Goal: Task Accomplishment & Management: Manage account settings

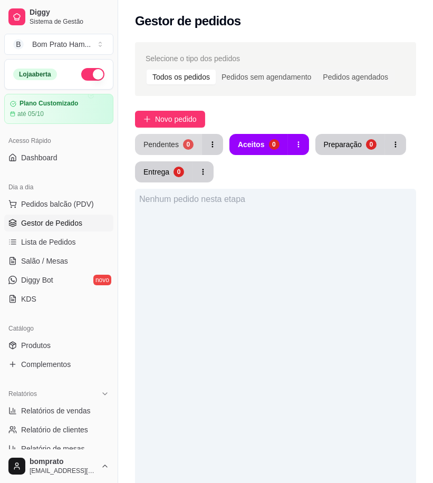
click at [176, 145] on div "Pendentes" at bounding box center [161, 144] width 35 height 11
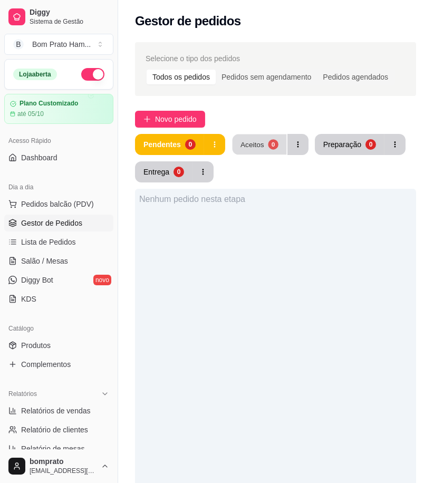
click at [252, 138] on button "Aceitos 0" at bounding box center [259, 145] width 54 height 21
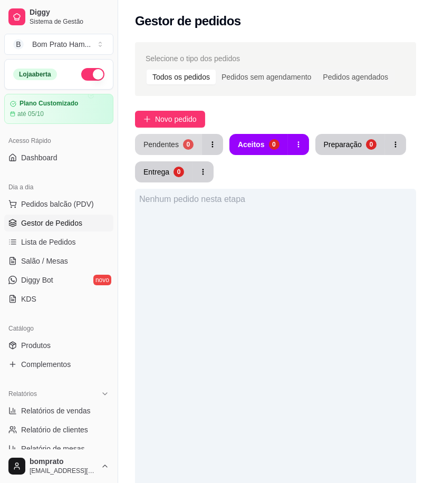
click at [183, 143] on div "0" at bounding box center [188, 144] width 11 height 11
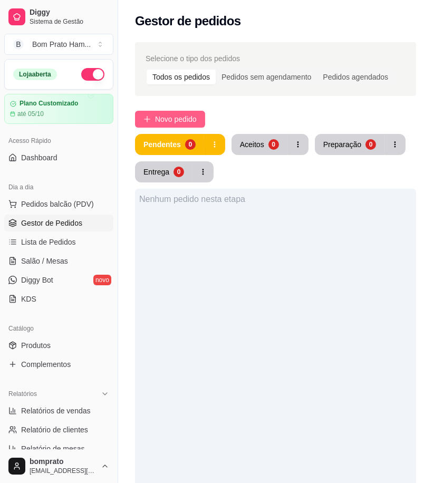
click at [182, 117] on span "Novo pedido" at bounding box center [176, 119] width 42 height 12
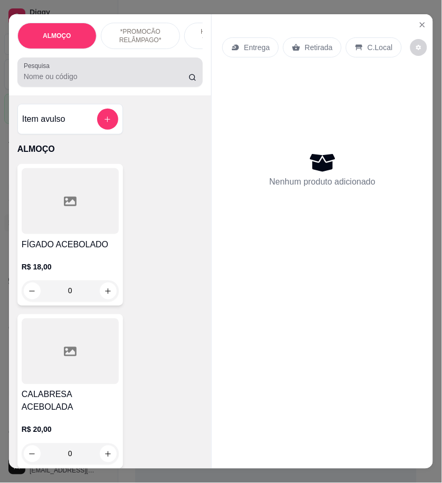
click at [117, 87] on div "Pesquisa" at bounding box center [110, 73] width 186 height 30
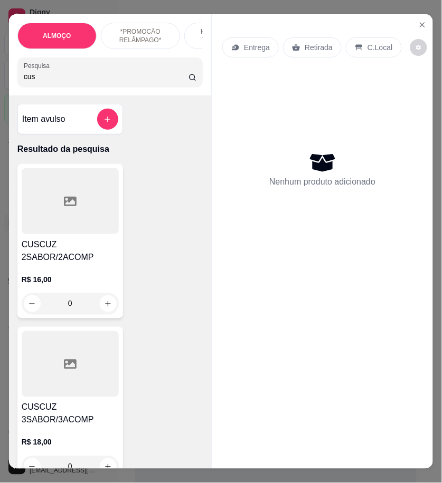
type input "cus"
click at [98, 256] on h4 "CUSCUZ 2SABOR/2ACOMP" at bounding box center [70, 251] width 97 height 25
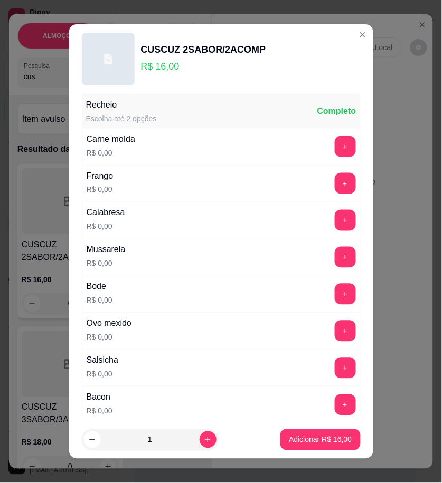
scroll to position [176, 0]
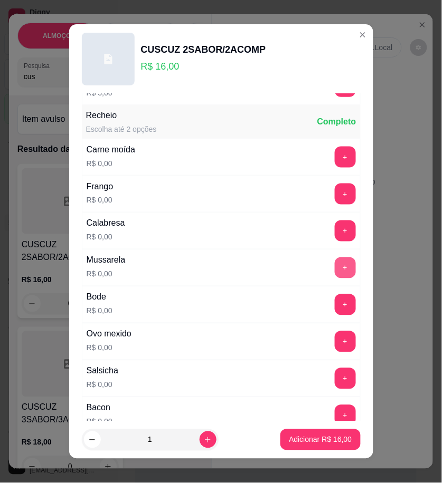
click at [335, 276] on button "+" at bounding box center [345, 268] width 21 height 21
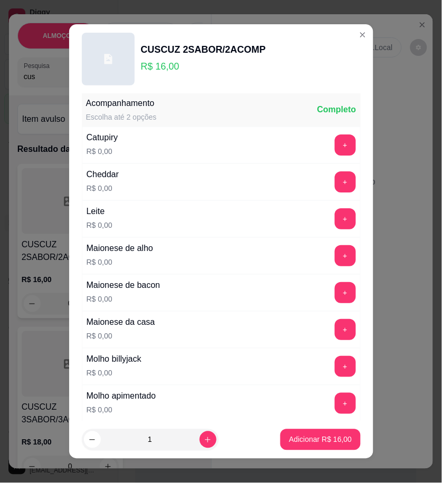
scroll to position [528, 0]
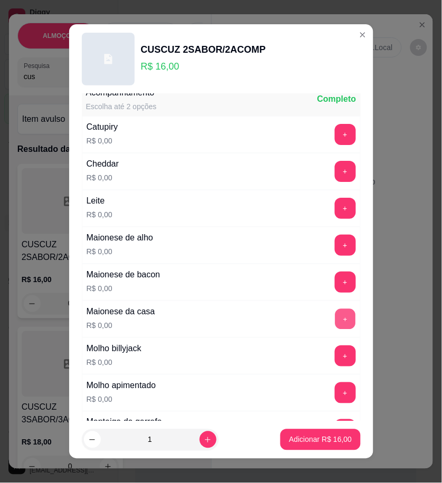
click at [335, 319] on button "+" at bounding box center [345, 319] width 21 height 21
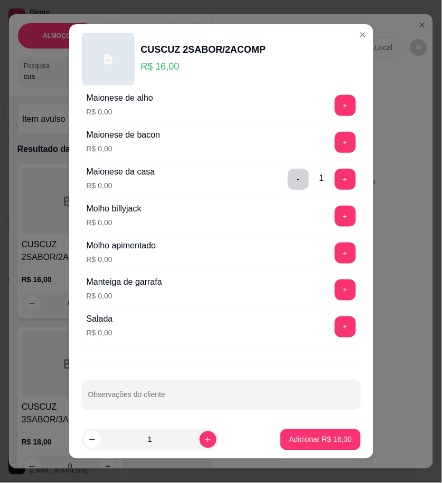
scroll to position [673, 0]
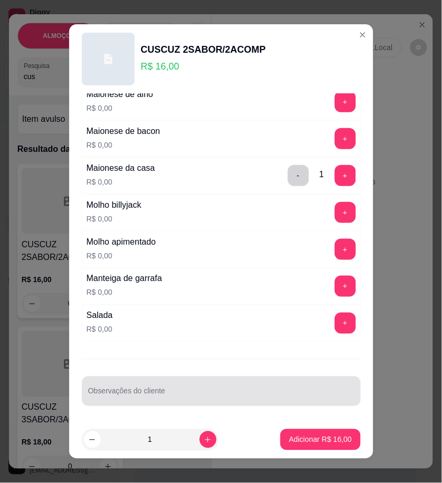
click at [157, 389] on div at bounding box center [221, 391] width 266 height 21
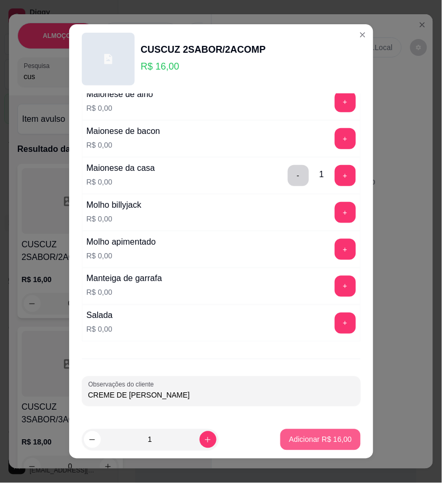
type input "CREME DE [PERSON_NAME]"
click at [319, 440] on p "Adicionar R$ 16,00" at bounding box center [320, 440] width 63 height 11
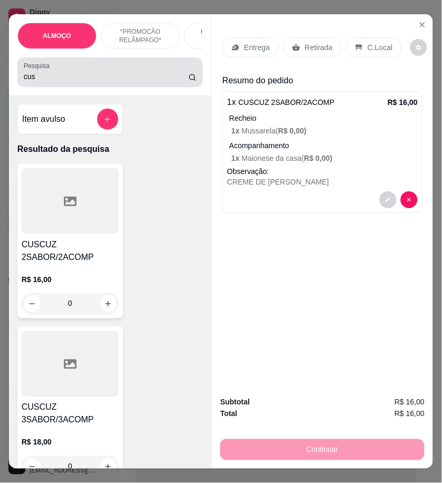
click at [43, 83] on div "cus" at bounding box center [110, 72] width 173 height 21
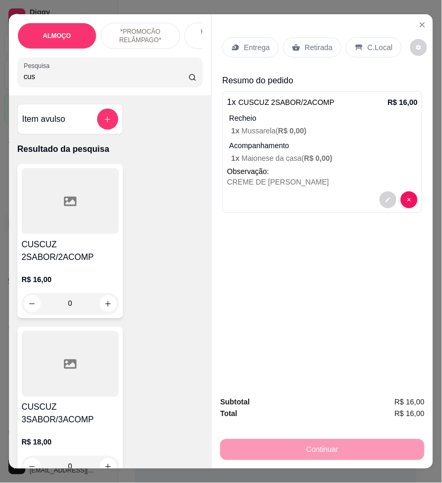
click at [43, 83] on div "cus" at bounding box center [110, 72] width 173 height 21
click at [41, 82] on input "cus" at bounding box center [106, 76] width 165 height 11
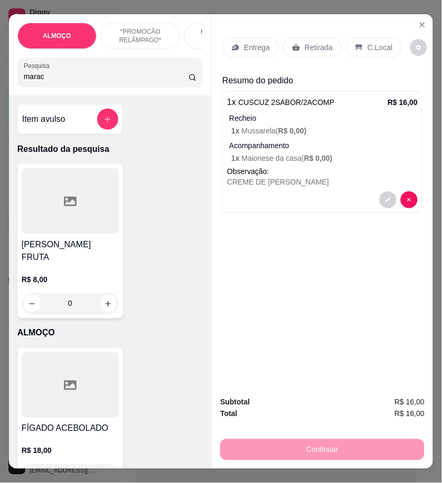
type input "marac"
click at [64, 264] on div "R$ 8,00 0" at bounding box center [70, 289] width 97 height 51
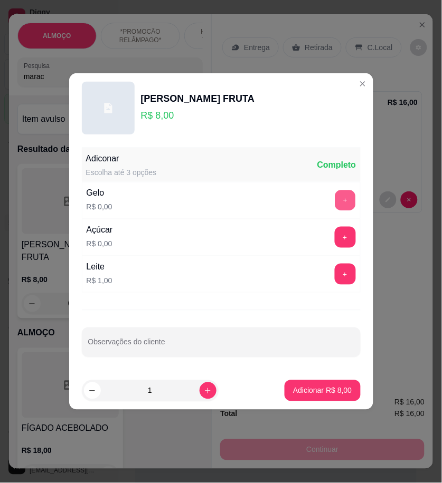
click at [336, 199] on button "+" at bounding box center [345, 200] width 21 height 21
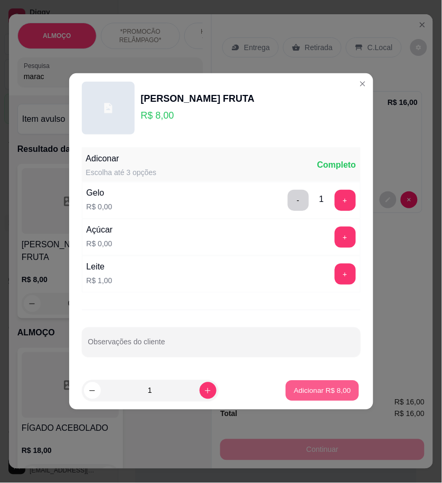
click at [332, 392] on p "Adicionar R$ 8,00" at bounding box center [322, 391] width 57 height 10
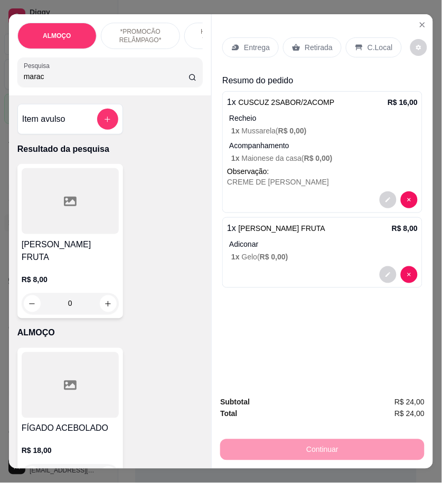
click at [256, 48] on p "Entrega" at bounding box center [257, 47] width 26 height 11
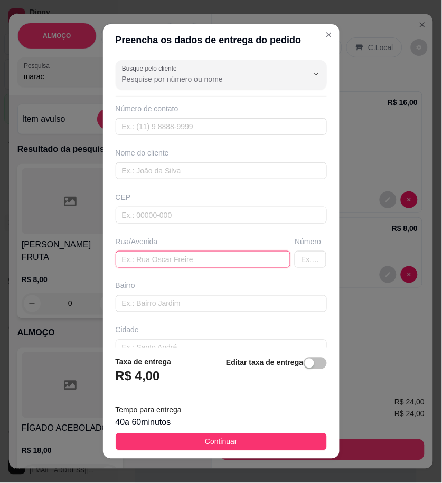
paste input "[STREET_ADDRESS][PERSON_NAME]"
type input "[STREET_ADDRESS][PERSON_NAME]"
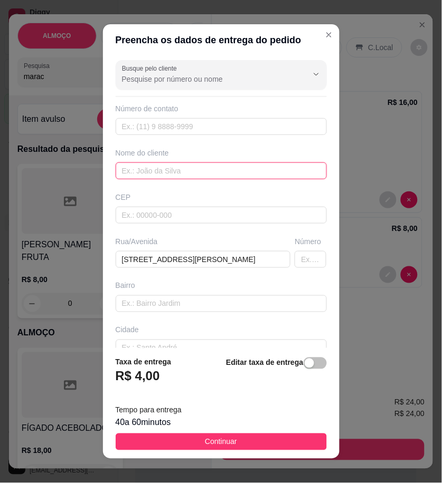
paste input "Priscila"
type input "Priscila"
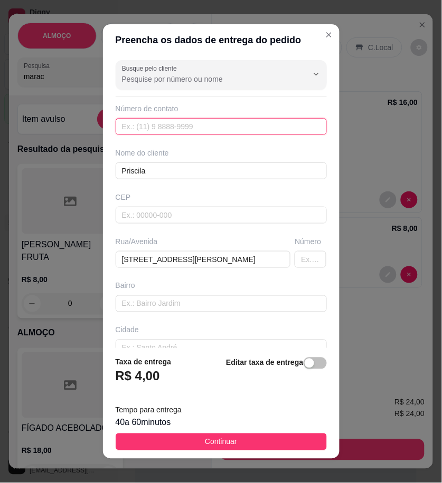
paste input "558 79616-0606"
type input "558 79616-0606"
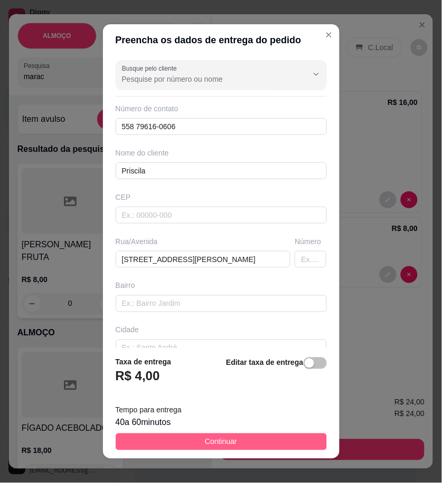
click at [283, 449] on button "Continuar" at bounding box center [221, 442] width 211 height 17
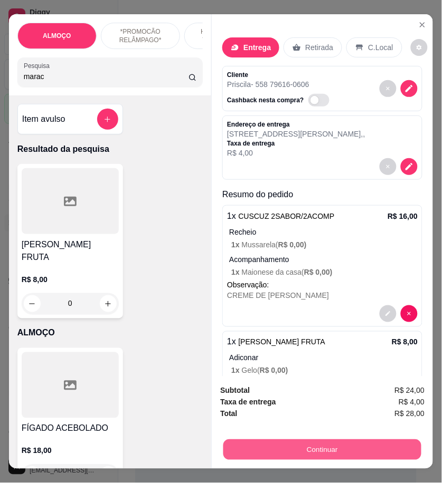
click at [397, 450] on button "Continuar" at bounding box center [322, 450] width 198 height 21
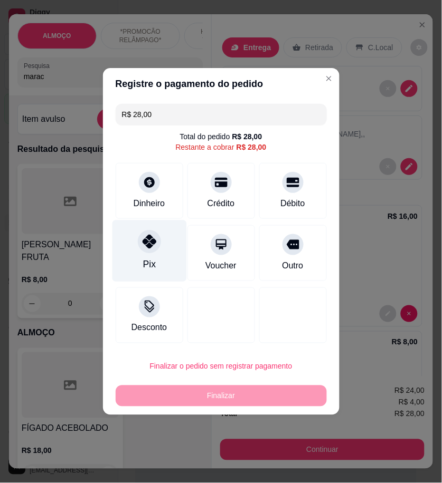
click at [155, 253] on div "Pix" at bounding box center [149, 252] width 74 height 62
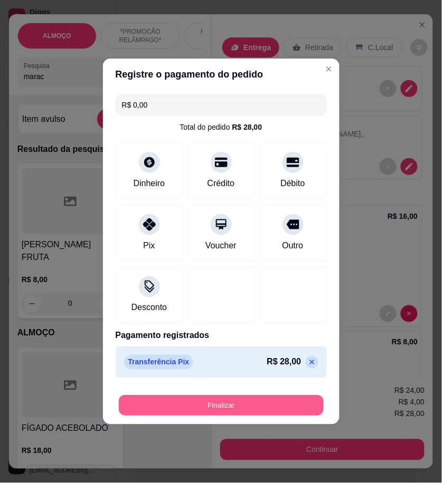
click at [271, 405] on button "Finalizar" at bounding box center [221, 406] width 205 height 21
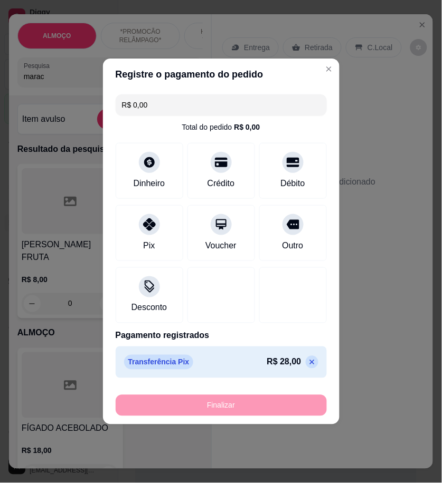
type input "-R$ 28,00"
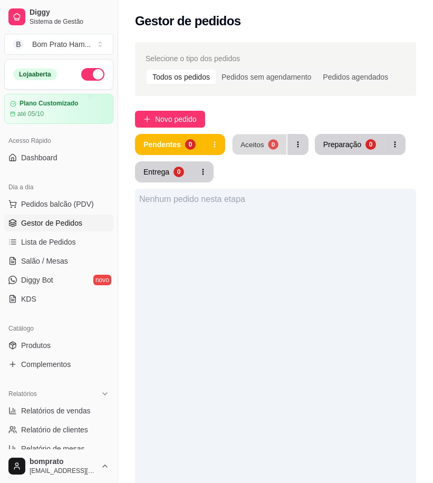
click at [257, 151] on button "Aceitos 0" at bounding box center [259, 145] width 54 height 21
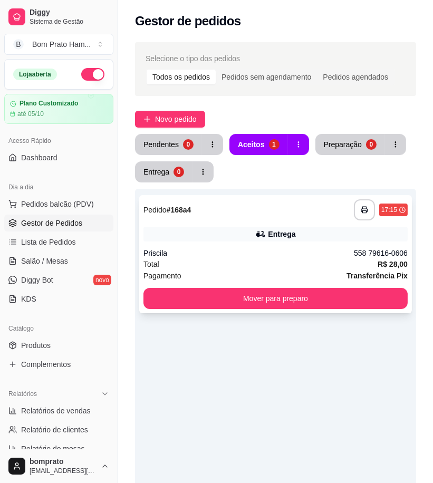
click at [278, 252] on div "Priscila" at bounding box center [249, 253] width 211 height 11
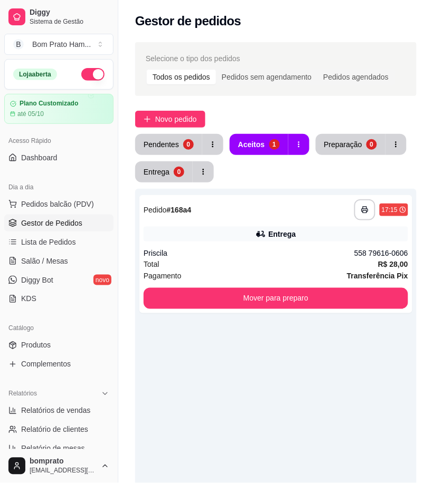
scroll to position [195, 0]
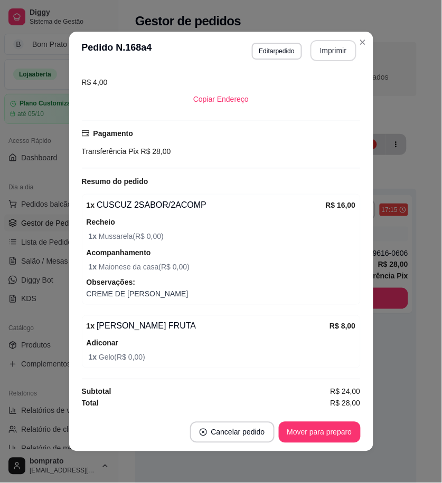
click at [338, 45] on button "Imprimir" at bounding box center [333, 50] width 46 height 21
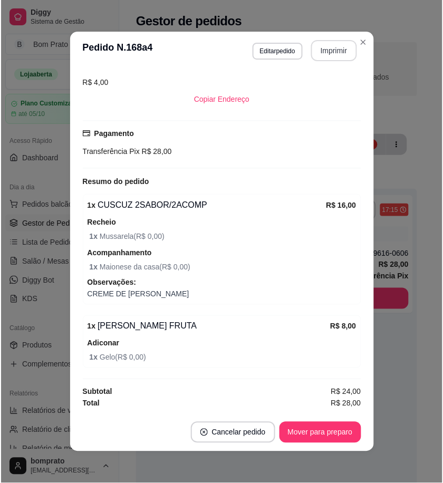
scroll to position [0, 0]
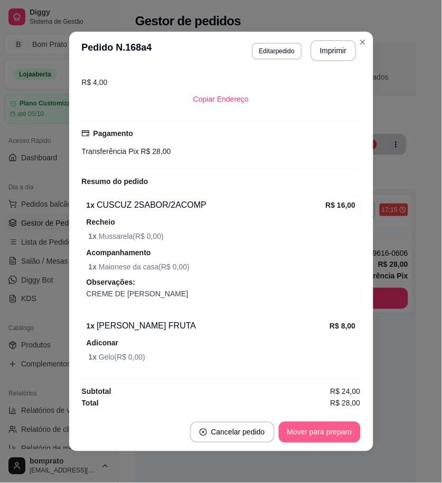
click at [331, 438] on button "Mover para preparo" at bounding box center [320, 432] width 82 height 21
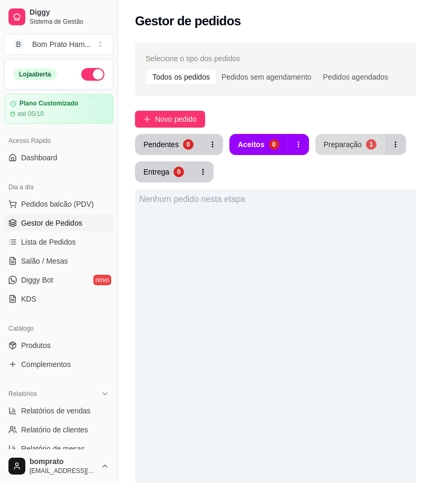
click at [324, 140] on div "Preparação" at bounding box center [343, 144] width 38 height 11
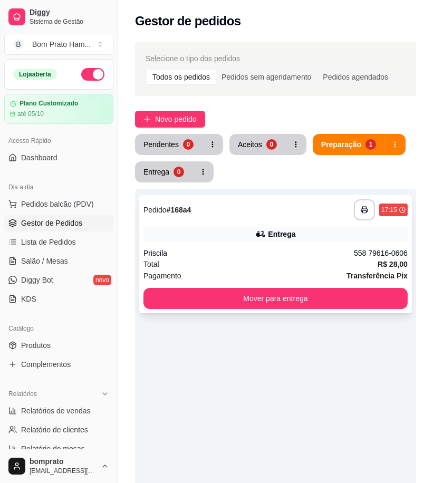
click at [288, 255] on div "Priscila" at bounding box center [249, 253] width 211 height 11
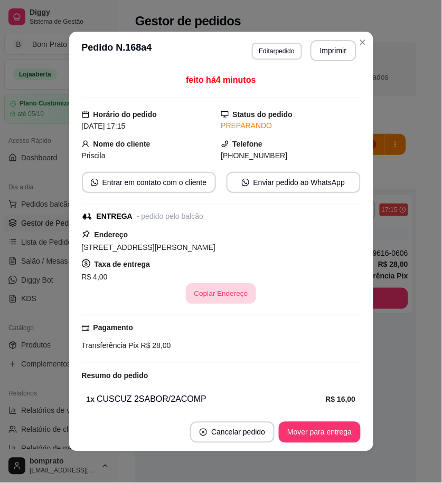
click at [226, 294] on button "Copiar Endereço" at bounding box center [221, 294] width 70 height 21
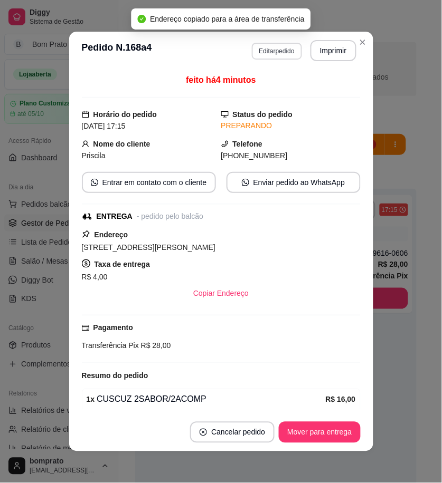
click at [269, 46] on button "Editar pedido" at bounding box center [277, 51] width 50 height 17
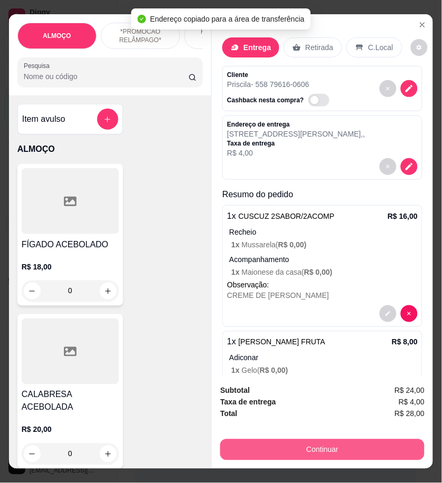
click at [371, 445] on button "Continuar" at bounding box center [322, 450] width 204 height 21
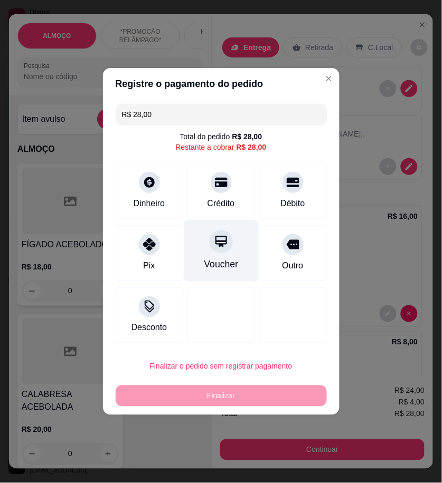
click at [225, 201] on div "Crédito" at bounding box center [220, 203] width 27 height 13
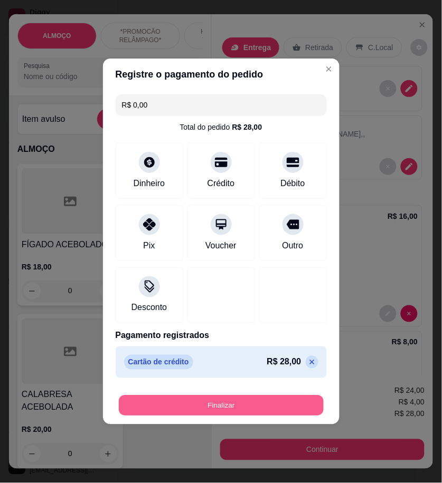
click at [308, 407] on button "Finalizar" at bounding box center [221, 406] width 205 height 21
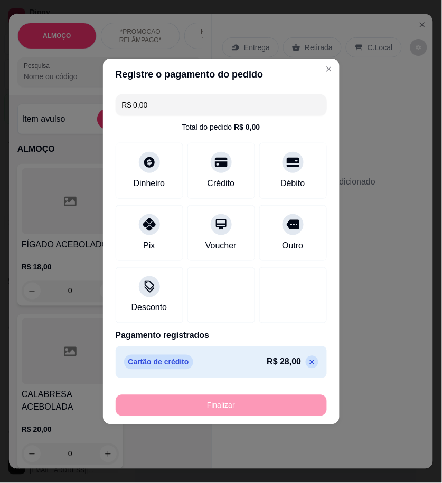
type input "-R$ 28,00"
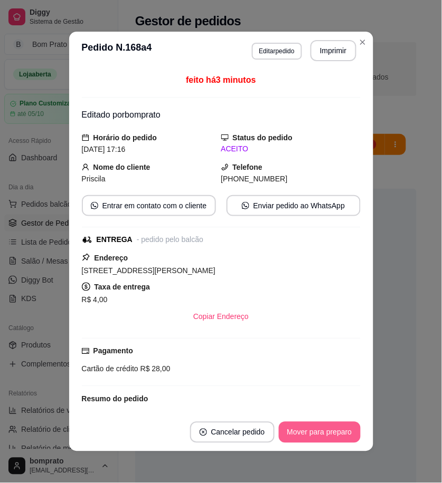
click at [334, 438] on button "Mover para preparo" at bounding box center [320, 432] width 82 height 21
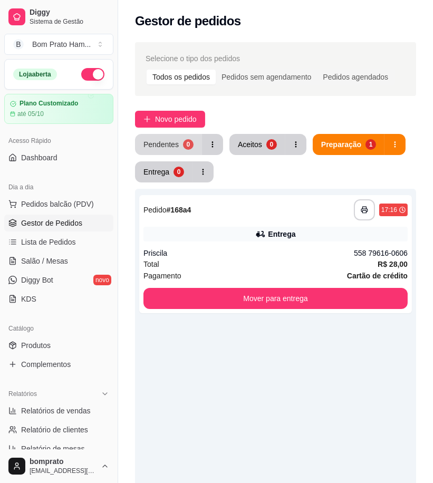
click at [187, 148] on div "0" at bounding box center [188, 144] width 11 height 11
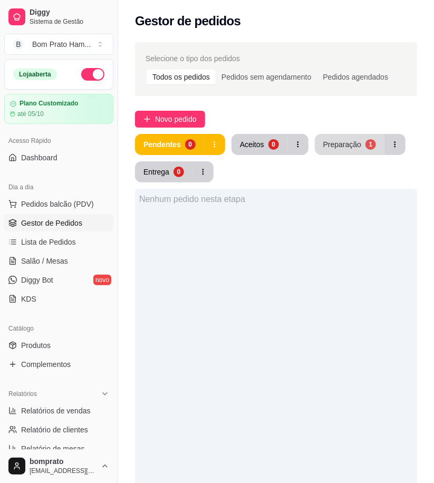
click at [339, 142] on div "Preparação" at bounding box center [342, 144] width 38 height 11
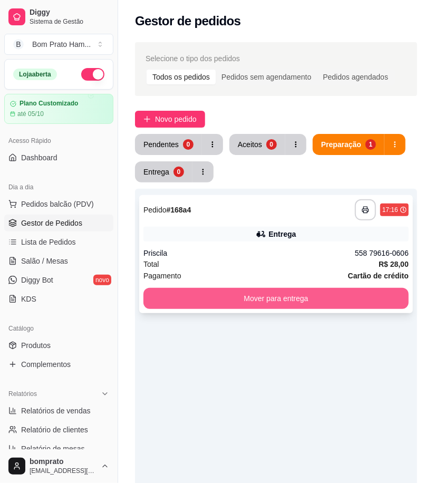
click at [297, 301] on button "Mover para entrega" at bounding box center [276, 298] width 265 height 21
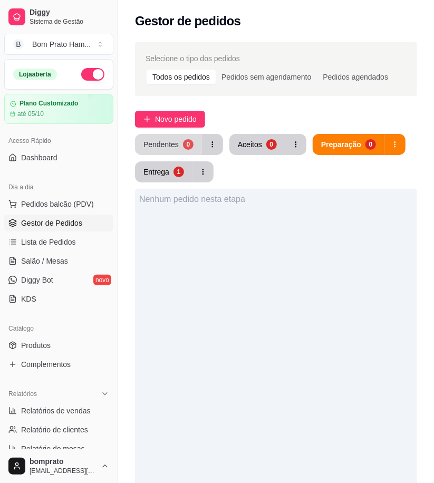
click at [163, 151] on button "Pendentes 0" at bounding box center [168, 144] width 67 height 21
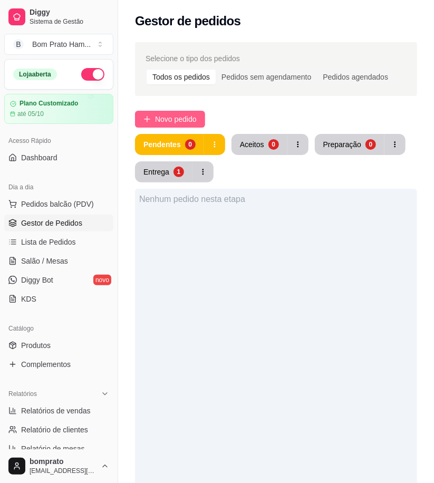
click at [170, 111] on button "Novo pedido" at bounding box center [170, 119] width 70 height 17
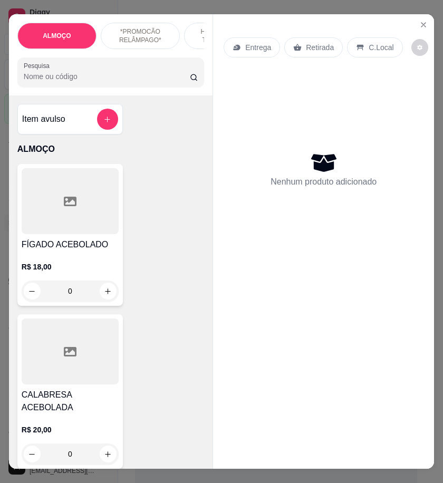
click at [123, 82] on input "Pesquisa" at bounding box center [107, 76] width 166 height 11
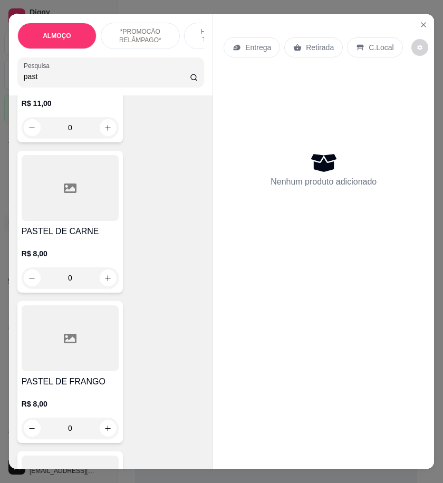
scroll to position [351, 0]
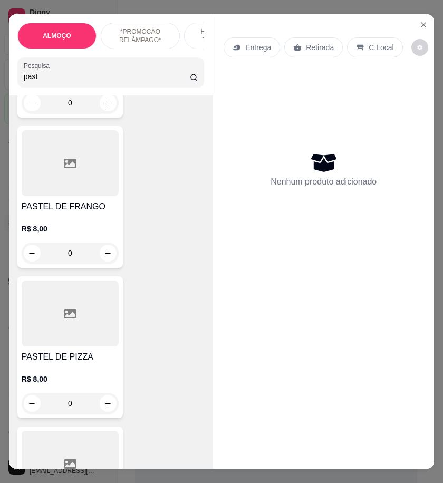
type input "past"
click at [108, 403] on div "0" at bounding box center [70, 403] width 97 height 21
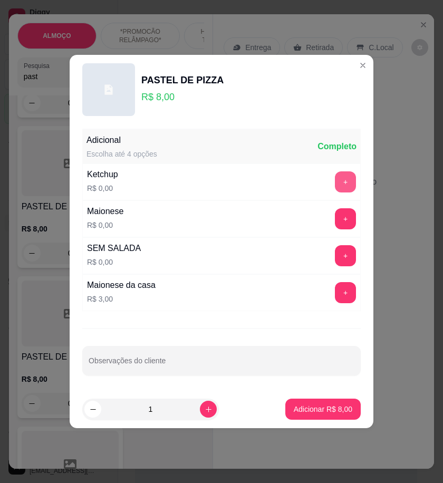
click at [335, 181] on button "+" at bounding box center [345, 181] width 21 height 21
click at [335, 227] on button "+" at bounding box center [345, 218] width 21 height 21
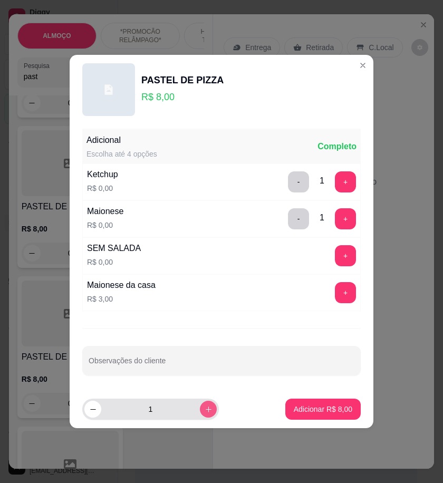
click at [205, 407] on icon "increase-product-quantity" at bounding box center [209, 410] width 8 height 8
type input "2"
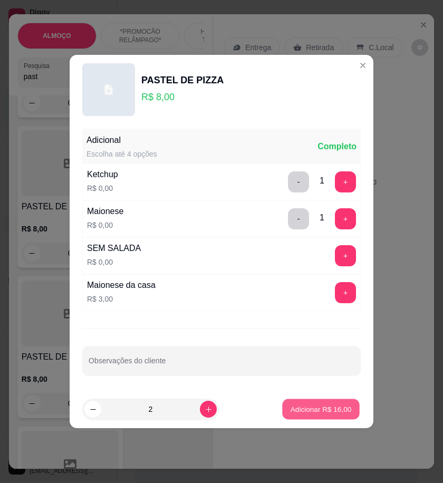
click at [302, 408] on p "Adicionar R$ 16,00" at bounding box center [321, 409] width 61 height 10
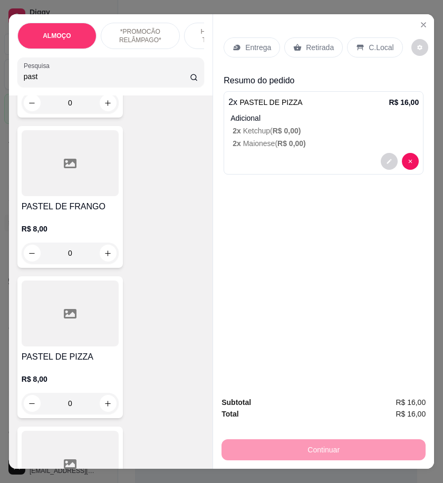
click at [306, 44] on p "Retirada" at bounding box center [320, 47] width 28 height 11
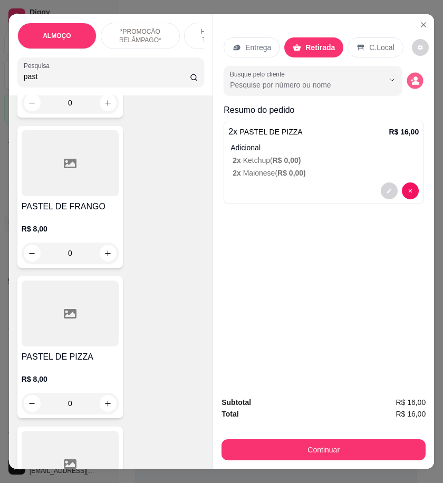
click at [411, 79] on icon "decrease-product-quantity" at bounding box center [412, 80] width 3 height 3
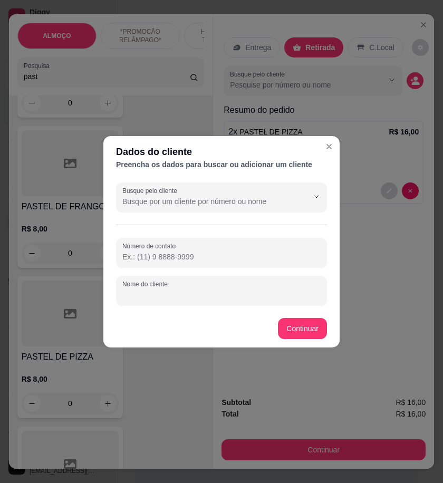
paste input "[PHONE_NUMBER]"
type input "[PHONE_NUMBER]"
click at [157, 300] on div "[PHONE_NUMBER]" at bounding box center [221, 290] width 198 height 21
click at [157, 294] on input "[PHONE_NUMBER]" at bounding box center [221, 295] width 198 height 11
click at [157, 293] on input "[PHONE_NUMBER]" at bounding box center [221, 295] width 198 height 11
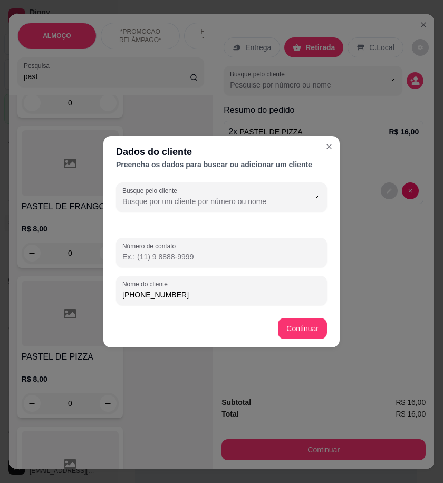
click at [157, 293] on input "[PHONE_NUMBER]" at bounding box center [221, 295] width 198 height 11
paste input "558 79677-6924"
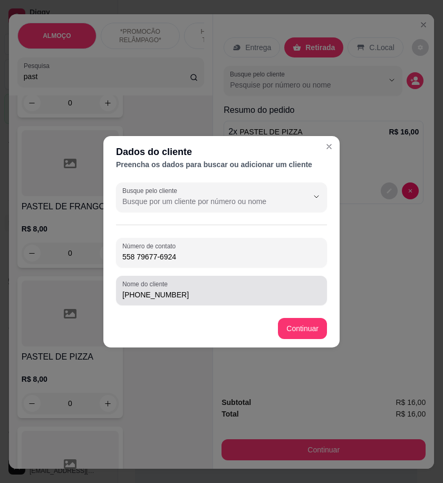
type input "558 79677-6924"
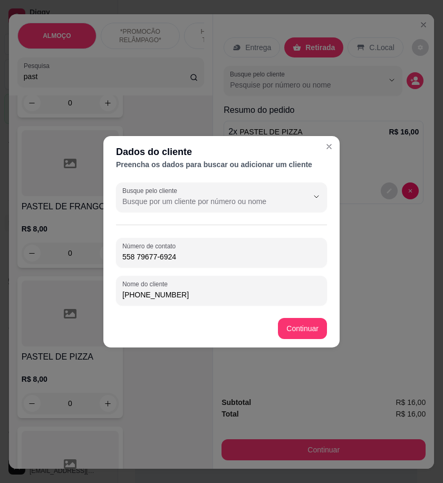
click at [187, 298] on input "[PHONE_NUMBER]" at bounding box center [221, 295] width 198 height 11
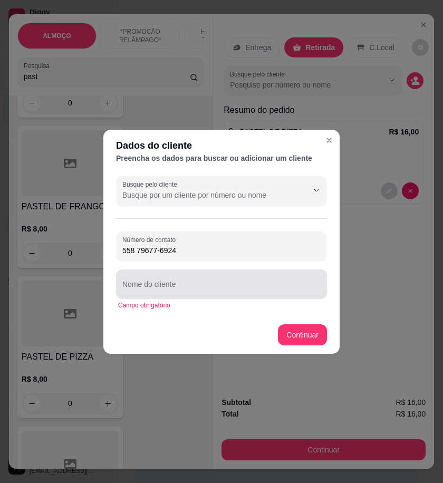
drag, startPoint x: 149, startPoint y: 287, endPoint x: 131, endPoint y: 281, distance: 19.4
click at [131, 281] on div at bounding box center [221, 284] width 198 height 21
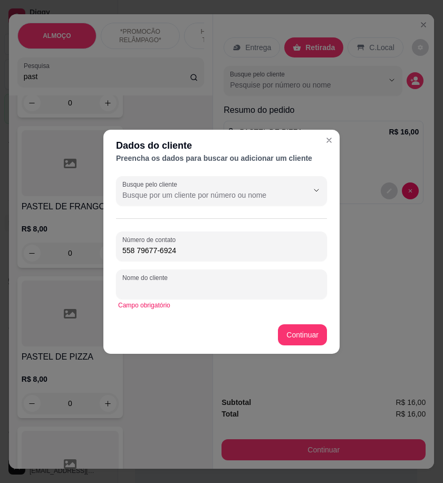
paste input "[PERSON_NAME]"
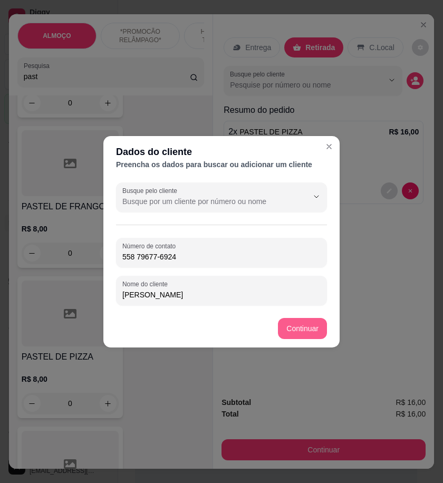
type input "[PERSON_NAME]"
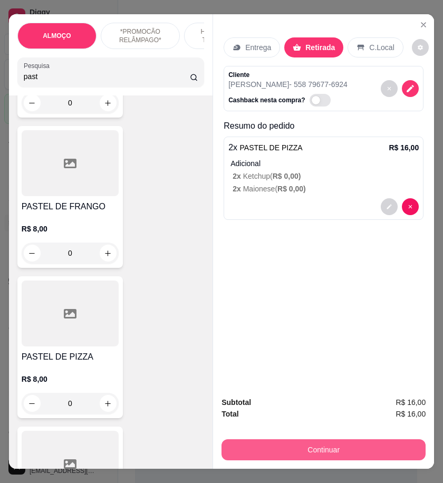
click at [346, 451] on button "Continuar" at bounding box center [324, 450] width 204 height 21
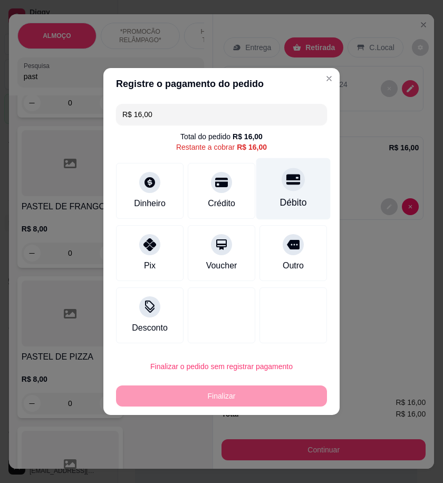
click at [259, 198] on div "Débito" at bounding box center [293, 189] width 74 height 62
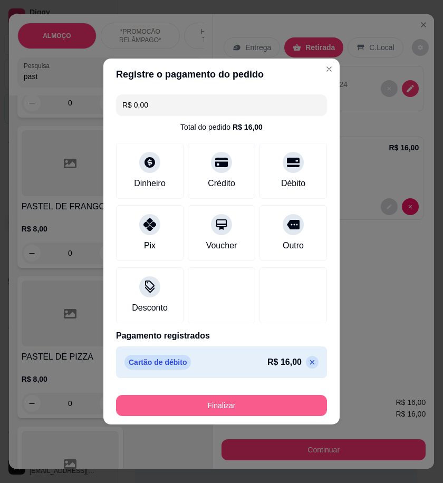
click at [262, 408] on button "Finalizar" at bounding box center [221, 405] width 211 height 21
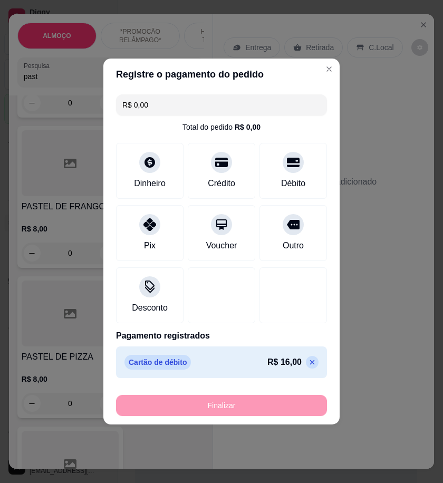
type input "-R$ 16,00"
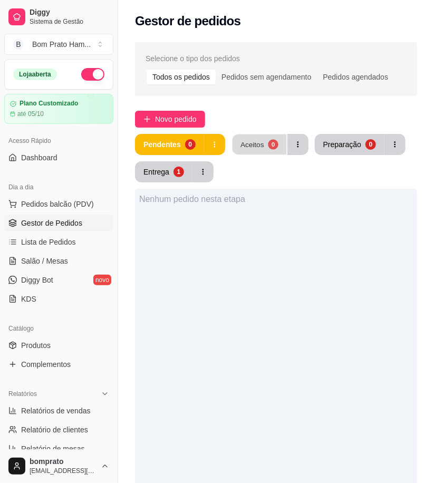
click at [259, 140] on div "Aceitos" at bounding box center [253, 144] width 24 height 10
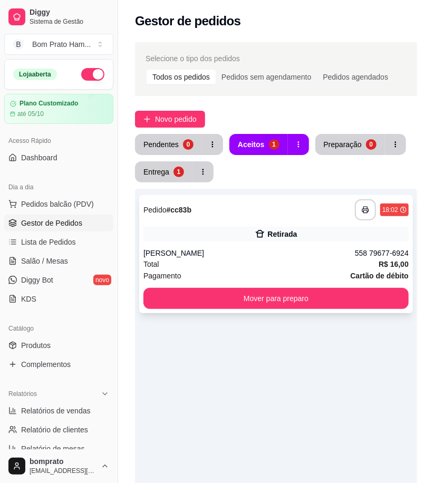
click at [268, 260] on div "Total R$ 16,00" at bounding box center [276, 265] width 265 height 12
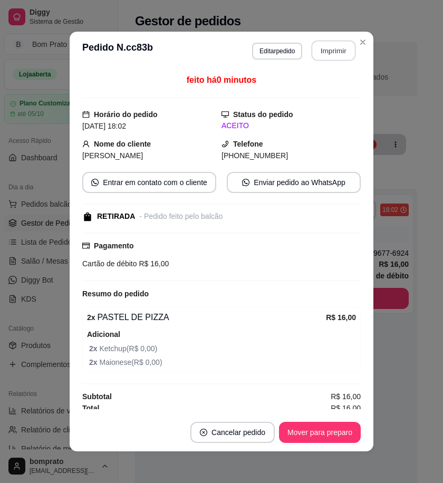
click at [323, 52] on button "Imprimir" at bounding box center [334, 51] width 44 height 21
click at [379, 413] on div "**********" at bounding box center [221, 241] width 443 height 483
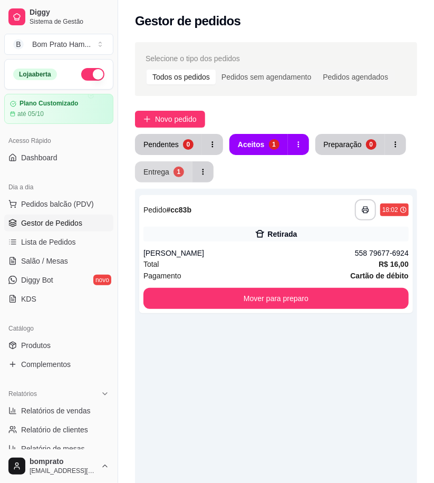
click at [167, 177] on button "Entrega 1" at bounding box center [164, 171] width 58 height 21
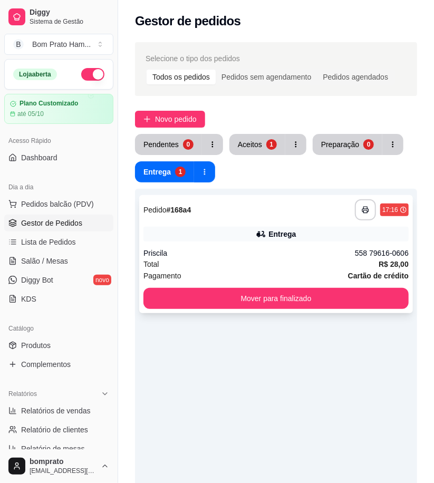
click at [230, 230] on div "Entrega" at bounding box center [276, 234] width 265 height 15
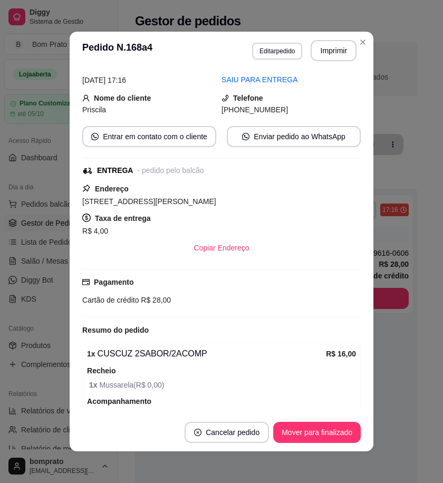
scroll to position [218, 0]
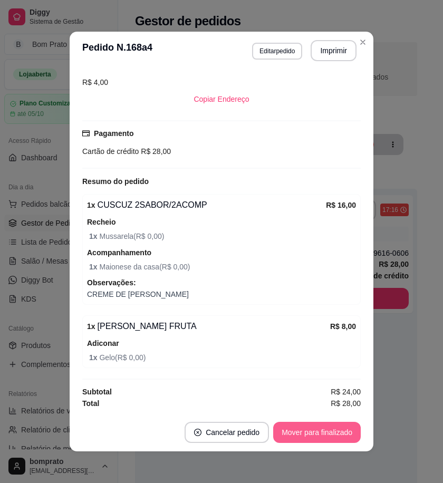
click at [305, 438] on button "Mover para finalizado" at bounding box center [317, 432] width 88 height 21
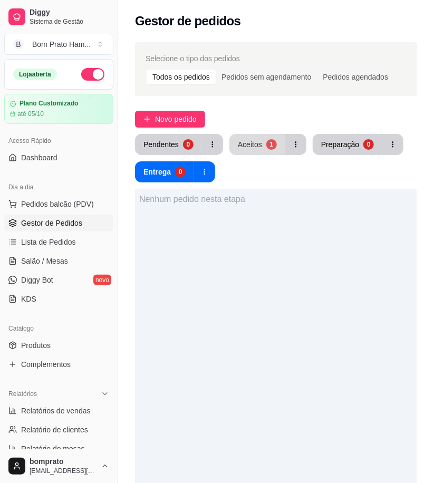
click at [260, 147] on div "Aceitos" at bounding box center [250, 144] width 24 height 11
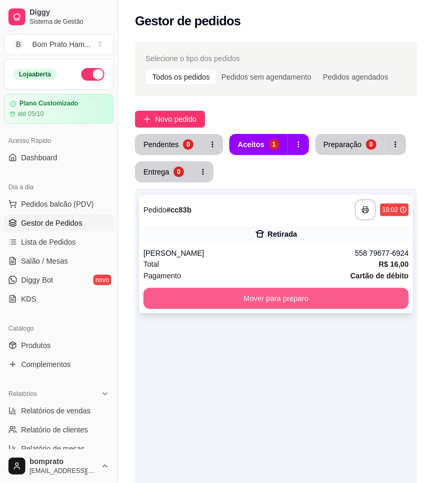
click at [313, 292] on button "Mover para preparo" at bounding box center [276, 298] width 265 height 21
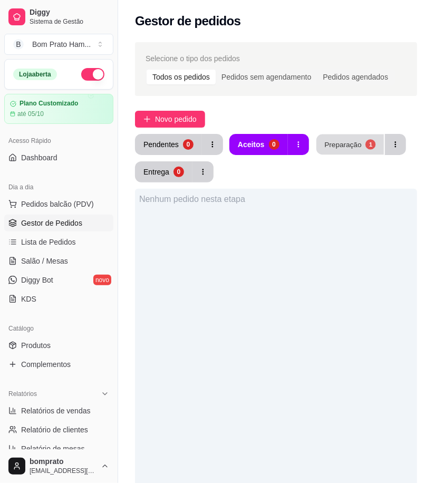
click at [351, 141] on div "Preparação" at bounding box center [343, 144] width 37 height 10
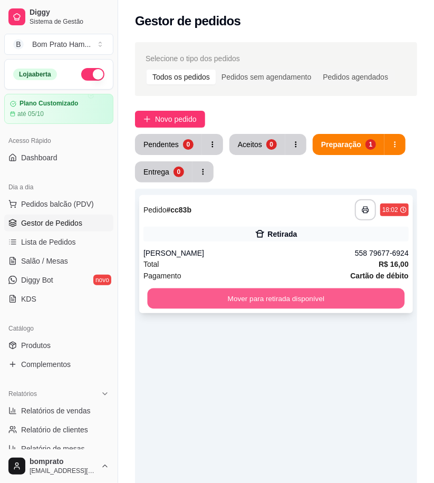
click at [310, 301] on button "Mover para retirada disponível" at bounding box center [277, 299] width 258 height 21
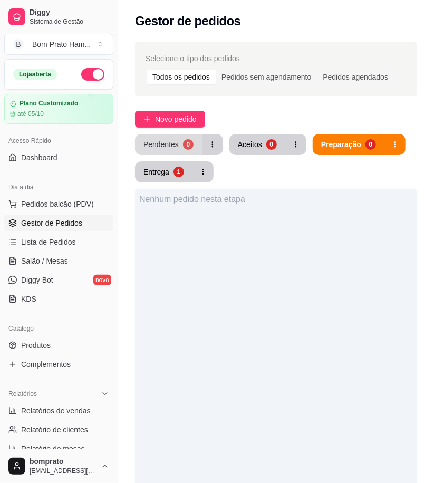
click at [176, 149] on div "Pendentes" at bounding box center [161, 144] width 35 height 11
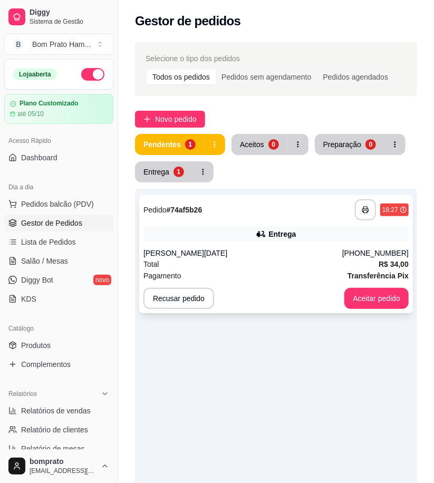
click at [268, 225] on div "**********" at bounding box center [276, 254] width 274 height 118
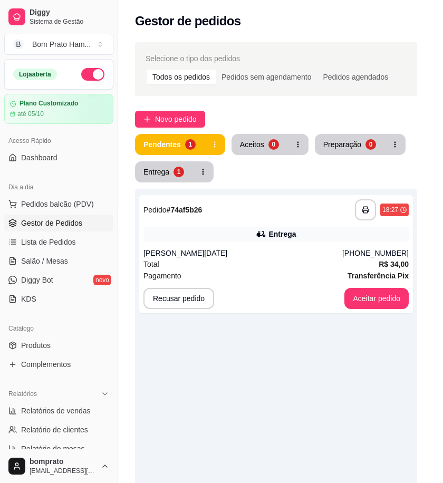
scroll to position [120, 0]
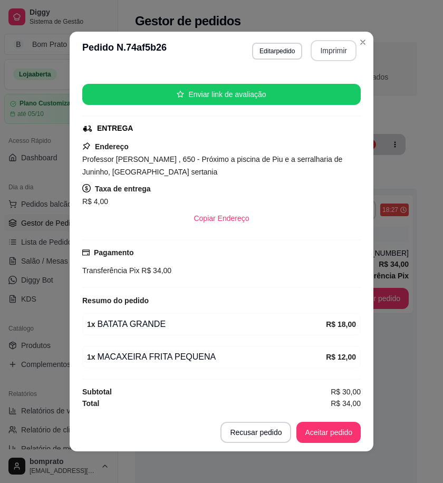
click at [327, 41] on button "Imprimir" at bounding box center [334, 50] width 46 height 21
click at [337, 429] on button "Aceitar pedido" at bounding box center [329, 433] width 62 height 21
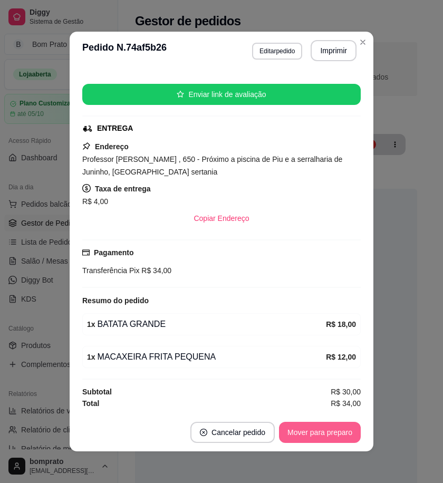
click at [337, 429] on button "Mover para preparo" at bounding box center [320, 432] width 82 height 21
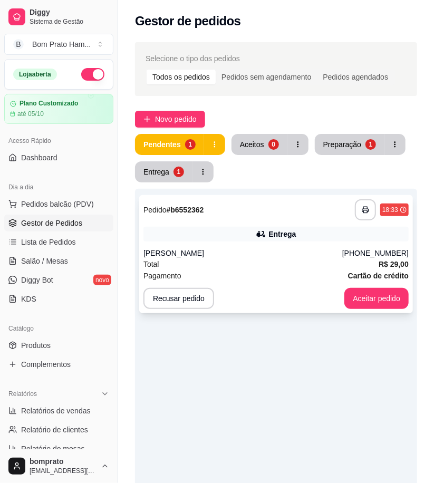
click at [260, 251] on div "[PERSON_NAME]" at bounding box center [243, 253] width 199 height 11
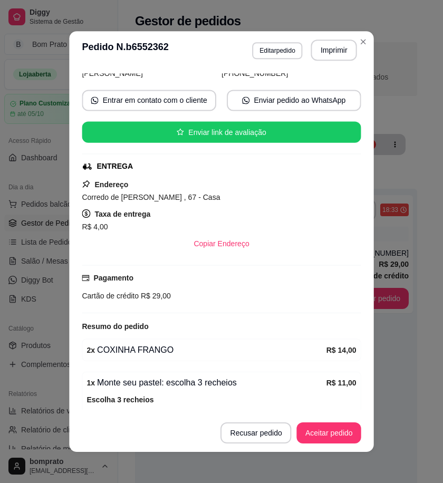
scroll to position [166, 0]
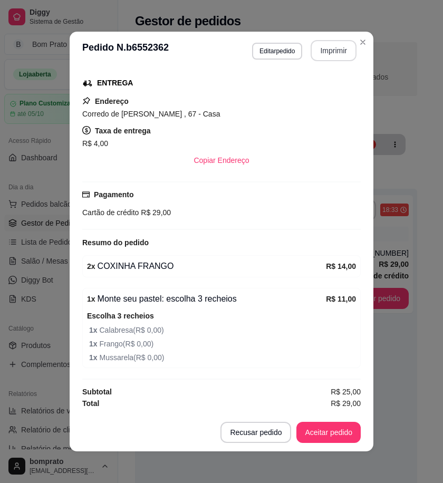
click at [326, 56] on button "Imprimir" at bounding box center [334, 50] width 46 height 21
click at [336, 434] on button "Aceitar pedido" at bounding box center [329, 432] width 64 height 21
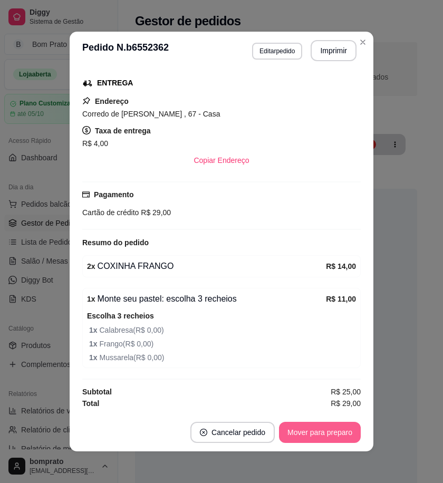
click at [336, 435] on button "Mover para preparo" at bounding box center [320, 432] width 82 height 21
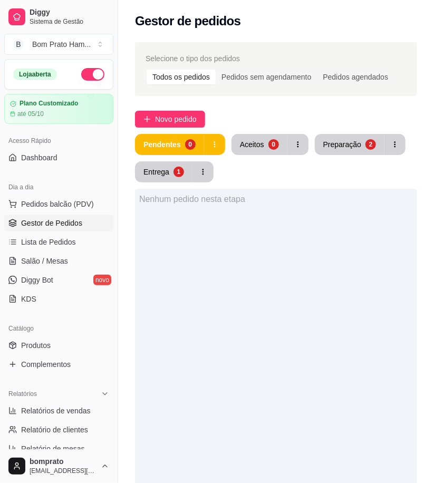
click at [340, 126] on div "Novo pedido" at bounding box center [276, 119] width 282 height 17
click at [340, 140] on div "Preparação" at bounding box center [342, 144] width 38 height 11
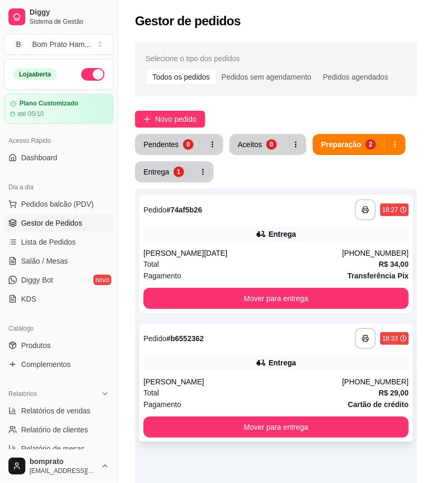
click at [261, 357] on div "Entrega" at bounding box center [276, 363] width 265 height 15
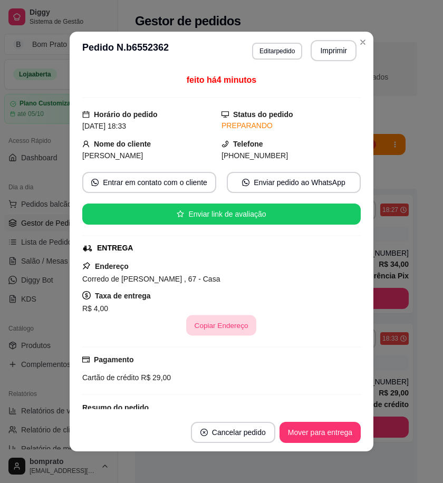
click at [217, 329] on button "Copiar Endereço" at bounding box center [222, 326] width 70 height 21
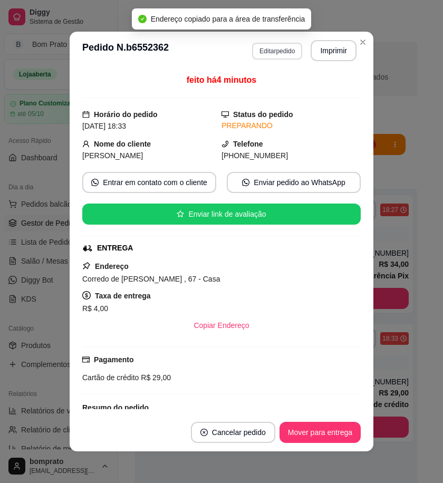
click at [280, 53] on button "Editar pedido" at bounding box center [277, 51] width 50 height 17
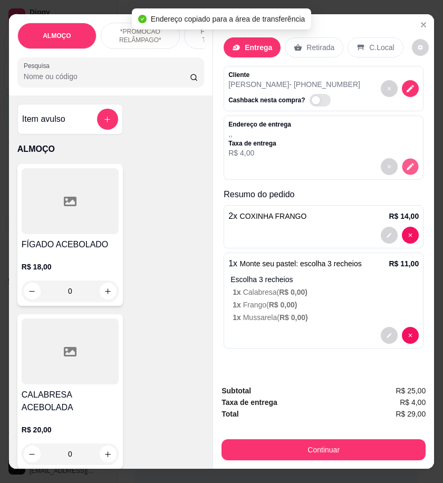
click at [410, 166] on icon "decrease-product-quantity" at bounding box center [410, 167] width 9 height 9
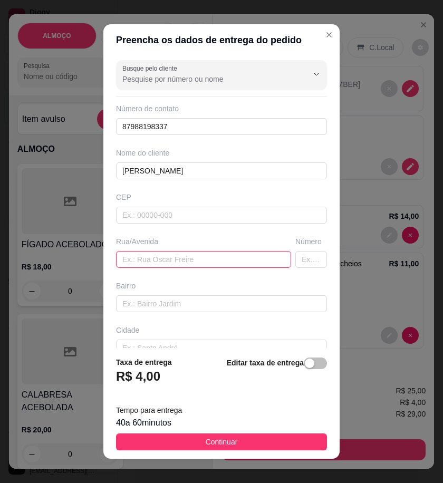
paste input "Corredo de [PERSON_NAME] , 67 - Casa"
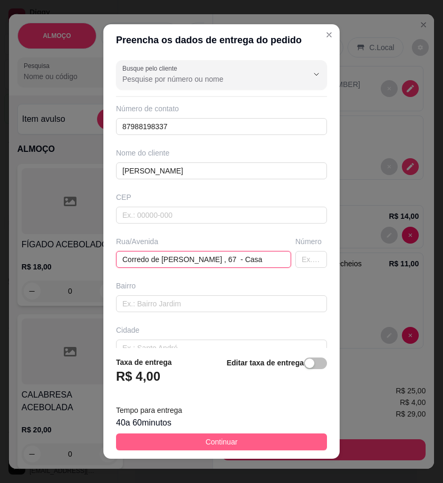
type input "Corredo de [PERSON_NAME] , 67 - Casa"
click at [274, 443] on button "Continuar" at bounding box center [221, 442] width 211 height 17
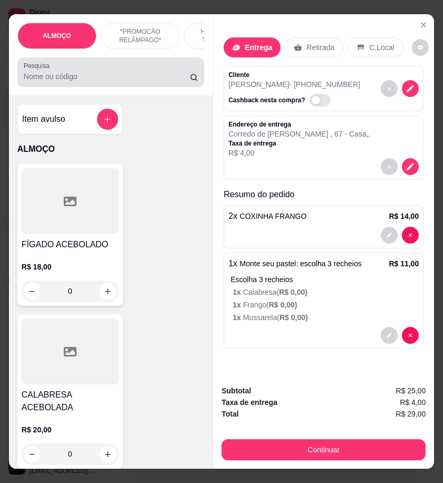
click at [82, 77] on input "Pesquisa" at bounding box center [107, 76] width 166 height 11
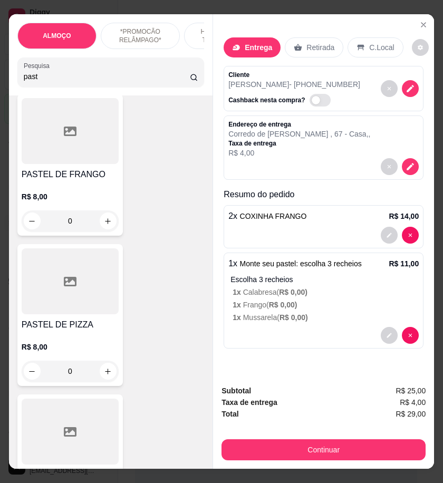
scroll to position [410, 0]
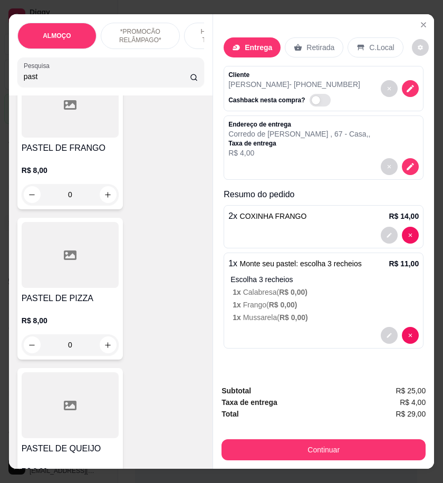
type input "past"
click at [104, 199] on div "0" at bounding box center [70, 194] width 97 height 21
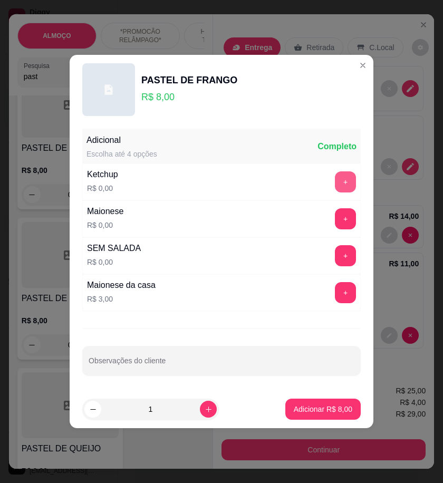
click at [341, 176] on button "+" at bounding box center [345, 181] width 21 height 21
click at [340, 218] on button "+" at bounding box center [345, 218] width 21 height 21
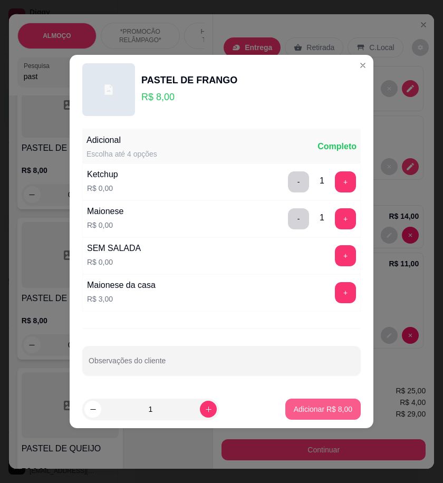
click at [336, 407] on p "Adicionar R$ 8,00" at bounding box center [323, 409] width 59 height 11
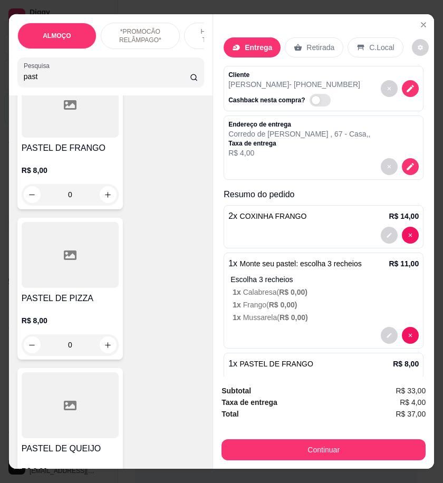
click at [384, 456] on div "Subtotal R$ 33,00 Taxa de entrega R$ 4,00 Total R$ 37,00 Continuar" at bounding box center [323, 423] width 221 height 92
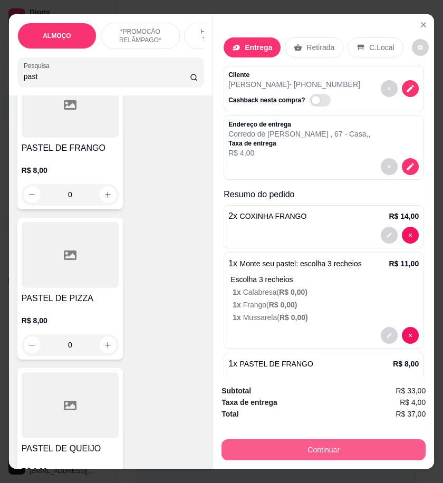
click at [386, 450] on button "Continuar" at bounding box center [324, 450] width 204 height 21
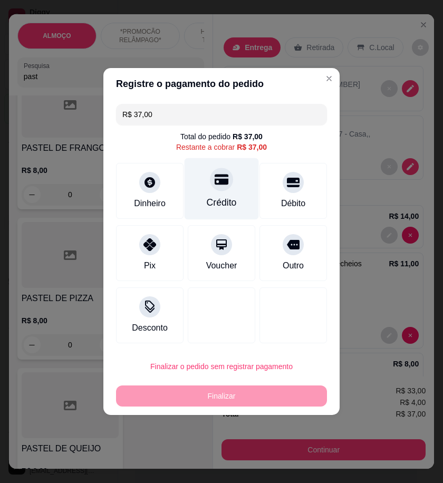
click at [215, 191] on div at bounding box center [221, 179] width 23 height 23
type input "R$ 0,00"
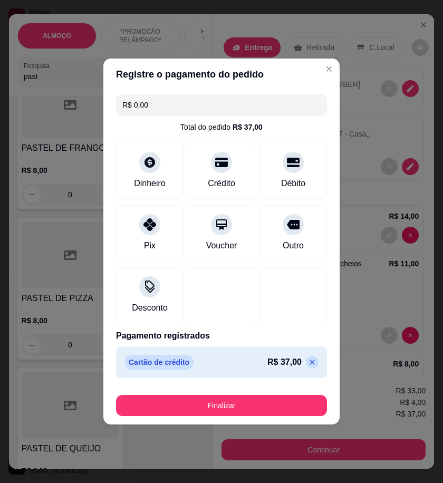
click at [175, 393] on div "Finalizar" at bounding box center [221, 403] width 211 height 25
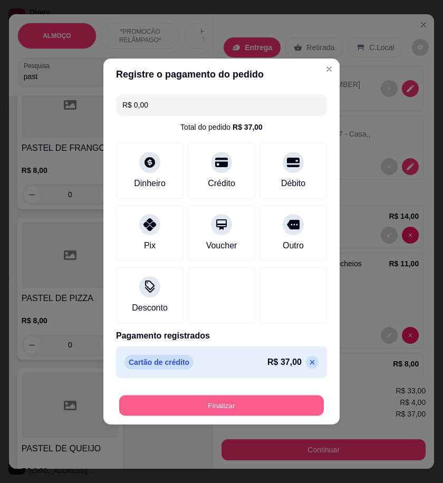
click at [185, 396] on button "Finalizar" at bounding box center [221, 406] width 205 height 21
drag, startPoint x: 193, startPoint y: 398, endPoint x: 215, endPoint y: 404, distance: 22.3
click at [195, 399] on div "Finalizar" at bounding box center [221, 405] width 211 height 21
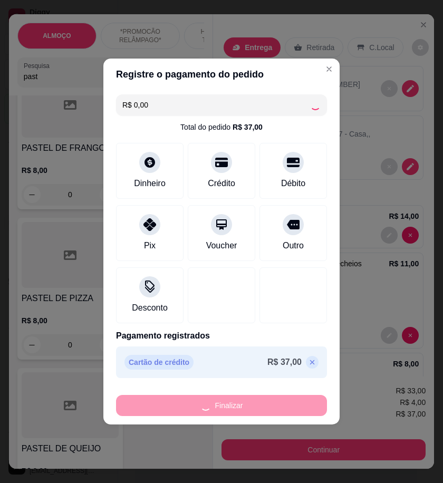
type input "0"
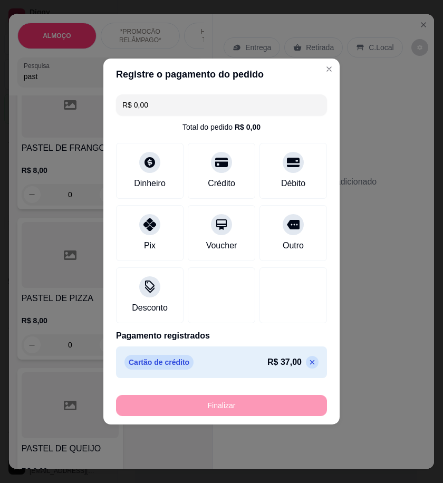
type input "-R$ 37,00"
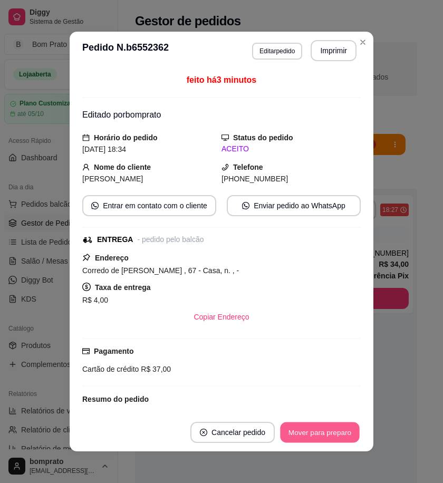
click at [351, 435] on button "Mover para preparo" at bounding box center [319, 433] width 79 height 21
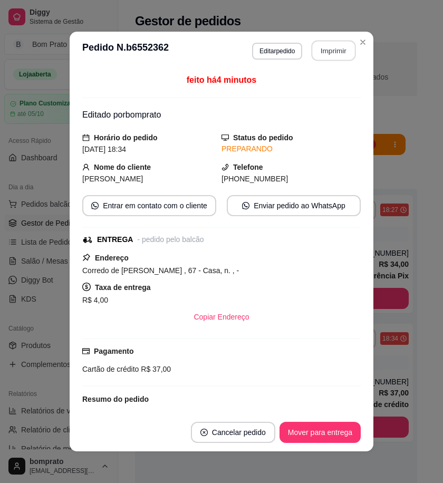
click at [318, 55] on button "Imprimir" at bounding box center [334, 51] width 44 height 21
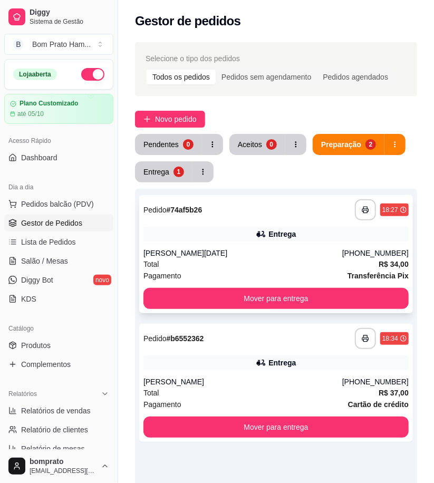
click at [259, 260] on div "Total R$ 34,00" at bounding box center [276, 265] width 265 height 12
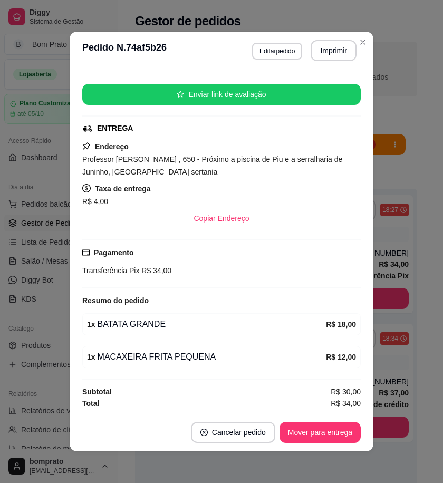
scroll to position [120, 0]
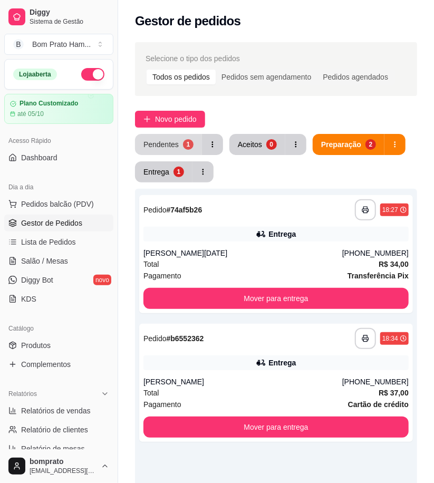
click at [159, 145] on div "Pendentes" at bounding box center [161, 144] width 35 height 11
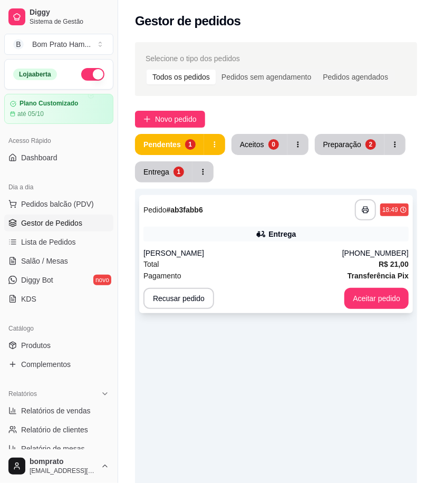
click at [256, 224] on div "**********" at bounding box center [276, 254] width 274 height 118
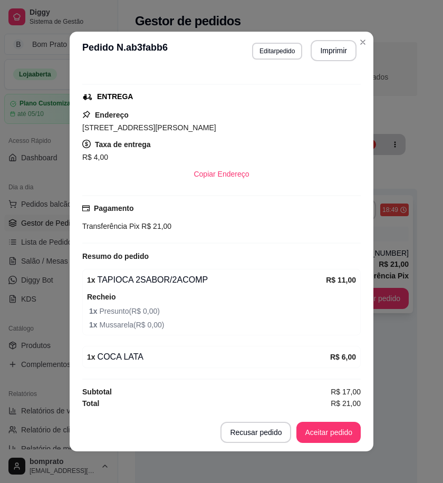
scroll to position [93, 0]
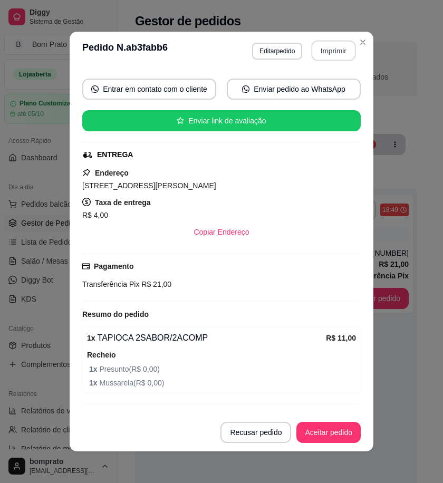
click at [335, 51] on button "Imprimir" at bounding box center [334, 51] width 44 height 21
click at [327, 433] on button "Aceitar pedido" at bounding box center [329, 432] width 64 height 21
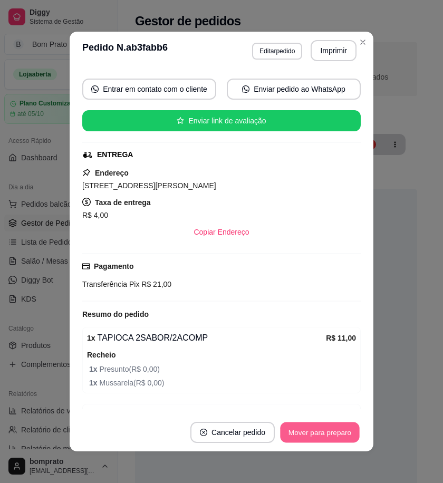
click at [327, 433] on button "Mover para preparo" at bounding box center [319, 433] width 79 height 21
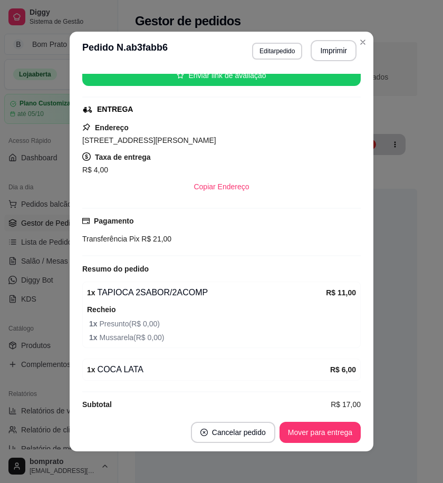
scroll to position [152, 0]
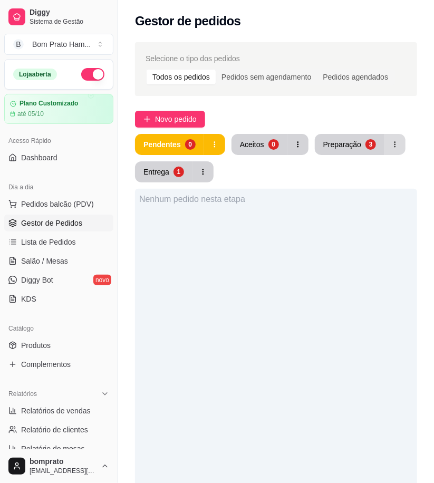
click at [385, 136] on button "button" at bounding box center [395, 144] width 21 height 21
click at [345, 143] on div "Preparação" at bounding box center [342, 144] width 37 height 10
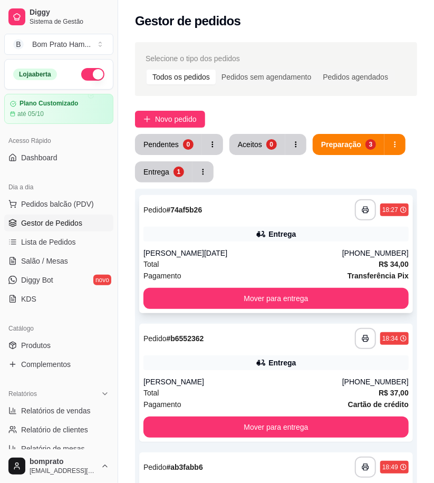
click at [236, 260] on div "Total R$ 34,00" at bounding box center [276, 265] width 265 height 12
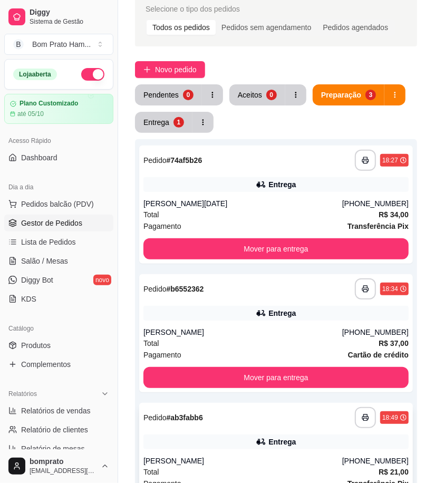
scroll to position [117, 0]
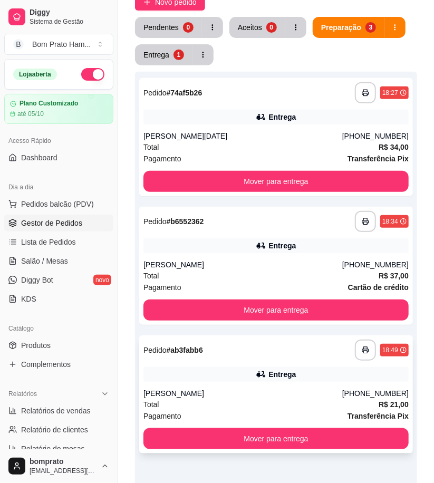
click at [256, 361] on div "**********" at bounding box center [276, 395] width 274 height 118
click at [282, 125] on div "**********" at bounding box center [276, 137] width 274 height 118
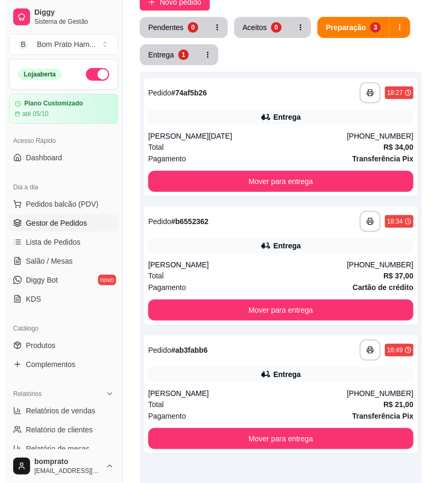
scroll to position [0, 0]
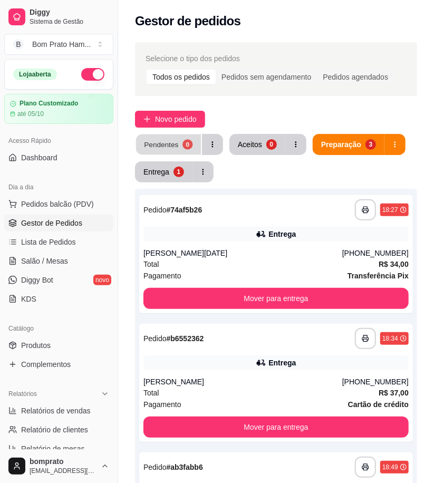
click at [175, 138] on button "Pendentes 0" at bounding box center [168, 145] width 65 height 21
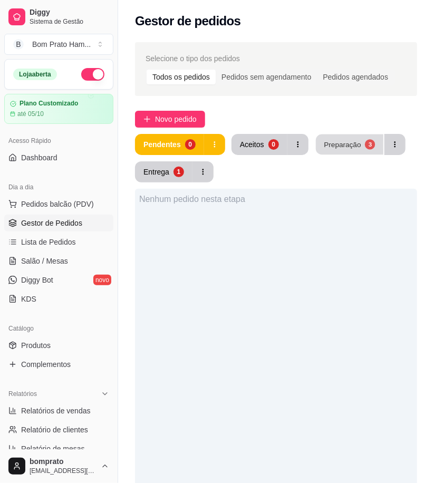
click at [349, 145] on div "Preparação" at bounding box center [342, 144] width 37 height 10
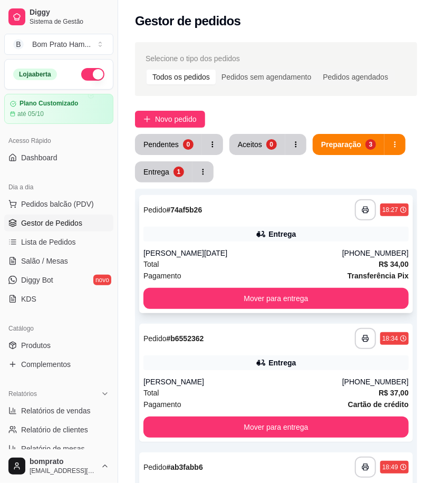
click at [265, 263] on div "Total R$ 34,00" at bounding box center [276, 265] width 265 height 12
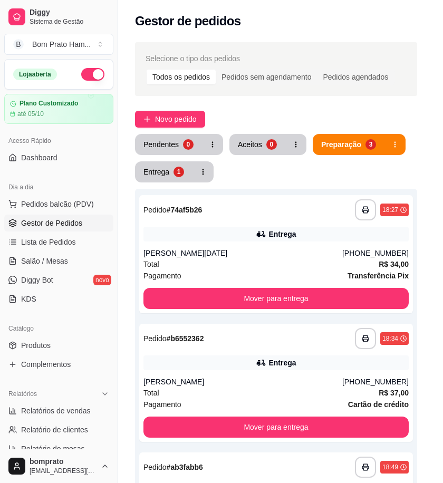
scroll to position [120, 0]
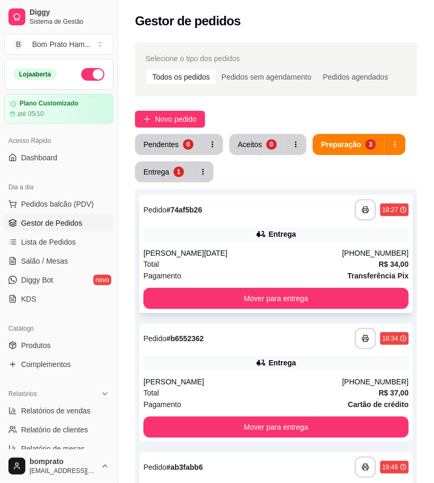
click at [259, 248] on div "[PERSON_NAME][DATE]" at bounding box center [243, 253] width 199 height 11
click at [321, 248] on div "[PERSON_NAME][DATE]" at bounding box center [243, 253] width 199 height 11
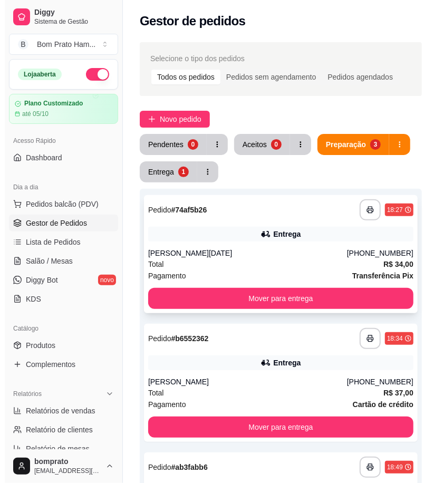
scroll to position [117, 0]
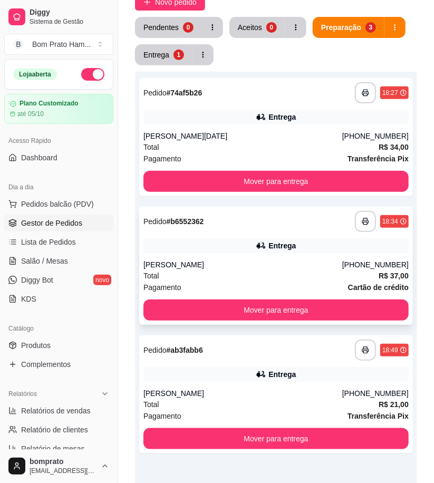
click at [252, 248] on div "Entrega" at bounding box center [276, 246] width 265 height 15
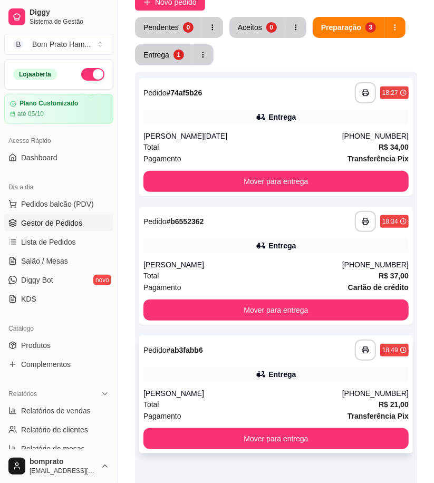
click at [243, 373] on div "Entrega" at bounding box center [276, 374] width 265 height 15
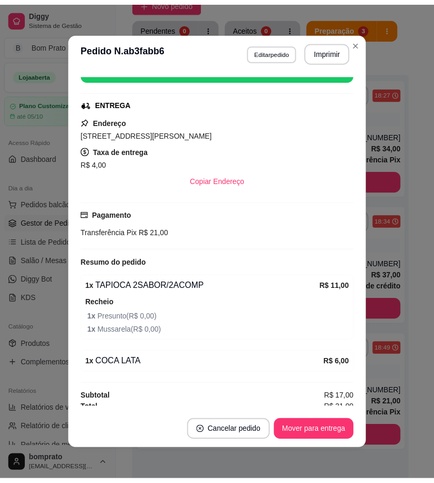
scroll to position [152, 0]
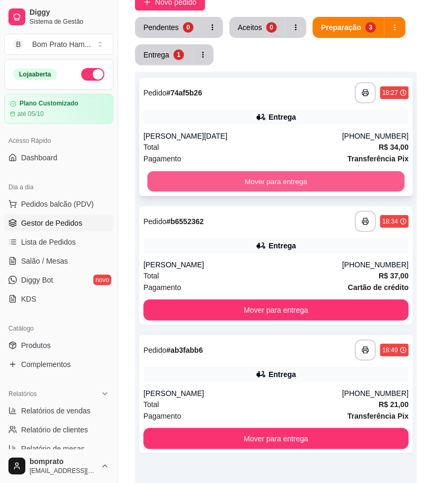
click at [335, 179] on button "Mover para entrega" at bounding box center [277, 181] width 258 height 21
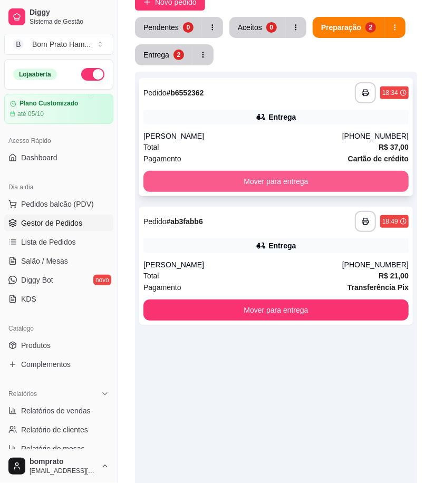
click at [294, 180] on button "Mover para entrega" at bounding box center [276, 181] width 265 height 21
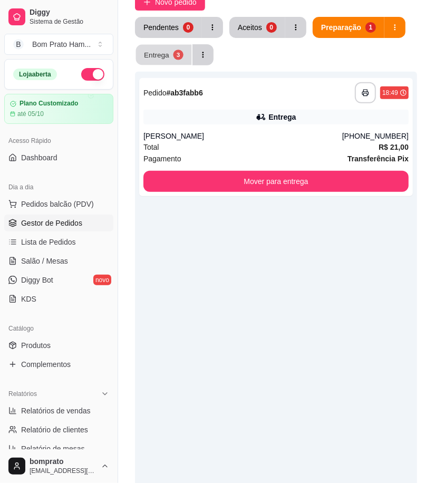
click at [178, 55] on div "3" at bounding box center [178, 55] width 10 height 10
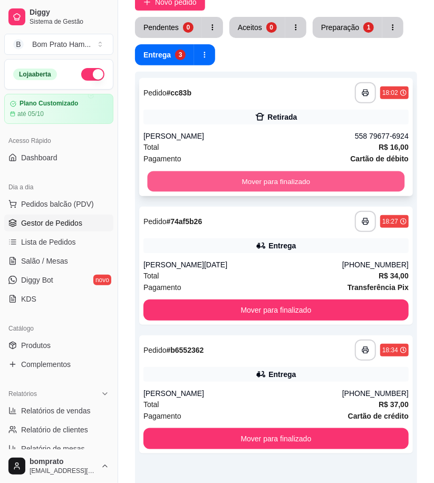
click at [277, 178] on button "Mover para finalizado" at bounding box center [277, 181] width 258 height 21
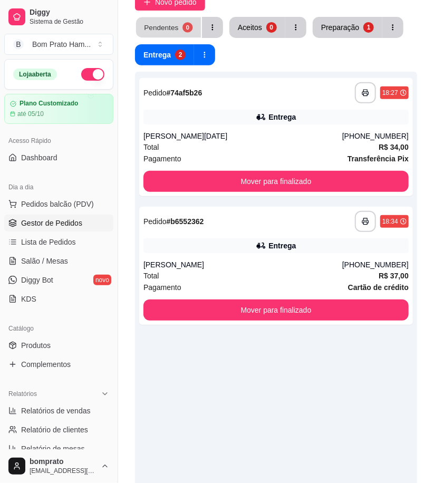
click at [175, 30] on div "Pendentes" at bounding box center [161, 27] width 34 height 10
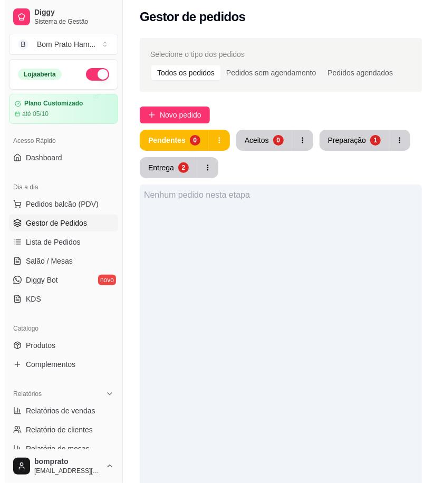
scroll to position [0, 0]
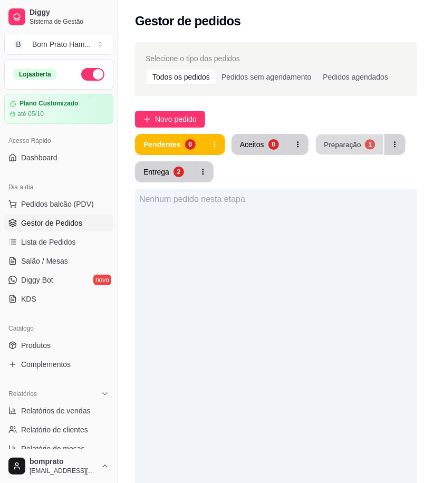
click at [350, 149] on div "Preparação" at bounding box center [342, 144] width 37 height 10
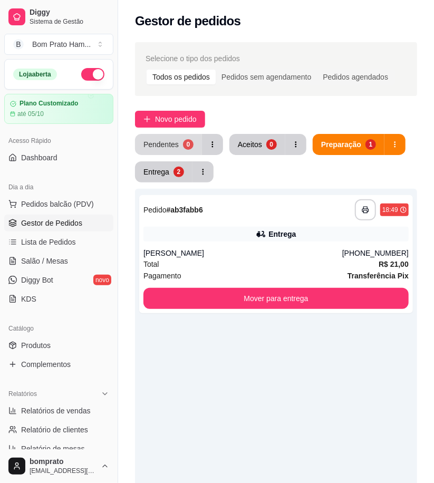
click at [172, 152] on button "Pendentes 0" at bounding box center [168, 144] width 67 height 21
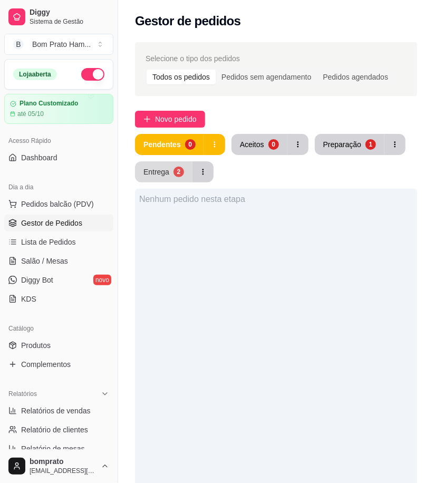
click at [167, 173] on div "Entrega" at bounding box center [157, 172] width 26 height 11
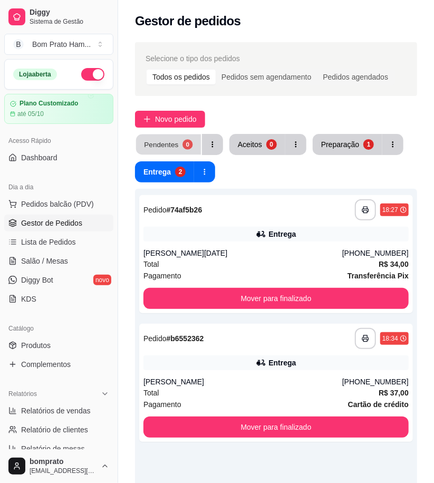
click at [185, 145] on div "0" at bounding box center [188, 144] width 10 height 10
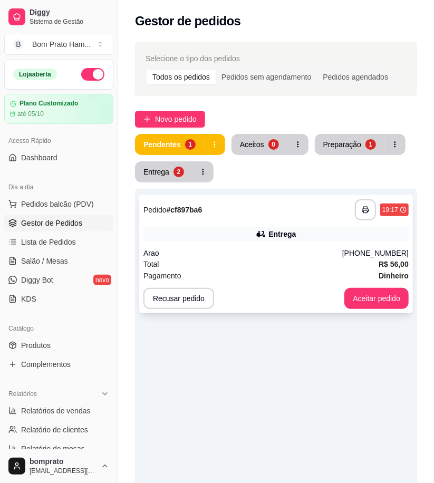
click at [297, 262] on div "Total R$ 56,00" at bounding box center [276, 265] width 265 height 12
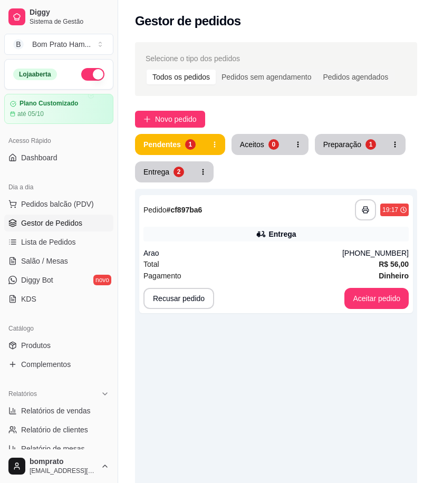
scroll to position [234, 0]
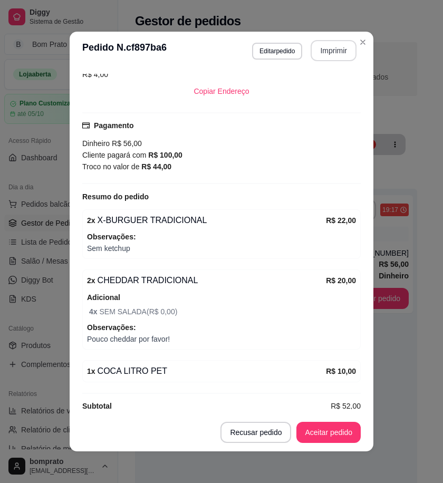
click at [323, 59] on button "Imprimir" at bounding box center [334, 50] width 46 height 21
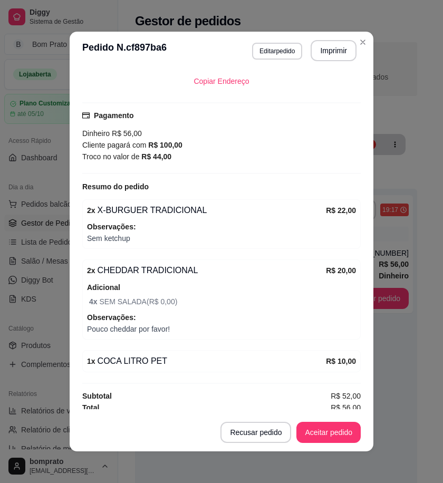
scroll to position [249, 0]
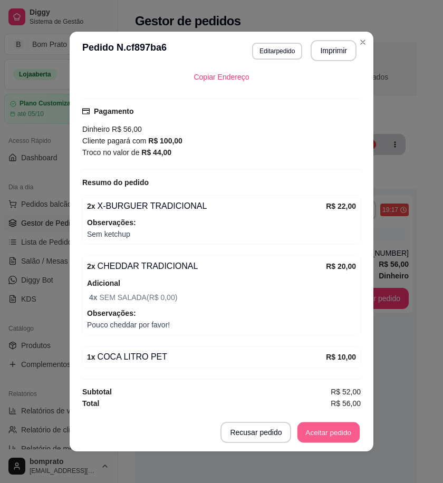
click at [327, 433] on button "Aceitar pedido" at bounding box center [329, 433] width 62 height 21
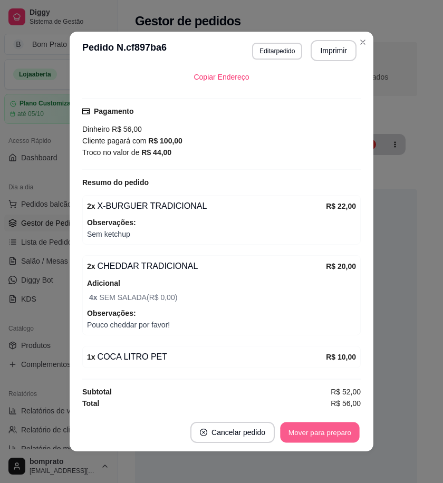
click at [327, 432] on button "Mover para preparo" at bounding box center [319, 433] width 79 height 21
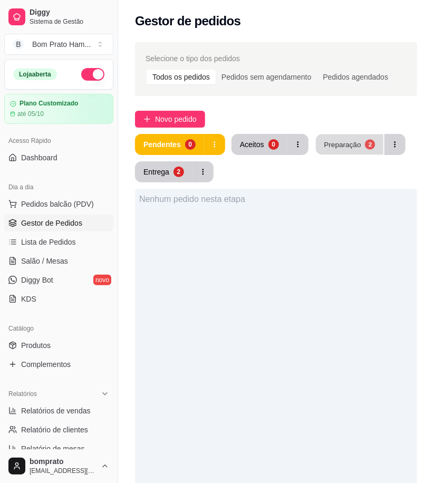
click at [357, 144] on div "Preparação" at bounding box center [342, 144] width 37 height 10
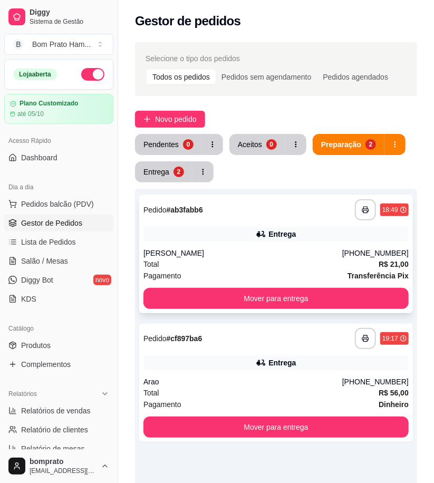
click at [293, 243] on div "**********" at bounding box center [276, 254] width 274 height 118
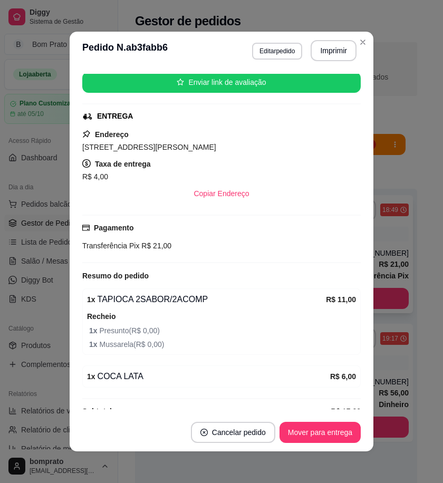
scroll to position [152, 0]
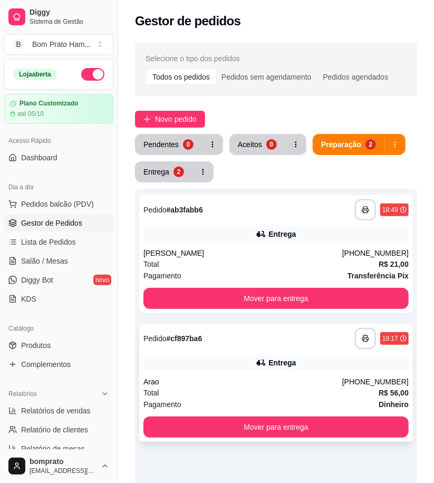
click at [270, 385] on div "Arao" at bounding box center [243, 382] width 199 height 11
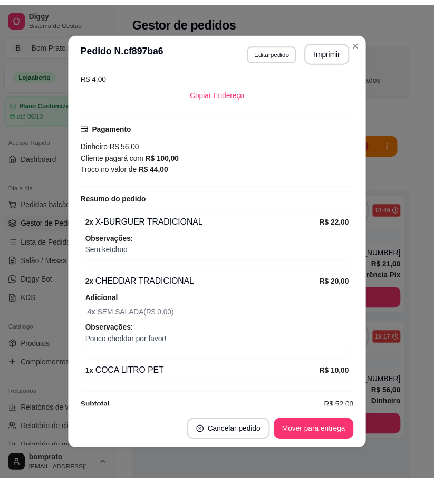
scroll to position [234, 0]
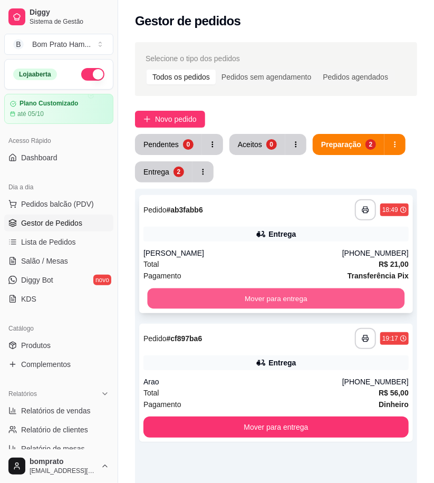
click at [343, 294] on button "Mover para entrega" at bounding box center [277, 299] width 258 height 21
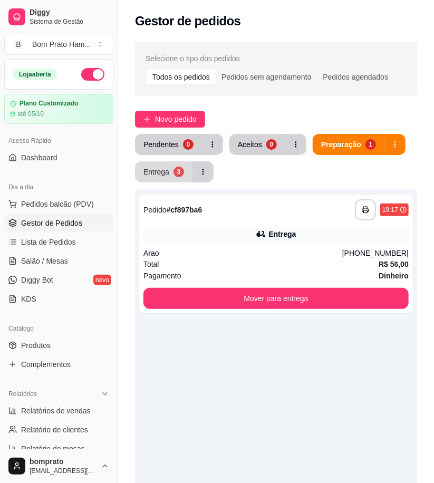
click at [170, 170] on button "Entrega 3" at bounding box center [164, 171] width 58 height 21
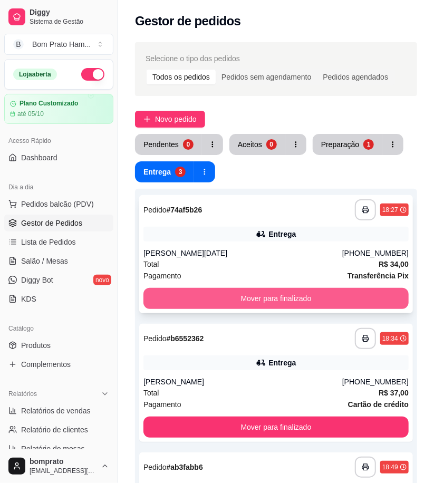
click at [304, 292] on button "Mover para finalizado" at bounding box center [276, 298] width 265 height 21
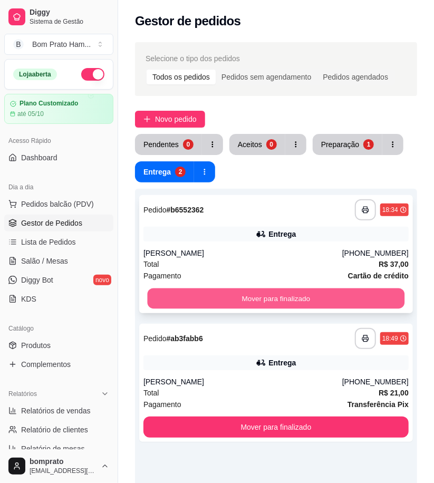
click at [300, 291] on button "Mover para finalizado" at bounding box center [277, 299] width 258 height 21
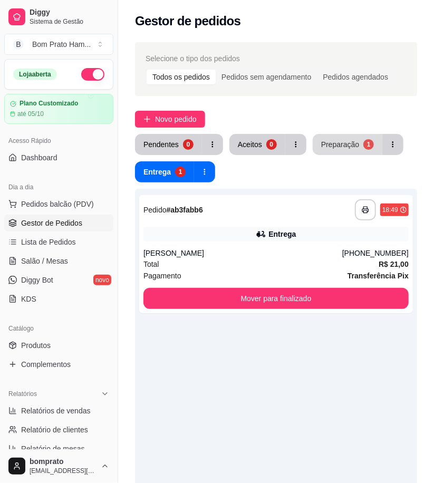
click at [346, 142] on div "Preparação" at bounding box center [340, 144] width 38 height 11
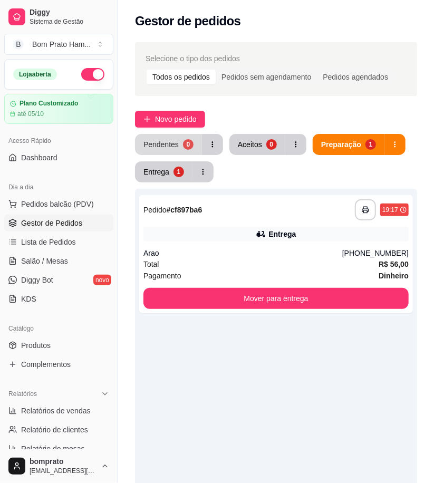
click at [186, 148] on div "0" at bounding box center [188, 144] width 11 height 11
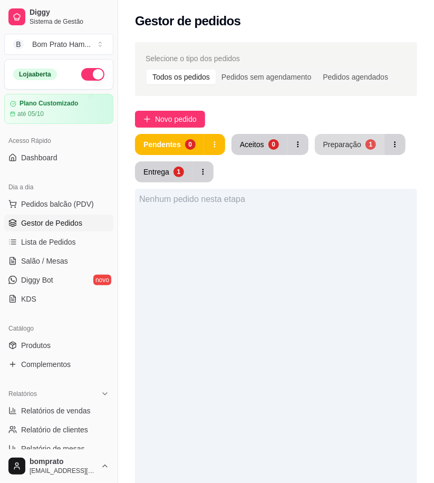
click at [340, 139] on div "Preparação" at bounding box center [342, 144] width 38 height 11
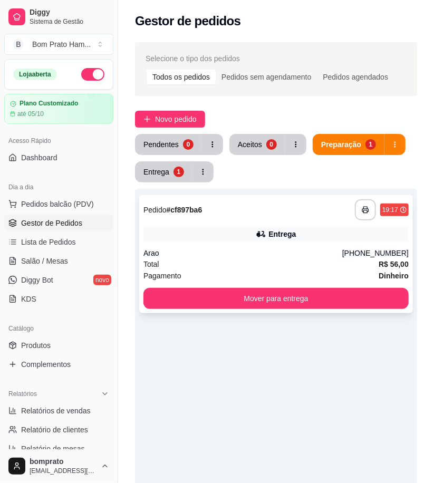
click at [289, 231] on div "Entrega" at bounding box center [282, 234] width 27 height 11
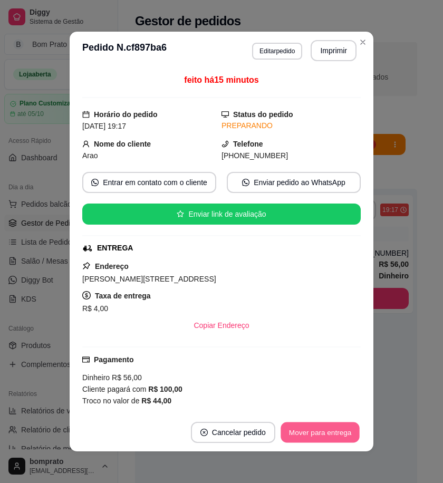
click at [336, 440] on button "Mover para entrega" at bounding box center [320, 433] width 79 height 21
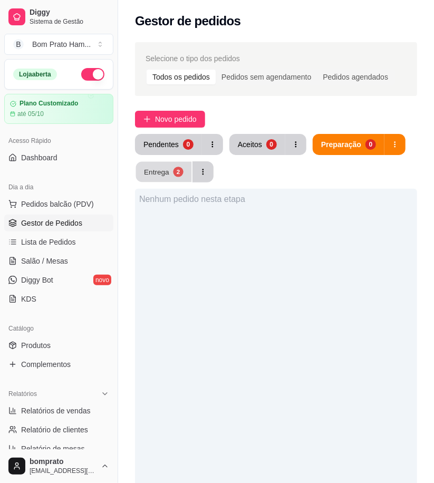
click at [165, 169] on div "Entrega" at bounding box center [156, 172] width 25 height 10
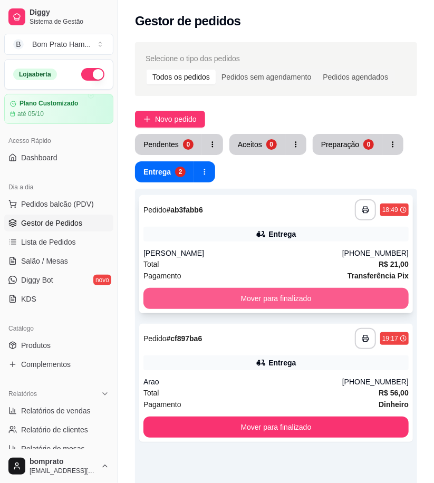
click at [281, 293] on button "Mover para finalizado" at bounding box center [276, 298] width 265 height 21
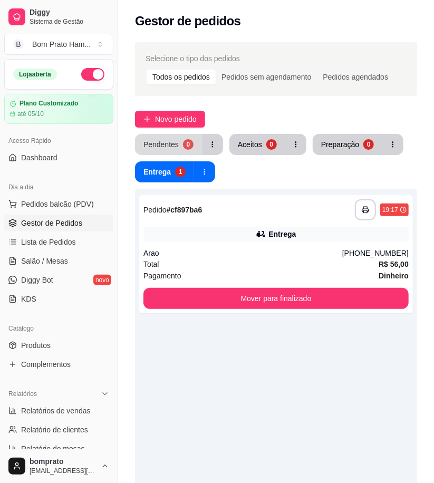
click at [186, 145] on div "0" at bounding box center [188, 144] width 11 height 11
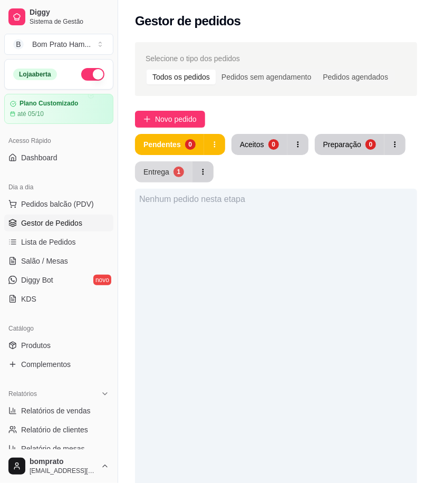
click at [163, 171] on div "Entrega" at bounding box center [157, 172] width 26 height 11
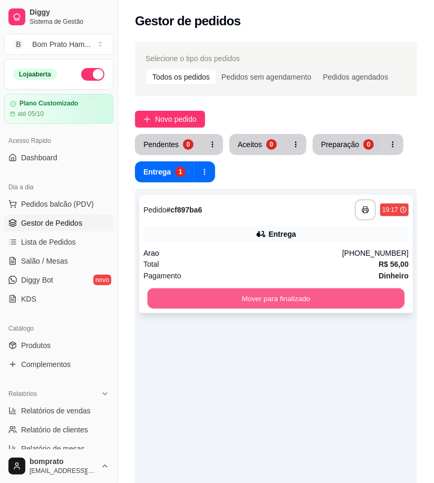
click at [297, 303] on button "Mover para finalizado" at bounding box center [277, 299] width 258 height 21
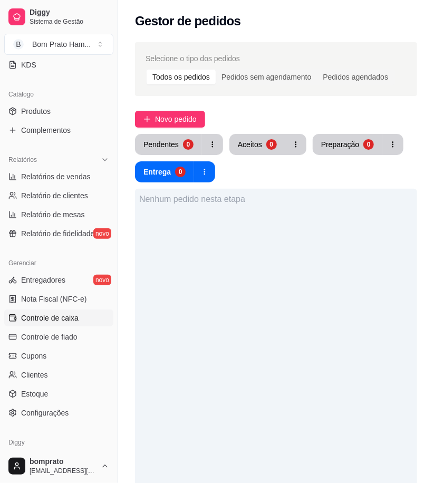
click at [80, 317] on link "Controle de caixa" at bounding box center [58, 318] width 109 height 17
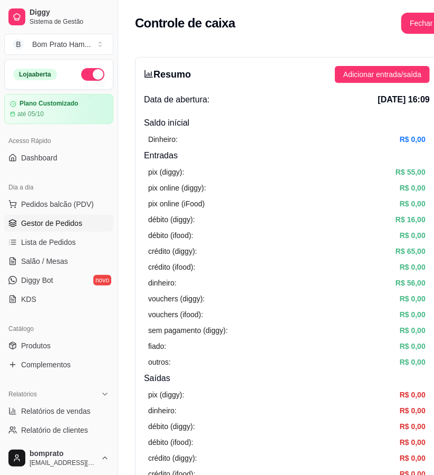
click at [66, 222] on span "Gestor de Pedidos" at bounding box center [51, 223] width 61 height 11
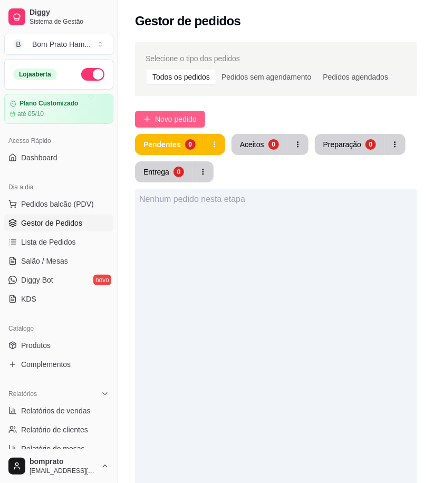
click at [177, 112] on button "Novo pedido" at bounding box center [170, 119] width 70 height 17
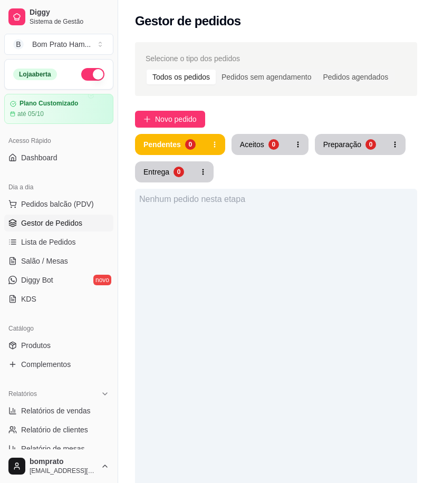
click at [92, 75] on input "Pesquisa" at bounding box center [107, 76] width 166 height 11
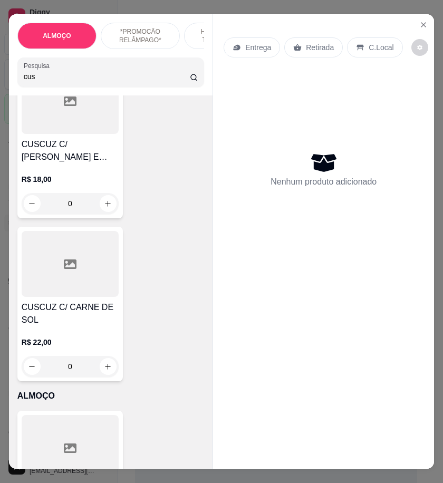
scroll to position [469, 0]
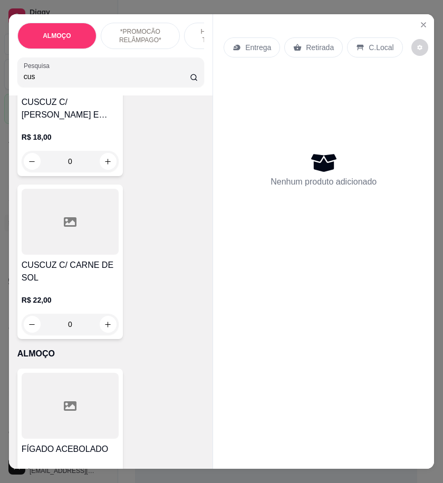
type input "cus"
click at [104, 329] on icon "increase-product-quantity" at bounding box center [108, 325] width 8 height 8
type input "1"
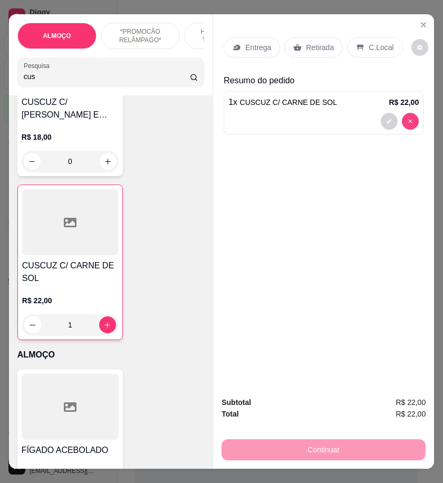
type input "0"
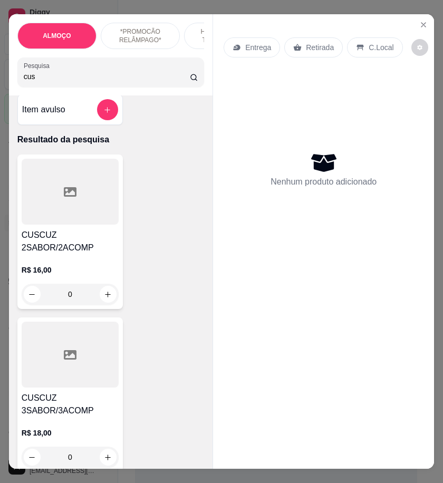
scroll to position [0, 0]
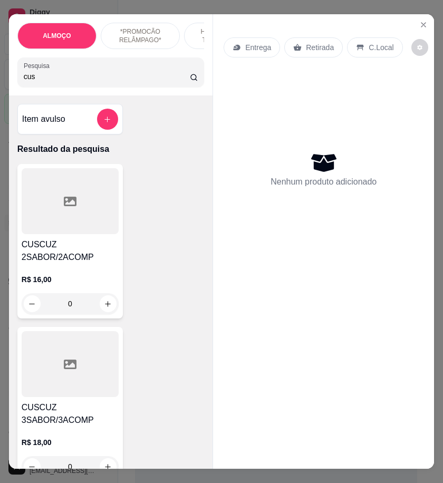
click at [74, 204] on div at bounding box center [70, 201] width 97 height 66
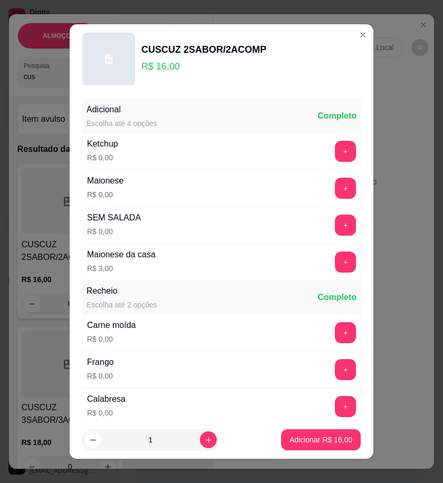
scroll to position [117, 0]
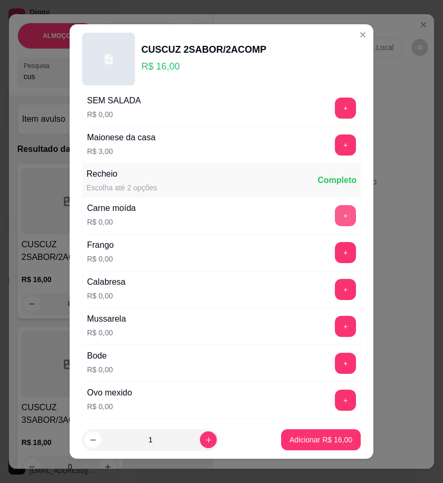
click at [335, 217] on button "+" at bounding box center [345, 215] width 21 height 21
click at [335, 245] on button "+" at bounding box center [345, 252] width 21 height 21
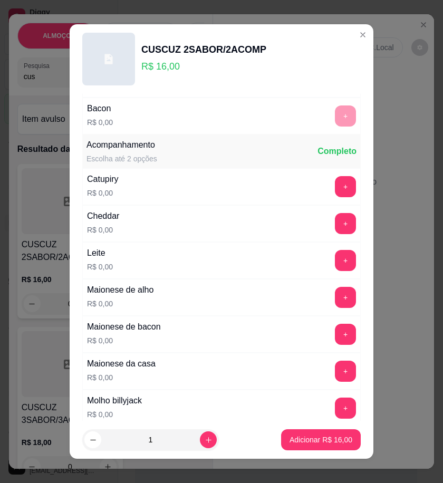
scroll to position [528, 0]
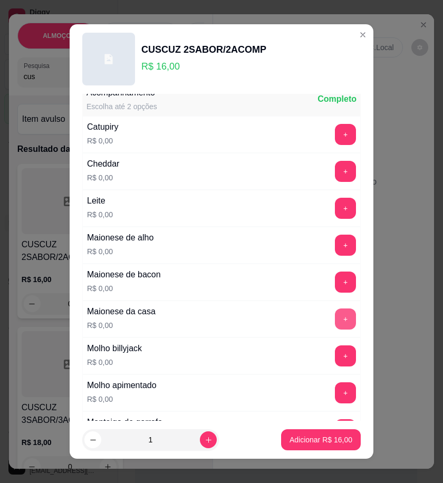
click at [335, 322] on button "+" at bounding box center [345, 319] width 21 height 21
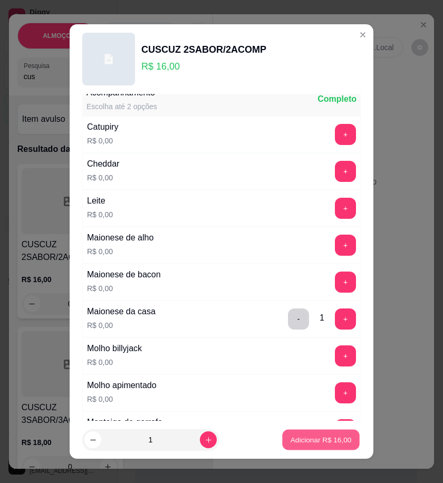
click at [326, 441] on p "Adicionar R$ 16,00" at bounding box center [321, 440] width 61 height 10
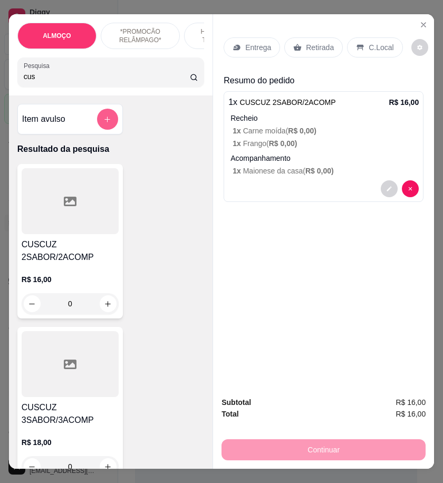
click at [103, 123] on icon "add-separate-item" at bounding box center [107, 120] width 8 height 8
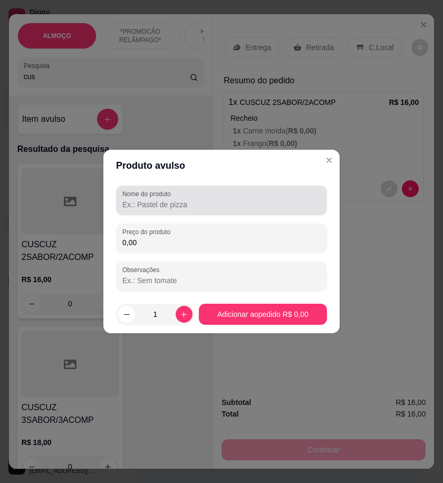
click at [151, 208] on input "Nome do produto" at bounding box center [221, 204] width 198 height 11
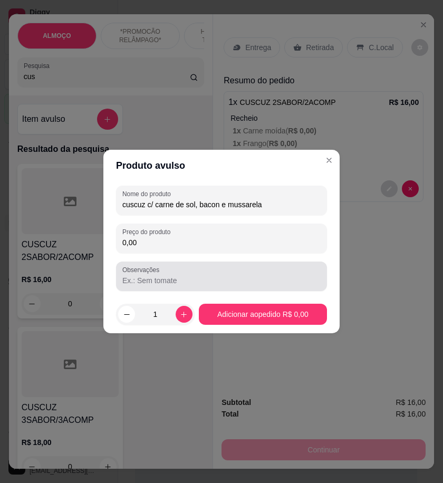
type input "cuscuz c/ carne de sol, bacon e mussarela"
click at [144, 285] on input "Observações" at bounding box center [221, 280] width 198 height 11
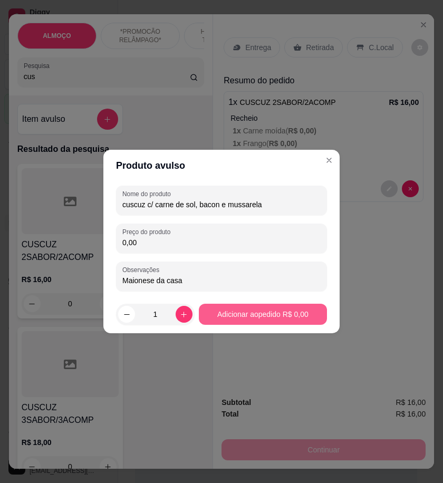
type input "Maionese da casa"
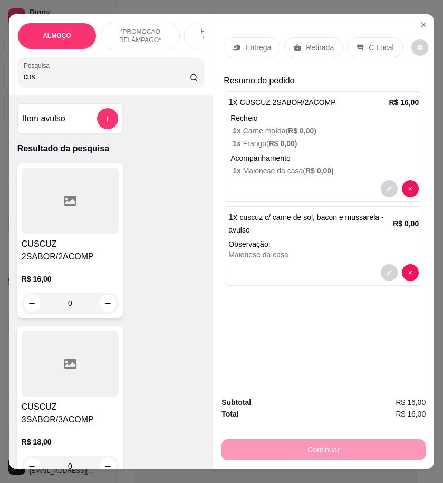
scroll to position [0, 0]
click at [382, 264] on button "decrease-product-quantity" at bounding box center [389, 272] width 17 height 17
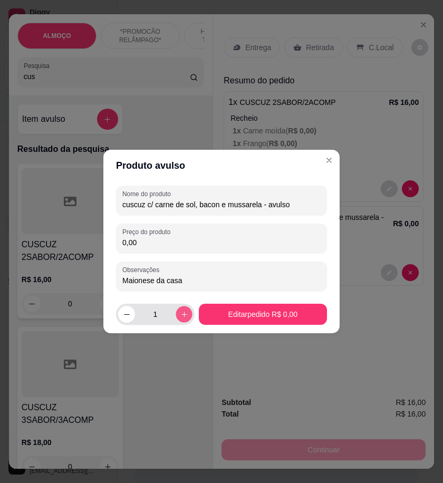
click at [180, 317] on icon "increase-product-quantity" at bounding box center [184, 315] width 8 height 8
click at [132, 318] on button "decrease-product-quantity" at bounding box center [126, 314] width 16 height 16
click at [132, 318] on button "decrease-product-quantity" at bounding box center [126, 314] width 17 height 17
type input "1"
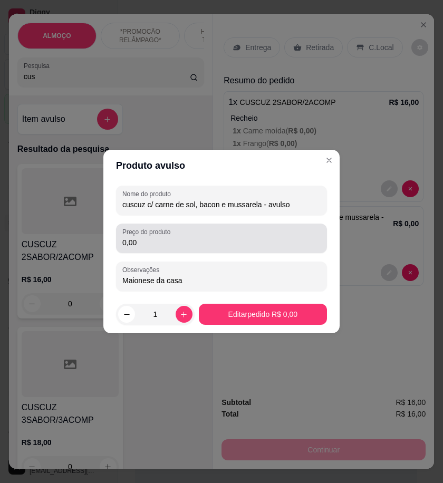
click at [144, 241] on input "0,00" at bounding box center [221, 242] width 198 height 11
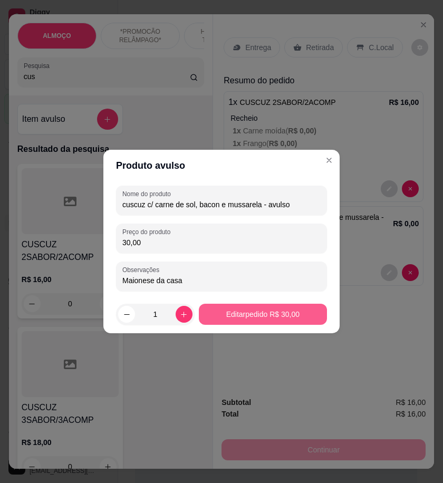
type input "30,00"
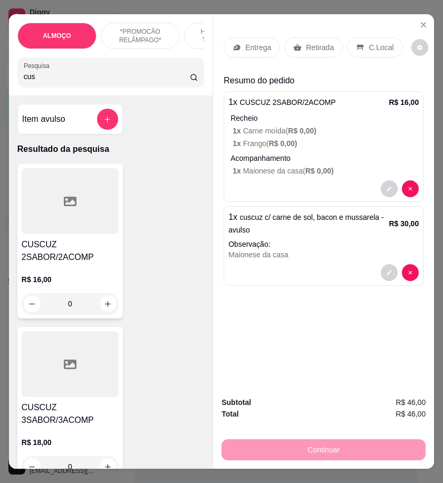
drag, startPoint x: 39, startPoint y: 82, endPoint x: 34, endPoint y: 78, distance: 6.7
click at [39, 82] on input "cus" at bounding box center [107, 76] width 166 height 11
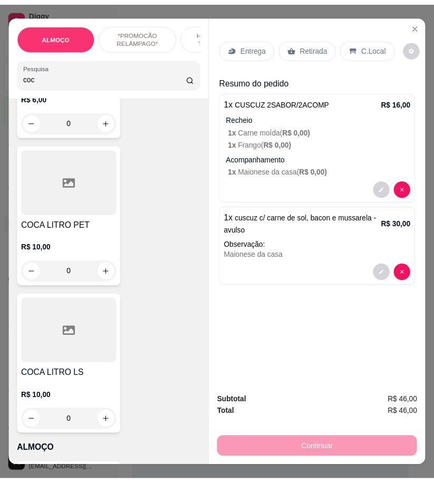
scroll to position [351, 0]
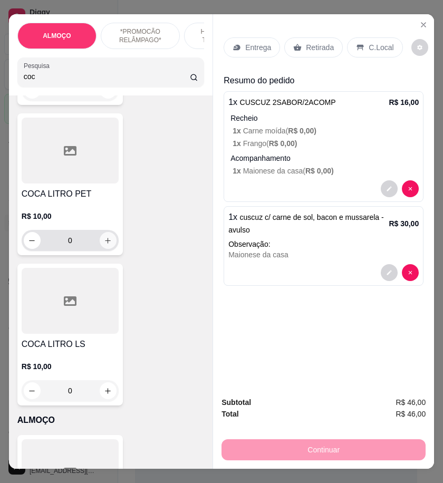
type input "coc"
click at [106, 245] on icon "increase-product-quantity" at bounding box center [108, 241] width 8 height 8
type input "1"
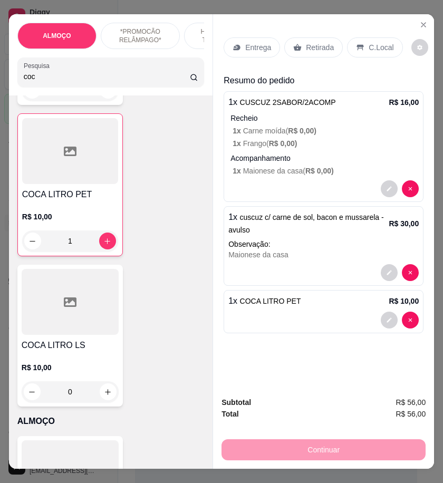
click at [239, 45] on div "Entrega" at bounding box center [252, 47] width 56 height 20
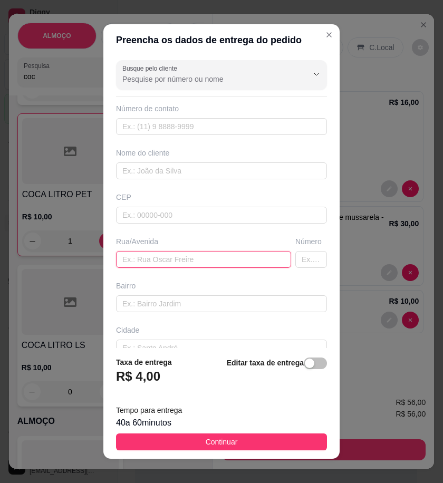
paste input "Rua [PERSON_NAME]"
type input "Rua [PERSON_NAME]"
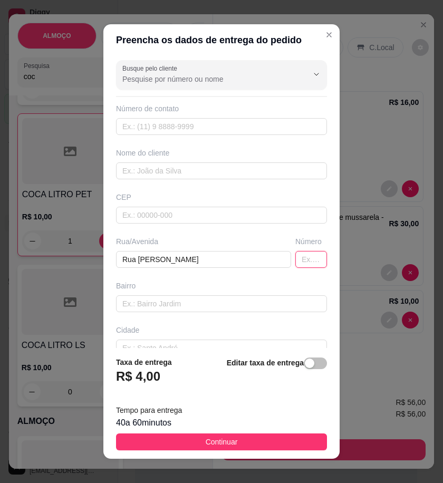
click at [296, 262] on input "text" at bounding box center [312, 259] width 32 height 17
type input "50"
paste input "Pátricia Galindo"
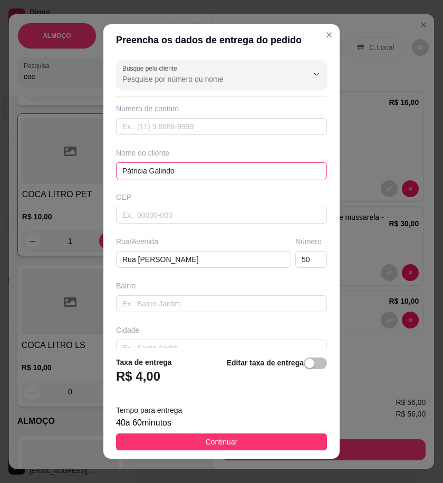
type input "Pátricia Galindo"
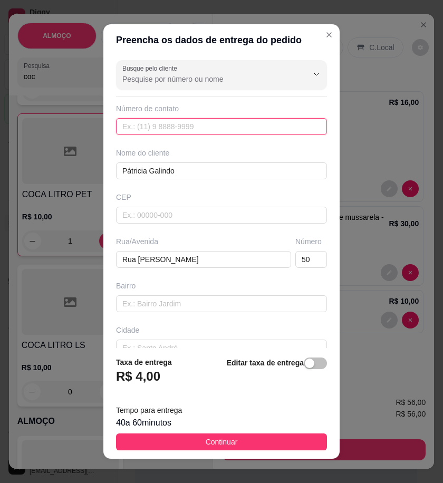
paste input "558 79621-2839"
type input "558 79621-2839"
drag, startPoint x: 290, startPoint y: 442, endPoint x: 373, endPoint y: 439, distance: 82.4
click at [290, 442] on button "Continuar" at bounding box center [221, 442] width 211 height 17
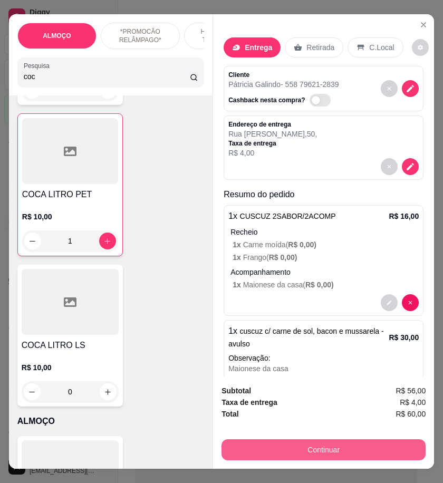
click at [321, 447] on button "Continuar" at bounding box center [324, 450] width 204 height 21
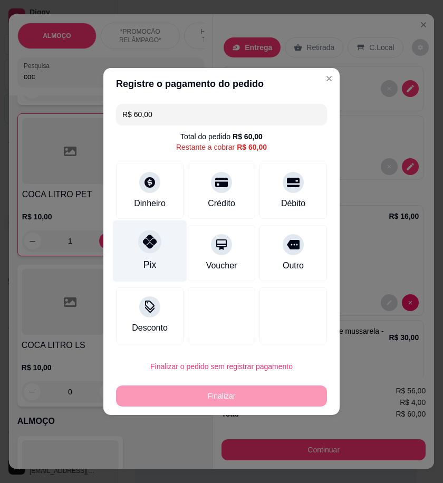
click at [147, 264] on div "Pix" at bounding box center [150, 265] width 13 height 14
type input "R$ 0,00"
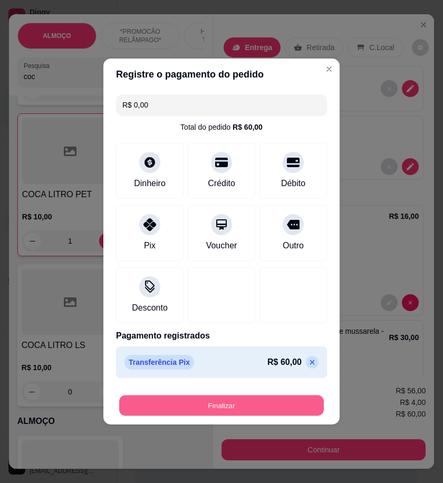
click at [245, 405] on button "Finalizar" at bounding box center [221, 406] width 205 height 21
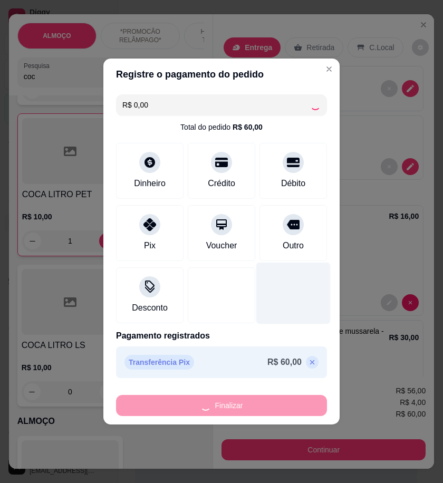
type input "0"
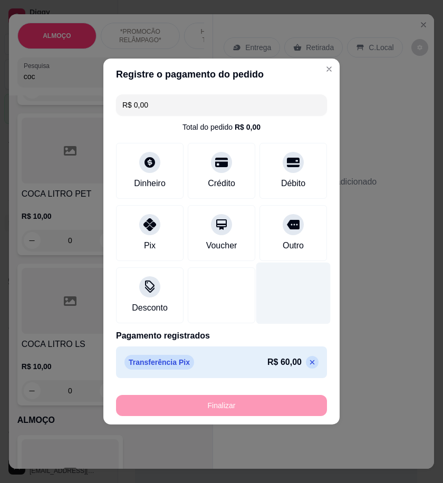
type input "-R$ 60,00"
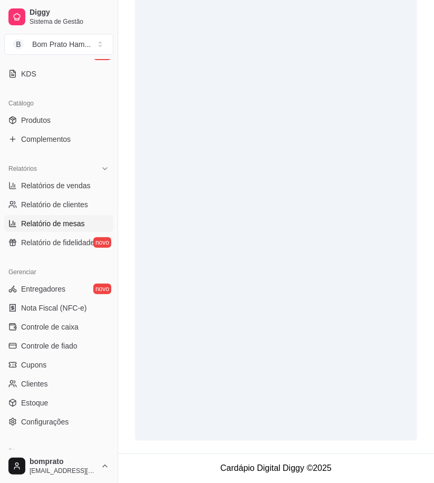
scroll to position [234, 0]
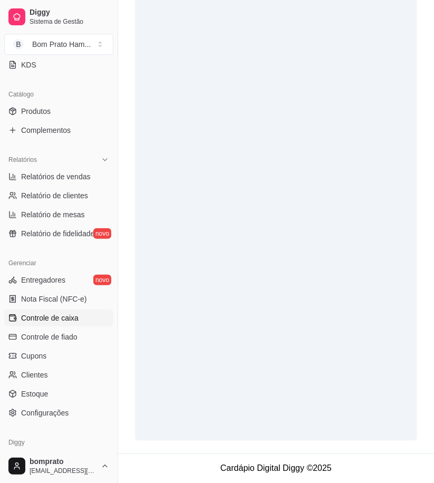
click at [76, 311] on link "Controle de caixa" at bounding box center [58, 318] width 109 height 17
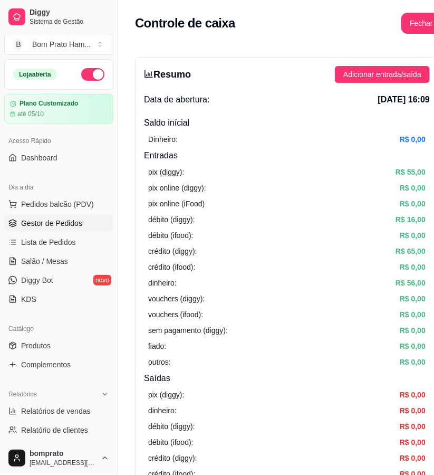
click at [85, 217] on link "Gestor de Pedidos" at bounding box center [58, 223] width 109 height 17
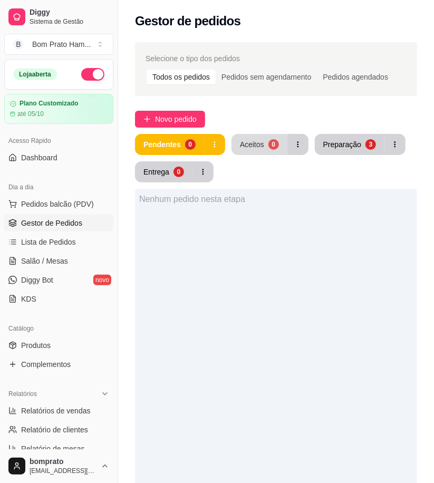
click at [242, 150] on button "Aceitos 0" at bounding box center [260, 144] width 56 height 21
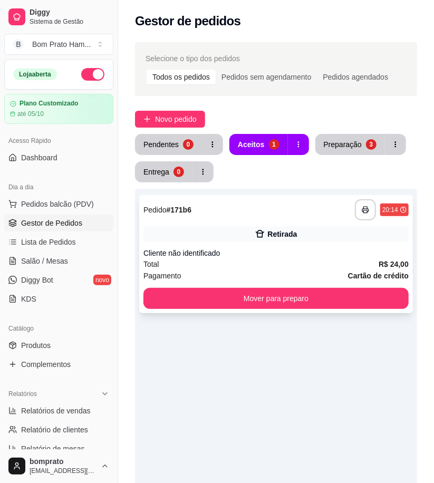
click at [305, 263] on div "Total R$ 24,00" at bounding box center [276, 265] width 265 height 12
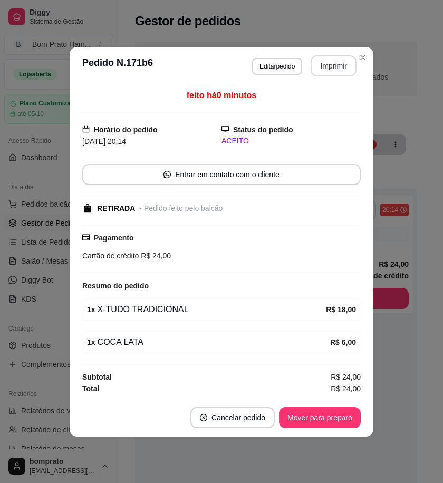
click at [340, 62] on button "Imprimir" at bounding box center [334, 65] width 46 height 21
click at [343, 423] on button "Mover para preparo" at bounding box center [320, 417] width 82 height 21
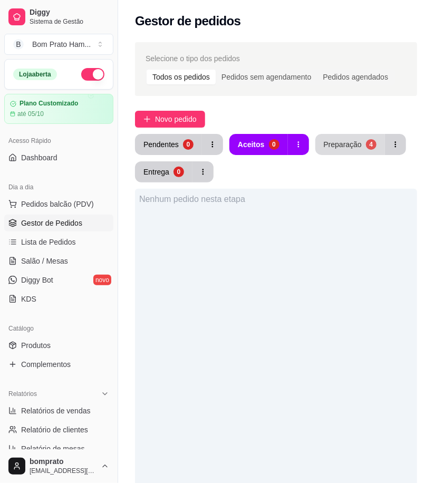
click at [354, 144] on div "Preparação" at bounding box center [343, 144] width 38 height 11
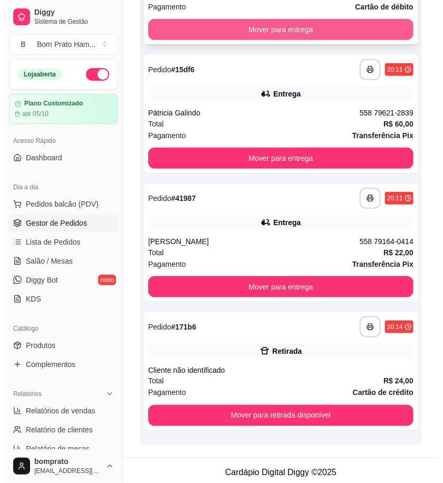
scroll to position [273, 0]
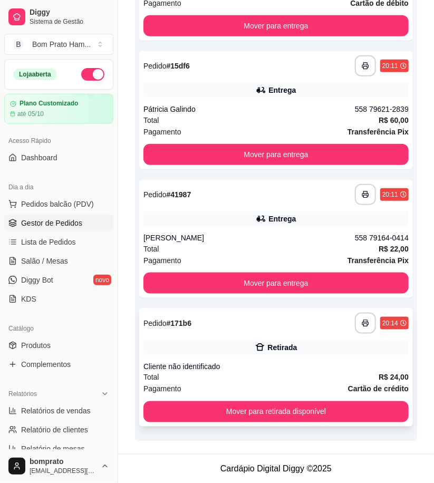
click at [270, 349] on div "Retirada" at bounding box center [283, 347] width 30 height 11
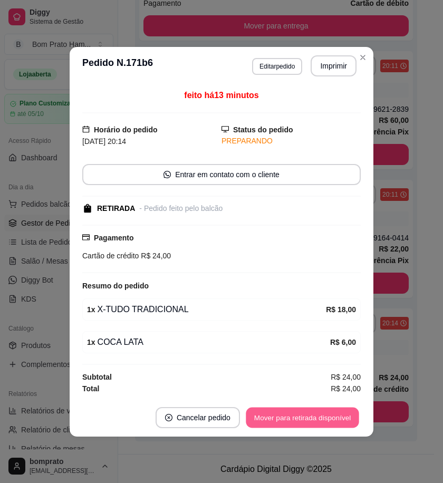
click at [350, 413] on button "Mover para retirada disponível" at bounding box center [302, 417] width 113 height 21
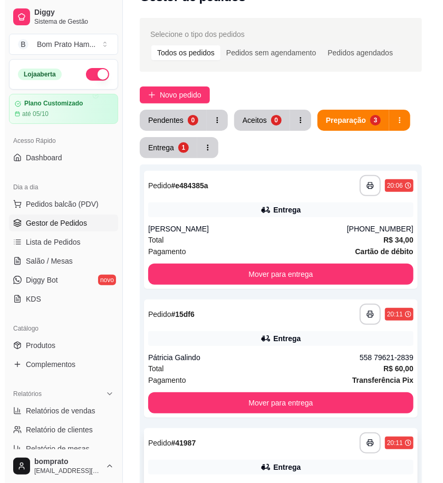
scroll to position [0, 0]
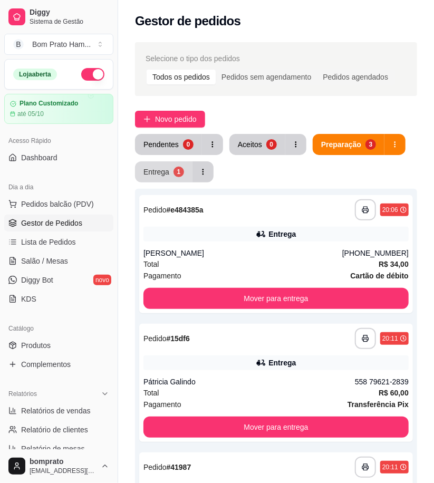
click at [160, 175] on div "Entrega" at bounding box center [157, 172] width 26 height 11
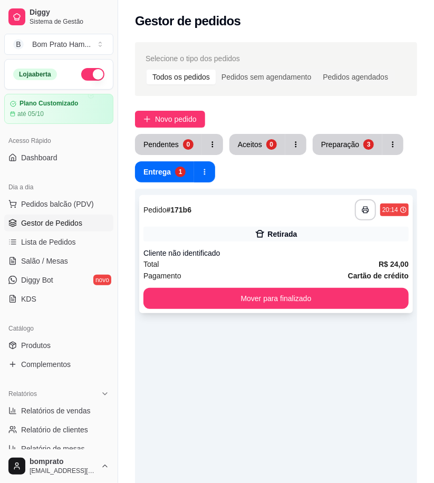
click at [282, 224] on div "**********" at bounding box center [276, 254] width 274 height 118
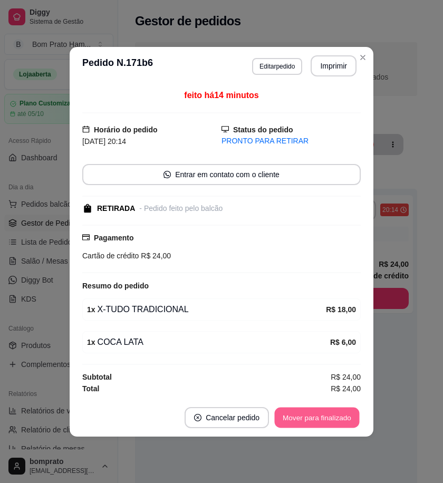
click at [333, 418] on button "Mover para finalizado" at bounding box center [317, 417] width 85 height 21
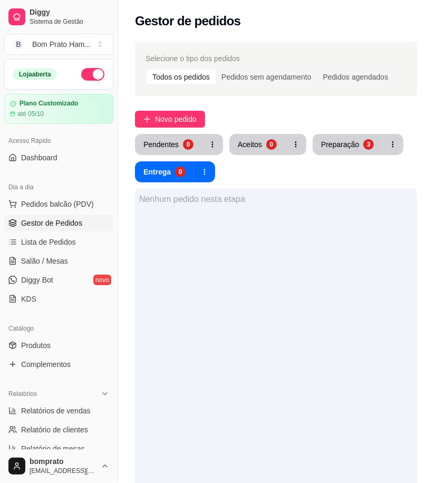
drag, startPoint x: 336, startPoint y: 132, endPoint x: 336, endPoint y: 145, distance: 12.7
click at [336, 134] on div "Selecione o tipo dos pedidos Todos os pedidos Pedidos sem agendamento Pedidos a…" at bounding box center [276, 360] width 316 height 649
click at [336, 145] on div "Preparação" at bounding box center [340, 144] width 38 height 11
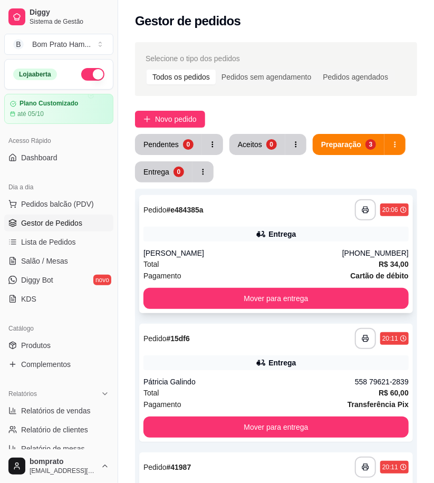
click at [251, 244] on div "**********" at bounding box center [276, 254] width 274 height 118
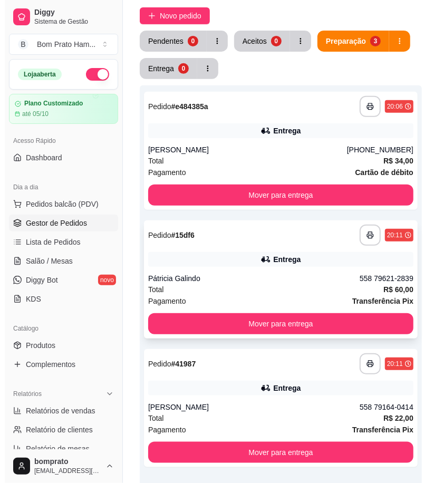
scroll to position [117, 0]
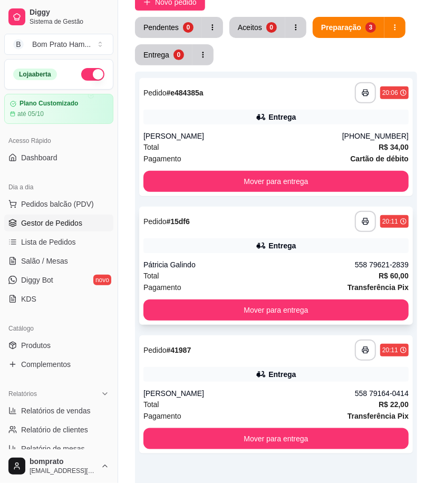
click at [249, 260] on div "Pátricia Galindo" at bounding box center [250, 265] width 212 height 11
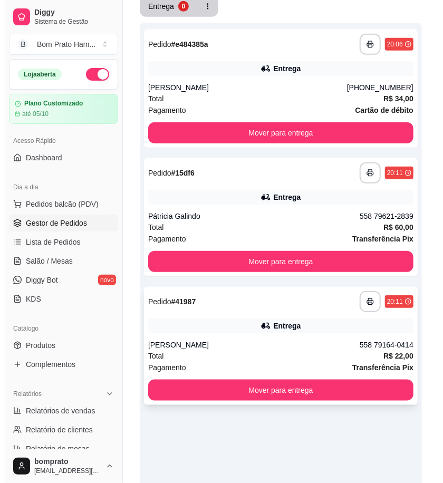
scroll to position [231, 0]
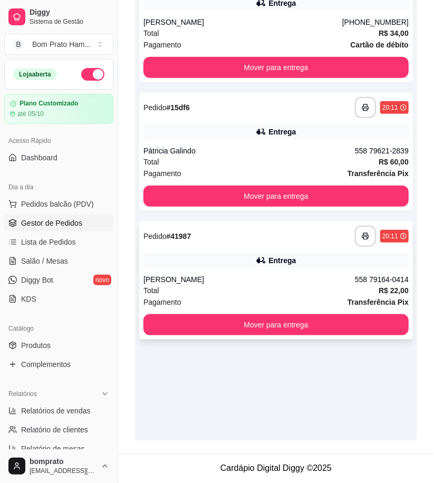
click at [265, 251] on div "**********" at bounding box center [276, 281] width 274 height 118
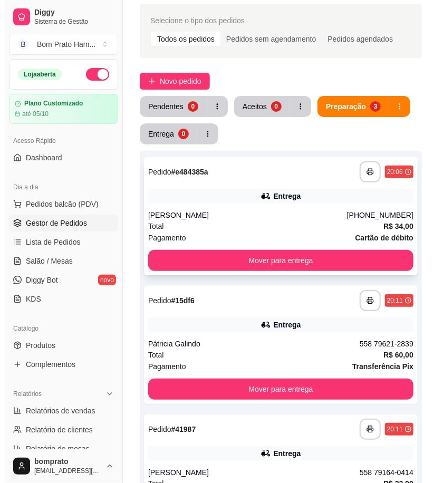
scroll to position [59, 0]
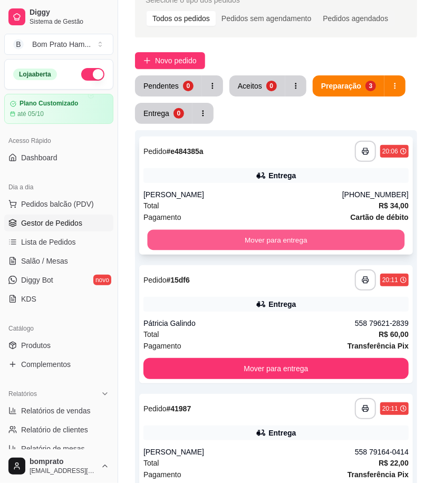
click at [258, 231] on button "Mover para entrega" at bounding box center [277, 240] width 258 height 21
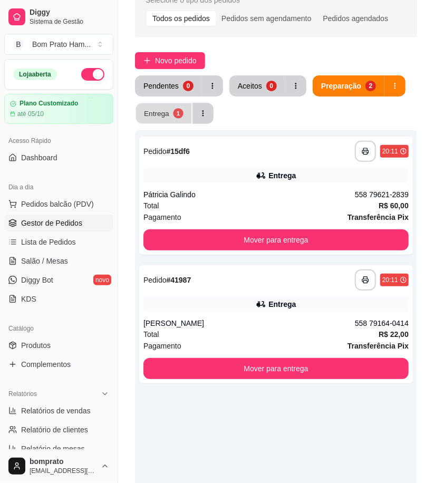
click at [169, 110] on button "Entrega 1" at bounding box center [164, 113] width 56 height 21
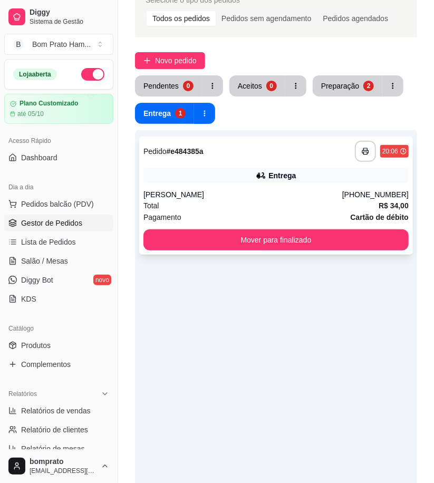
click at [246, 164] on div "**********" at bounding box center [276, 196] width 274 height 118
click at [358, 103] on div "Pendentes 0 Aceitos 0 Preparação 2 Entrega 1" at bounding box center [276, 99] width 282 height 49
click at [339, 94] on button "Preparação 2" at bounding box center [348, 85] width 70 height 21
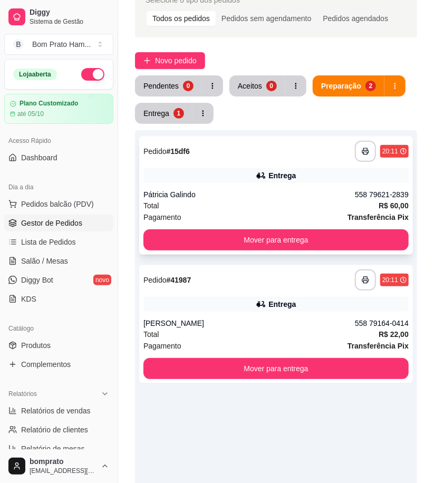
click at [298, 145] on div "**********" at bounding box center [276, 151] width 265 height 21
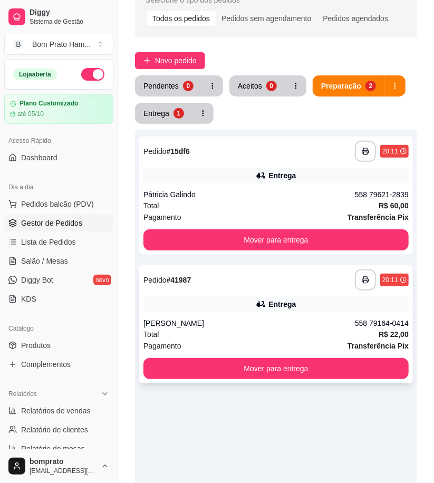
click at [281, 286] on div "**********" at bounding box center [276, 280] width 265 height 21
click at [175, 86] on div "Pendentes" at bounding box center [161, 86] width 34 height 10
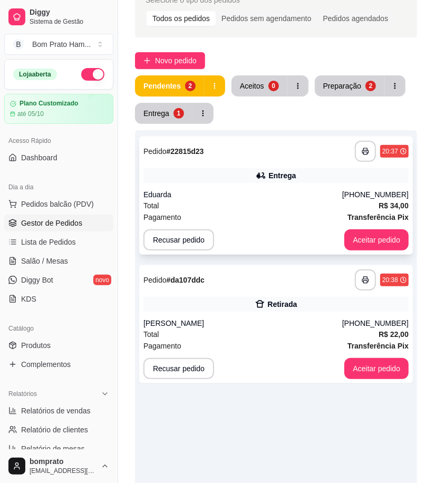
click at [257, 163] on div "**********" at bounding box center [276, 196] width 274 height 118
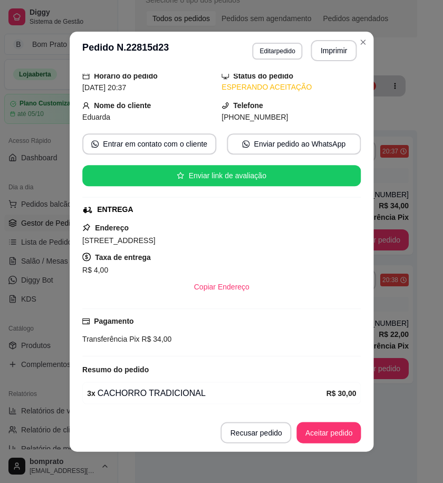
scroll to position [75, 0]
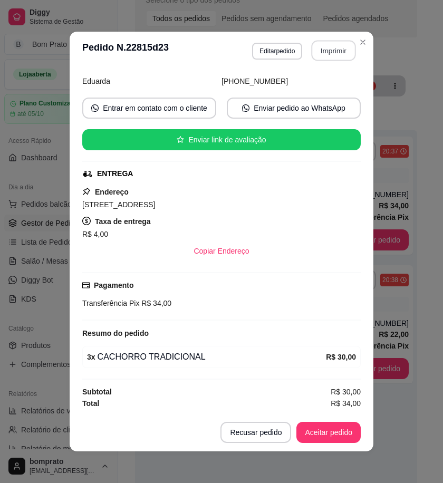
click at [315, 50] on button "Imprimir" at bounding box center [334, 51] width 44 height 21
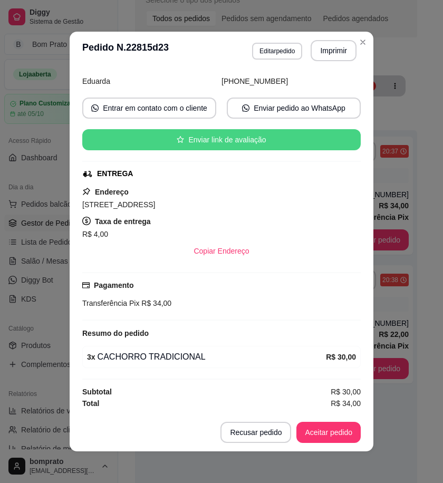
scroll to position [0, 0]
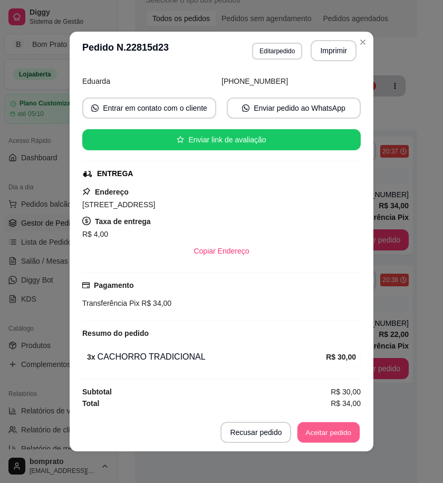
click at [331, 428] on button "Aceitar pedido" at bounding box center [329, 433] width 62 height 21
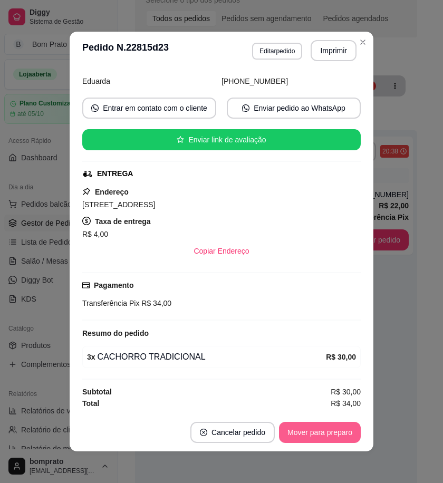
click at [331, 431] on button "Mover para preparo" at bounding box center [320, 432] width 82 height 21
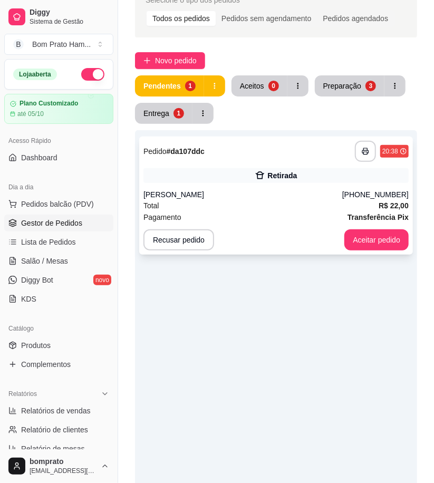
click at [302, 186] on div "**********" at bounding box center [276, 196] width 274 height 118
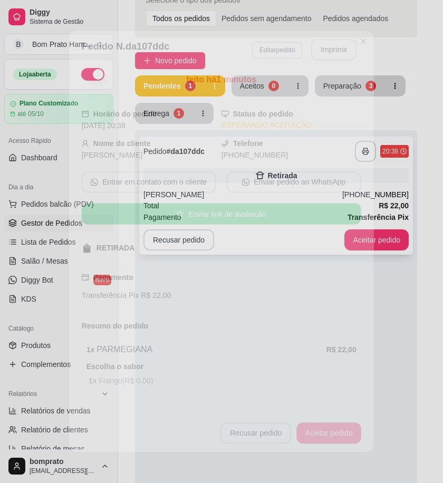
scroll to position [23, 0]
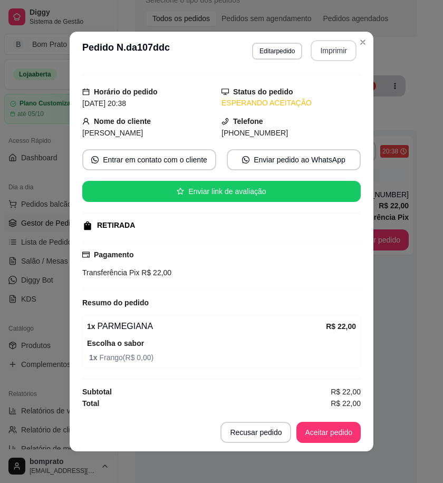
click at [316, 53] on button "Imprimir" at bounding box center [334, 50] width 46 height 21
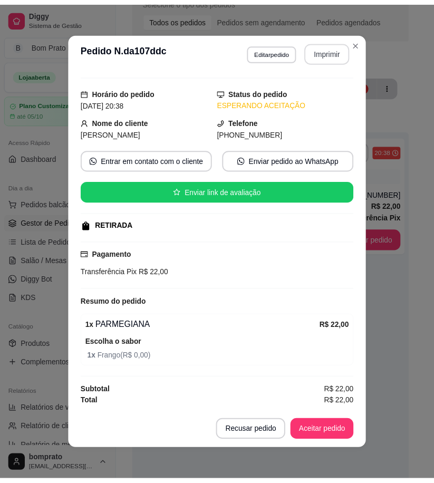
scroll to position [0, 0]
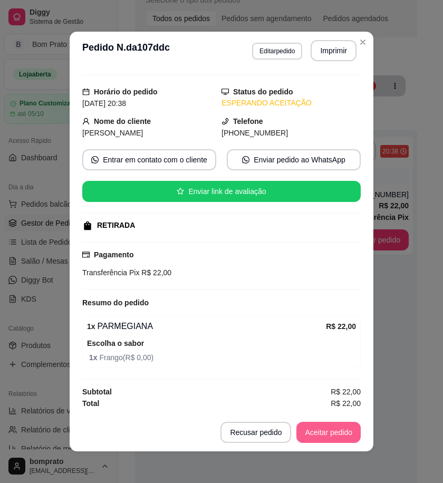
click at [319, 439] on button "Aceitar pedido" at bounding box center [329, 432] width 64 height 21
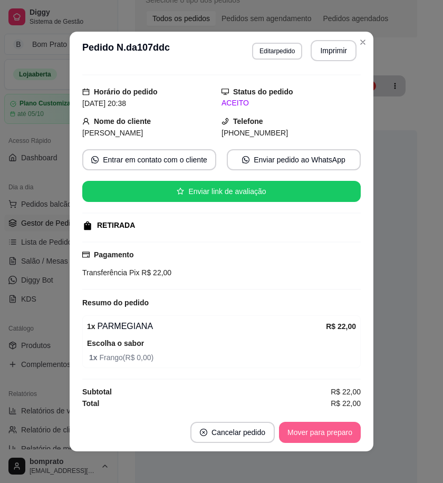
click at [340, 430] on button "Mover para preparo" at bounding box center [320, 432] width 82 height 21
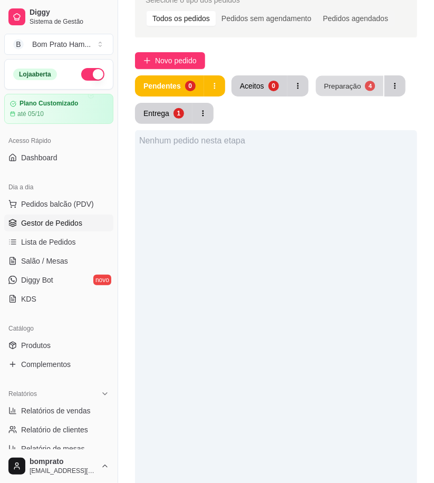
click at [340, 84] on div "Preparação" at bounding box center [342, 86] width 37 height 10
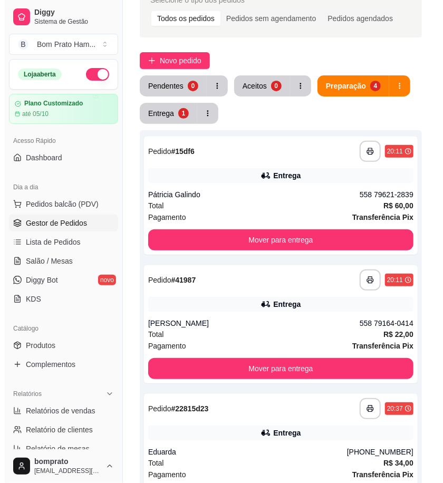
scroll to position [117, 0]
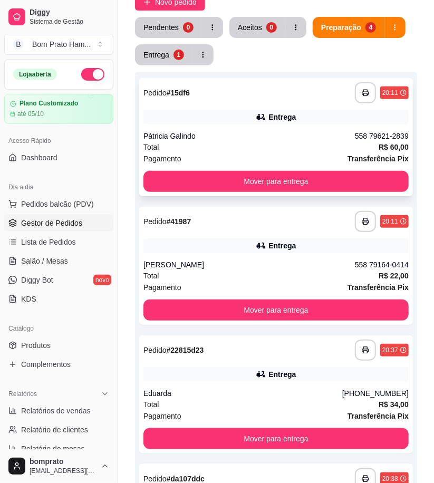
click at [265, 128] on div "**********" at bounding box center [276, 137] width 274 height 118
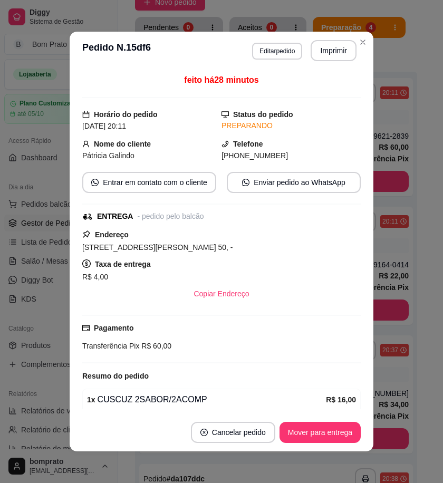
scroll to position [59, 0]
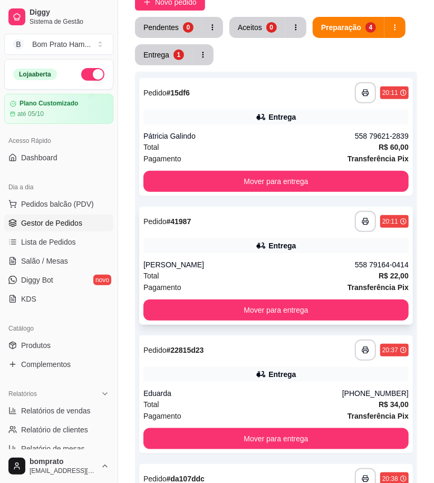
click at [244, 277] on div "Total R$ 22,00" at bounding box center [276, 276] width 265 height 12
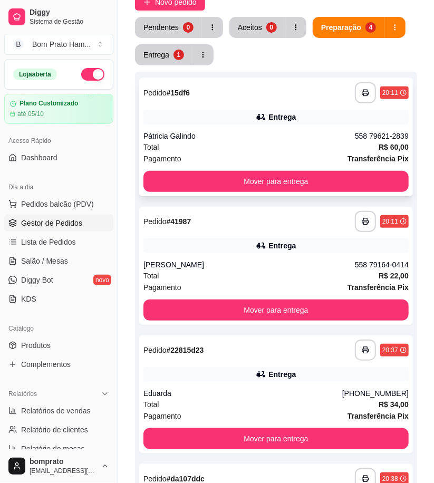
click at [272, 121] on div "Entrega" at bounding box center [282, 117] width 27 height 11
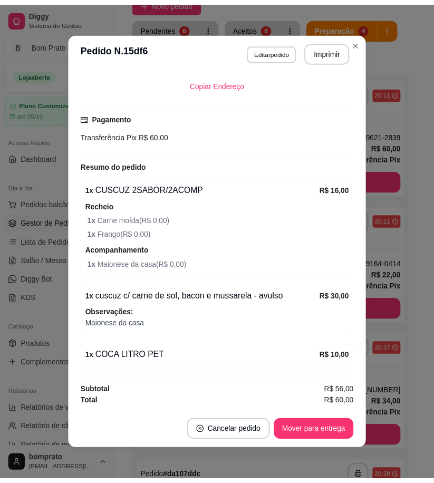
scroll to position [35, 0]
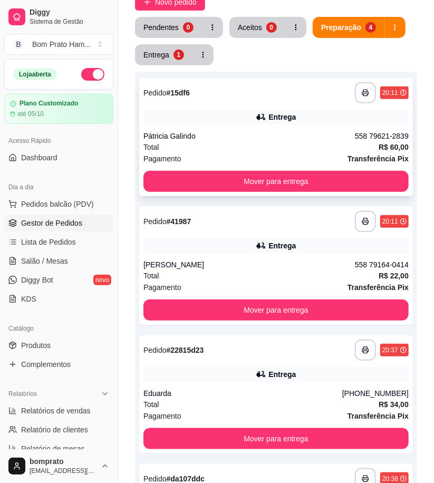
click at [259, 128] on div "**********" at bounding box center [276, 137] width 274 height 118
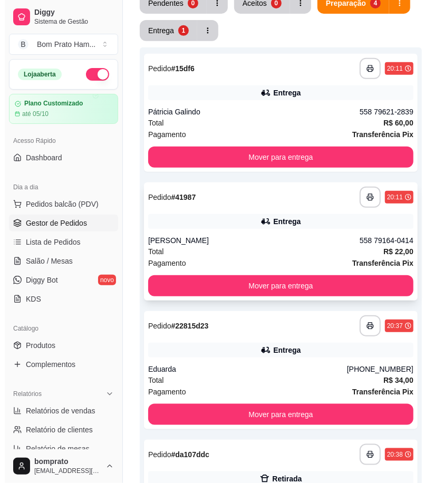
scroll to position [97, 0]
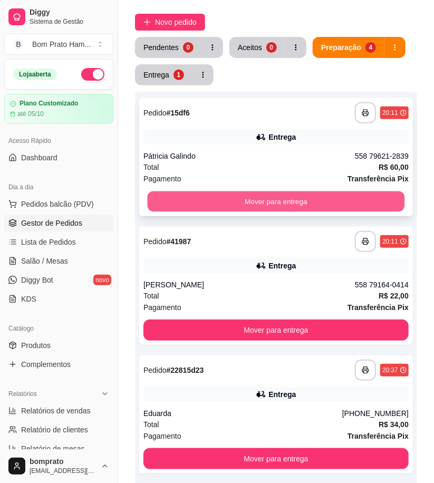
click at [279, 194] on button "Mover para entrega" at bounding box center [277, 202] width 258 height 21
click at [262, 204] on button "Mover para entrega" at bounding box center [277, 202] width 258 height 21
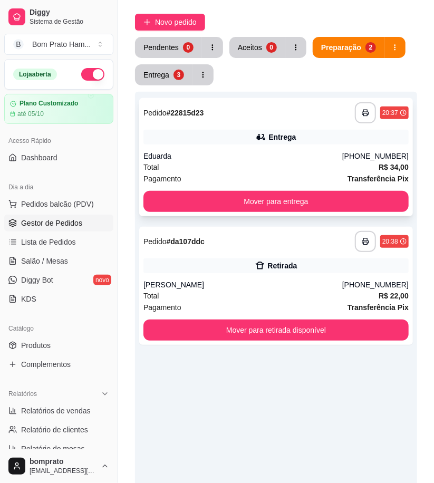
click at [249, 154] on div "Eduarda" at bounding box center [243, 156] width 199 height 11
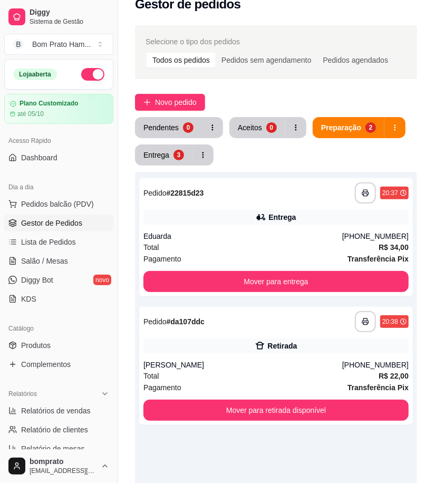
scroll to position [0, 0]
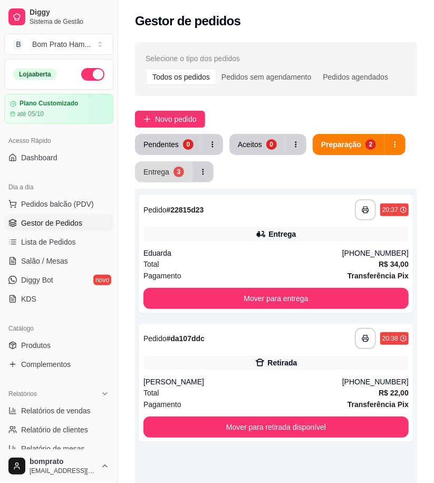
click at [188, 176] on button "Entrega 3" at bounding box center [164, 171] width 58 height 21
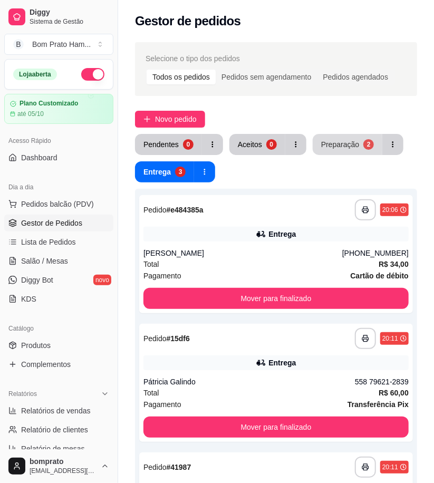
click at [347, 142] on div "Preparação" at bounding box center [340, 144] width 38 height 11
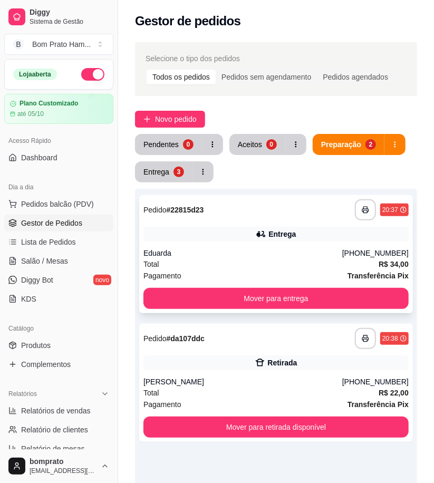
click at [307, 233] on div "Entrega" at bounding box center [276, 234] width 265 height 15
click at [167, 147] on div "Pendentes" at bounding box center [161, 144] width 34 height 10
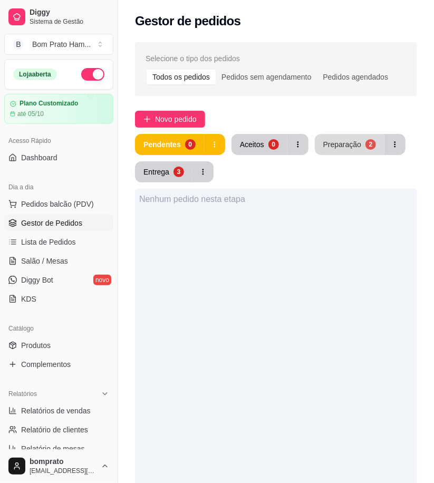
click at [334, 154] on button "Preparação 2" at bounding box center [350, 144] width 70 height 21
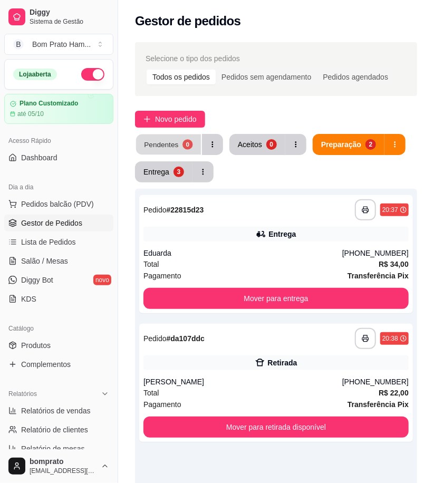
click at [176, 135] on button "Pendentes 0" at bounding box center [168, 145] width 65 height 21
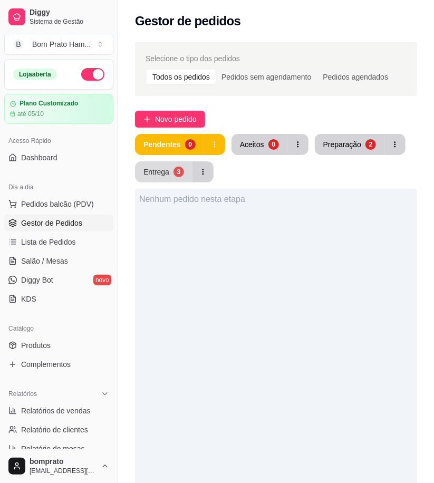
click at [154, 173] on div "Entrega" at bounding box center [157, 172] width 26 height 11
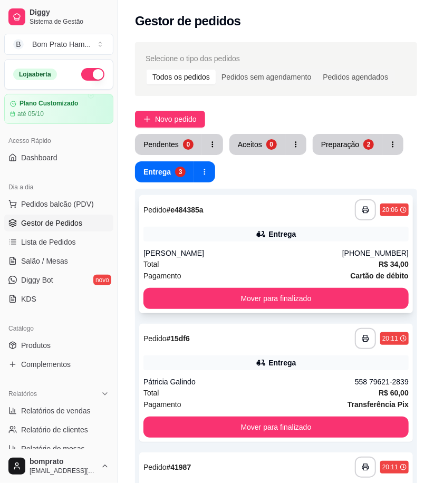
click at [234, 241] on div "Entrega" at bounding box center [276, 234] width 265 height 15
click at [339, 145] on div "Preparação" at bounding box center [340, 144] width 38 height 11
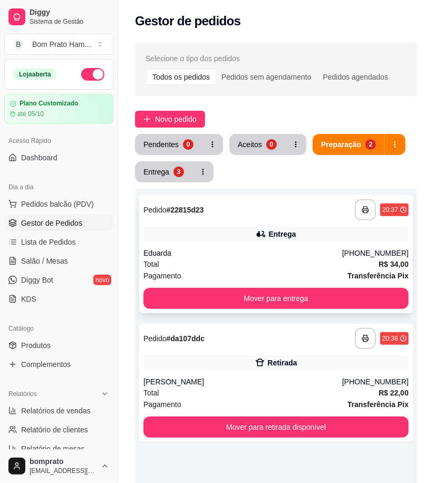
click at [271, 248] on div "Eduarda" at bounding box center [243, 253] width 199 height 11
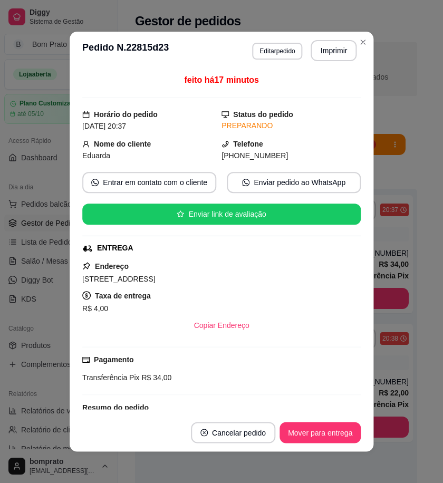
scroll to position [75, 0]
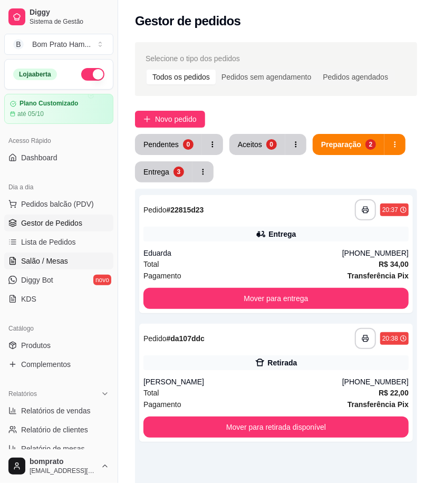
click at [64, 256] on span "Salão / Mesas" at bounding box center [44, 261] width 47 height 11
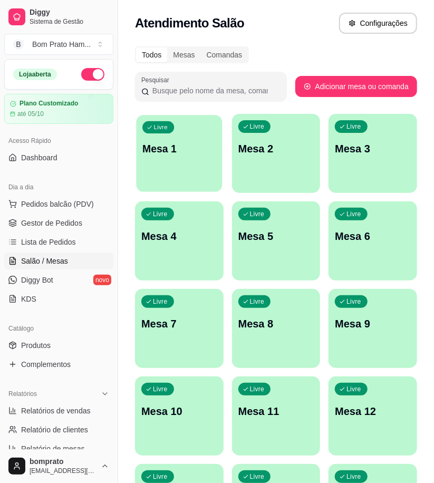
click at [162, 146] on p "Mesa 1" at bounding box center [178, 149] width 73 height 14
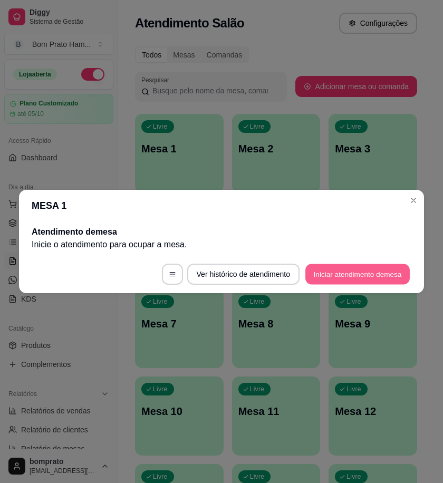
click at [370, 275] on button "Iniciar atendimento de mesa" at bounding box center [358, 274] width 104 height 21
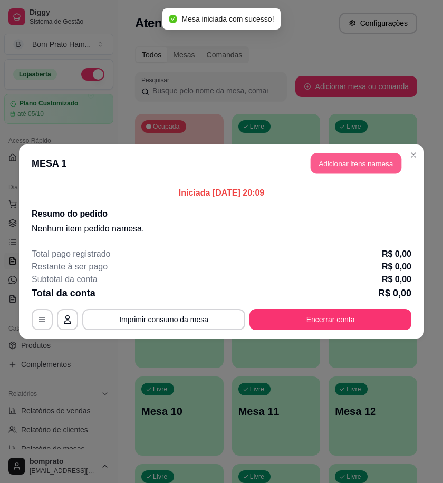
click at [347, 169] on button "Adicionar itens na mesa" at bounding box center [356, 164] width 91 height 21
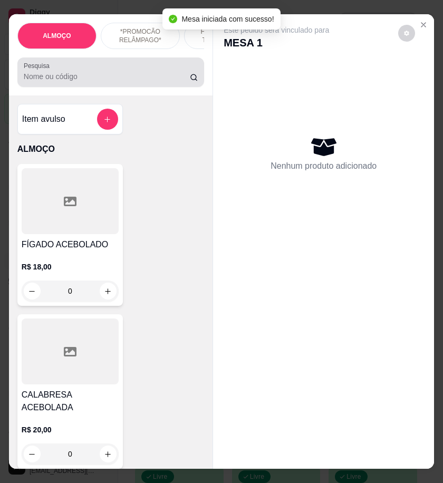
click at [109, 69] on div at bounding box center [111, 72] width 174 height 21
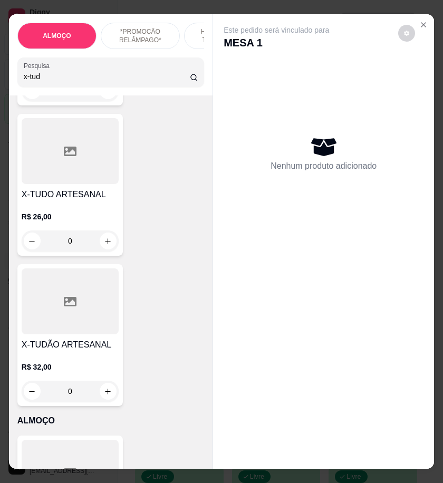
scroll to position [351, 0]
type input "x-tud"
click at [103, 243] on div "0" at bounding box center [70, 240] width 97 height 21
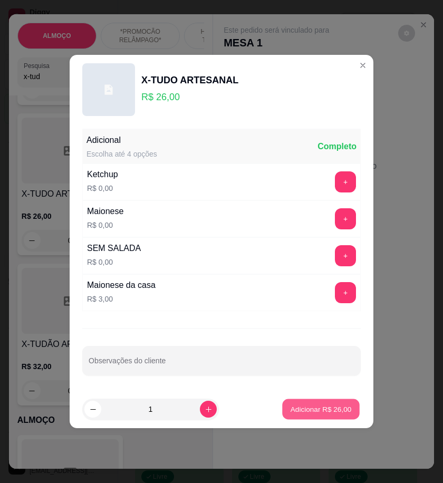
click at [336, 404] on p "Adicionar R$ 26,00" at bounding box center [321, 409] width 61 height 10
type input "1"
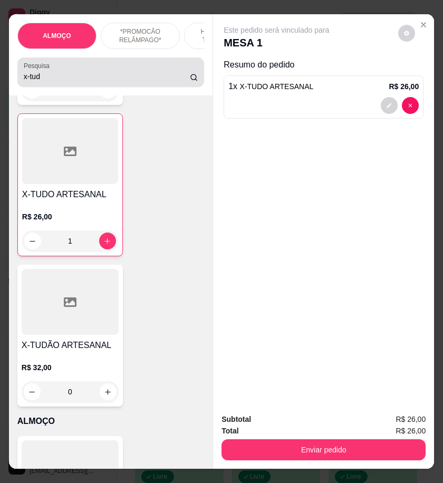
click at [70, 82] on input "x-tud" at bounding box center [107, 76] width 166 height 11
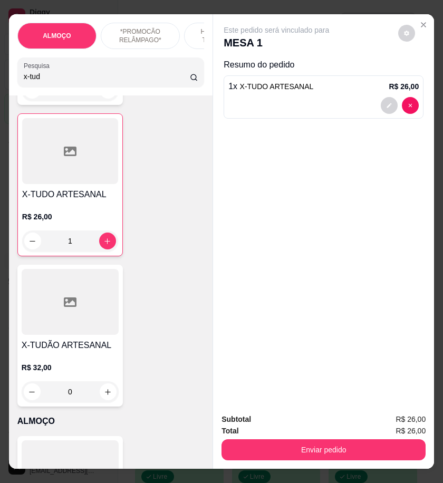
click at [70, 82] on input "x-tud" at bounding box center [107, 76] width 166 height 11
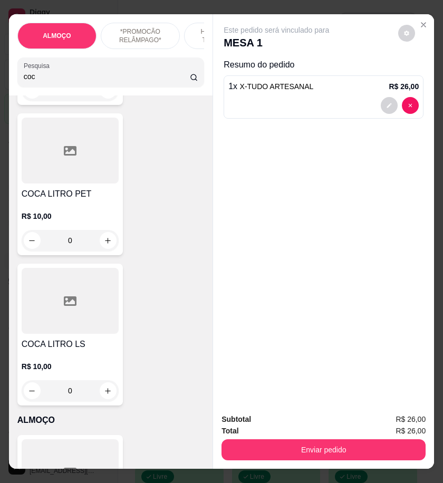
scroll to position [850, 0]
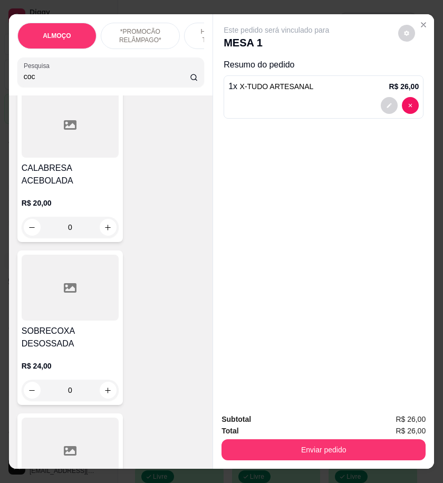
type input "coc"
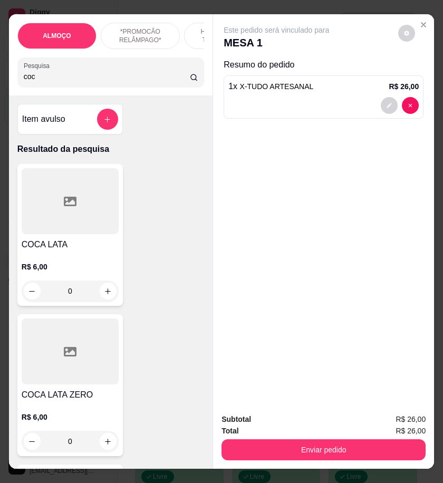
scroll to position [59, 0]
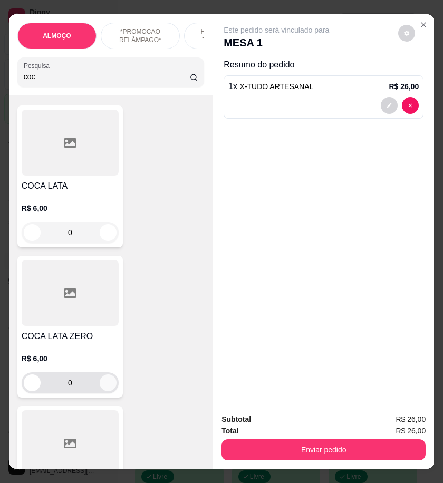
click at [106, 385] on icon "increase-product-quantity" at bounding box center [108, 383] width 8 height 8
type input "1"
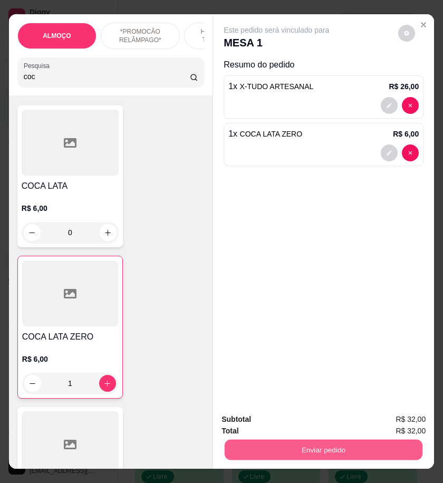
click at [336, 446] on button "Enviar pedido" at bounding box center [324, 450] width 198 height 21
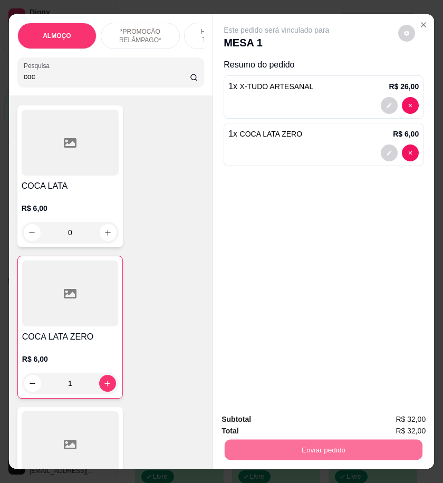
click at [389, 418] on button "Enviar pedido" at bounding box center [398, 420] width 60 height 20
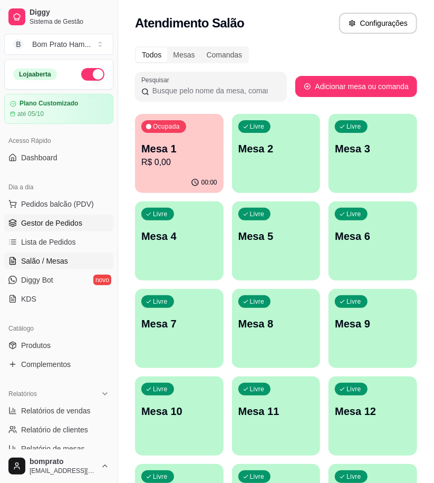
click at [58, 224] on span "Gestor de Pedidos" at bounding box center [51, 223] width 61 height 11
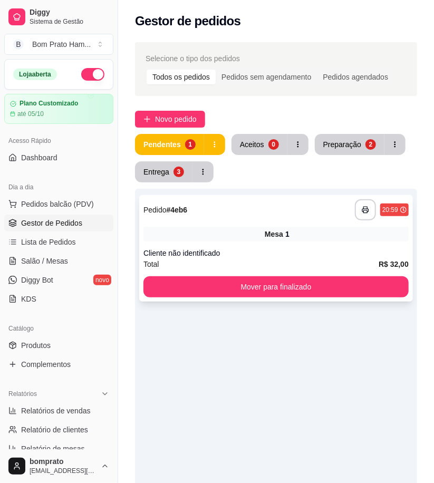
click at [256, 216] on div "**********" at bounding box center [276, 209] width 265 height 21
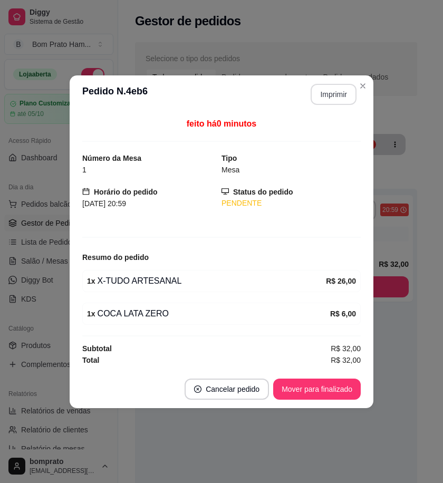
click at [335, 97] on button "Imprimir" at bounding box center [334, 94] width 46 height 21
click at [347, 370] on div "feito há 0 minutos Número da Mesa 1 Tipo Mesa Horário do pedido [DATE] 20:59 St…" at bounding box center [222, 241] width 304 height 257
click at [351, 392] on button "Mover para finalizado" at bounding box center [317, 389] width 85 height 21
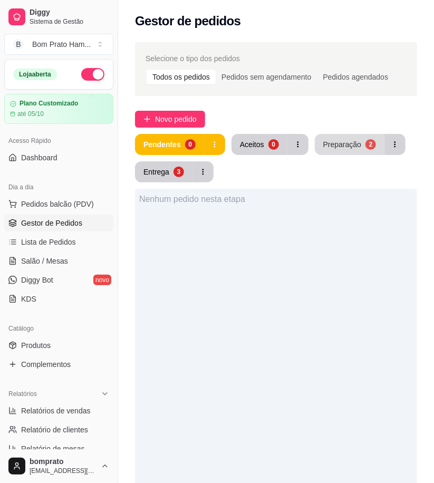
click at [333, 143] on div "Preparação" at bounding box center [342, 144] width 38 height 11
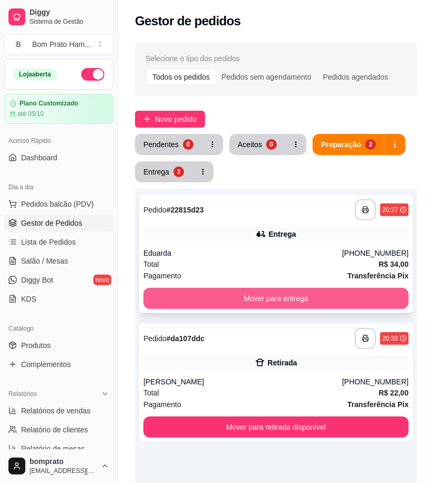
click at [296, 294] on button "Mover para entrega" at bounding box center [276, 298] width 265 height 21
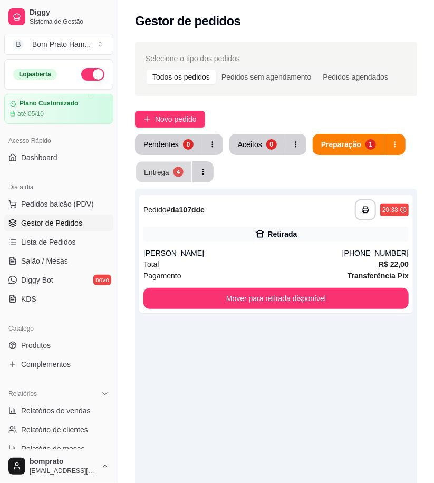
click at [149, 170] on div "Entrega" at bounding box center [156, 172] width 25 height 10
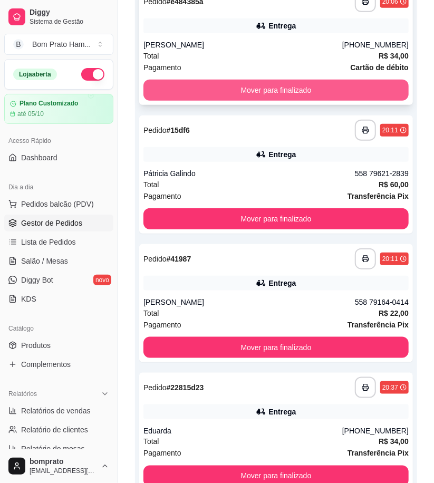
scroll to position [234, 0]
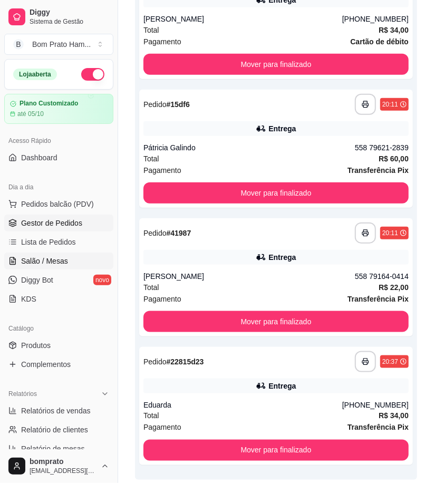
click at [62, 256] on span "Salão / Mesas" at bounding box center [44, 261] width 47 height 11
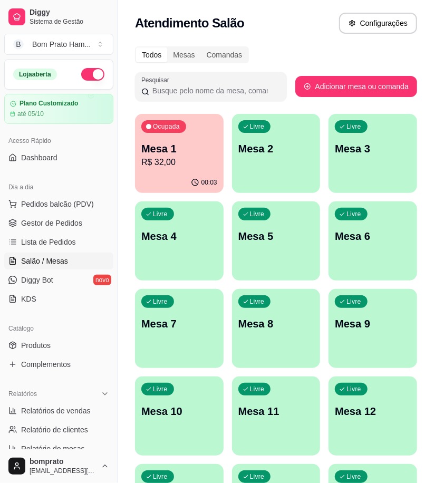
click at [158, 161] on p "R$ 32,00" at bounding box center [179, 162] width 76 height 13
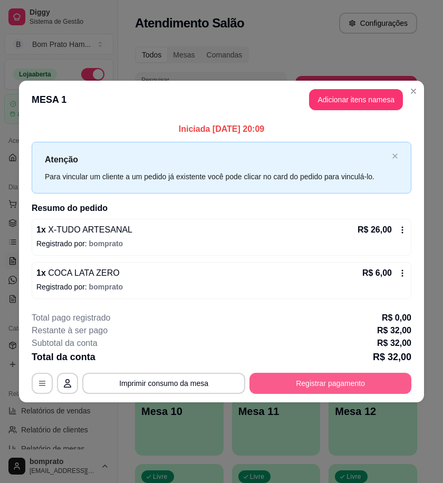
click at [309, 383] on button "Registrar pagamento" at bounding box center [331, 383] width 162 height 21
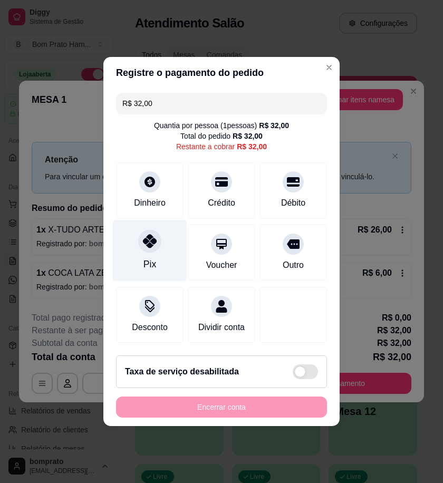
click at [134, 240] on div "Pix" at bounding box center [150, 251] width 74 height 62
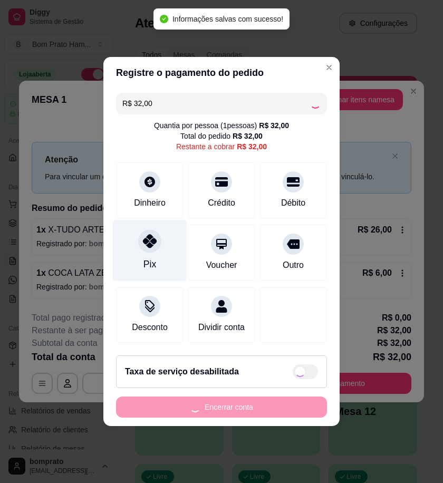
type input "R$ 0,00"
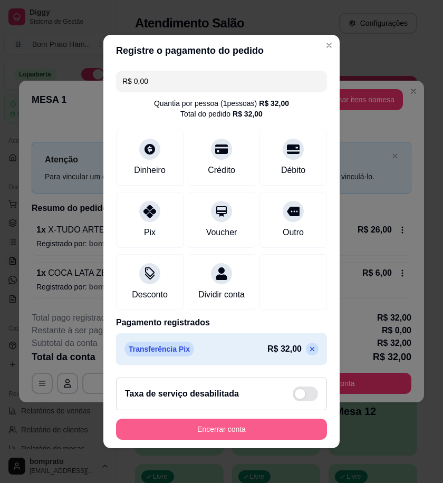
click at [254, 440] on button "Encerrar conta" at bounding box center [221, 429] width 211 height 21
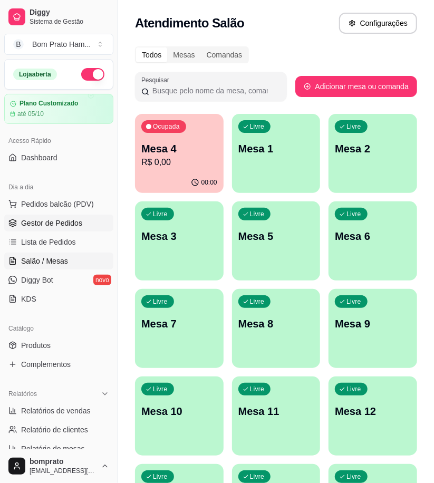
click at [71, 224] on span "Gestor de Pedidos" at bounding box center [51, 223] width 61 height 11
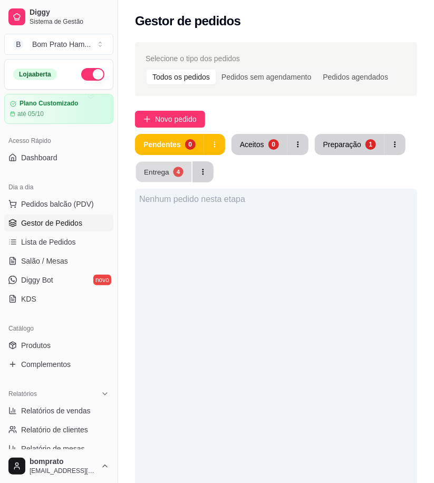
click at [170, 180] on button "Entrega 4" at bounding box center [164, 172] width 56 height 21
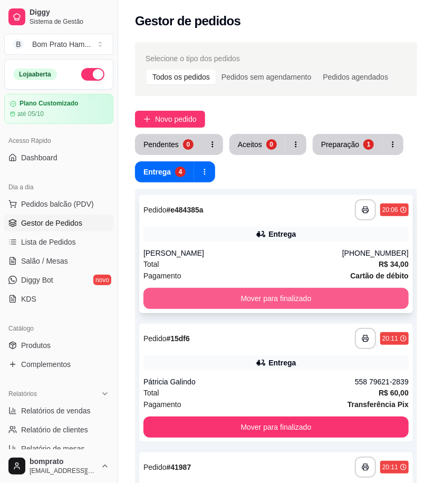
click at [278, 293] on button "Mover para finalizado" at bounding box center [276, 298] width 265 height 21
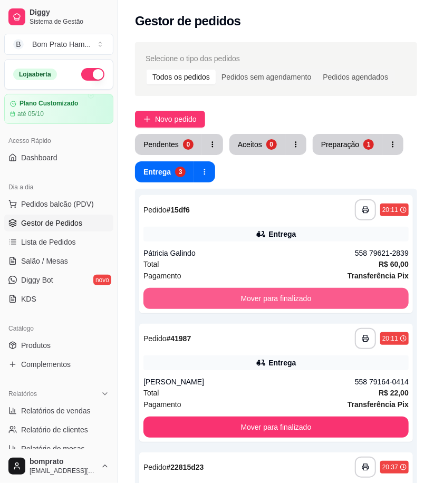
click at [278, 293] on button "Mover para finalizado" at bounding box center [276, 298] width 265 height 21
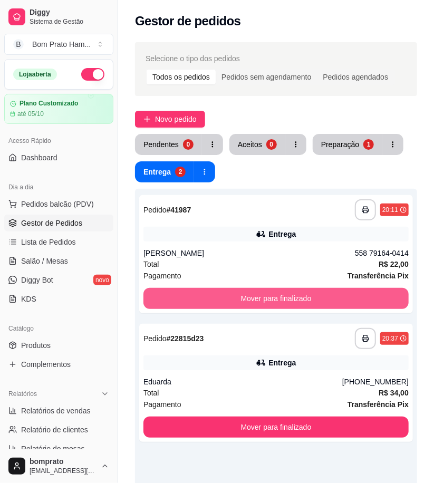
click at [278, 293] on button "Mover para finalizado" at bounding box center [276, 298] width 265 height 21
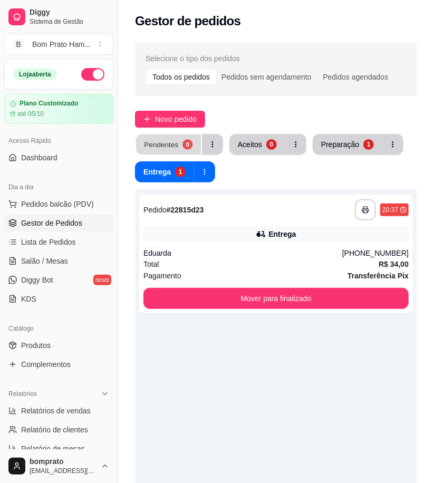
click at [168, 139] on button "Pendentes 0" at bounding box center [168, 145] width 65 height 21
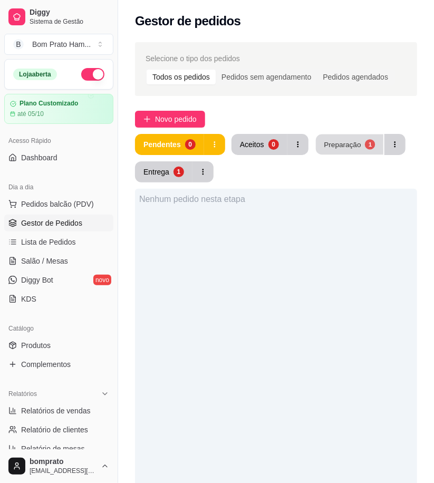
click at [339, 145] on div "Preparação" at bounding box center [342, 144] width 37 height 10
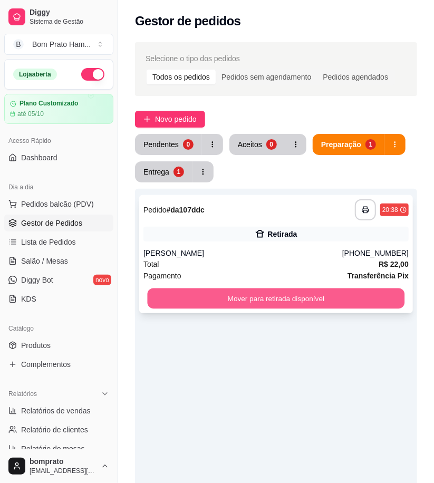
click at [311, 308] on button "Mover para retirada disponível" at bounding box center [277, 299] width 258 height 21
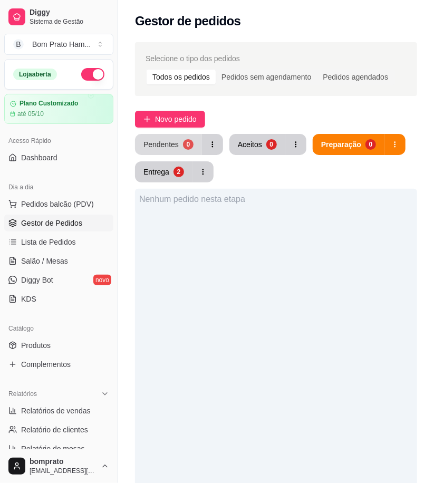
click at [181, 146] on button "Pendentes 0" at bounding box center [168, 144] width 67 height 21
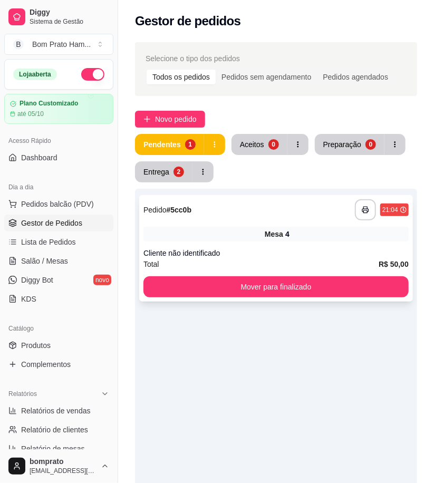
click at [246, 237] on div "Mesa 4" at bounding box center [276, 234] width 265 height 15
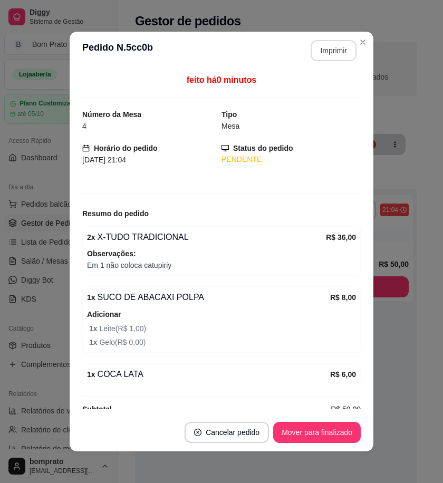
click at [321, 51] on button "Imprimir" at bounding box center [334, 50] width 46 height 21
click at [340, 434] on button "Mover para finalizado" at bounding box center [317, 432] width 88 height 21
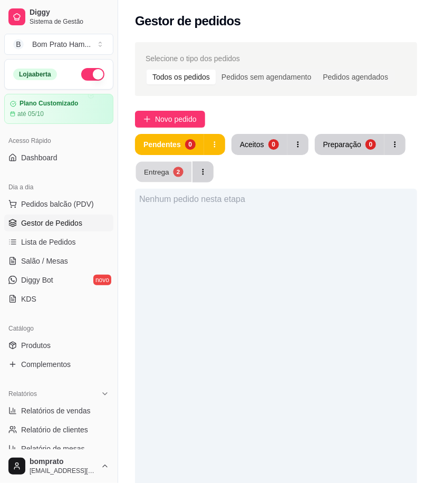
click at [180, 178] on button "Entrega 2" at bounding box center [164, 172] width 56 height 21
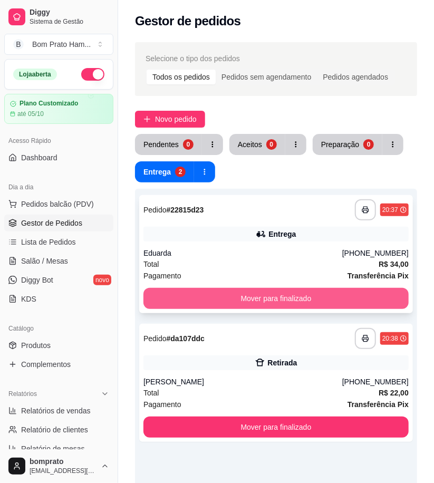
click at [298, 293] on button "Mover para finalizado" at bounding box center [276, 298] width 265 height 21
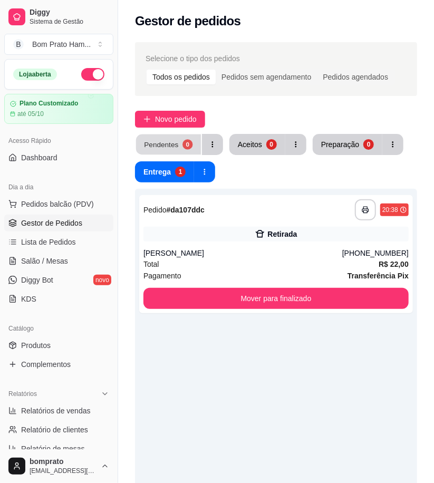
click at [176, 144] on div "Pendentes" at bounding box center [161, 144] width 34 height 10
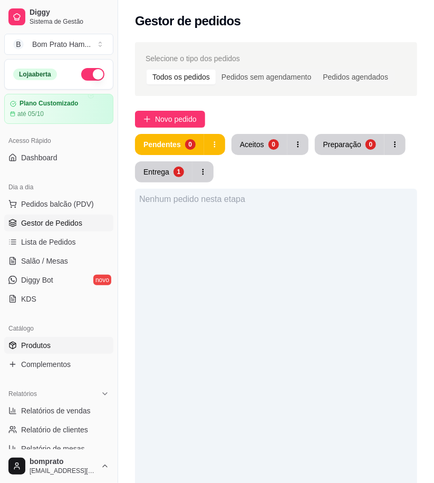
click at [77, 351] on link "Produtos" at bounding box center [58, 345] width 109 height 17
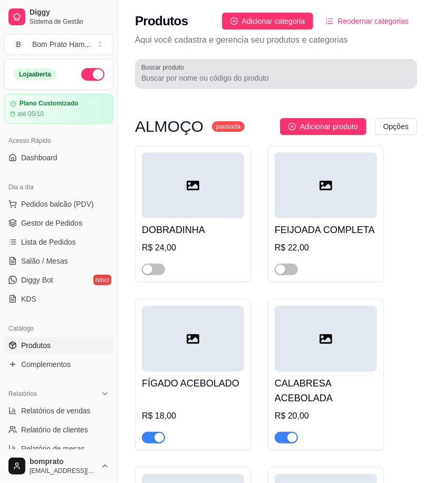
click at [291, 82] on input "Buscar produto" at bounding box center [276, 78] width 270 height 11
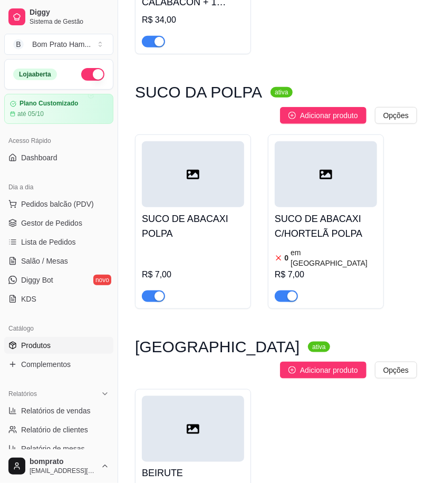
scroll to position [293, 0]
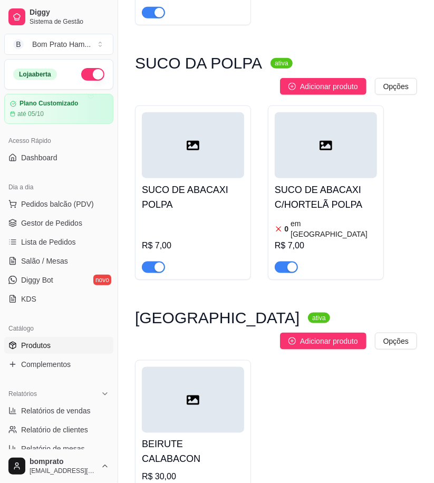
type input "abac"
click at [287, 262] on button "button" at bounding box center [286, 268] width 23 height 12
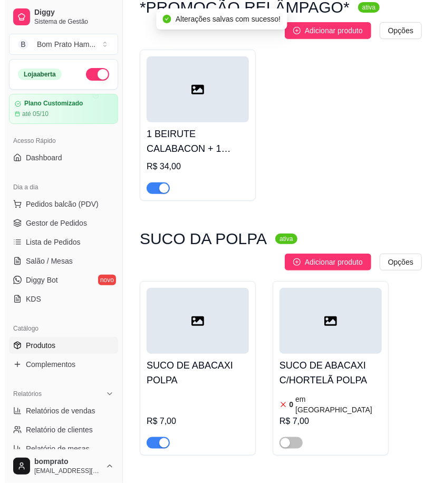
scroll to position [0, 0]
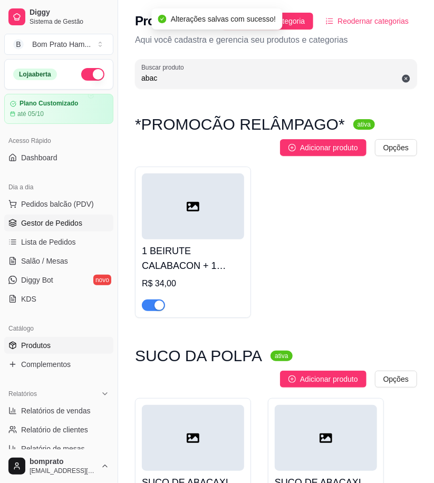
click at [71, 223] on span "Gestor de Pedidos" at bounding box center [51, 223] width 61 height 11
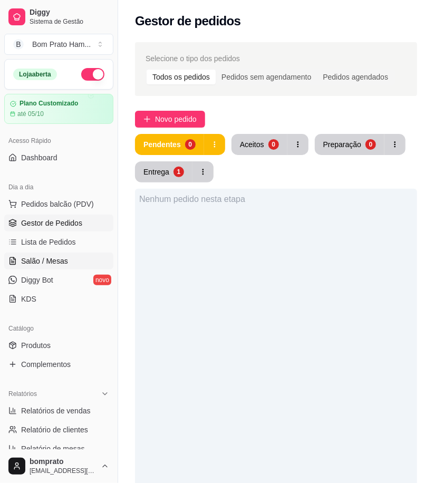
click at [72, 261] on link "Salão / Mesas" at bounding box center [58, 261] width 109 height 17
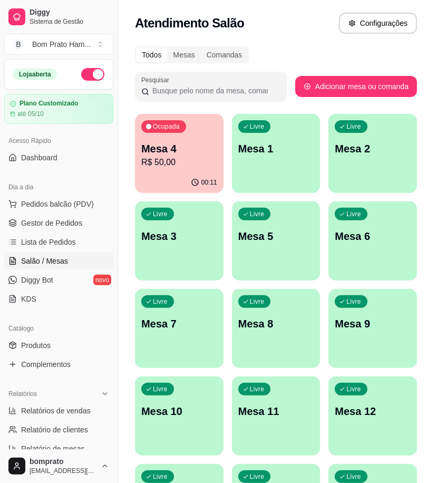
click at [144, 164] on p "R$ 50,00" at bounding box center [179, 162] width 76 height 13
click at [77, 218] on span "Gestor de Pedidos" at bounding box center [51, 223] width 61 height 11
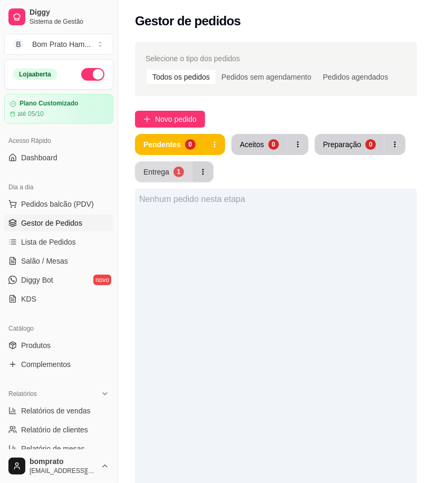
click at [160, 181] on button "Entrega 1" at bounding box center [164, 171] width 58 height 21
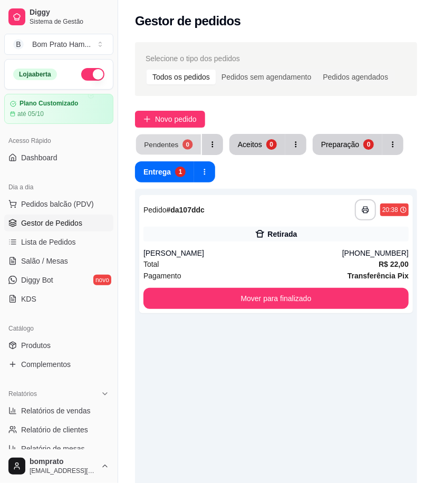
click at [173, 148] on div "Pendentes" at bounding box center [161, 144] width 34 height 10
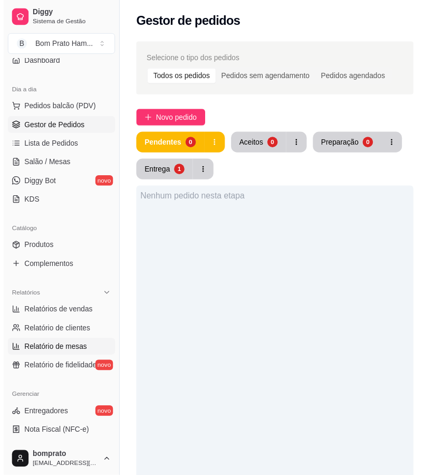
scroll to position [117, 0]
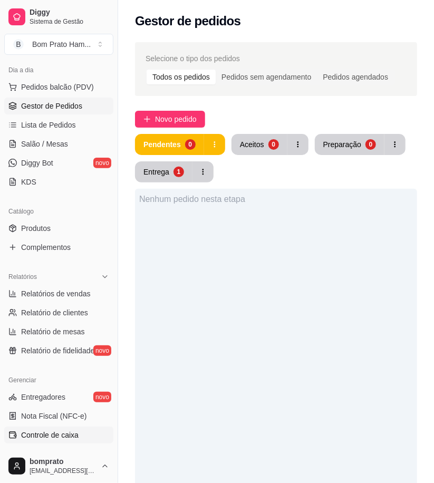
click at [71, 439] on span "Controle de caixa" at bounding box center [50, 435] width 58 height 11
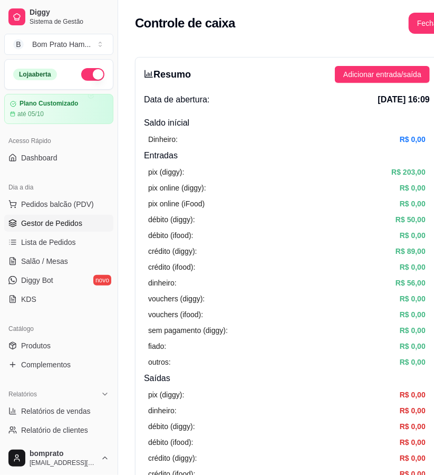
click at [60, 225] on span "Gestor de Pedidos" at bounding box center [51, 223] width 61 height 11
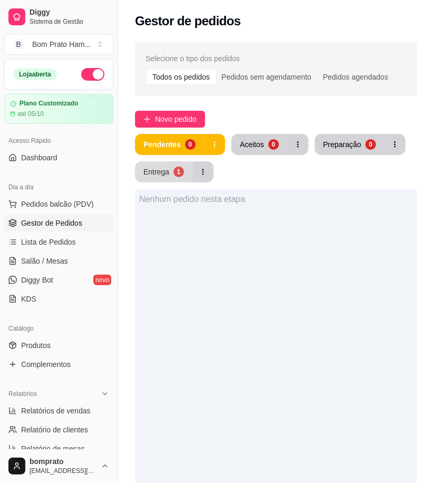
click at [175, 167] on div "1" at bounding box center [179, 172] width 11 height 11
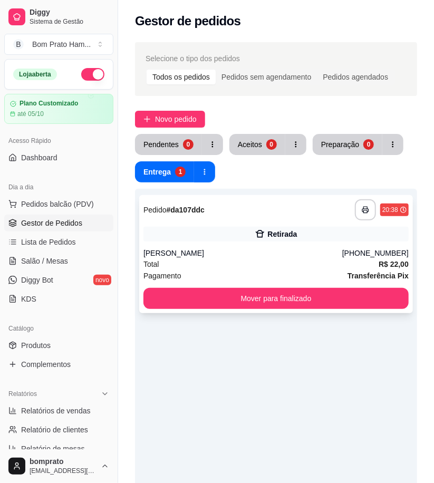
click at [246, 213] on div "**********" at bounding box center [276, 209] width 265 height 21
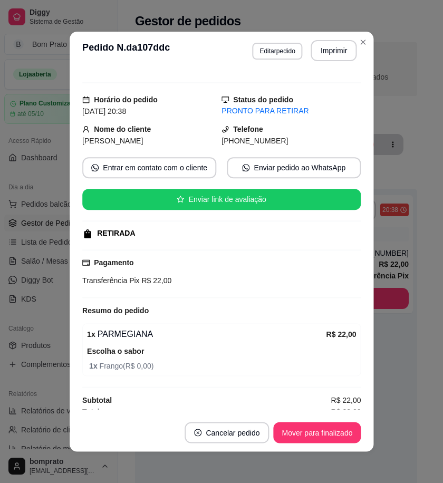
scroll to position [23, 0]
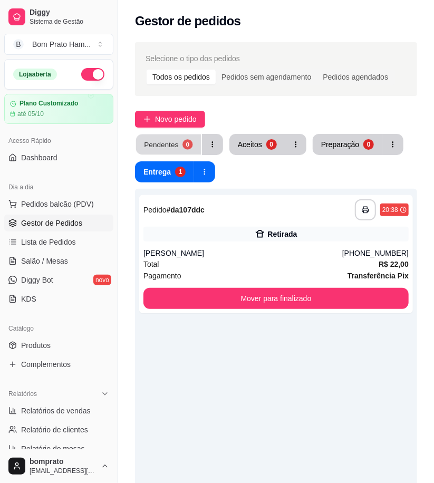
click at [178, 146] on button "Pendentes 0" at bounding box center [168, 145] width 65 height 21
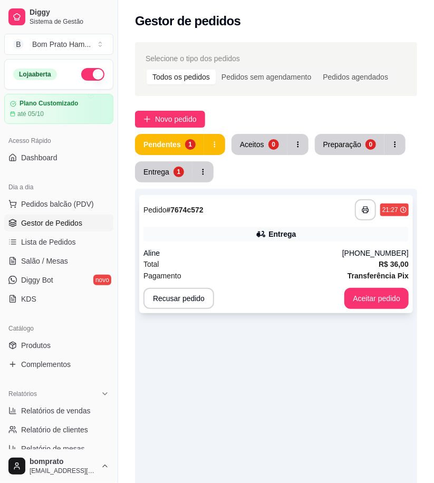
click at [246, 237] on div "Entrega" at bounding box center [276, 234] width 265 height 15
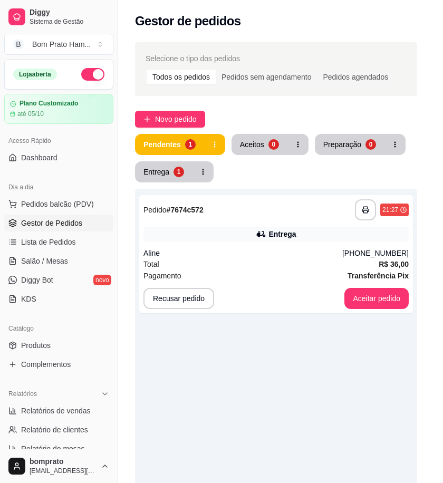
scroll to position [138, 0]
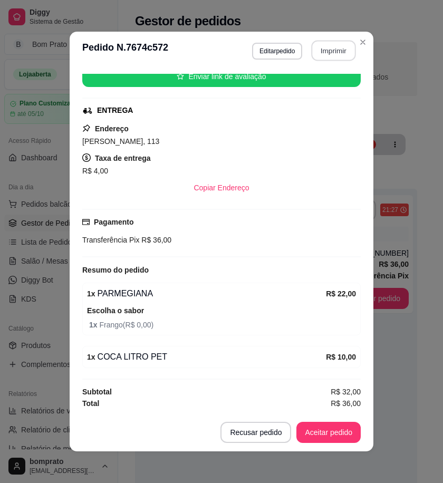
click at [331, 52] on button "Imprimir" at bounding box center [334, 51] width 44 height 21
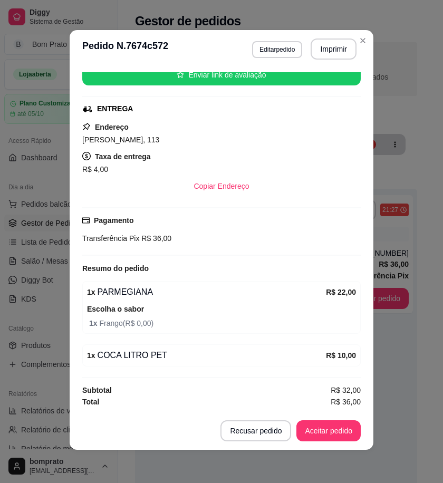
scroll to position [2, 0]
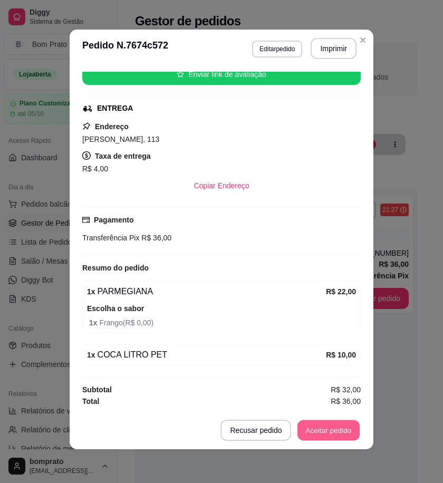
click at [319, 431] on button "Aceitar pedido" at bounding box center [329, 431] width 62 height 21
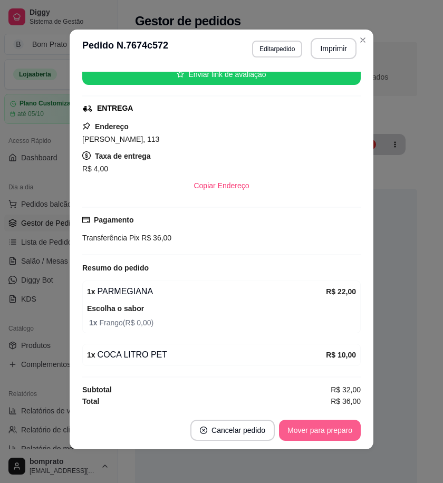
click at [345, 434] on button "Mover para preparo" at bounding box center [320, 430] width 82 height 21
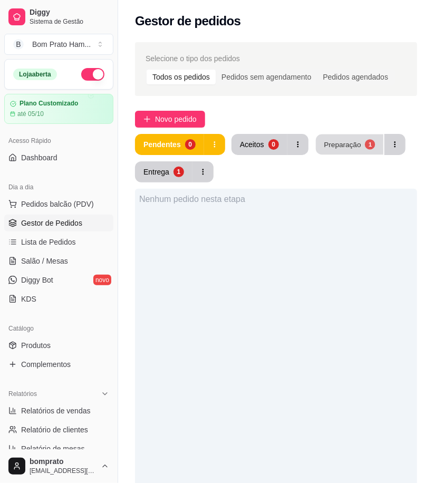
click at [334, 136] on button "Preparação 1" at bounding box center [350, 145] width 68 height 21
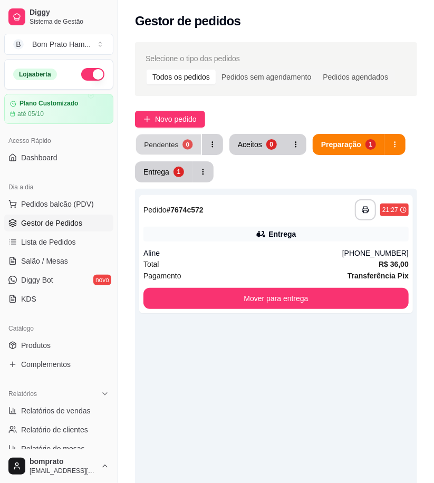
click at [157, 136] on button "Pendentes 0" at bounding box center [168, 145] width 65 height 21
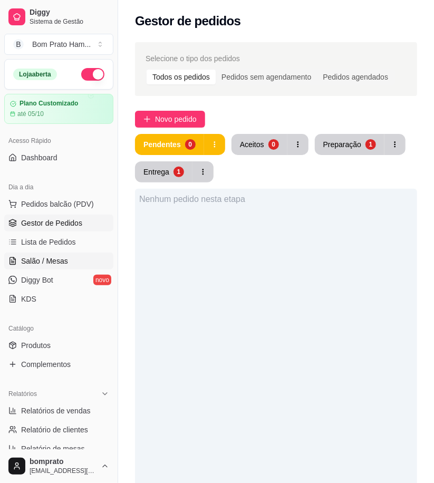
click at [88, 263] on link "Salão / Mesas" at bounding box center [58, 261] width 109 height 17
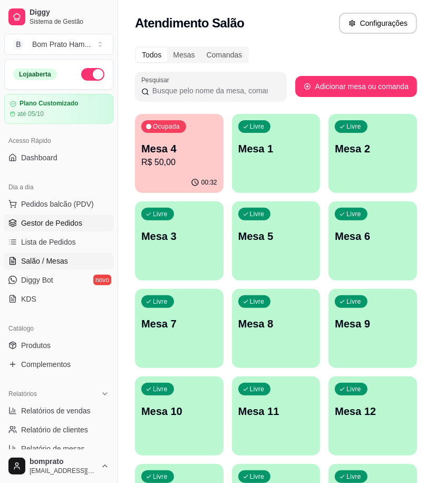
click at [102, 219] on link "Gestor de Pedidos" at bounding box center [58, 223] width 109 height 17
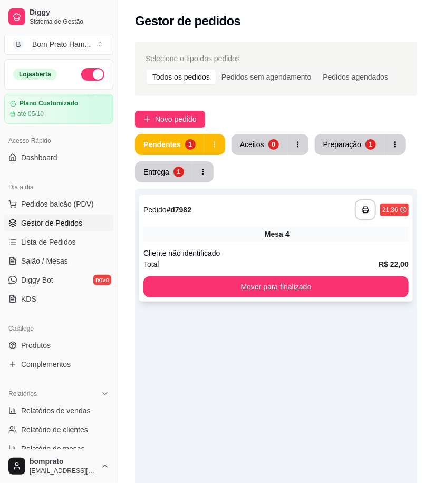
click at [251, 215] on div "**********" at bounding box center [276, 209] width 265 height 21
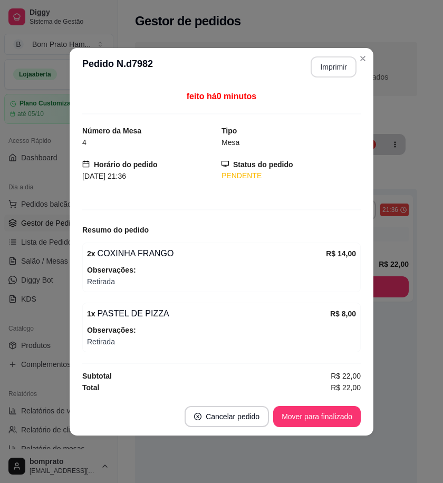
click at [331, 66] on button "Imprimir" at bounding box center [334, 66] width 46 height 21
click at [338, 414] on button "Mover para finalizado" at bounding box center [317, 416] width 88 height 21
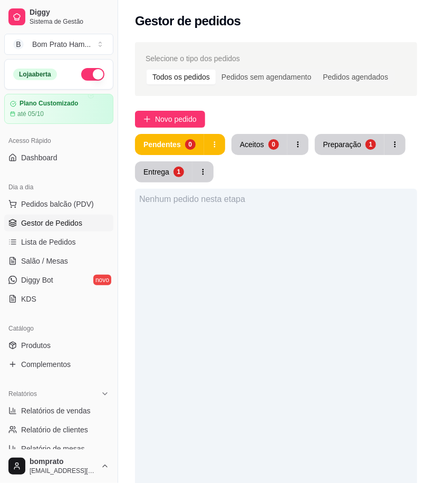
click at [183, 108] on div "Selecione o tipo dos pedidos Todos os pedidos Pedidos sem agendamento Pedidos a…" at bounding box center [276, 360] width 316 height 649
click at [184, 115] on span "Novo pedido" at bounding box center [176, 119] width 42 height 12
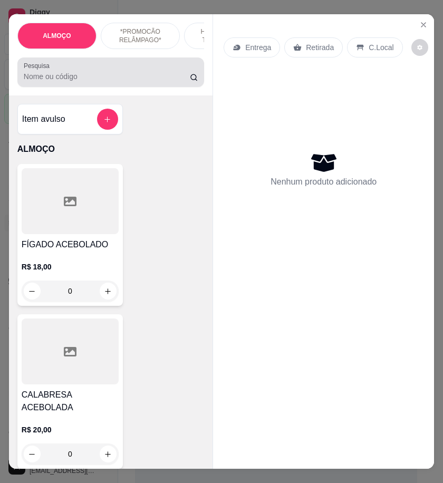
click at [150, 87] on div "Pesquisa" at bounding box center [110, 73] width 187 height 30
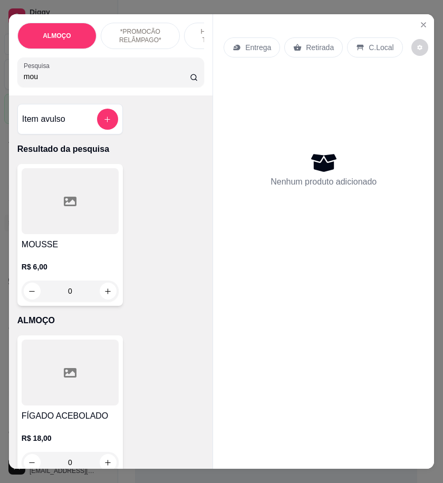
type input "mou"
click at [104, 225] on div at bounding box center [70, 201] width 97 height 66
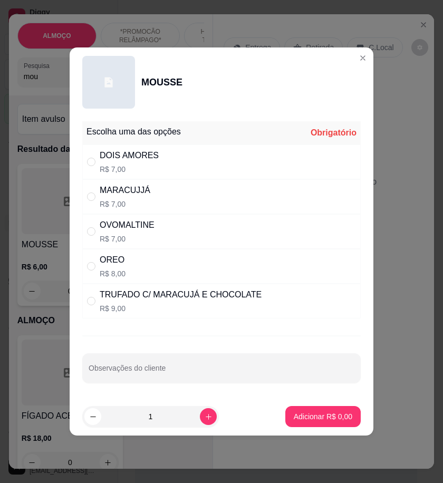
click at [183, 167] on div "DOIS AMORES R$ 7,00" at bounding box center [221, 162] width 279 height 35
radio input "true"
click at [331, 423] on button "Adicionar R$ 7,00" at bounding box center [322, 416] width 75 height 21
type input "1"
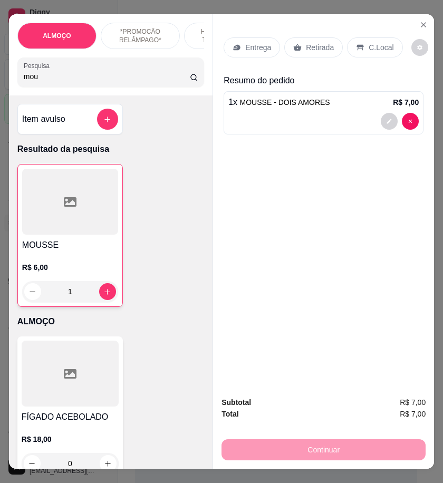
click at [306, 43] on p "Retirada" at bounding box center [320, 47] width 28 height 11
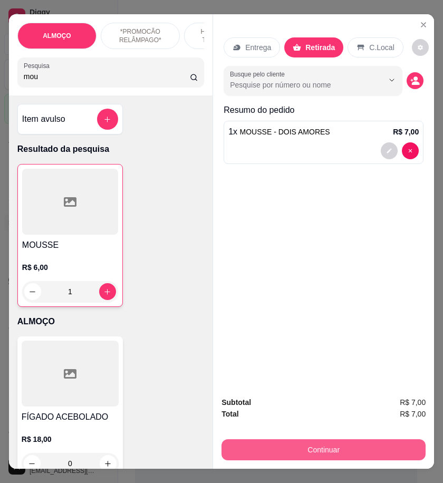
click at [362, 441] on button "Continuar" at bounding box center [324, 450] width 204 height 21
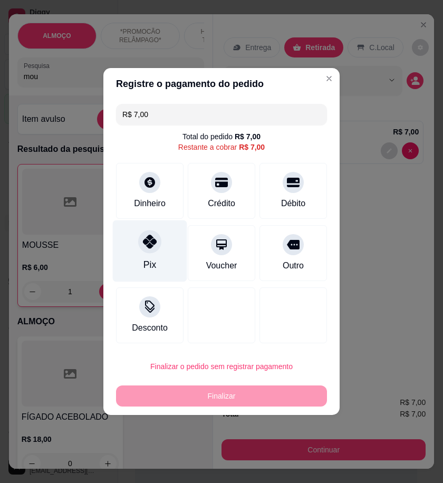
click at [160, 265] on div "Pix" at bounding box center [150, 252] width 74 height 62
type input "R$ 0,00"
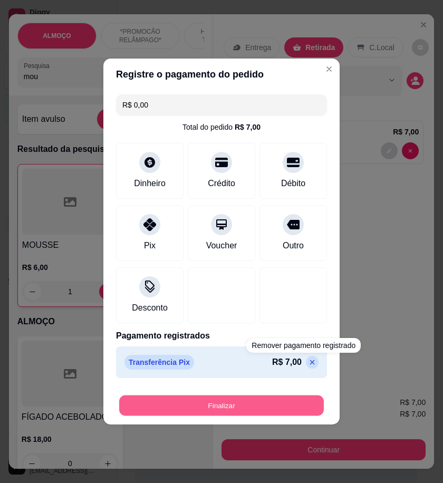
click at [282, 402] on button "Finalizar" at bounding box center [221, 406] width 205 height 21
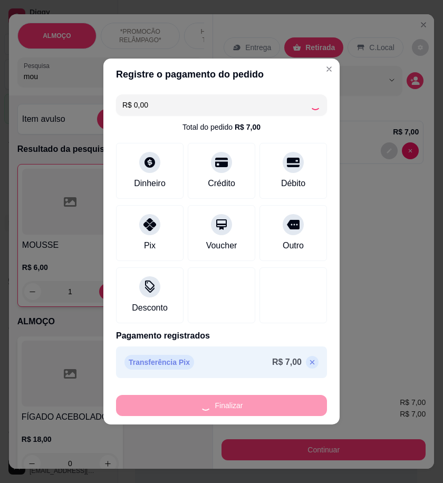
type input "0"
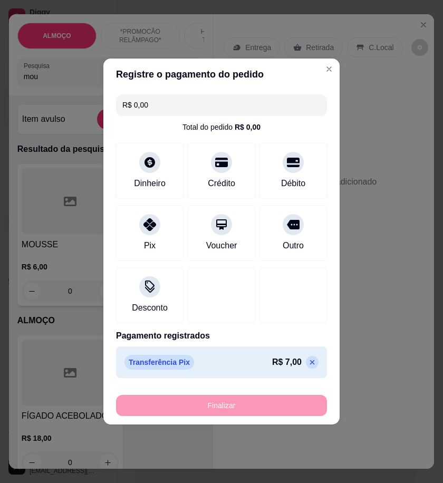
type input "-R$ 7,00"
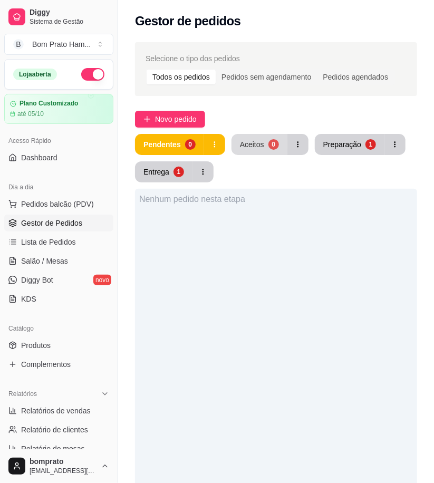
click at [254, 140] on div "Aceitos" at bounding box center [252, 144] width 24 height 11
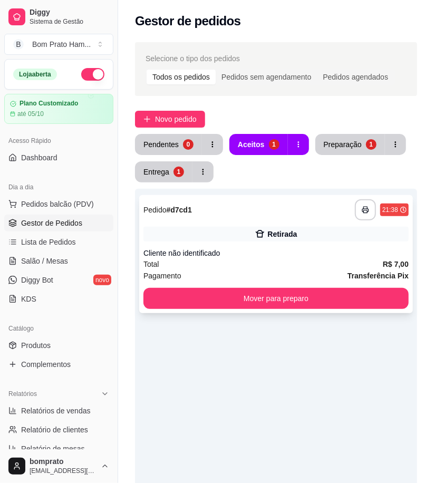
click at [306, 248] on div "Cliente não identificado" at bounding box center [276, 253] width 265 height 11
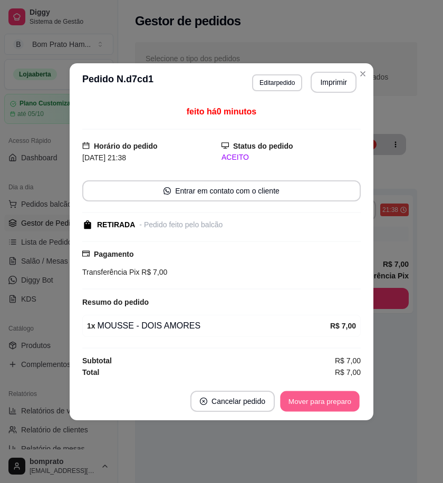
click at [335, 404] on button "Mover para preparo" at bounding box center [319, 401] width 79 height 21
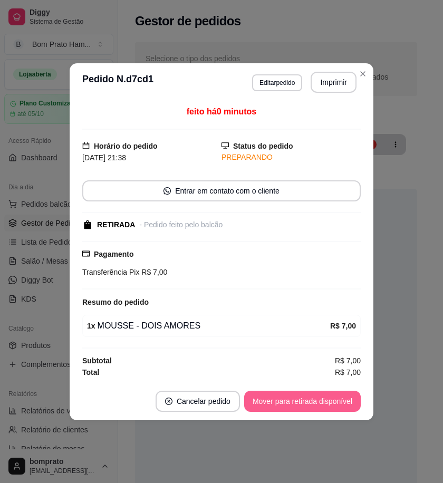
click at [335, 404] on button "Mover para retirada disponível" at bounding box center [302, 401] width 117 height 21
click at [335, 404] on button "Mover para finalizado" at bounding box center [317, 401] width 85 height 21
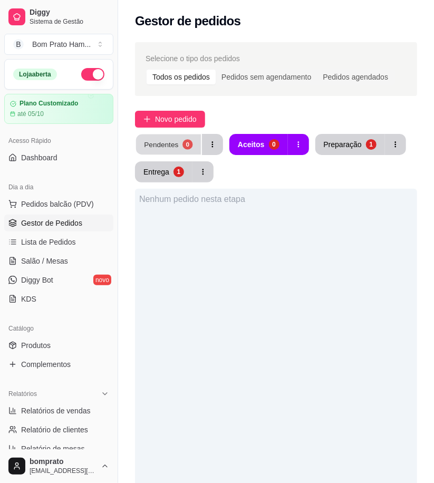
click at [161, 143] on div "Pendentes" at bounding box center [161, 144] width 34 height 10
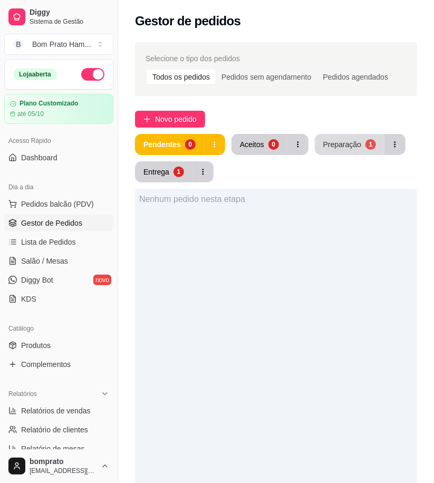
click at [357, 149] on div "Preparação" at bounding box center [342, 144] width 38 height 11
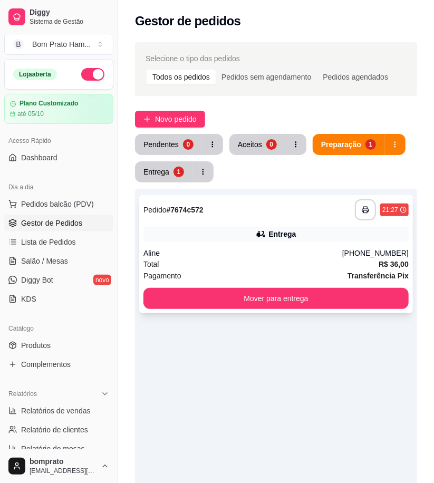
click at [279, 220] on div "**********" at bounding box center [276, 209] width 265 height 21
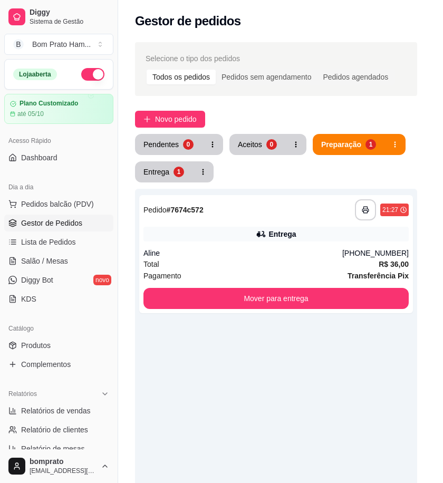
scroll to position [117, 0]
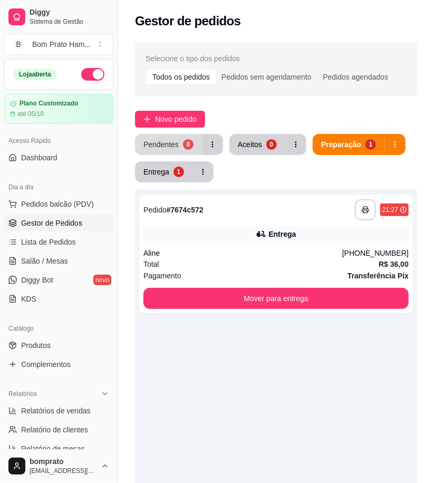
click at [180, 141] on button "Pendentes 0" at bounding box center [168, 144] width 67 height 21
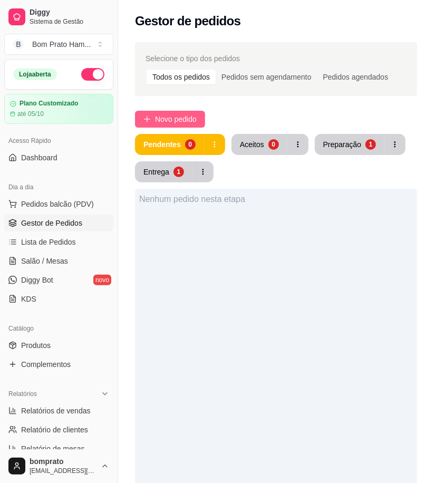
click at [178, 114] on span "Novo pedido" at bounding box center [176, 119] width 42 height 12
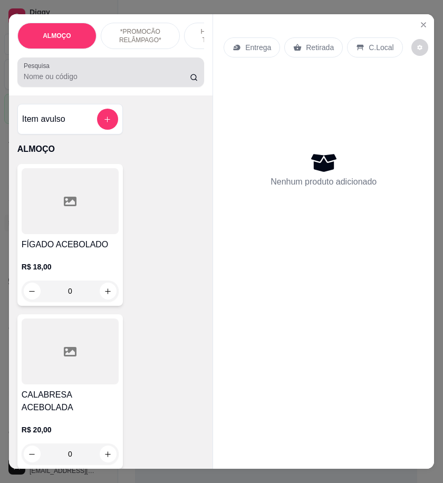
click at [106, 82] on input "Pesquisa" at bounding box center [107, 76] width 166 height 11
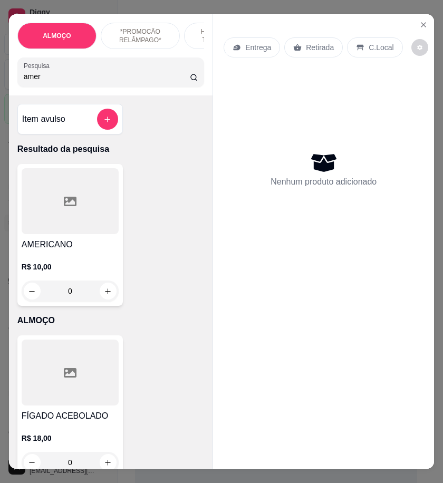
type input "amer"
click at [106, 297] on div "0" at bounding box center [70, 291] width 97 height 21
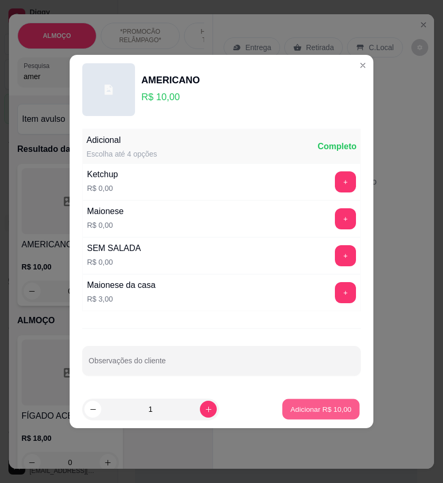
click at [322, 412] on p "Adicionar R$ 10,00" at bounding box center [321, 409] width 61 height 10
type input "1"
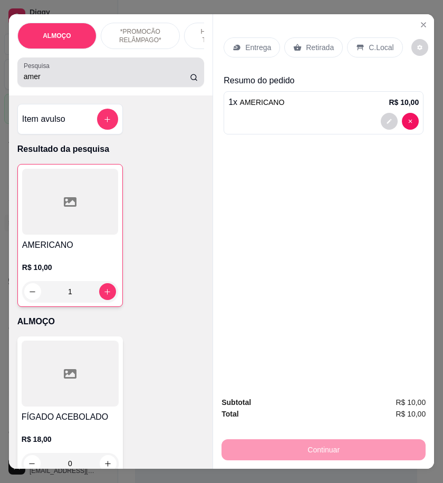
click at [40, 80] on input "amer" at bounding box center [107, 76] width 166 height 11
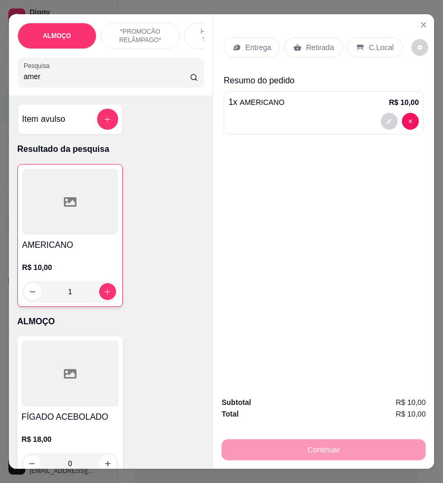
click at [40, 80] on input "amer" at bounding box center [107, 76] width 166 height 11
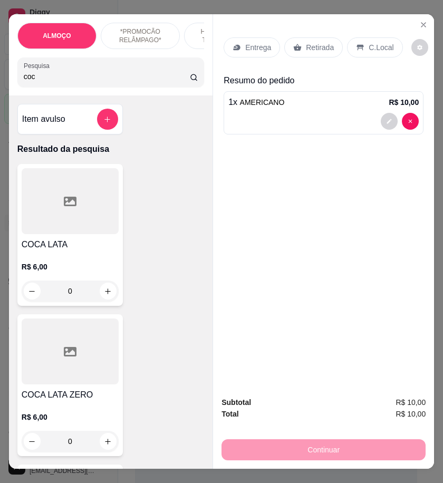
type input "coc"
click at [49, 234] on div at bounding box center [70, 201] width 97 height 66
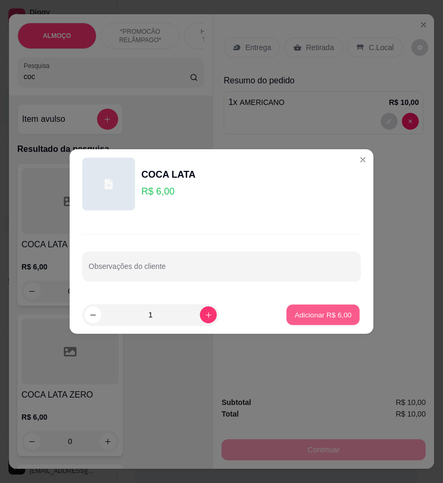
click at [321, 318] on p "Adicionar R$ 6,00" at bounding box center [322, 315] width 57 height 10
type input "1"
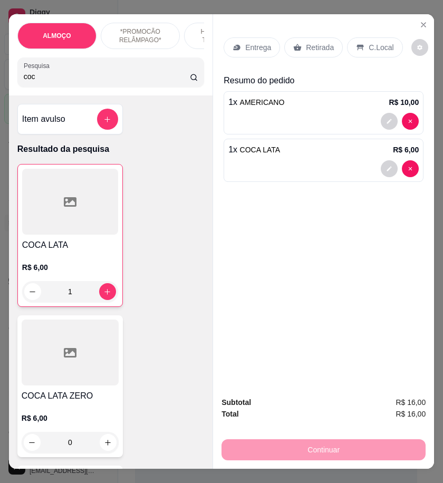
click at [306, 42] on p "Retirada" at bounding box center [320, 47] width 28 height 11
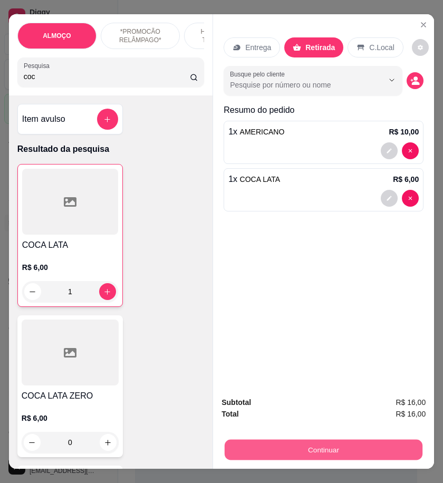
click at [362, 440] on button "Continuar" at bounding box center [324, 450] width 198 height 21
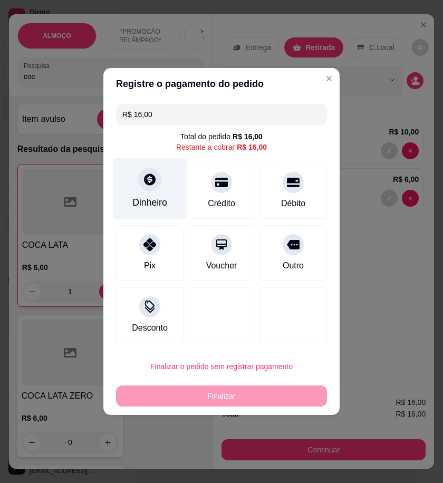
click at [164, 195] on div "Dinheiro" at bounding box center [150, 189] width 74 height 62
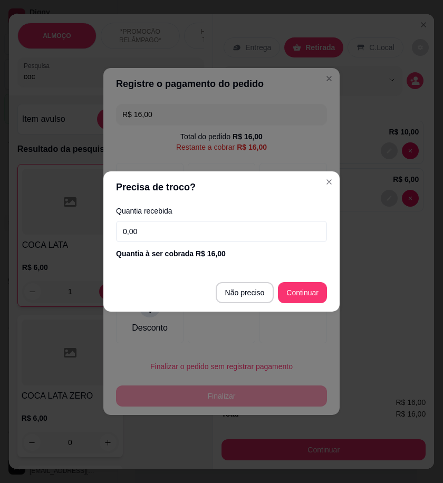
click at [275, 232] on input "0,00" at bounding box center [221, 231] width 211 height 21
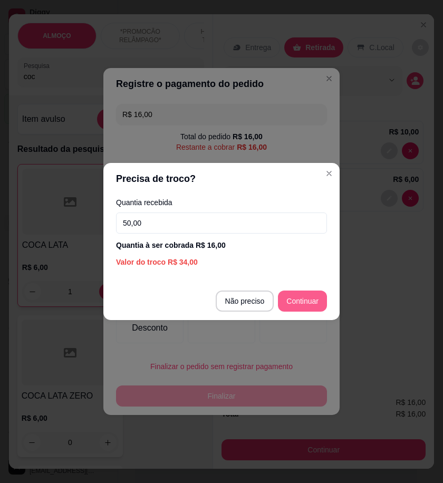
type input "50,00"
type input "R$ 0,00"
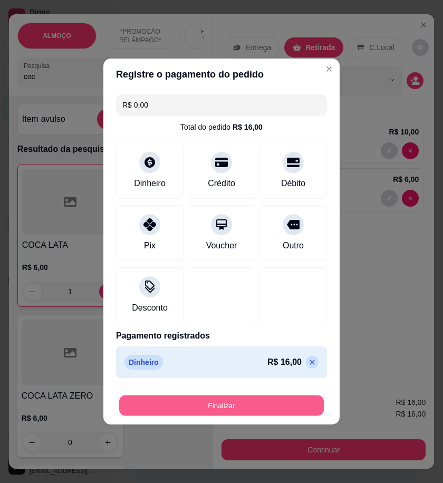
click at [306, 399] on button "Finalizar" at bounding box center [221, 406] width 205 height 21
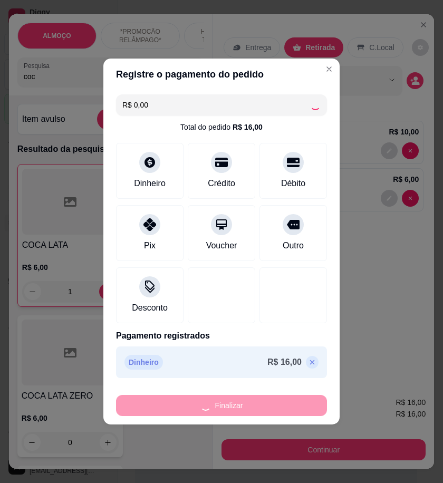
type input "0"
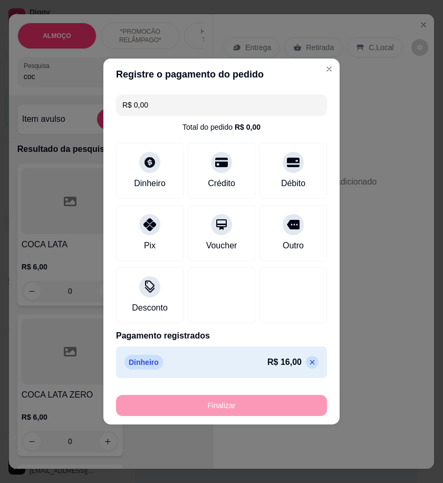
type input "-R$ 16,00"
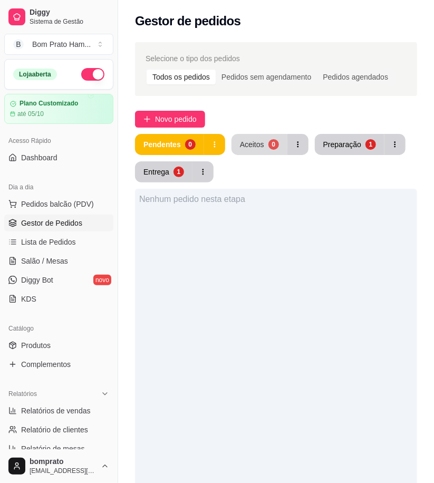
click at [261, 140] on div "Aceitos" at bounding box center [252, 144] width 24 height 11
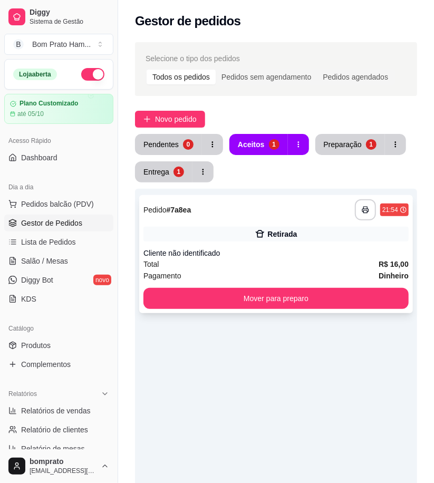
click at [300, 225] on div "**********" at bounding box center [276, 254] width 274 height 118
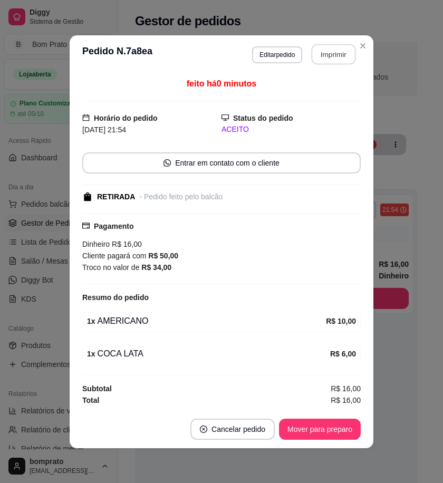
click at [332, 56] on button "Imprimir" at bounding box center [334, 54] width 44 height 21
click at [344, 438] on button "Mover para preparo" at bounding box center [319, 429] width 79 height 21
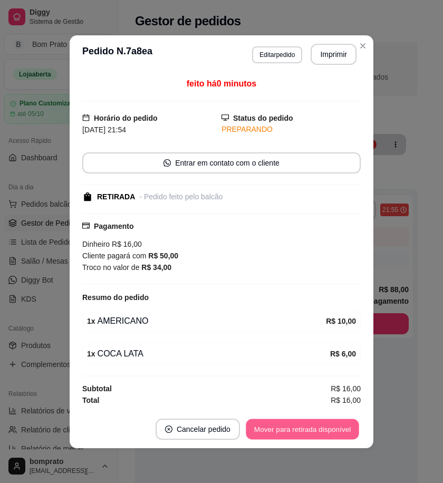
click at [335, 424] on button "Mover para retirada disponível" at bounding box center [302, 429] width 113 height 21
click at [352, 434] on button "Mover para finalizado" at bounding box center [317, 429] width 88 height 21
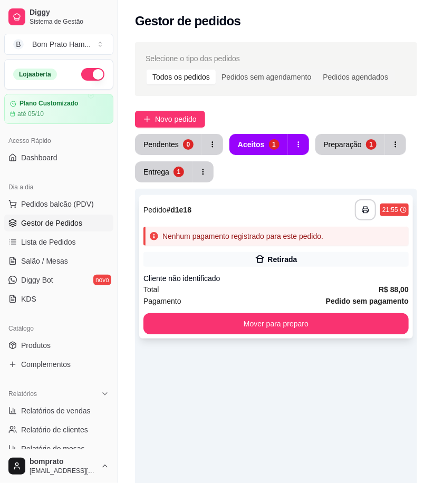
click at [284, 272] on div "**********" at bounding box center [276, 267] width 274 height 144
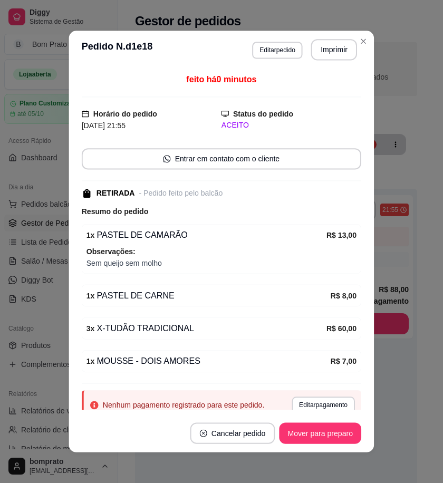
scroll to position [40, 0]
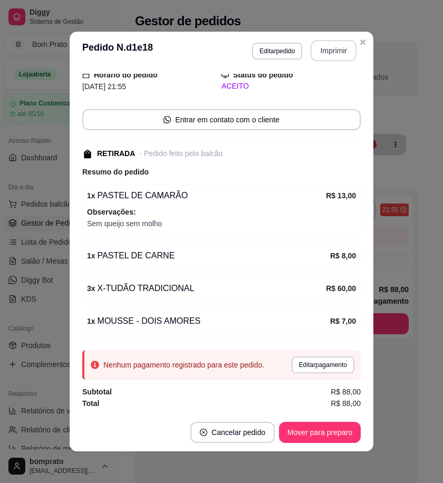
click at [332, 56] on button "Imprimir" at bounding box center [334, 50] width 46 height 21
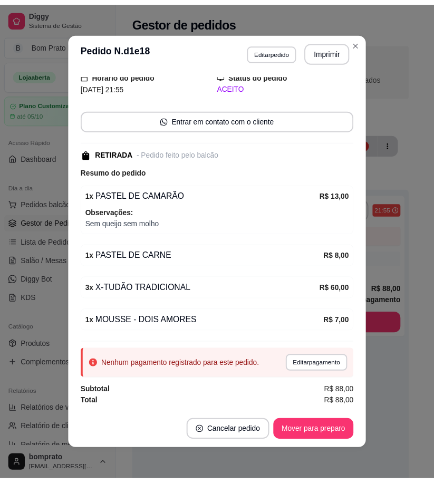
scroll to position [0, 0]
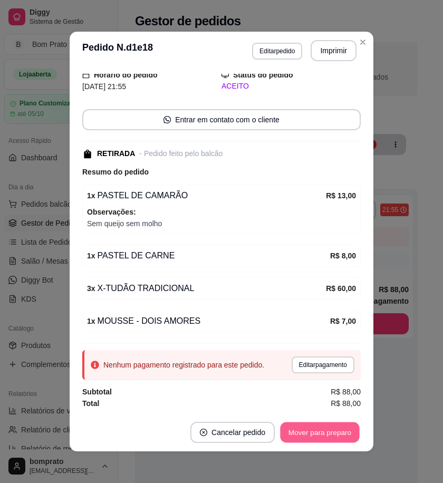
click at [349, 426] on button "Mover para preparo" at bounding box center [319, 433] width 79 height 21
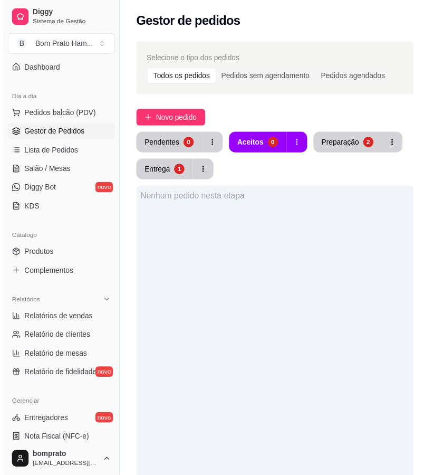
scroll to position [176, 0]
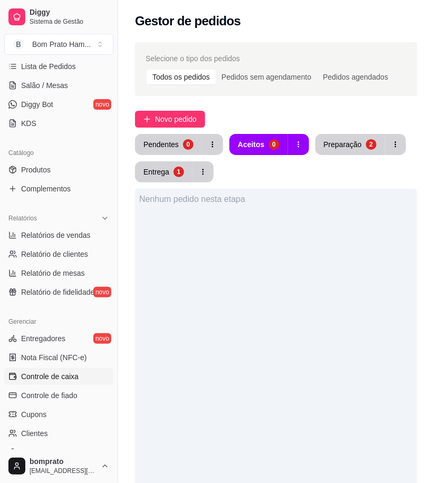
drag, startPoint x: 81, startPoint y: 374, endPoint x: 102, endPoint y: 370, distance: 21.3
click at [81, 374] on link "Controle de caixa" at bounding box center [58, 376] width 109 height 17
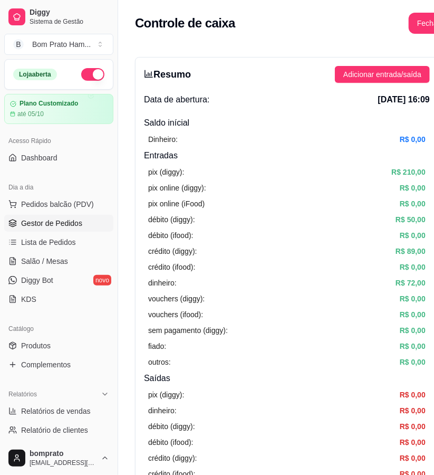
click at [55, 231] on link "Gestor de Pedidos" at bounding box center [58, 223] width 109 height 17
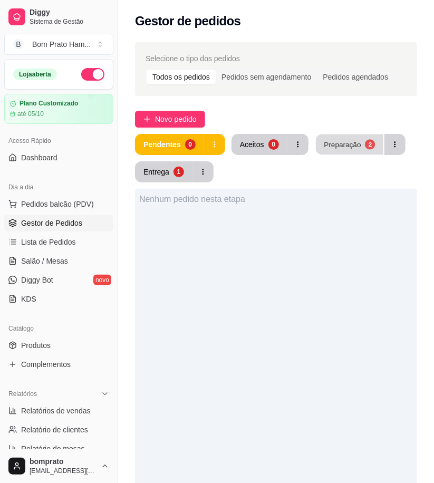
click at [362, 151] on button "Preparação 2" at bounding box center [350, 145] width 68 height 21
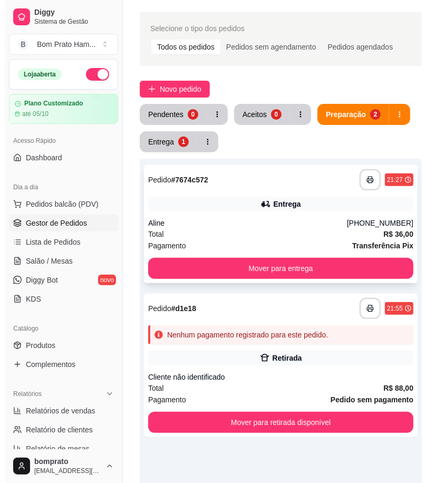
scroll to position [59, 0]
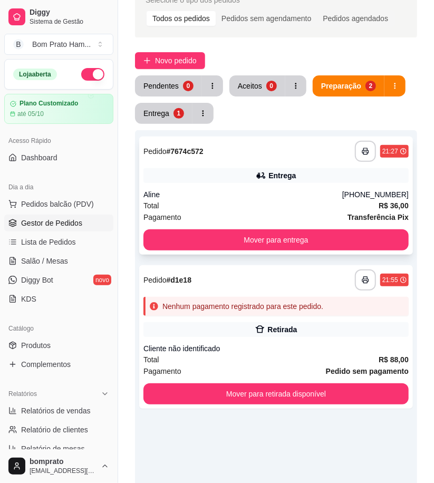
click at [282, 187] on div "**********" at bounding box center [276, 196] width 274 height 118
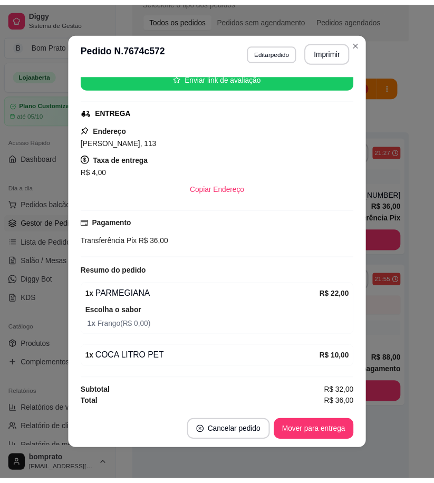
scroll to position [138, 0]
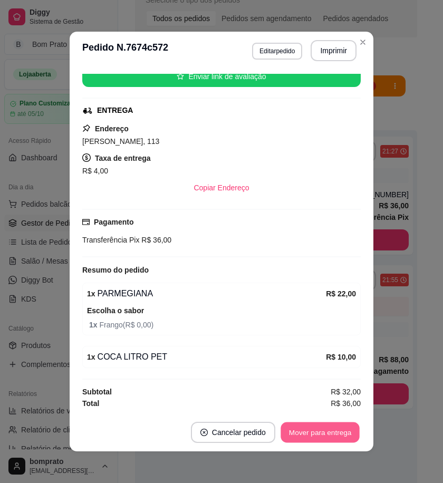
click at [334, 436] on button "Mover para entrega" at bounding box center [320, 433] width 79 height 21
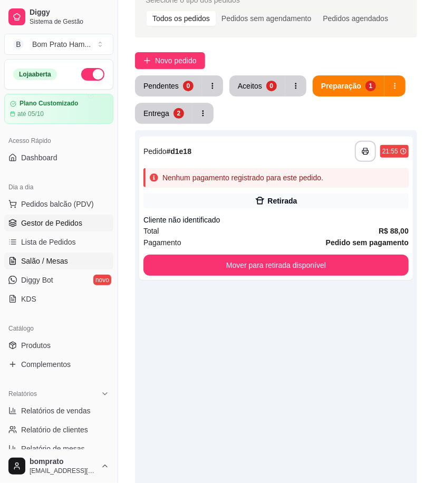
click at [85, 265] on link "Salão / Mesas" at bounding box center [58, 261] width 109 height 17
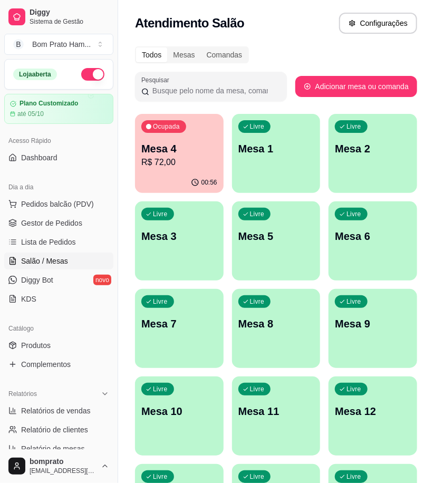
click at [170, 162] on p "R$ 72,00" at bounding box center [179, 162] width 76 height 13
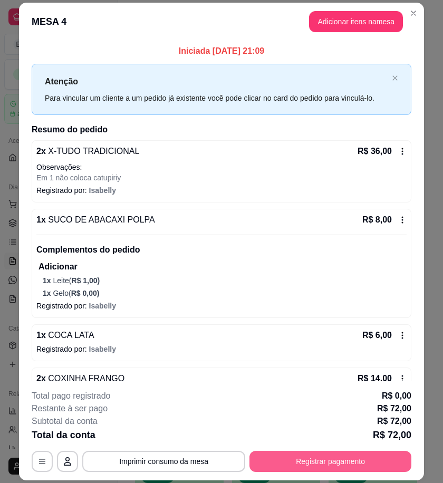
click at [304, 464] on button "Registrar pagamento" at bounding box center [331, 461] width 162 height 21
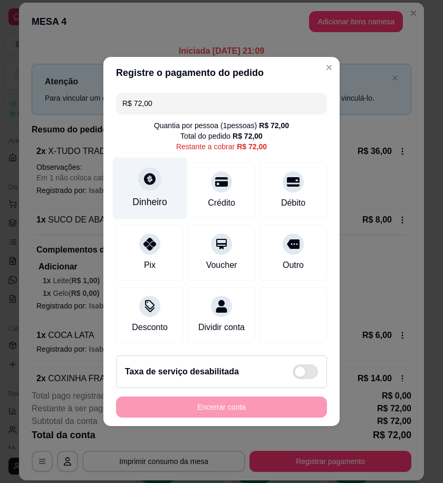
click at [166, 199] on div "Dinheiro" at bounding box center [150, 189] width 74 height 62
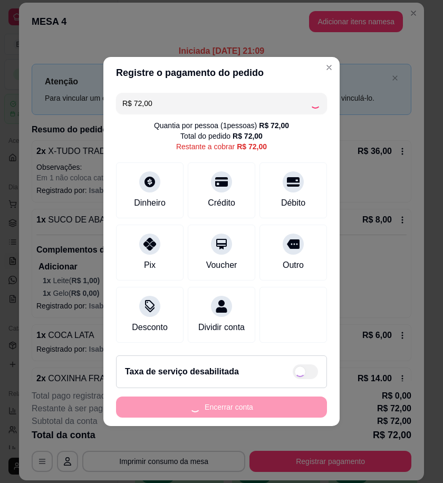
type input "R$ 0,00"
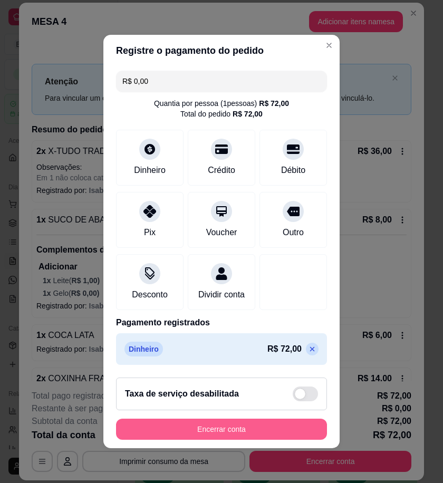
click at [302, 431] on button "Encerrar conta" at bounding box center [221, 429] width 211 height 21
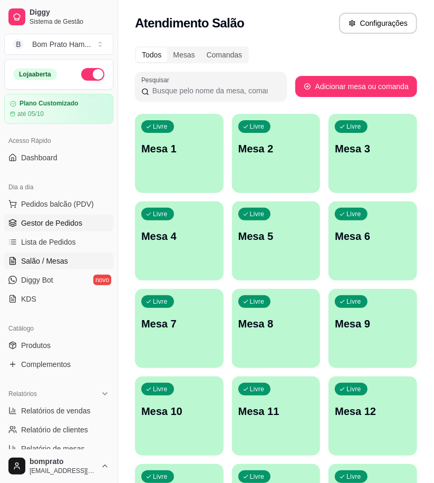
click at [71, 223] on span "Gestor de Pedidos" at bounding box center [51, 223] width 61 height 11
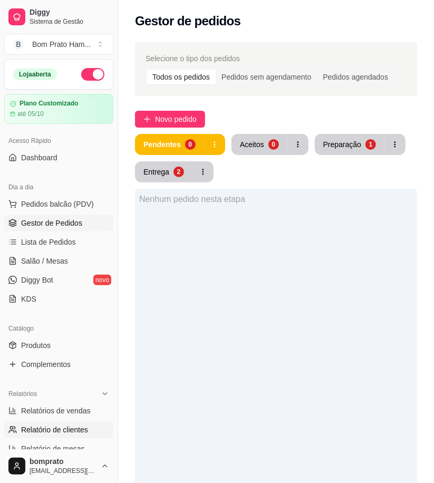
click at [68, 432] on span "Relatório de clientes" at bounding box center [54, 430] width 67 height 11
select select "30"
select select "HIGHEST_TOTAL_SPENT_WITH_ORDERS"
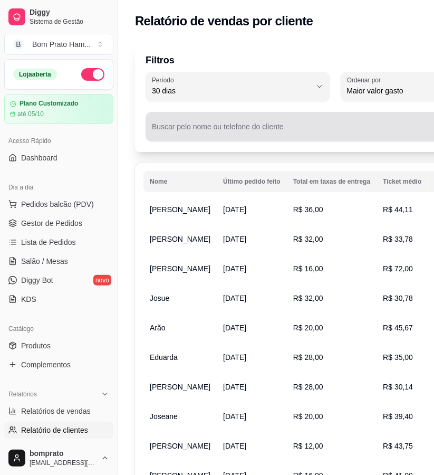
click at [247, 132] on input "Buscar pelo nome ou telefone do cliente" at bounding box center [306, 131] width 309 height 11
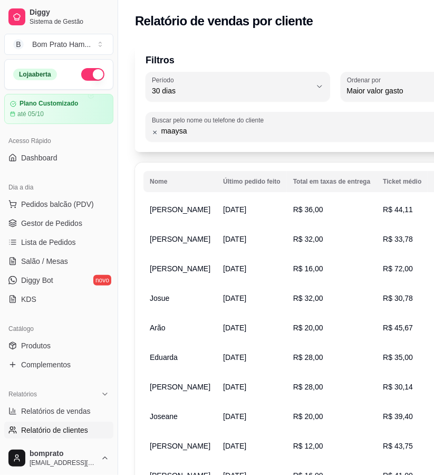
click at [320, 129] on input "maaysa" at bounding box center [310, 131] width 304 height 11
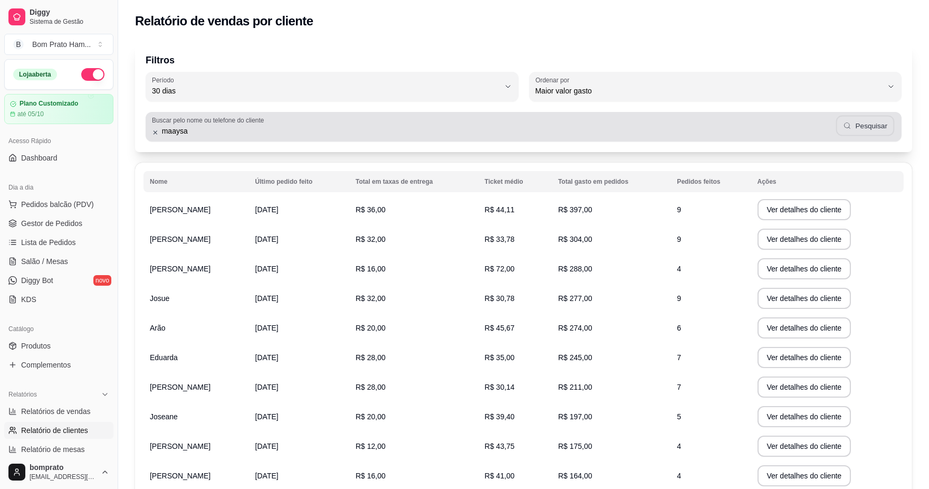
click at [433, 120] on button "Pesquisar" at bounding box center [865, 126] width 59 height 21
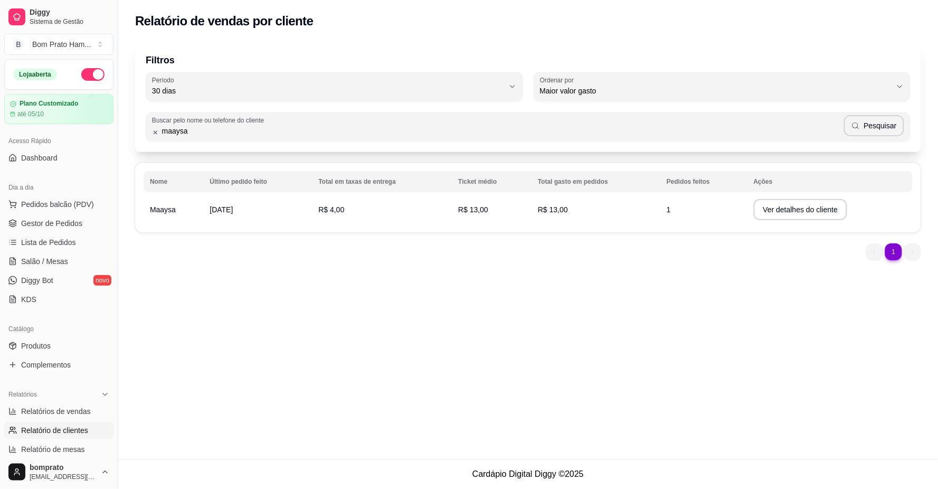
click at [433, 213] on td "1" at bounding box center [703, 210] width 87 height 30
click at [433, 205] on button "Ver detalhes do cliente" at bounding box center [801, 209] width 94 height 21
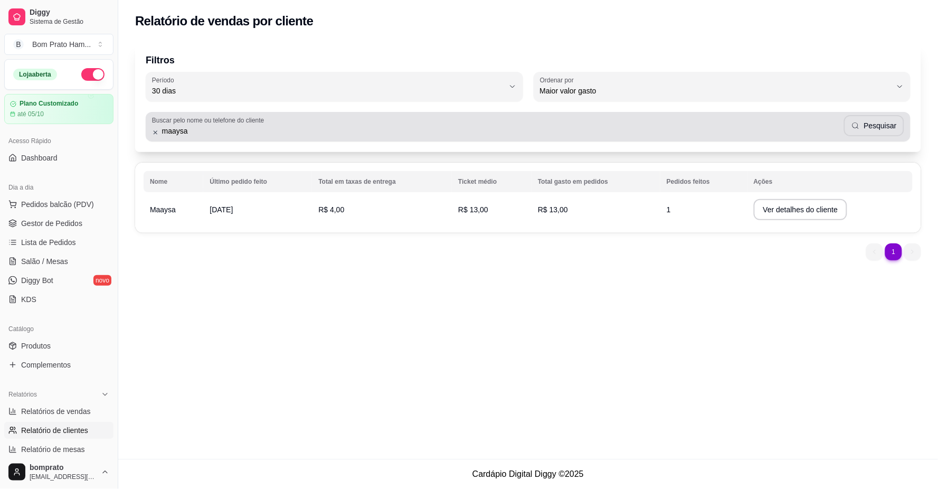
click at [175, 132] on input "maaysa" at bounding box center [501, 131] width 685 height 11
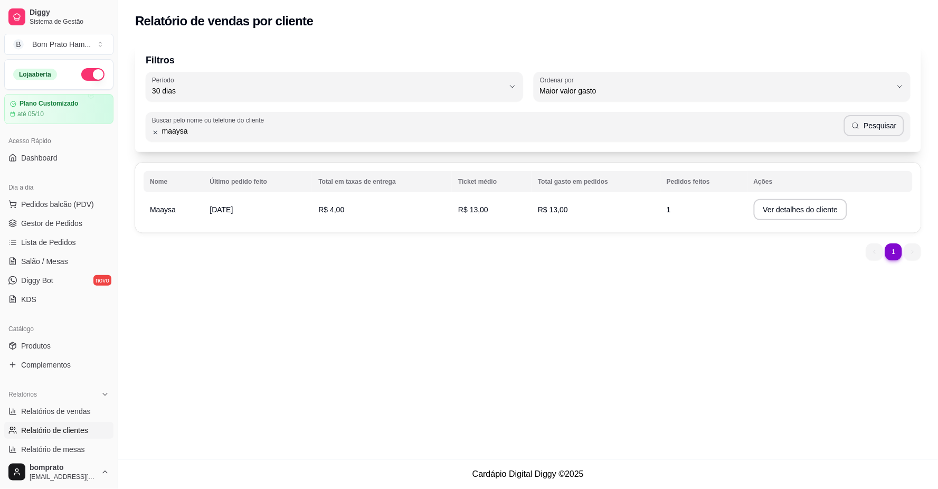
type input "maysa"
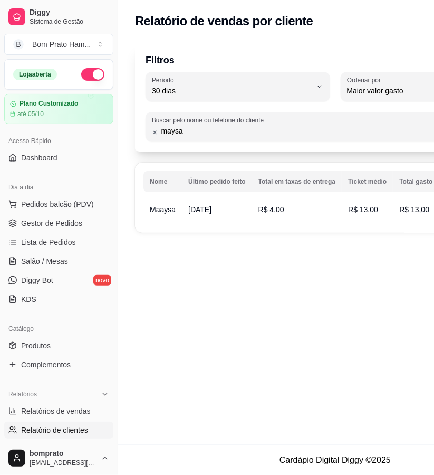
click at [183, 136] on input "maysa" at bounding box center [310, 131] width 304 height 11
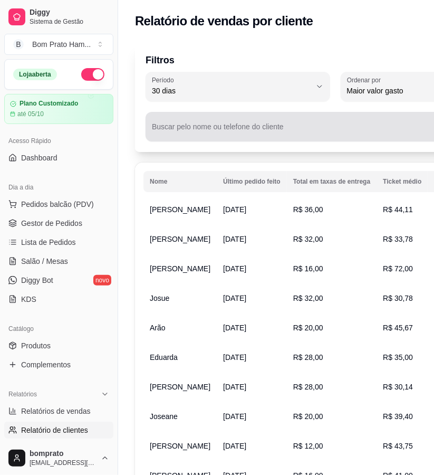
drag, startPoint x: 245, startPoint y: 127, endPoint x: 183, endPoint y: 131, distance: 62.4
click at [183, 131] on input "Buscar pelo nome ou telefone do cliente" at bounding box center [306, 131] width 309 height 11
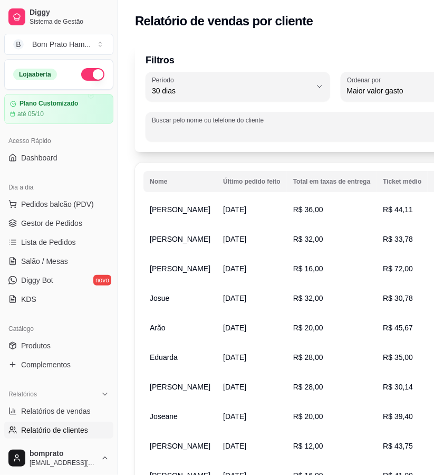
paste input "[PHONE_NUMBER]"
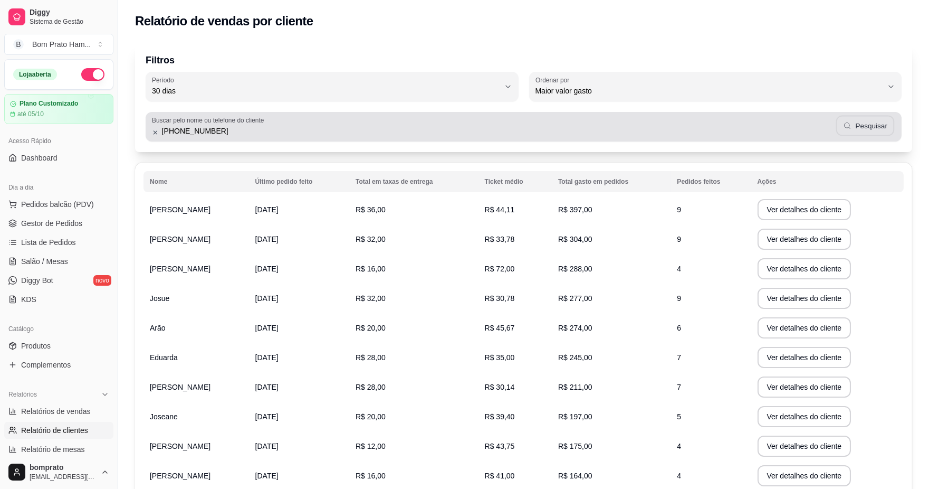
click at [433, 129] on button "Pesquisar" at bounding box center [865, 126] width 59 height 21
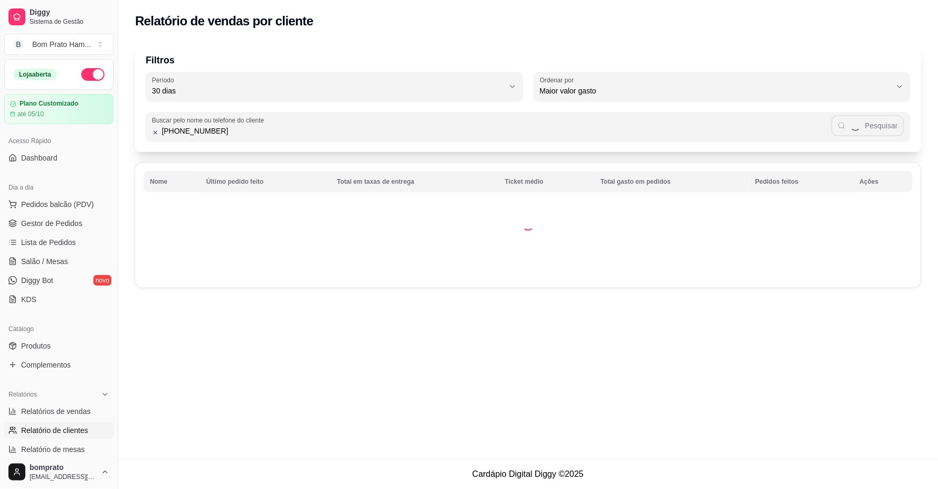
click at [172, 131] on input "[PHONE_NUMBER]" at bounding box center [495, 131] width 672 height 11
click at [177, 132] on input "[PHONE_NUMBER]" at bounding box center [495, 131] width 672 height 11
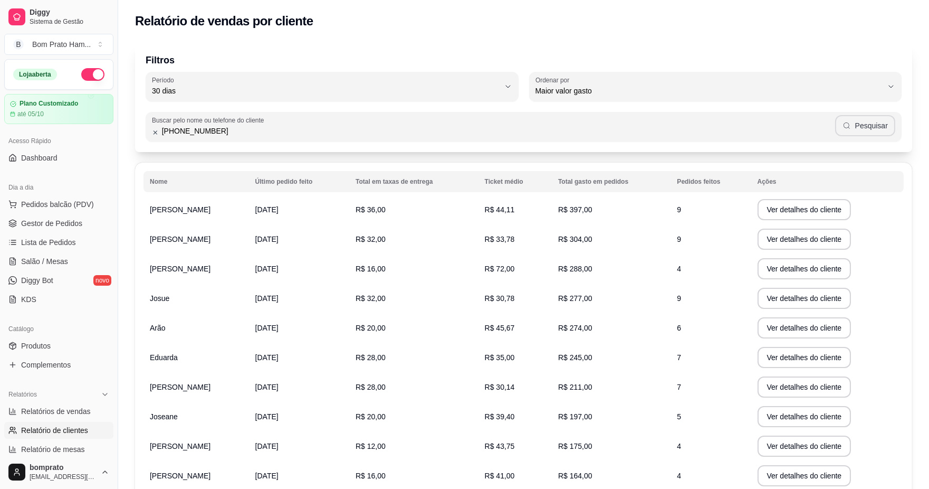
type input "[PHONE_NUMBER]"
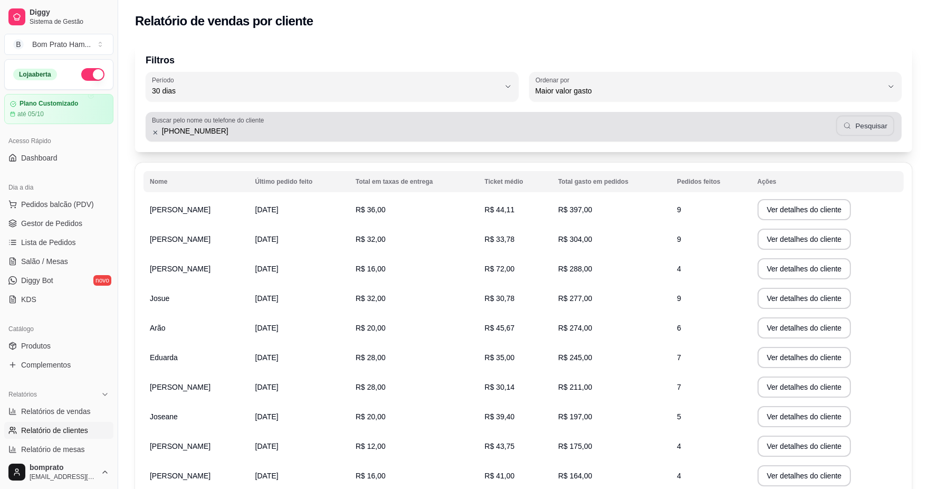
click at [433, 134] on button "Pesquisar" at bounding box center [865, 126] width 59 height 21
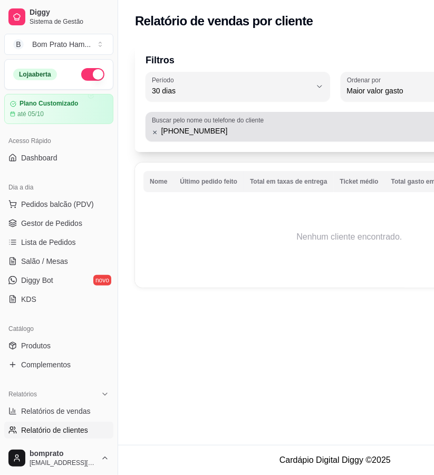
click at [154, 136] on icon at bounding box center [155, 132] width 6 height 7
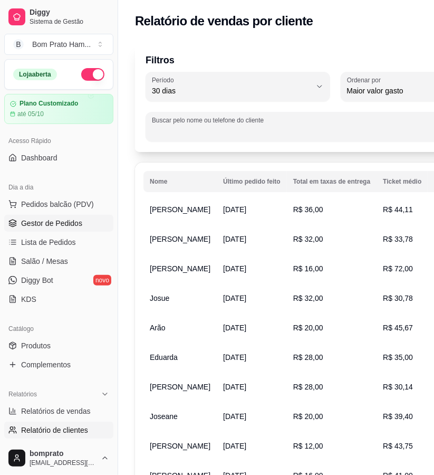
click at [59, 225] on span "Gestor de Pedidos" at bounding box center [51, 223] width 61 height 11
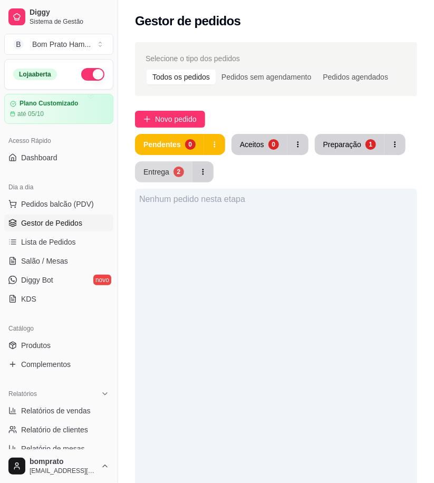
click at [159, 165] on button "Entrega 2" at bounding box center [164, 171] width 58 height 21
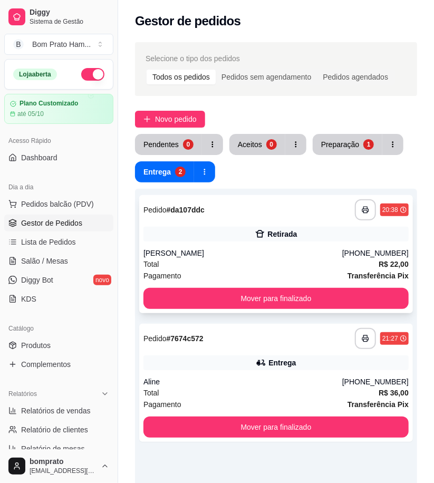
click at [243, 240] on div "Retirada" at bounding box center [276, 234] width 265 height 15
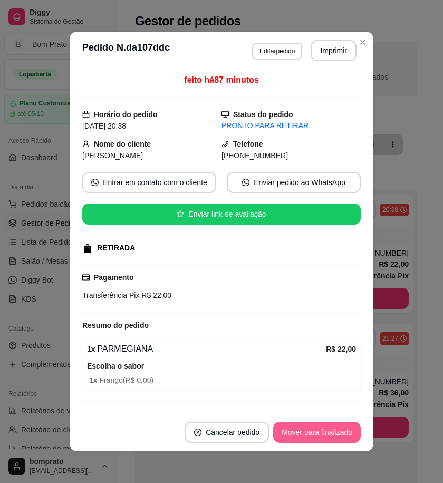
click at [326, 437] on button "Mover para finalizado" at bounding box center [317, 432] width 88 height 21
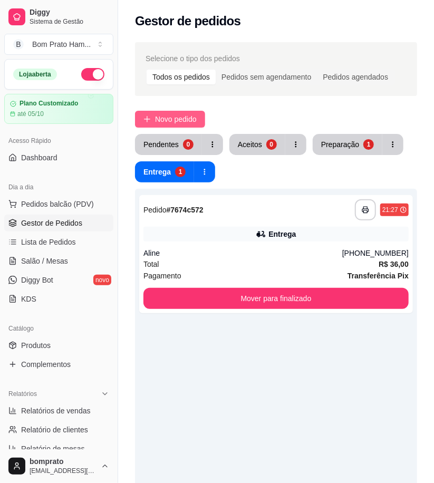
click at [183, 121] on span "Novo pedido" at bounding box center [176, 119] width 42 height 12
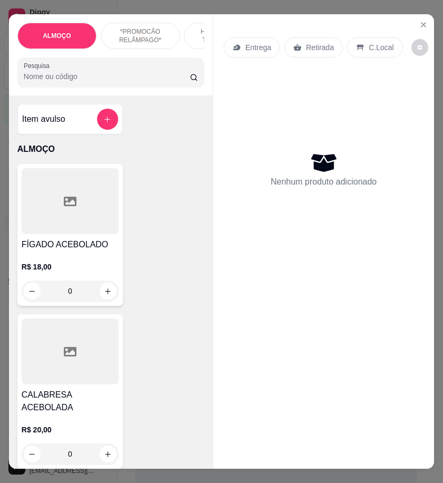
click at [72, 80] on input "Pesquisa" at bounding box center [107, 76] width 166 height 11
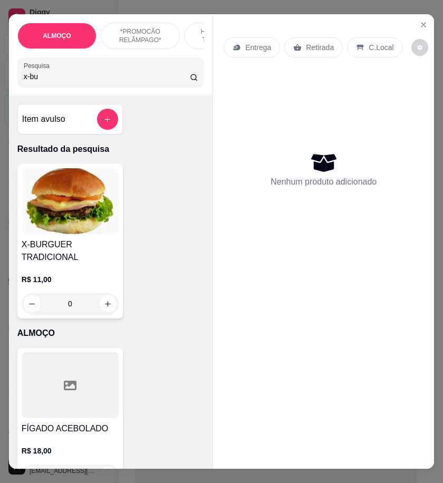
type input "x-bu"
click at [104, 308] on div "0" at bounding box center [70, 303] width 97 height 21
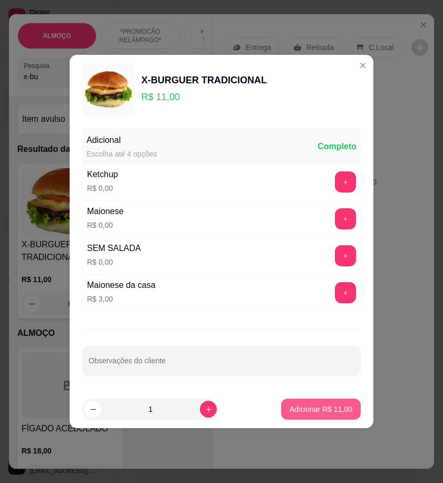
click at [312, 412] on p "Adicionar R$ 11,00" at bounding box center [321, 409] width 63 height 11
type input "1"
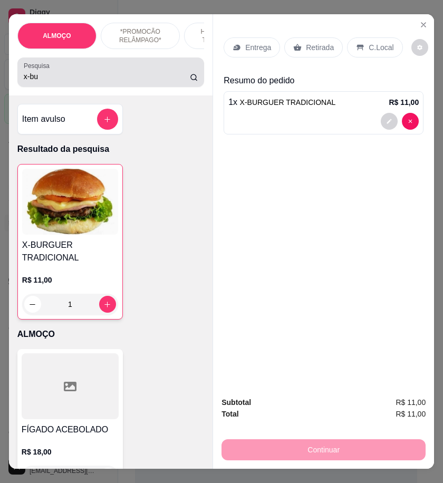
click at [43, 80] on input "x-bu" at bounding box center [107, 76] width 166 height 11
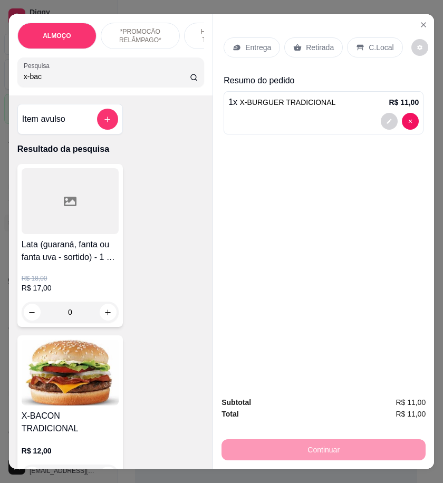
type input "x-bac"
click at [94, 404] on img at bounding box center [70, 373] width 97 height 66
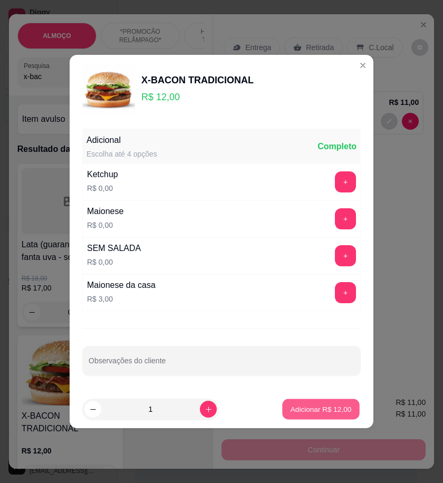
click at [309, 417] on button "Adicionar R$ 12,00" at bounding box center [321, 409] width 78 height 21
type input "1"
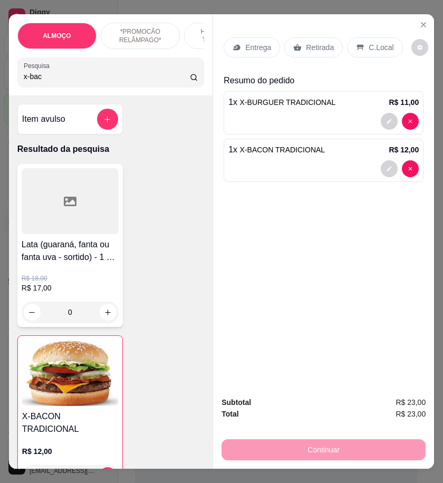
click at [51, 81] on input "x-bac" at bounding box center [107, 76] width 166 height 11
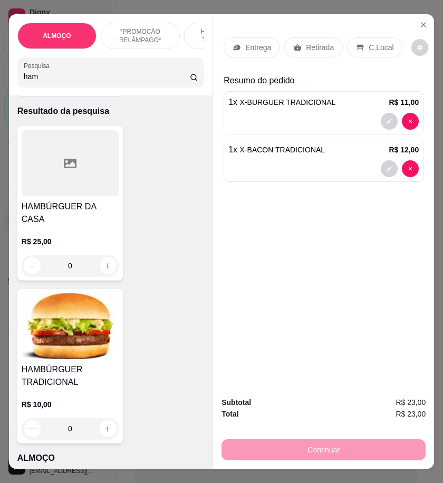
scroll to position [59, 0]
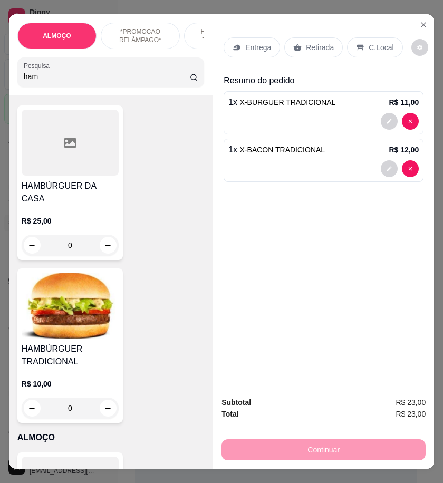
type input "ham"
click at [99, 399] on div "0" at bounding box center [70, 408] width 97 height 21
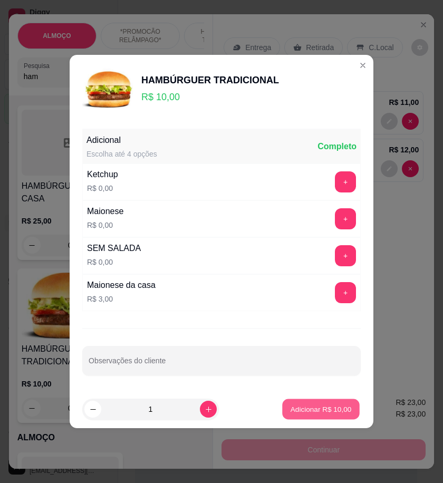
click at [320, 407] on p "Adicionar R$ 10,00" at bounding box center [321, 409] width 61 height 10
type input "1"
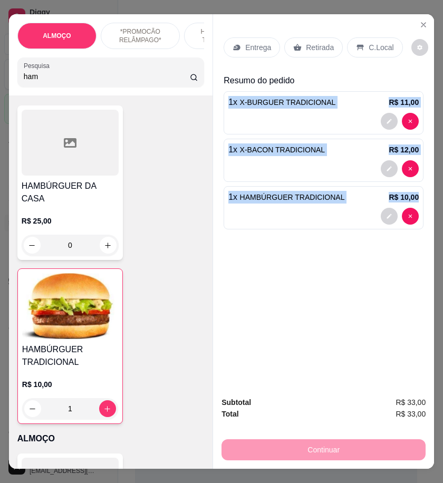
drag, startPoint x: 223, startPoint y: 98, endPoint x: 418, endPoint y: 194, distance: 216.9
click at [418, 194] on div "Resumo do pedido 1 x X-BURGUER TRADICIONAL R$ 11,00 1 x X-BACON TRADICIONAL R$ …" at bounding box center [324, 153] width 200 height 159
copy div "1 x X-BURGUER TRADICIONAL R$ 11,00 1 x X-BACON TRADICIONAL R$ 12,00 1 x HAMBÚRG…"
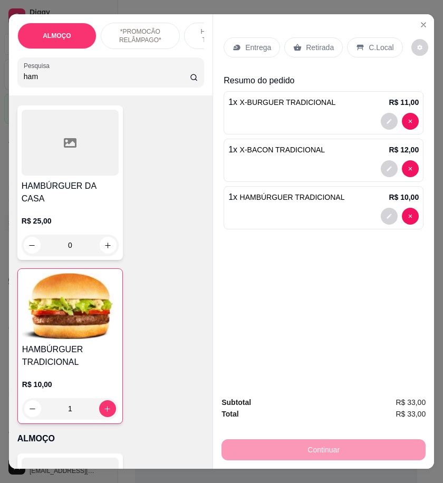
click at [245, 43] on p "Entrega" at bounding box center [258, 47] width 26 height 11
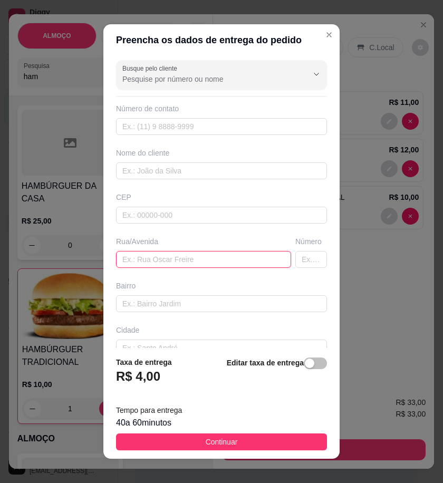
click at [197, 258] on input "text" at bounding box center [203, 259] width 175 height 17
paste input "RUA [PERSON_NAME] , POR TRÁS DO HOSPITAL ! NÓS PRÉDIO DE [PERSON_NAME] , EM CIM…"
type input "RUA [PERSON_NAME] , POR TRÁS DO HOSPITAL ! NÓS PRÉDIO DE [PERSON_NAME] , EM CIM…"
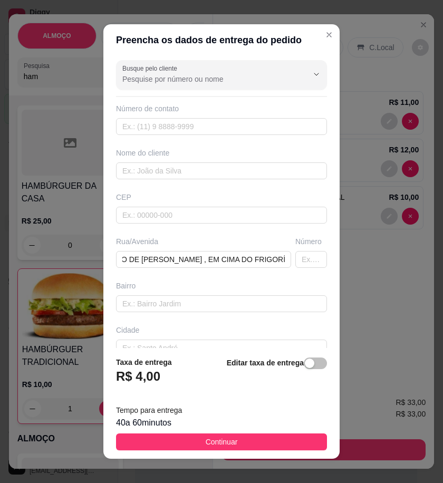
scroll to position [0, 0]
click at [180, 168] on input "text" at bounding box center [221, 171] width 211 height 17
type input "Lucas pl"
paste input "558 79144-5874"
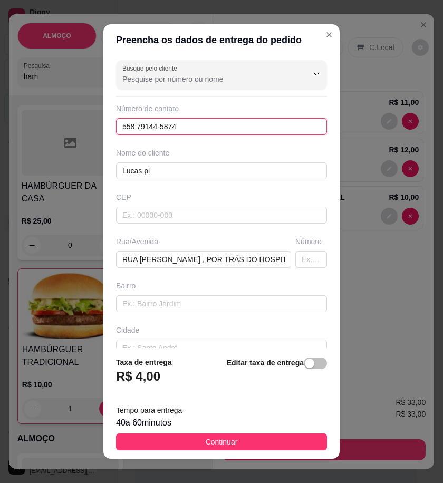
type input "558 79144-5874"
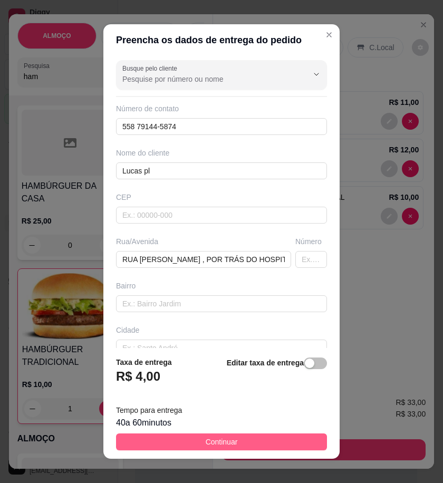
click at [281, 445] on button "Continuar" at bounding box center [221, 442] width 211 height 17
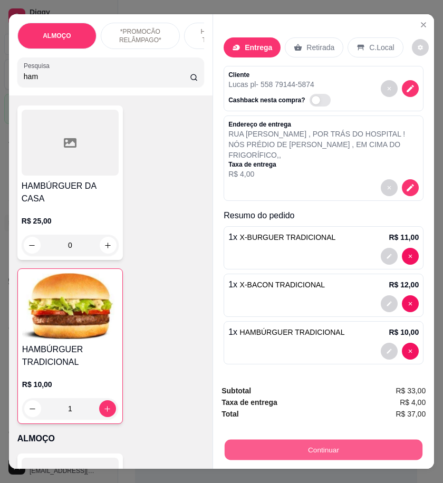
click at [403, 447] on button "Continuar" at bounding box center [324, 450] width 198 height 21
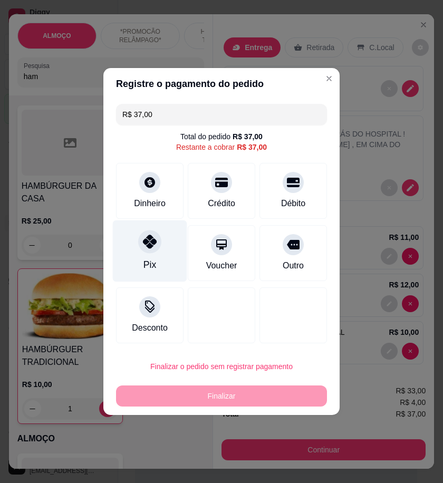
click at [150, 260] on div "Pix" at bounding box center [150, 265] width 13 height 14
type input "R$ 0,00"
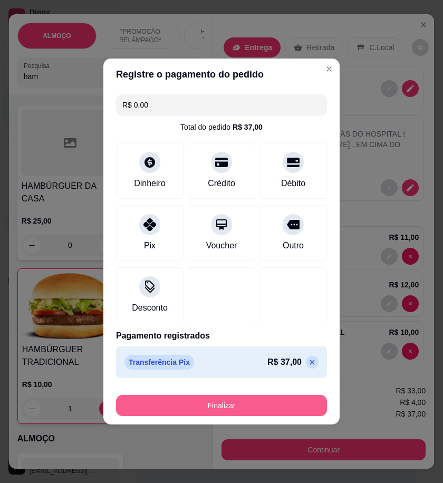
click at [236, 398] on button "Finalizar" at bounding box center [221, 405] width 211 height 21
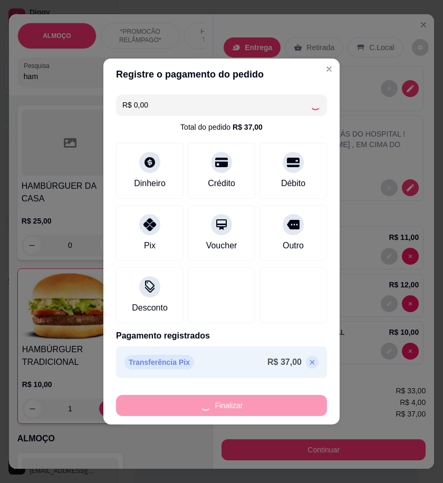
type input "0"
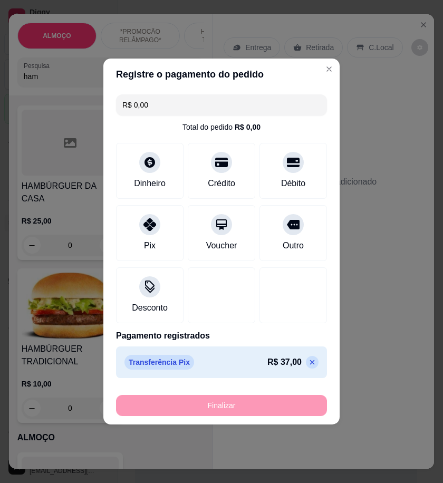
type input "-R$ 37,00"
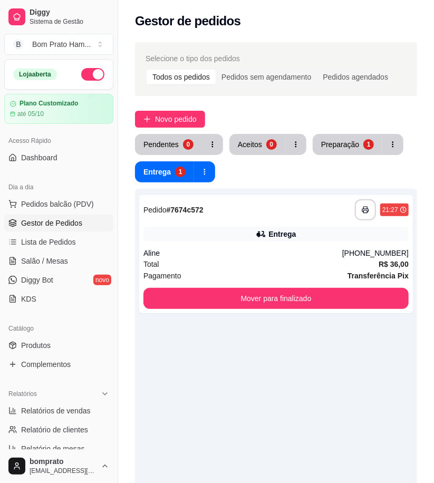
click at [329, 160] on div "Pendentes 0 Aceitos 0 Preparação 1 Entrega 1" at bounding box center [276, 158] width 282 height 49
click at [328, 151] on button "Preparação 1" at bounding box center [348, 145] width 68 height 21
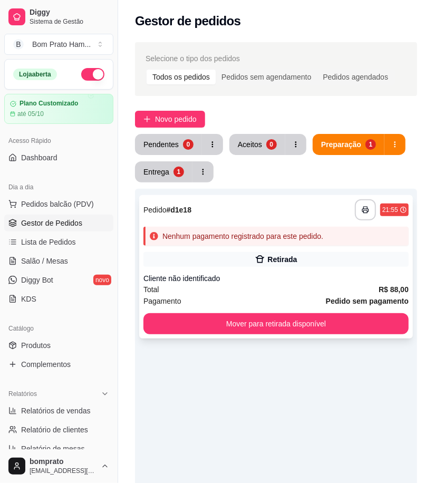
click at [256, 244] on div "Nenhum pagamento registrado para este pedido." at bounding box center [276, 236] width 265 height 19
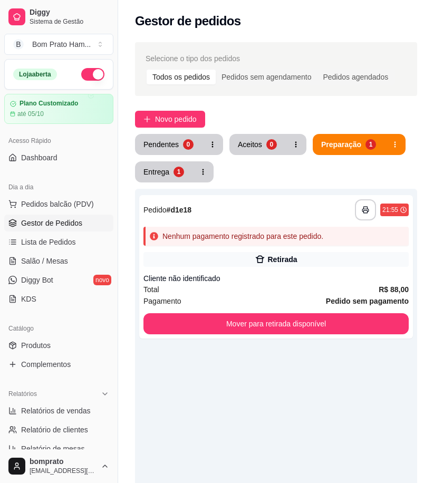
scroll to position [40, 0]
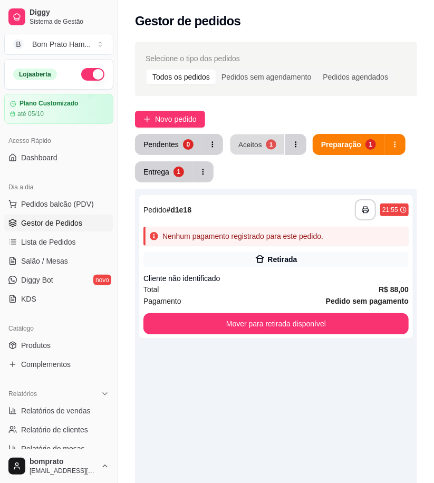
click at [260, 135] on button "Aceitos 1" at bounding box center [258, 145] width 54 height 21
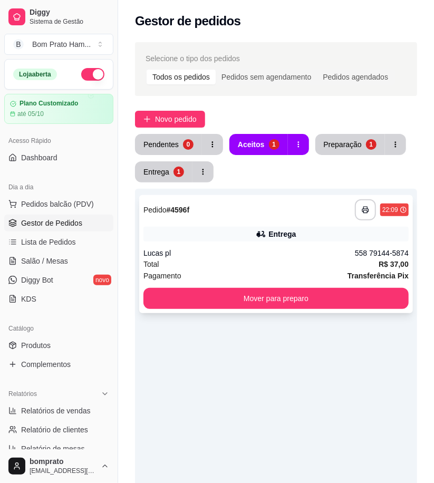
click at [277, 239] on div "Entrega" at bounding box center [282, 234] width 27 height 11
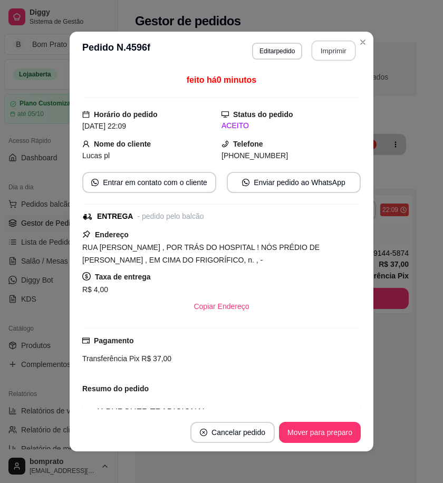
click at [323, 44] on button "Imprimir" at bounding box center [334, 51] width 44 height 21
click at [338, 435] on button "Mover para preparo" at bounding box center [320, 432] width 82 height 21
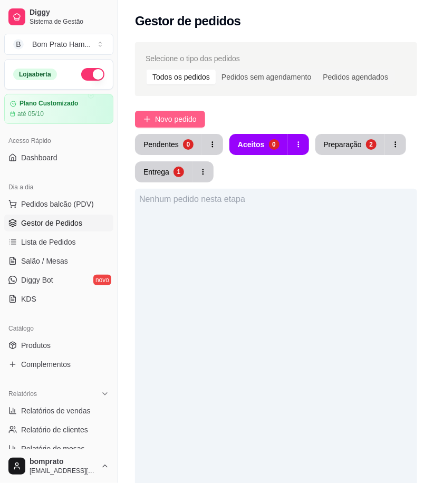
click at [186, 119] on span "Novo pedido" at bounding box center [176, 119] width 42 height 12
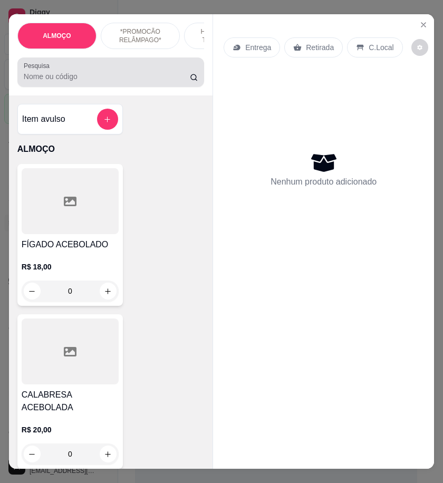
click at [104, 82] on input "Pesquisa" at bounding box center [107, 76] width 166 height 11
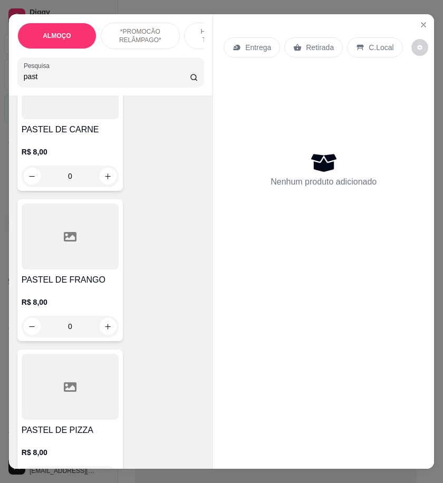
scroll to position [351, 0]
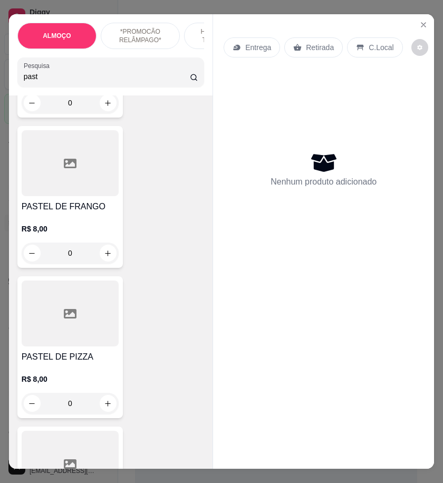
type input "past"
click at [93, 376] on div "R$ 8,00 0" at bounding box center [70, 389] width 97 height 51
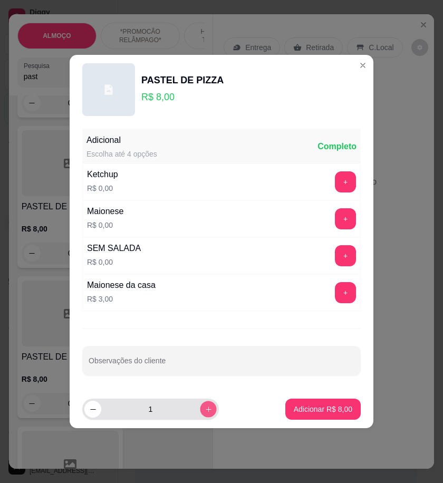
click at [205, 409] on icon "increase-product-quantity" at bounding box center [209, 410] width 8 height 8
type input "3"
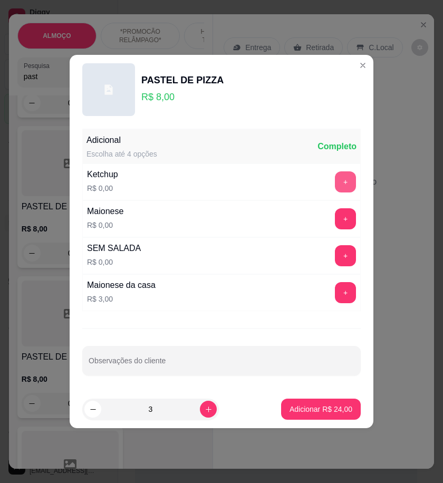
click at [335, 176] on button "+" at bounding box center [345, 181] width 21 height 21
click at [338, 223] on button "+" at bounding box center [345, 218] width 21 height 21
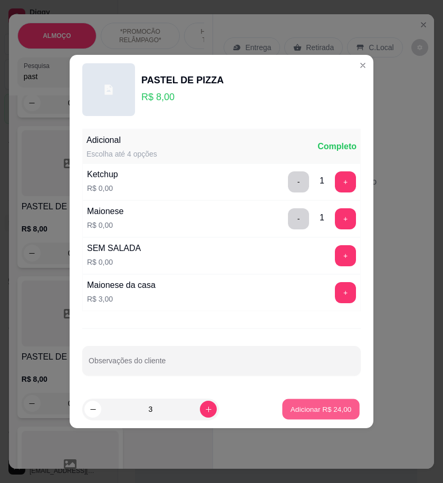
click at [338, 402] on button "Adicionar R$ 24,00" at bounding box center [321, 409] width 78 height 21
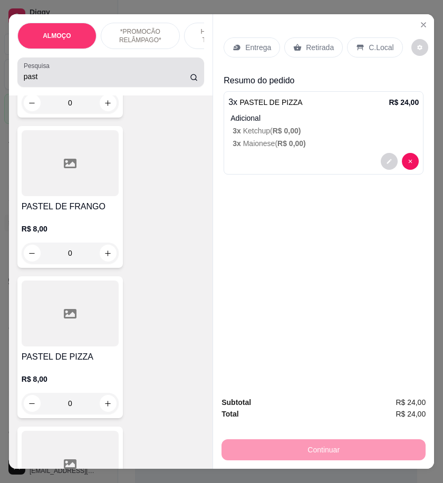
click at [41, 82] on input "past" at bounding box center [107, 76] width 166 height 11
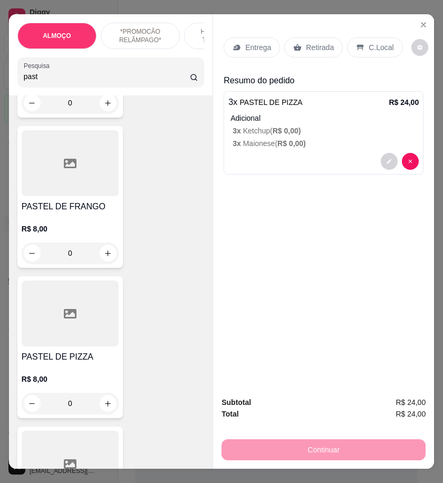
click at [41, 82] on input "past" at bounding box center [107, 76] width 166 height 11
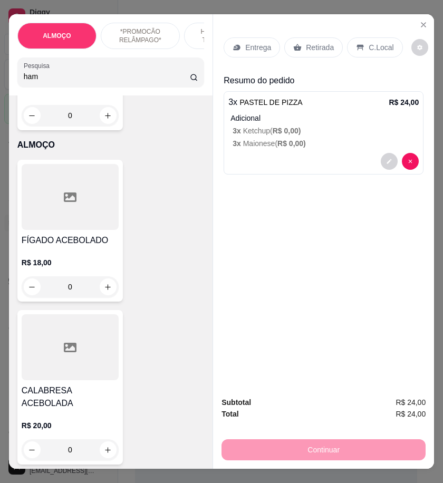
type input "ham"
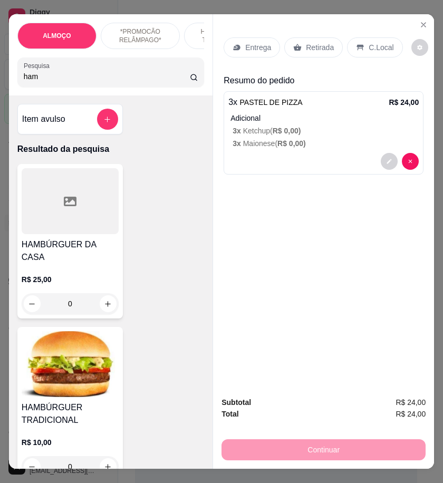
click at [96, 403] on h4 "HAMBÚRGUER TRADICIONAL" at bounding box center [70, 414] width 97 height 25
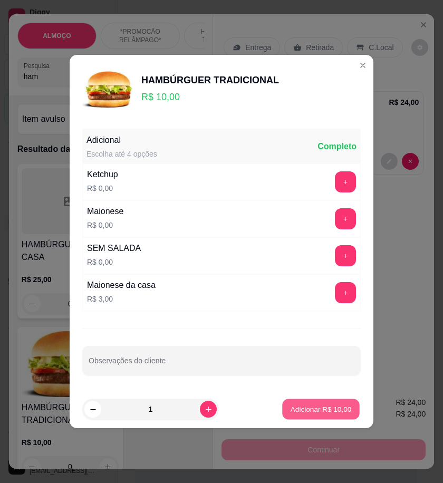
click at [304, 412] on p "Adicionar R$ 10,00" at bounding box center [321, 409] width 61 height 10
type input "1"
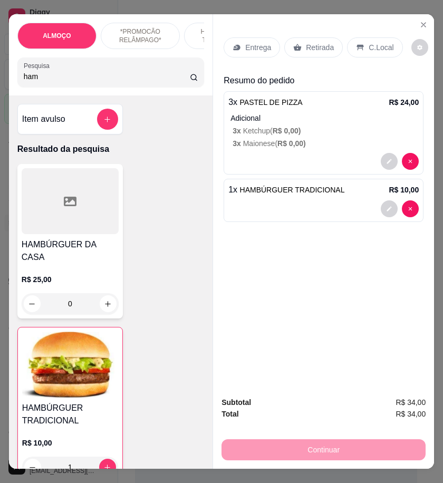
click at [54, 82] on input "ham" at bounding box center [107, 76] width 166 height 11
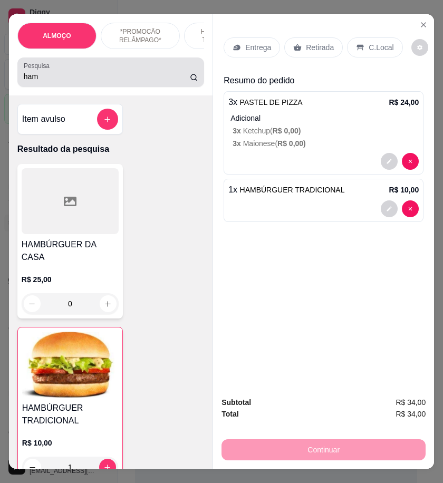
click at [61, 80] on input "ham" at bounding box center [107, 76] width 166 height 11
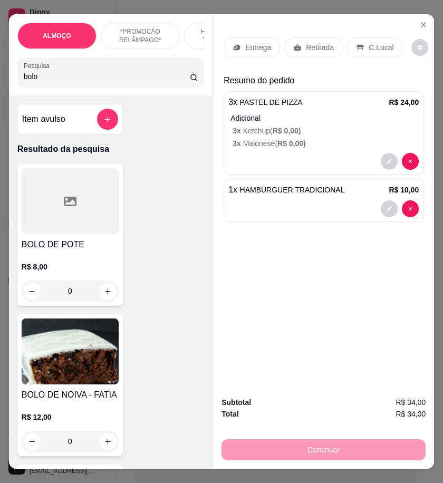
type input "bolo"
click at [66, 221] on div at bounding box center [70, 201] width 97 height 66
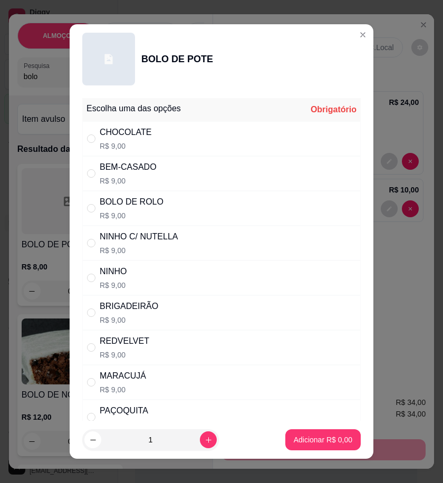
click at [185, 243] on div "NINHO C/ NUTELLA R$ 9,00" at bounding box center [221, 243] width 279 height 35
radio input "true"
click at [322, 438] on p "Adicionar R$ 9,00" at bounding box center [323, 440] width 59 height 11
type input "1"
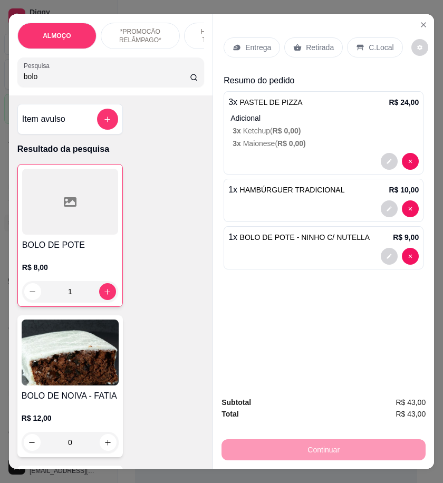
click at [255, 43] on p "Entrega" at bounding box center [258, 47] width 26 height 11
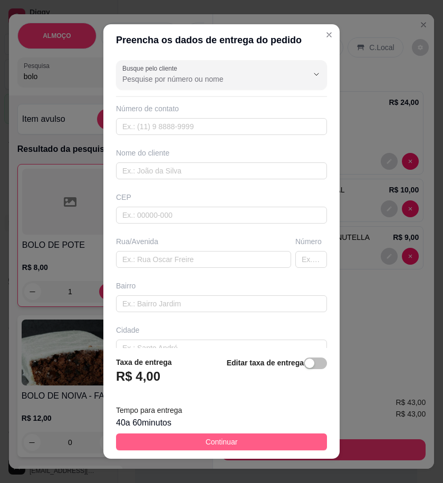
click at [288, 442] on button "Continuar" at bounding box center [221, 442] width 211 height 17
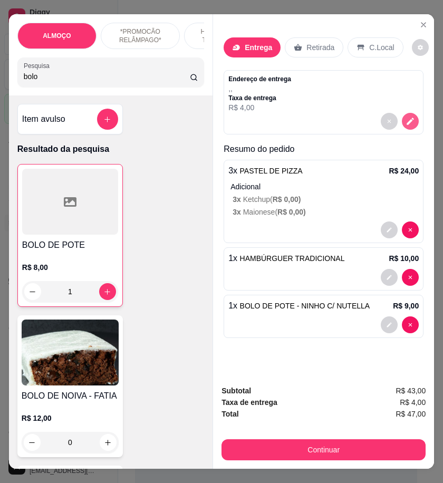
click at [406, 117] on icon "decrease-product-quantity" at bounding box center [410, 121] width 9 height 9
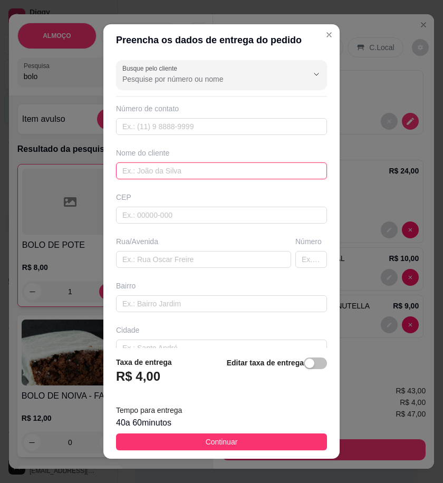
paste input "[PERSON_NAME]"
type input "[PERSON_NAME]"
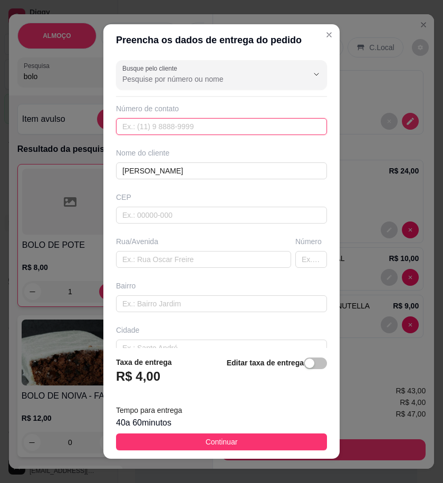
paste input "558 79677-6924"
type input "558 79677-6924"
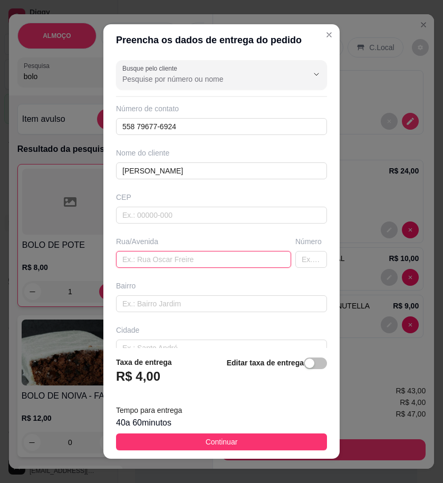
paste input "[STREET_ADDRESS][PERSON_NAME] casa"
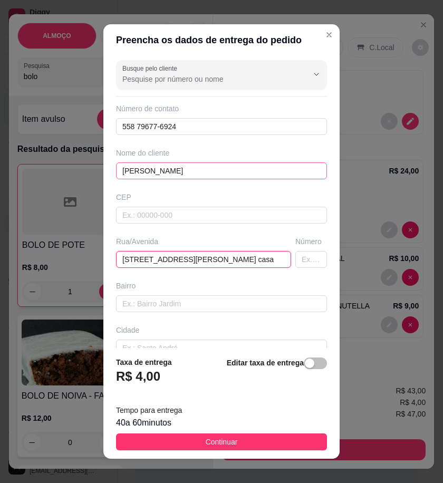
scroll to position [0, 14]
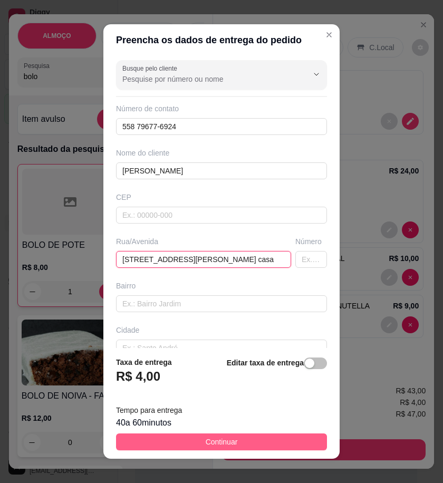
type input "[STREET_ADDRESS][PERSON_NAME] casa"
click at [180, 446] on button "Continuar" at bounding box center [221, 442] width 211 height 17
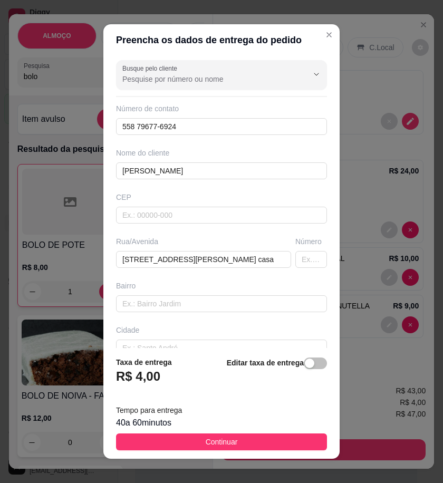
scroll to position [0, 0]
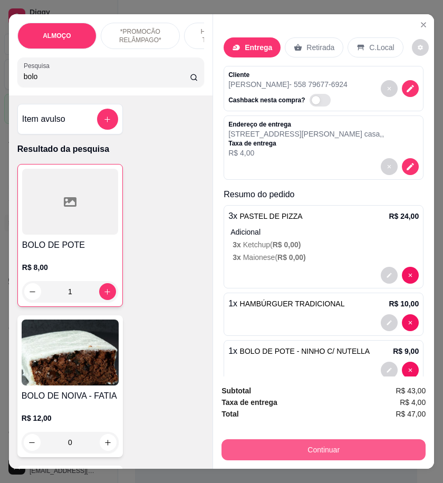
click at [361, 449] on button "Continuar" at bounding box center [324, 450] width 204 height 21
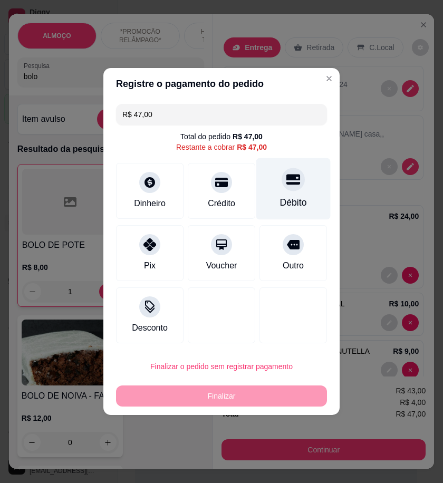
click at [271, 188] on div "Débito" at bounding box center [293, 189] width 74 height 62
type input "R$ 0,00"
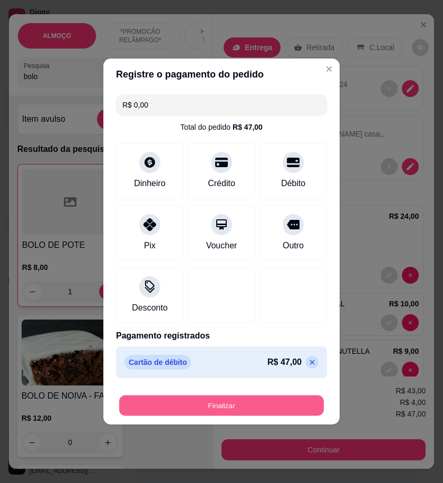
click at [287, 413] on button "Finalizar" at bounding box center [221, 406] width 205 height 21
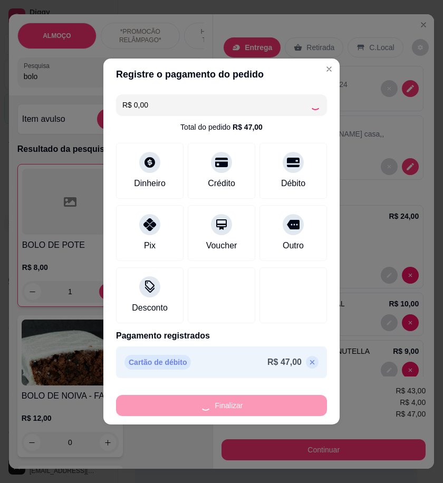
type input "0"
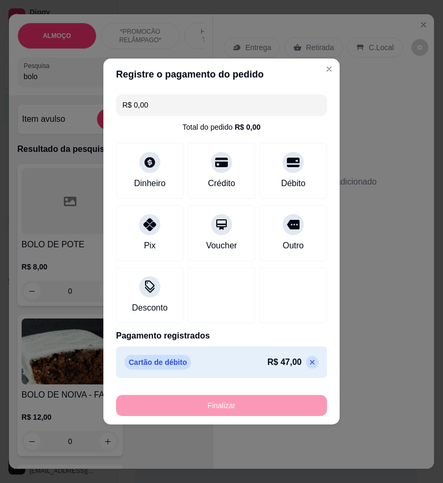
type input "-R$ 47,00"
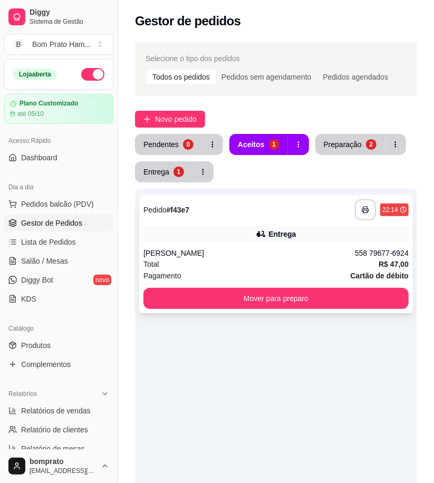
click at [272, 233] on div "Entrega" at bounding box center [282, 234] width 27 height 11
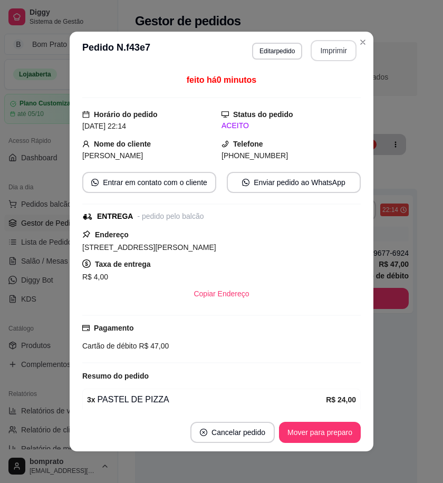
click at [330, 46] on button "Imprimir" at bounding box center [334, 50] width 46 height 21
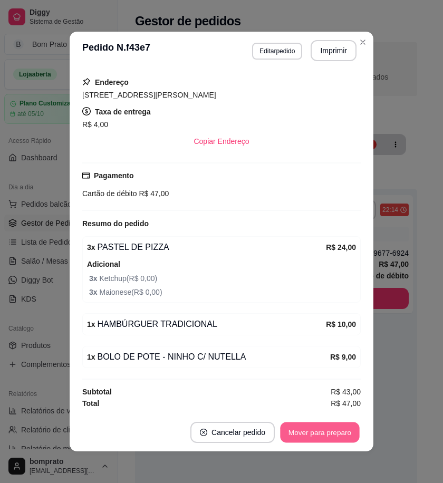
click at [319, 440] on button "Mover para preparo" at bounding box center [319, 433] width 79 height 21
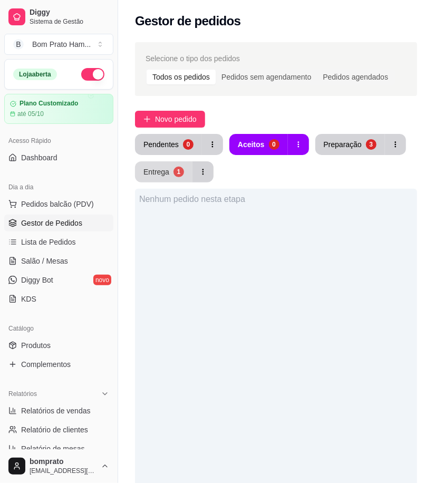
click at [175, 172] on div "1" at bounding box center [179, 172] width 11 height 11
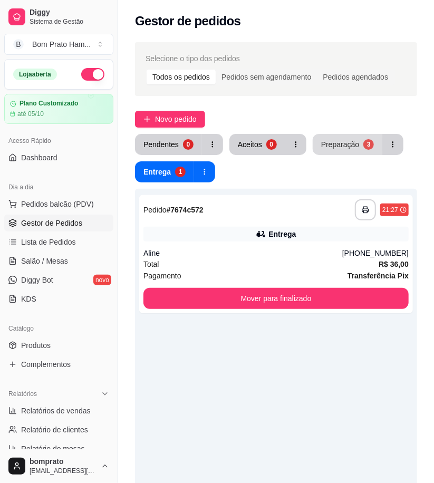
click at [342, 147] on div "Preparação" at bounding box center [340, 144] width 38 height 11
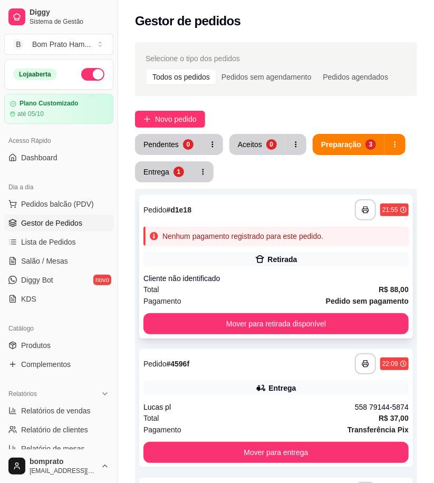
click at [255, 261] on icon at bounding box center [260, 259] width 11 height 11
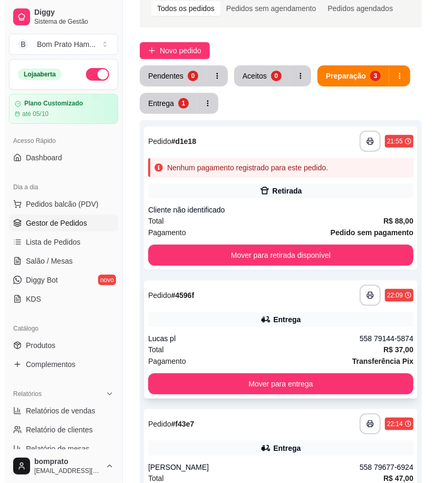
scroll to position [55, 0]
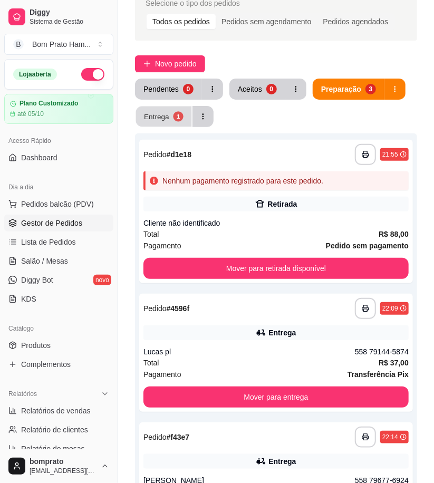
click at [171, 122] on button "Entrega 1" at bounding box center [164, 117] width 56 height 21
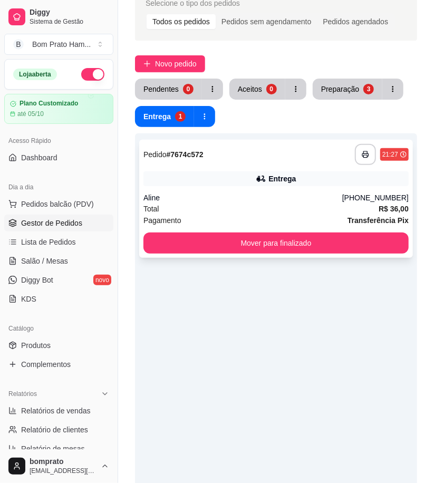
click at [287, 212] on div "Total R$ 36,00" at bounding box center [276, 209] width 265 height 12
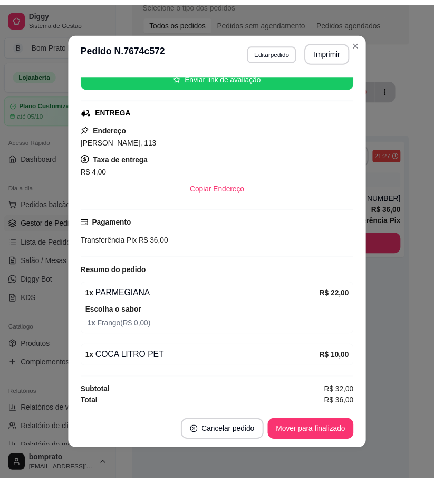
scroll to position [138, 0]
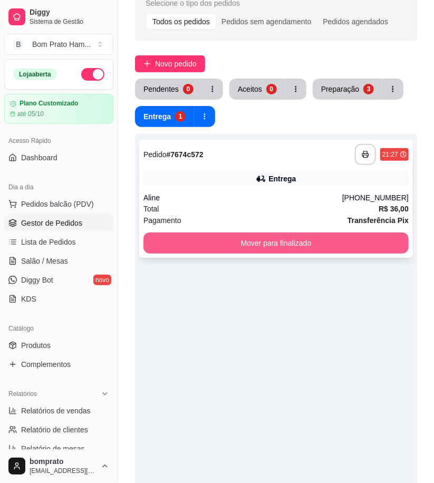
click at [377, 240] on button "Mover para finalizado" at bounding box center [276, 243] width 265 height 21
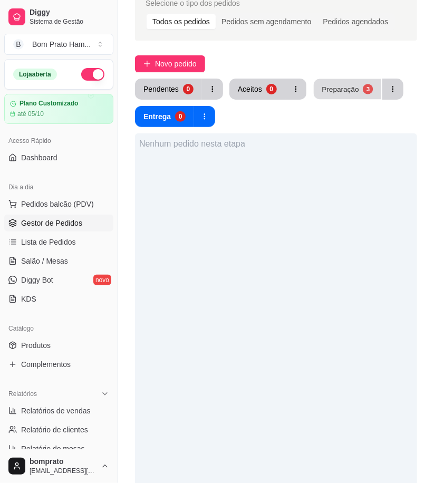
click at [339, 88] on div "Preparação" at bounding box center [340, 89] width 37 height 10
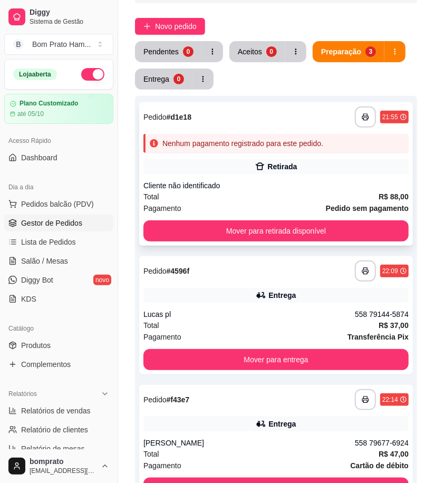
scroll to position [114, 0]
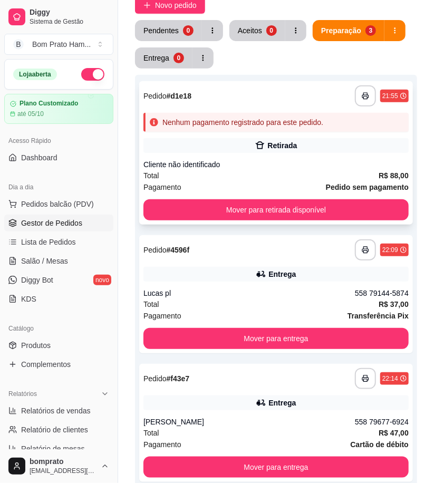
click at [251, 169] on div "Cliente não identificado" at bounding box center [276, 164] width 265 height 11
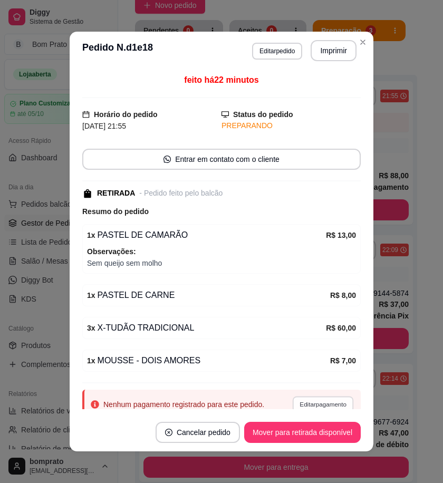
click at [323, 403] on button "Editar pagamento" at bounding box center [322, 404] width 61 height 16
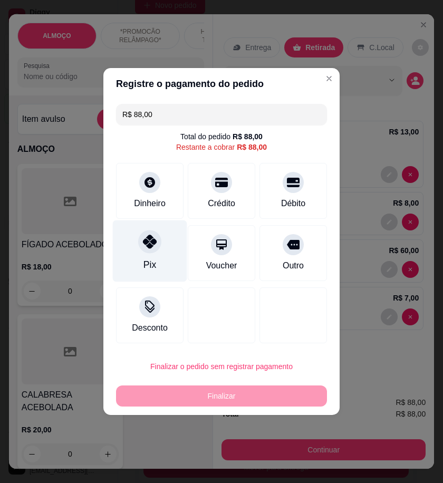
click at [145, 249] on icon at bounding box center [150, 242] width 14 height 14
type input "R$ 0,00"
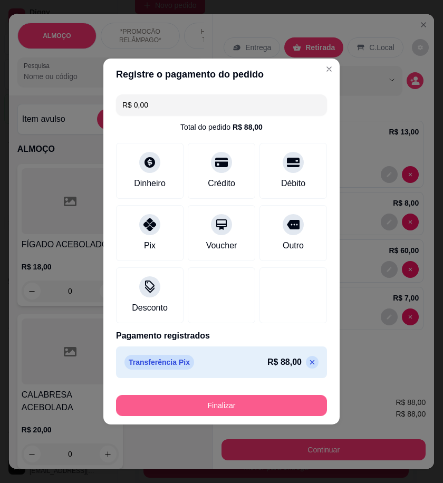
click at [294, 402] on button "Finalizar" at bounding box center [221, 405] width 211 height 21
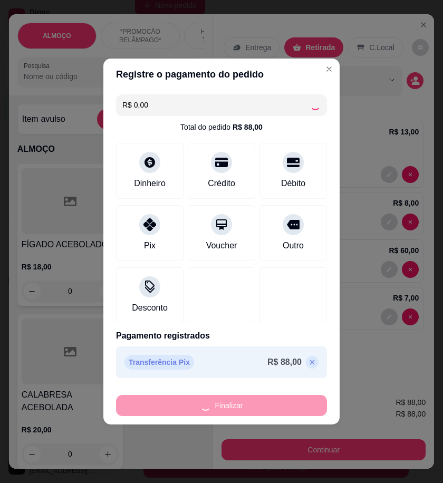
type input "0"
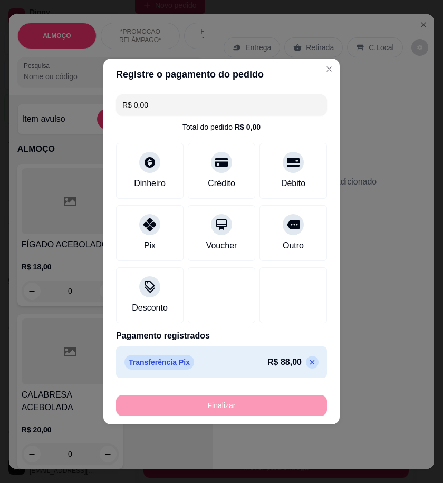
type input "-R$ 88,00"
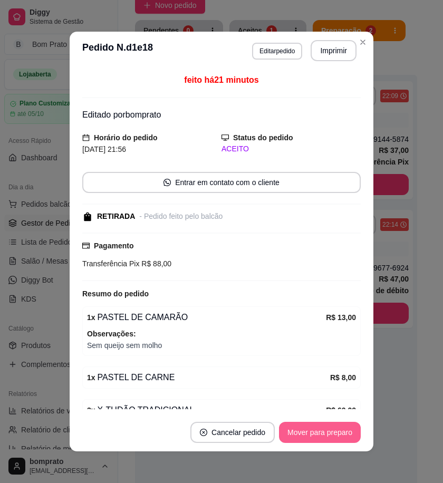
click at [329, 430] on button "Mover para preparo" at bounding box center [320, 432] width 82 height 21
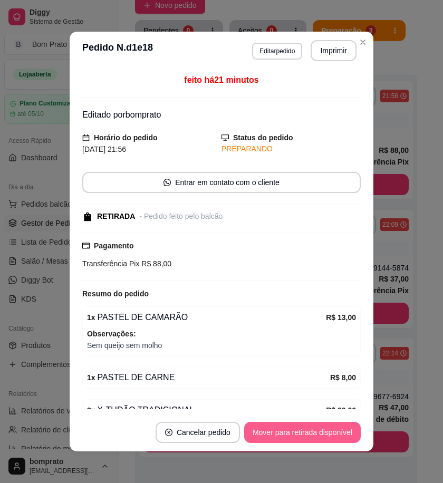
click at [333, 434] on button "Mover para retirada disponível" at bounding box center [302, 432] width 117 height 21
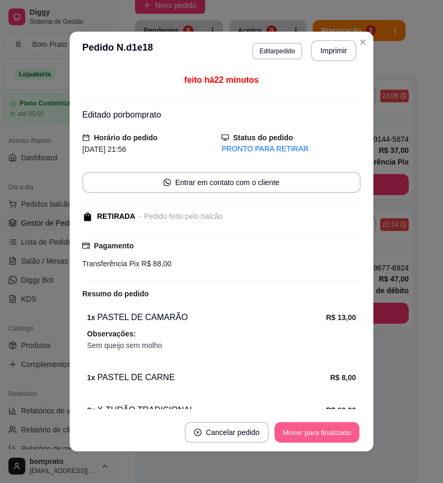
click at [341, 434] on button "Mover para finalizado" at bounding box center [317, 433] width 85 height 21
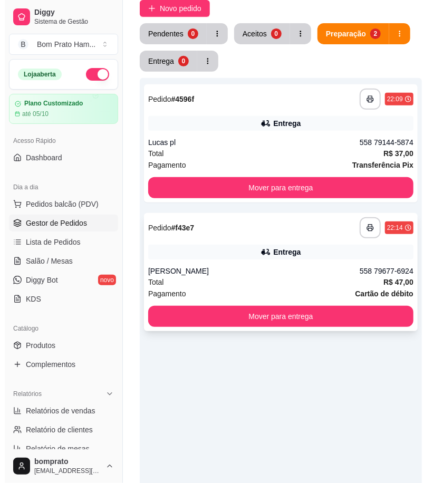
scroll to position [0, 0]
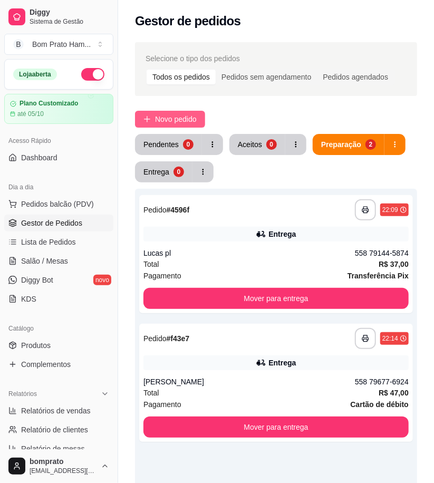
click at [180, 126] on button "Novo pedido" at bounding box center [170, 119] width 70 height 17
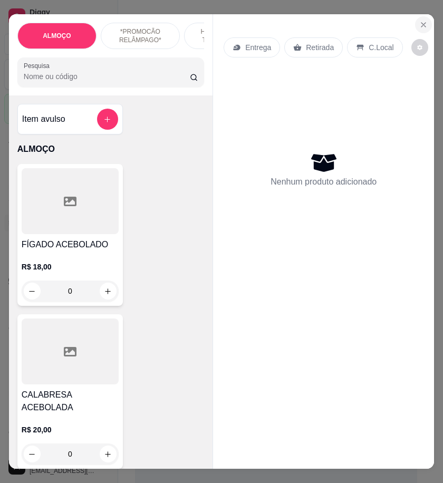
click at [420, 21] on icon "Close" at bounding box center [424, 25] width 8 height 8
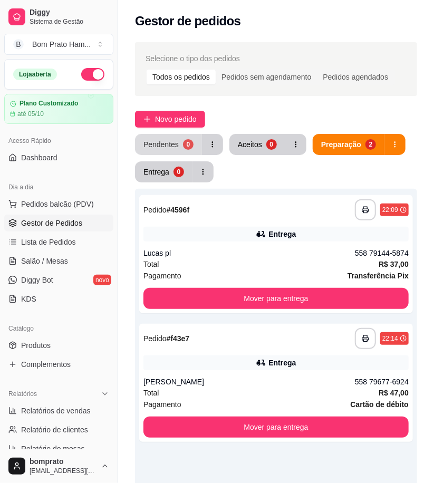
click at [172, 149] on div "Pendentes" at bounding box center [161, 144] width 35 height 11
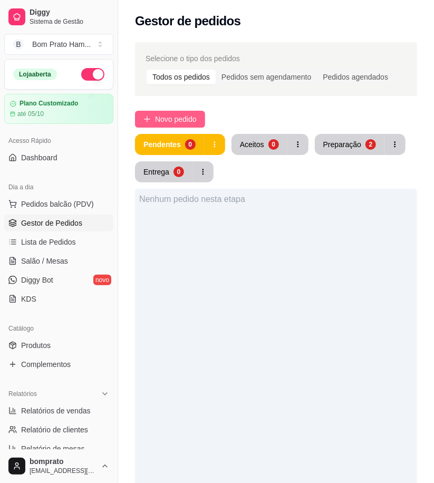
click at [173, 112] on button "Novo pedido" at bounding box center [170, 119] width 70 height 17
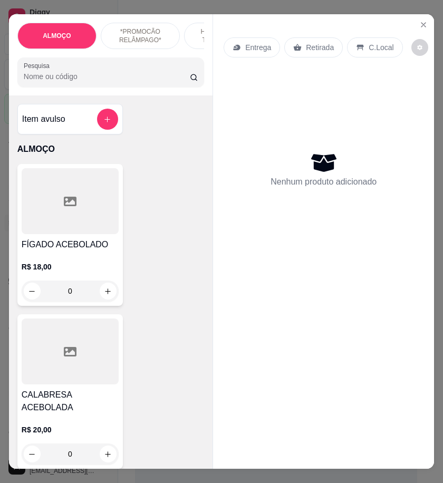
click at [43, 80] on input "Pesquisa" at bounding box center [107, 76] width 166 height 11
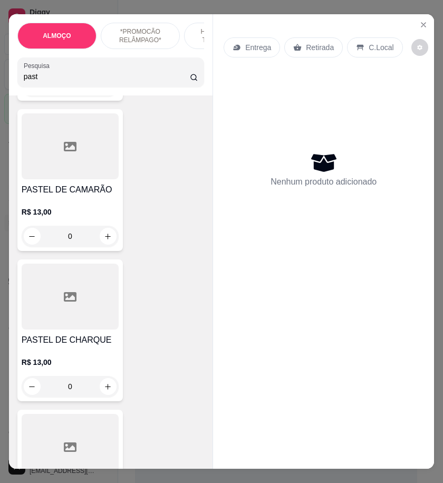
scroll to position [821, 0]
type input "past"
click at [99, 241] on div "0" at bounding box center [70, 235] width 97 height 21
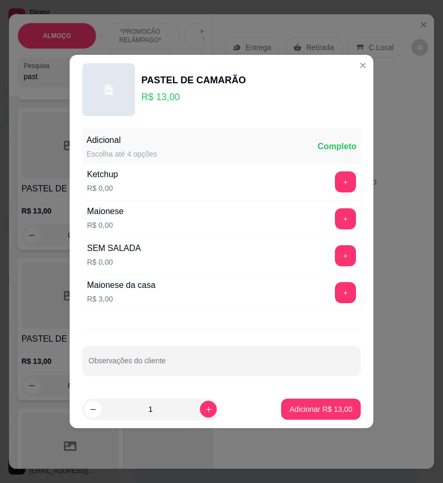
click at [333, 193] on div "Ketchup R$ 0,00 +" at bounding box center [221, 182] width 279 height 37
click at [335, 188] on button "+" at bounding box center [345, 181] width 21 height 21
click at [338, 218] on button "+" at bounding box center [345, 218] width 21 height 21
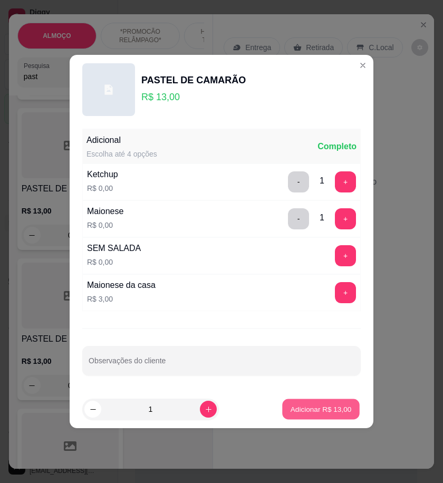
click at [334, 409] on p "Adicionar R$ 13,00" at bounding box center [321, 409] width 61 height 10
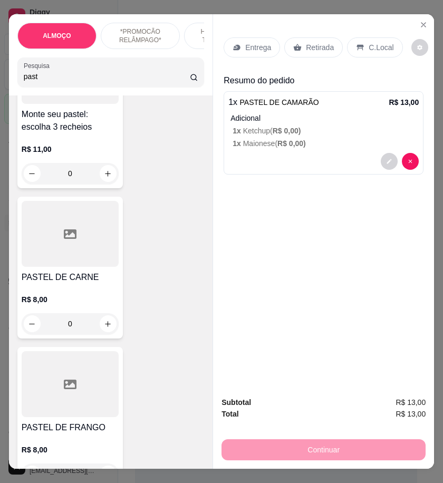
scroll to position [117, 0]
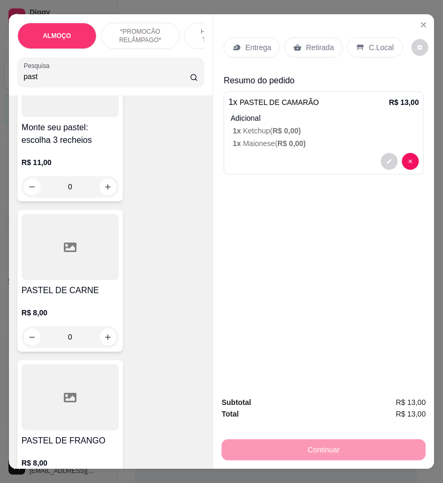
click at [45, 82] on input "past" at bounding box center [107, 76] width 166 height 11
click at [238, 46] on div "Entrega" at bounding box center [252, 47] width 56 height 20
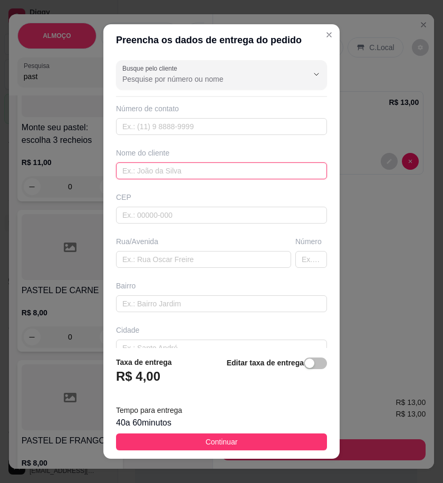
paste input "Rafaela"
type input "Rafaela"
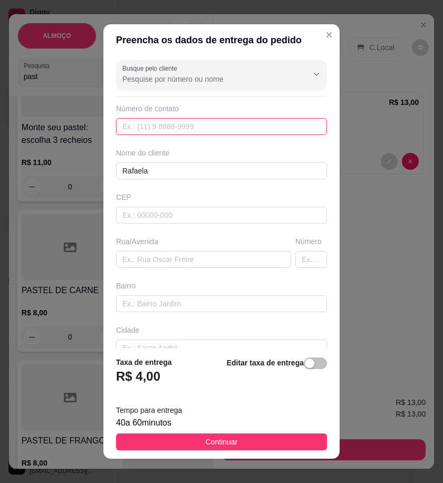
paste input "558 79187-4347"
type input "558 79187-4347"
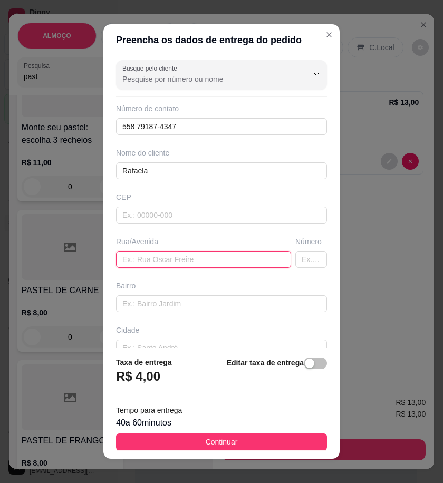
paste input "Travessa imaculada Conceição n96 na [GEOGRAPHIC_DATA][PERSON_NAME]"
type input "Travessa imaculada Conceição n96 na [GEOGRAPHIC_DATA][PERSON_NAME]"
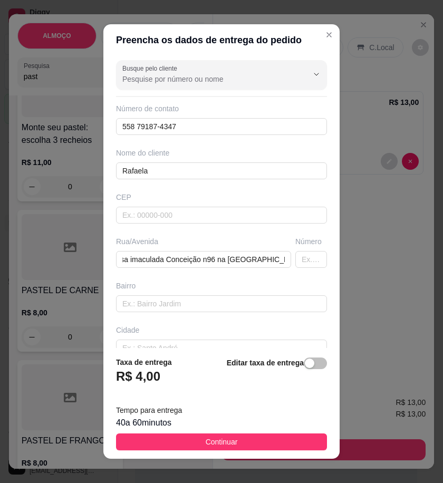
scroll to position [0, 0]
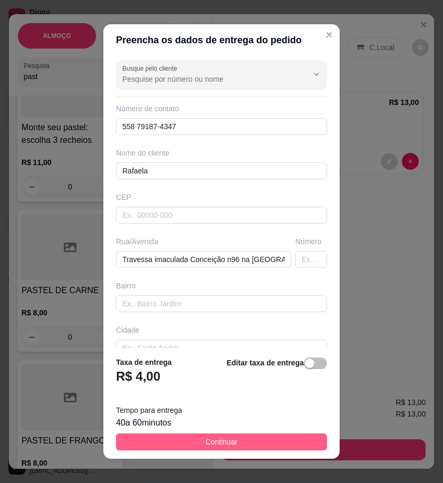
drag, startPoint x: 294, startPoint y: 444, endPoint x: 440, endPoint y: 478, distance: 149.6
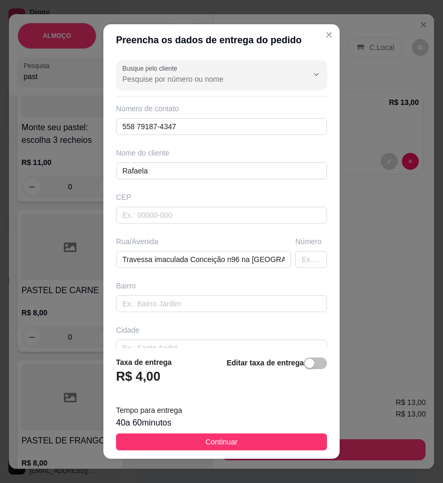
click at [299, 444] on button "Continuar" at bounding box center [221, 442] width 211 height 17
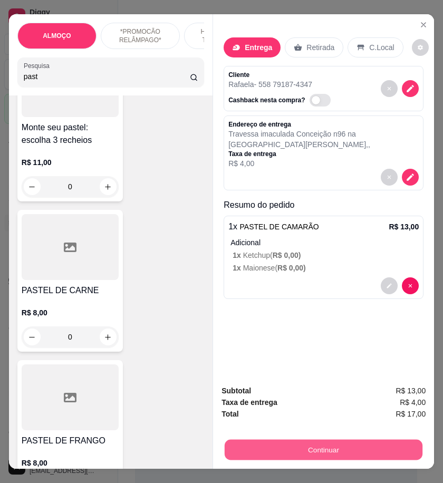
click at [396, 447] on button "Continuar" at bounding box center [324, 450] width 198 height 21
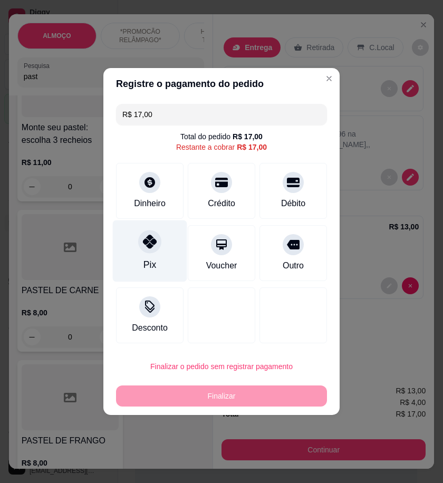
click at [162, 257] on div "Pix" at bounding box center [150, 252] width 74 height 62
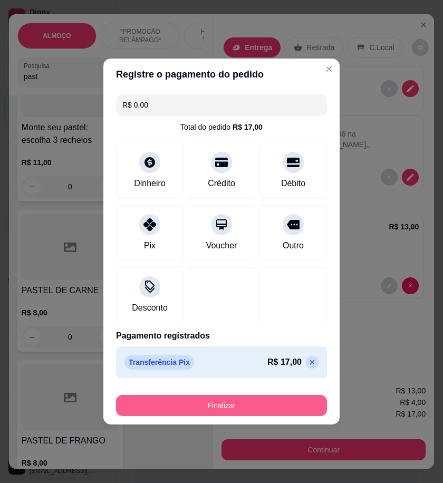
click at [284, 411] on button "Finalizar" at bounding box center [221, 405] width 211 height 21
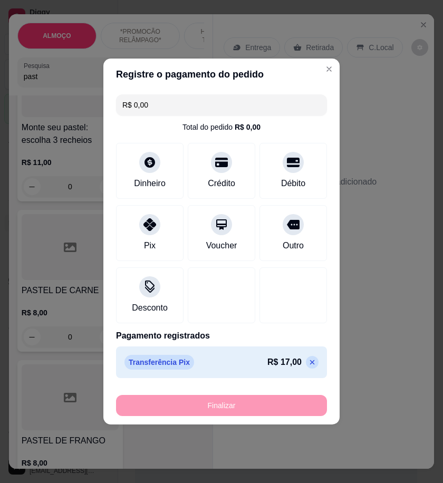
type input "-R$ 17,00"
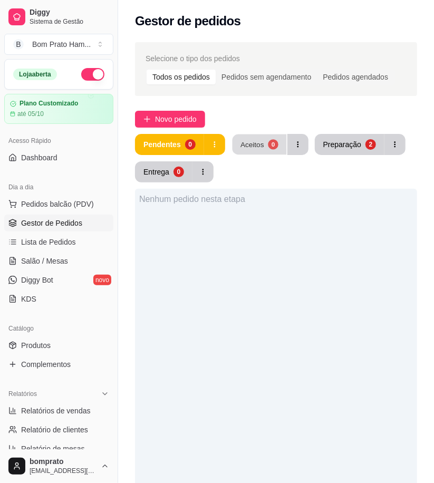
click at [260, 138] on button "Aceitos 0" at bounding box center [259, 145] width 54 height 21
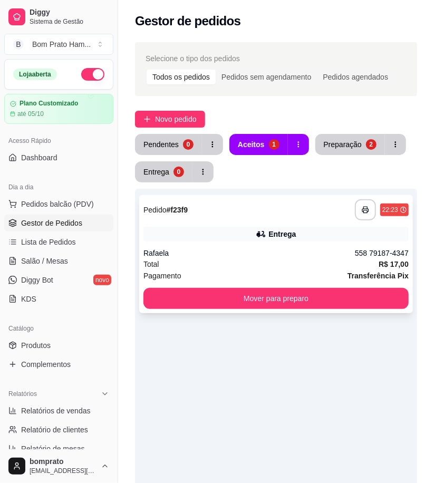
click at [293, 259] on div "Total R$ 17,00" at bounding box center [276, 265] width 265 height 12
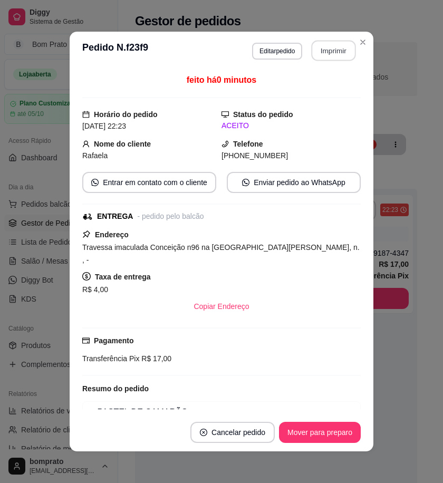
click at [337, 48] on button "Imprimir" at bounding box center [334, 51] width 44 height 21
click at [338, 435] on button "Mover para preparo" at bounding box center [319, 433] width 79 height 21
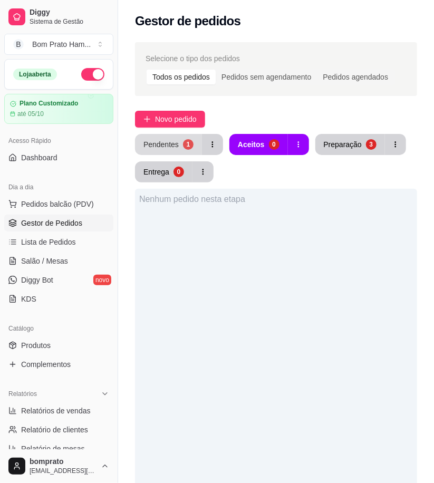
click at [155, 146] on div "Pendentes" at bounding box center [161, 144] width 35 height 11
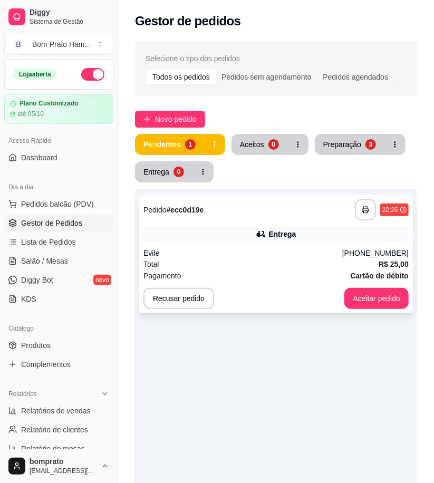
click at [250, 245] on div "**********" at bounding box center [276, 254] width 274 height 118
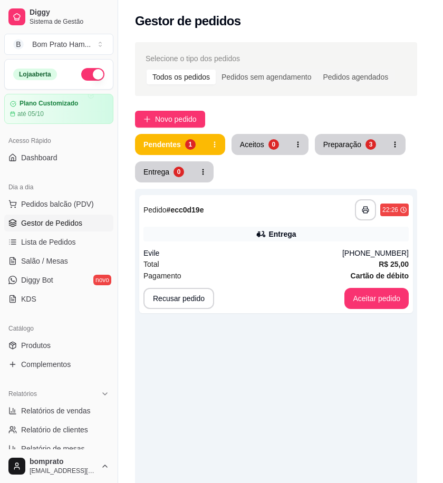
scroll to position [166, 0]
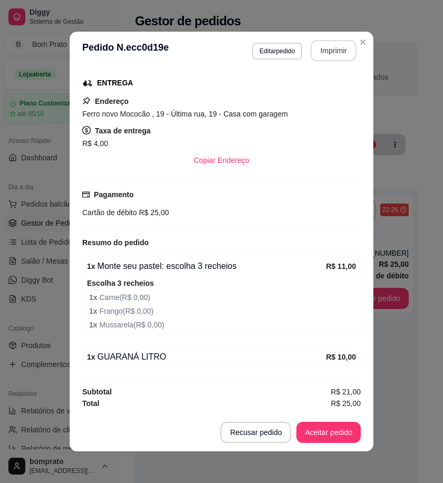
click at [336, 44] on button "Imprimir" at bounding box center [334, 50] width 46 height 21
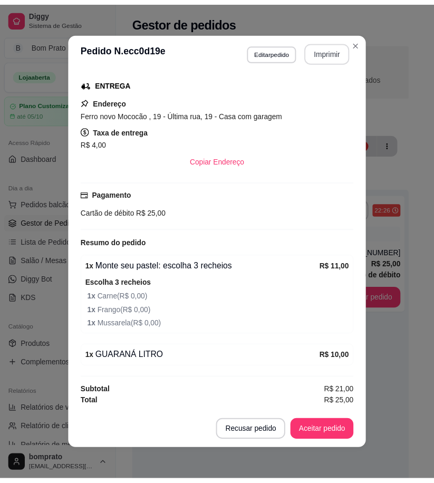
scroll to position [0, 0]
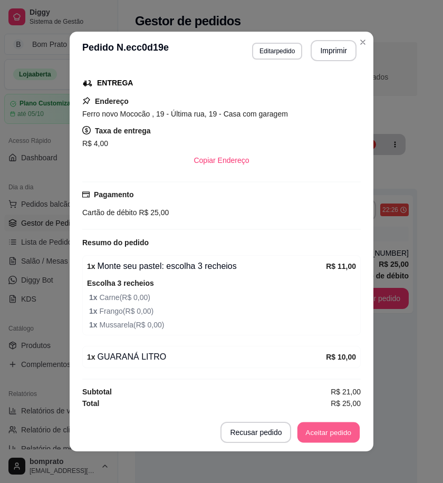
click at [338, 439] on button "Aceitar pedido" at bounding box center [329, 433] width 62 height 21
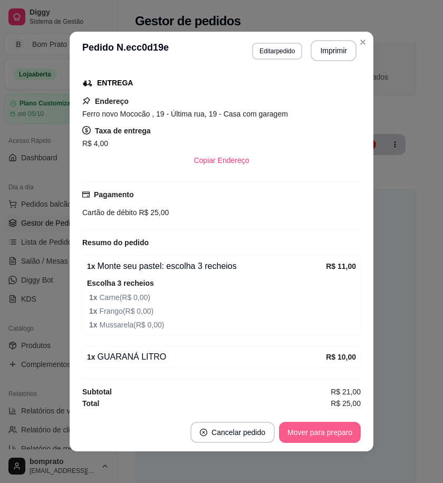
click at [338, 435] on button "Mover para preparo" at bounding box center [320, 432] width 82 height 21
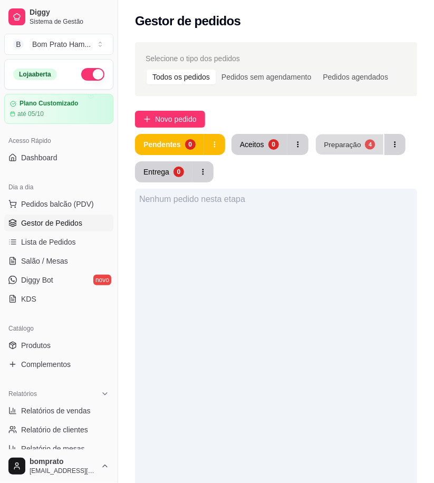
click at [333, 142] on div "Preparação" at bounding box center [342, 144] width 37 height 10
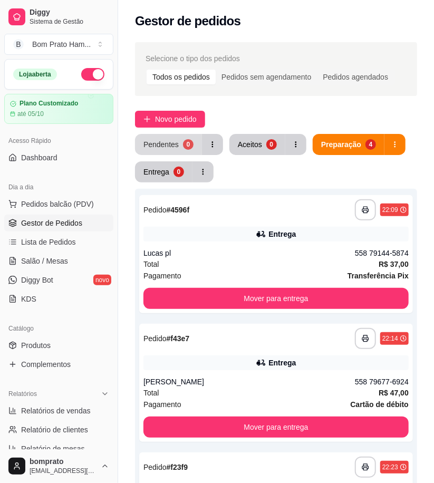
click at [172, 154] on button "Pendentes 0" at bounding box center [168, 144] width 67 height 21
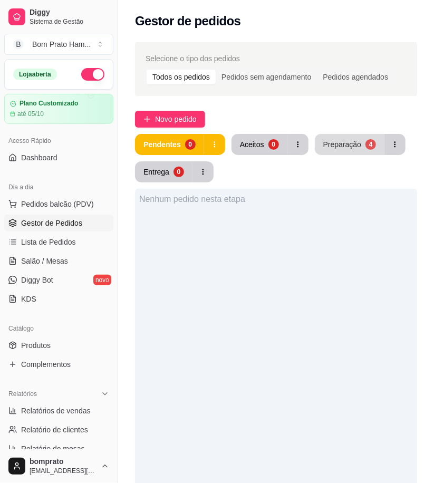
click at [333, 146] on div "Preparação" at bounding box center [342, 144] width 38 height 11
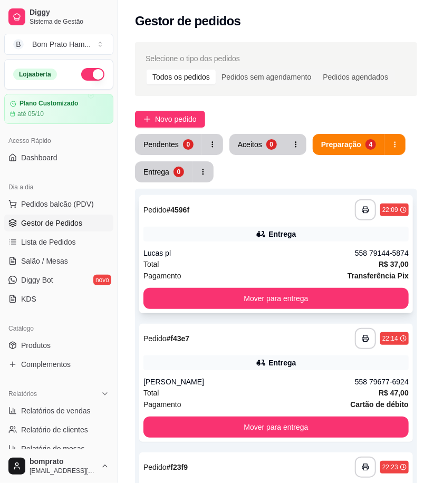
click at [247, 240] on div "Entrega" at bounding box center [276, 234] width 265 height 15
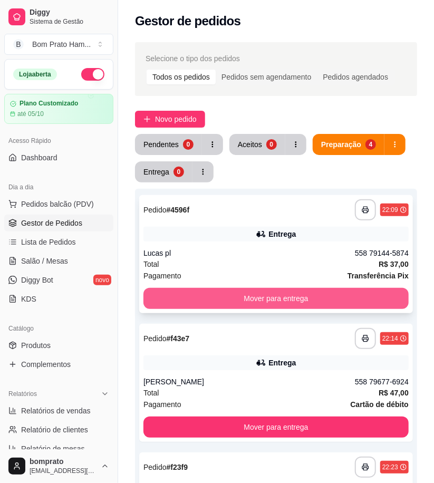
click at [380, 294] on button "Mover para entrega" at bounding box center [276, 298] width 265 height 21
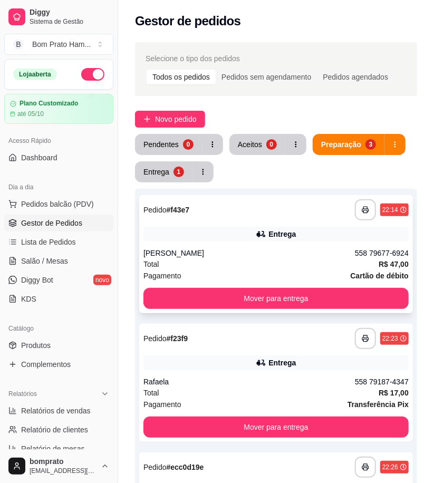
click at [280, 258] on div "[PERSON_NAME]" at bounding box center [250, 253] width 212 height 11
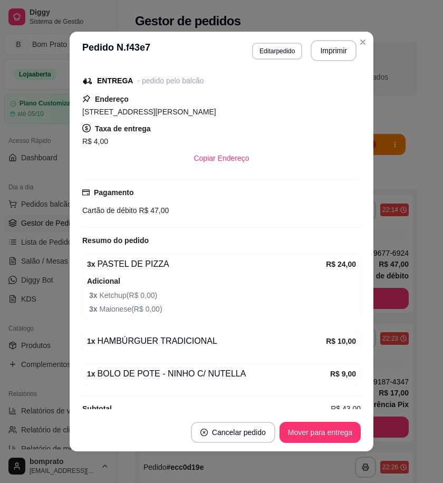
scroll to position [153, 0]
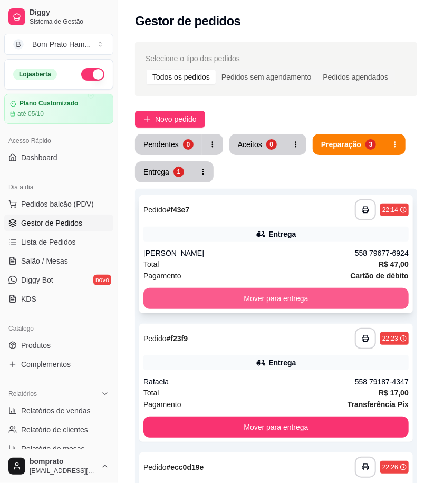
click at [371, 293] on button "Mover para entrega" at bounding box center [276, 298] width 265 height 21
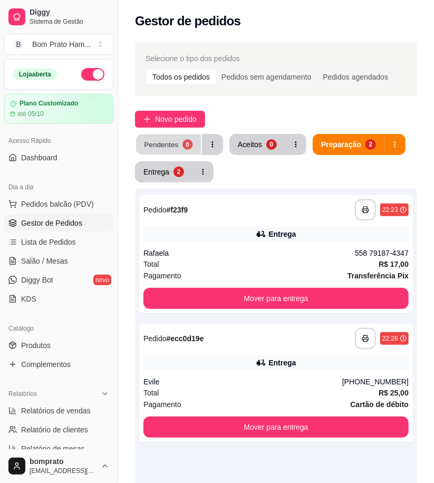
click at [183, 148] on div "0" at bounding box center [188, 144] width 10 height 10
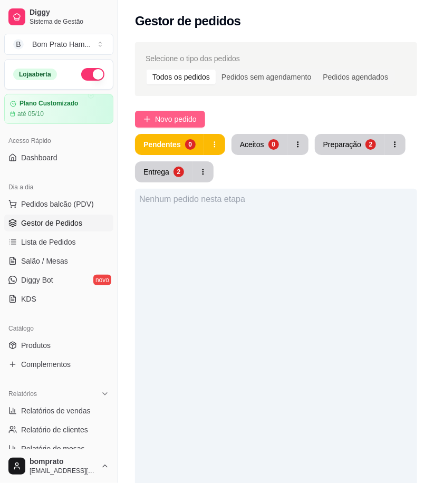
click at [176, 120] on span "Novo pedido" at bounding box center [176, 119] width 42 height 12
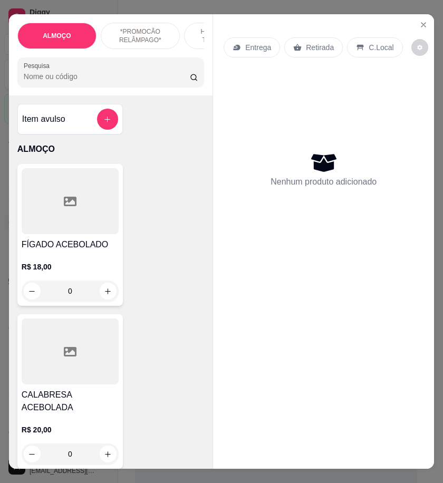
click at [75, 82] on input "Pesquisa" at bounding box center [107, 76] width 166 height 11
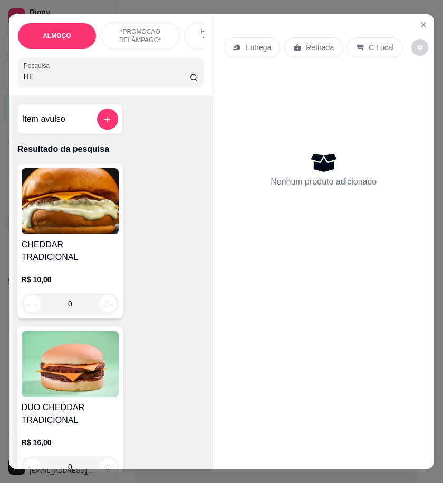
type input "H"
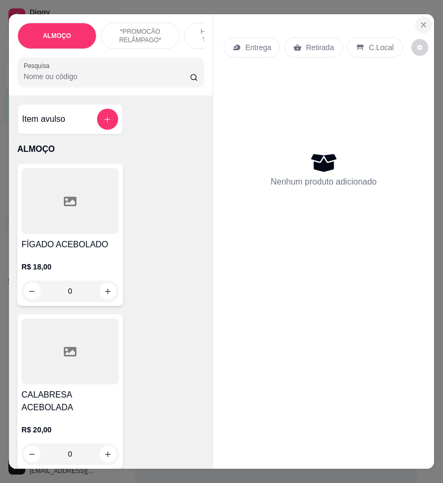
click at [422, 23] on icon "Close" at bounding box center [424, 25] width 4 height 4
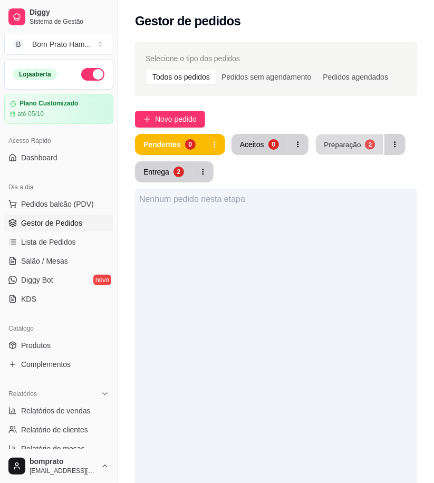
click at [331, 149] on div "Preparação" at bounding box center [342, 144] width 37 height 10
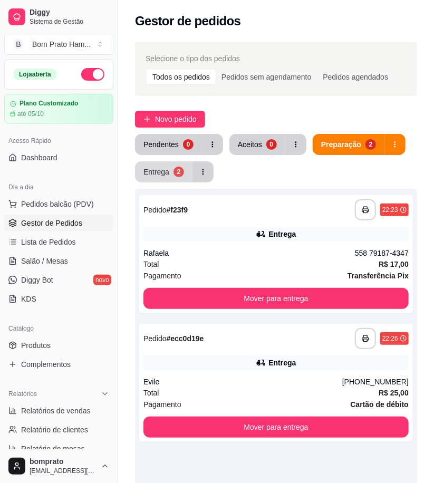
click at [172, 167] on button "Entrega 2" at bounding box center [164, 171] width 58 height 21
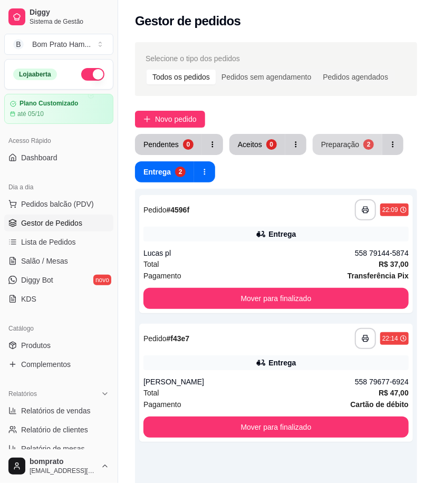
click at [338, 153] on button "Preparação 2" at bounding box center [348, 144] width 70 height 21
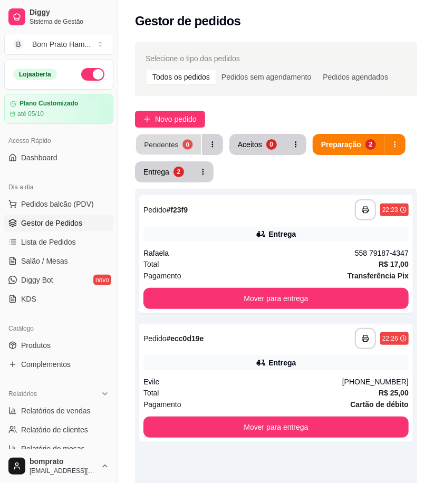
click at [180, 145] on button "Pendentes 0" at bounding box center [168, 145] width 65 height 21
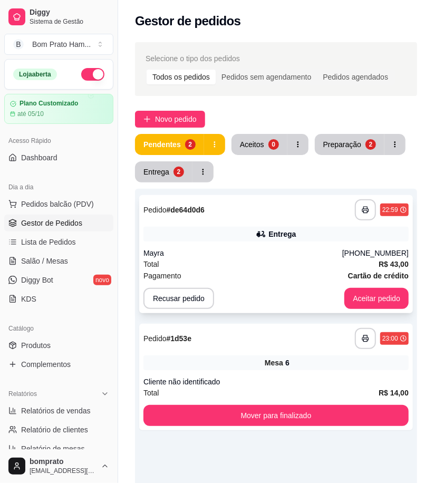
drag, startPoint x: 333, startPoint y: 242, endPoint x: 323, endPoint y: 245, distance: 10.5
click at [323, 245] on div "**********" at bounding box center [276, 254] width 274 height 118
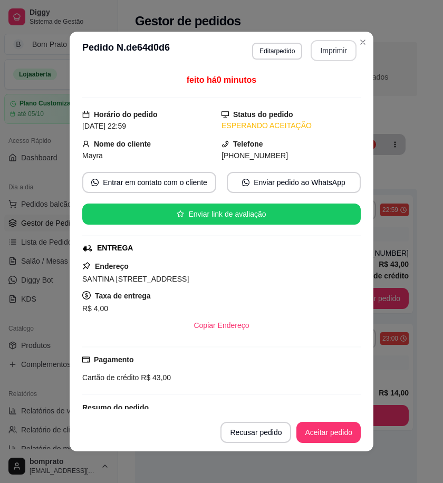
click at [312, 50] on button "Imprimir" at bounding box center [334, 50] width 46 height 21
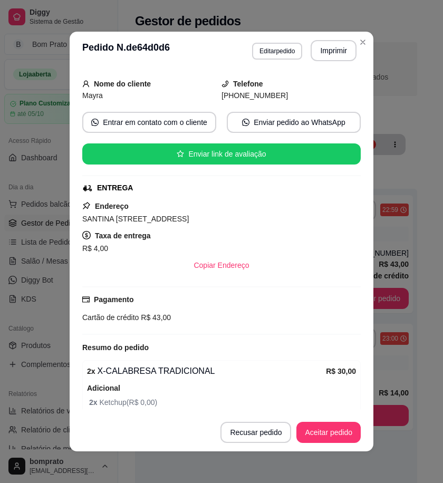
scroll to position [166, 0]
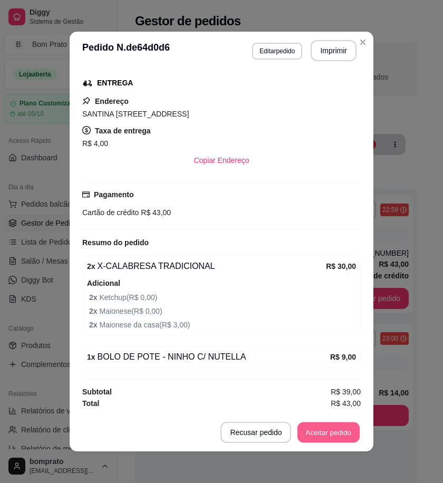
click at [315, 433] on button "Aceitar pedido" at bounding box center [329, 433] width 62 height 21
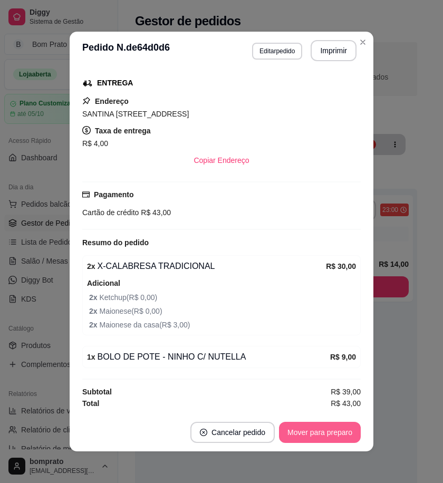
click at [331, 440] on button "Mover para preparo" at bounding box center [320, 432] width 82 height 21
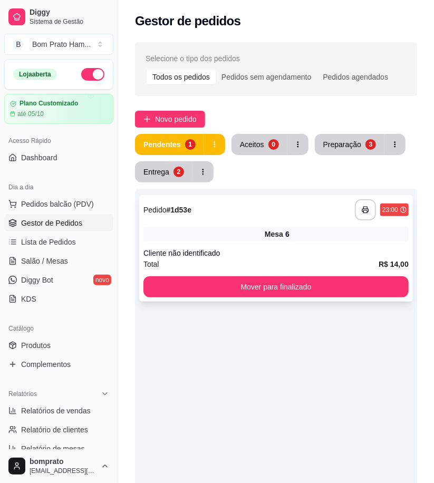
click at [245, 240] on div "Mesa 6" at bounding box center [276, 234] width 265 height 15
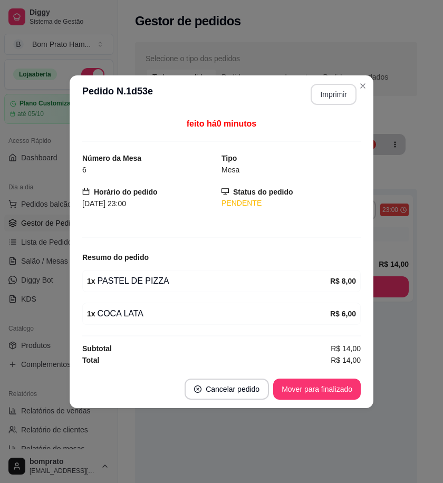
click at [329, 97] on button "Imprimir" at bounding box center [334, 94] width 46 height 21
click at [345, 387] on button "Mover para finalizado" at bounding box center [317, 389] width 88 height 21
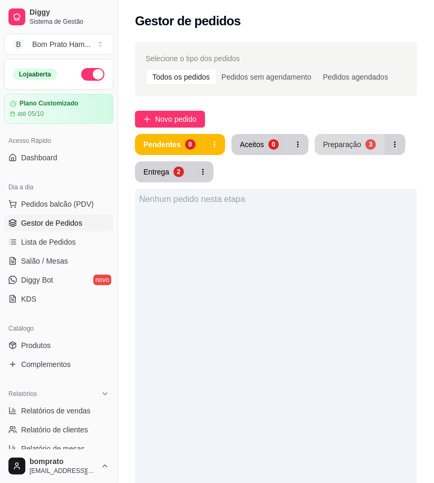
click at [330, 145] on div "Preparação" at bounding box center [342, 144] width 38 height 11
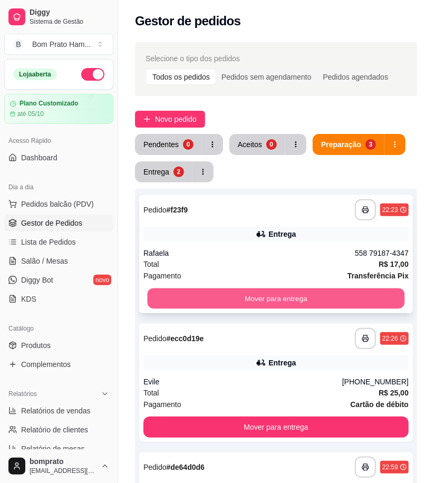
click at [269, 297] on button "Mover para entrega" at bounding box center [277, 299] width 258 height 21
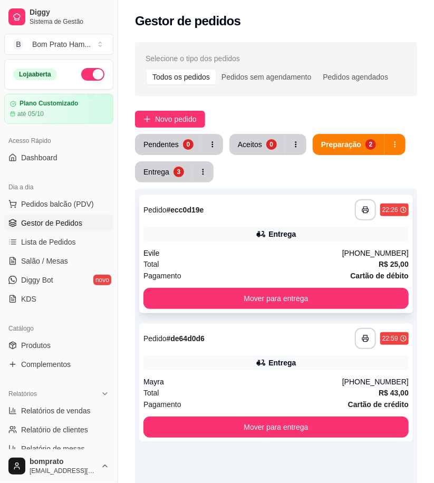
click at [275, 250] on div "Evile" at bounding box center [243, 253] width 199 height 11
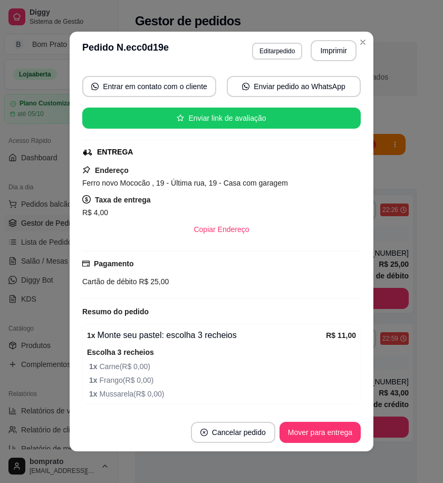
scroll to position [117, 0]
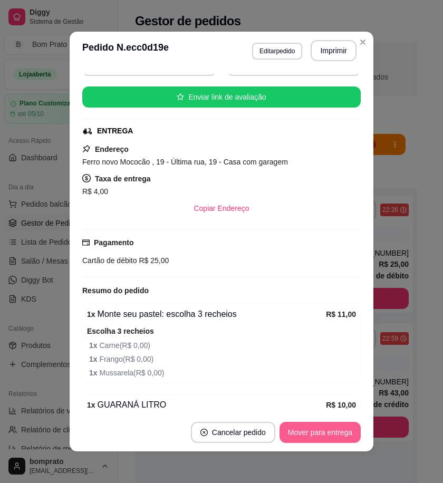
click at [340, 434] on button "Mover para entrega" at bounding box center [320, 432] width 81 height 21
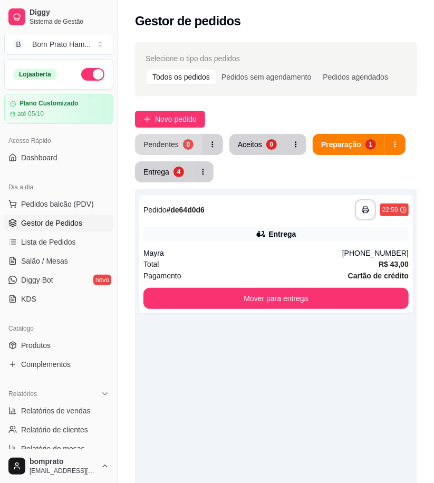
click at [183, 141] on div "0" at bounding box center [188, 144] width 11 height 11
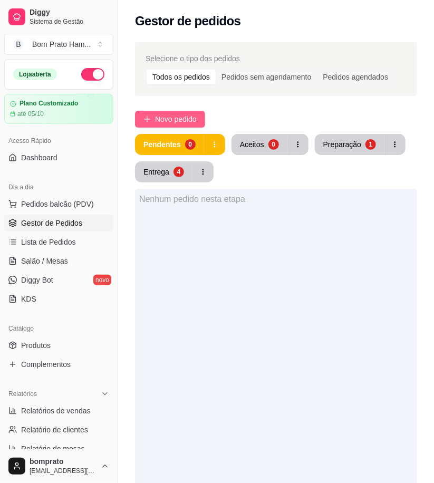
click at [178, 116] on span "Novo pedido" at bounding box center [176, 119] width 42 height 12
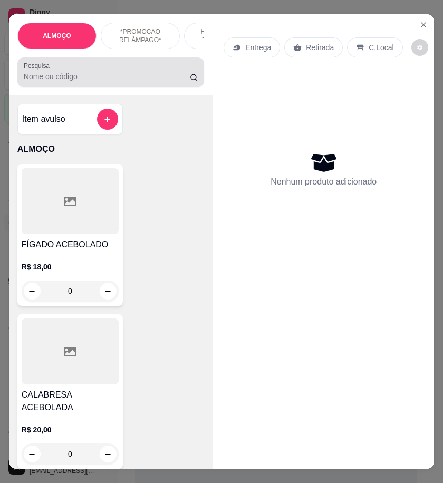
click at [91, 72] on div at bounding box center [111, 72] width 174 height 21
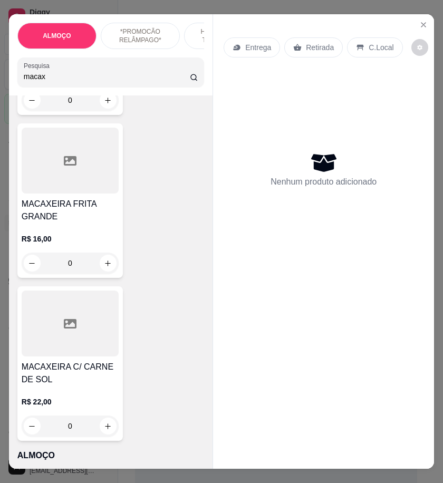
scroll to position [410, 0]
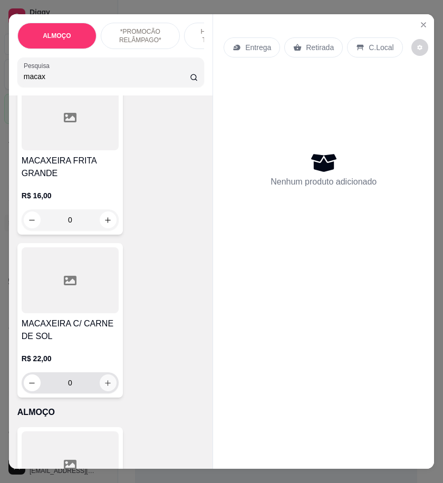
type input "macax"
click at [104, 379] on icon "increase-product-quantity" at bounding box center [108, 383] width 8 height 8
type input "1"
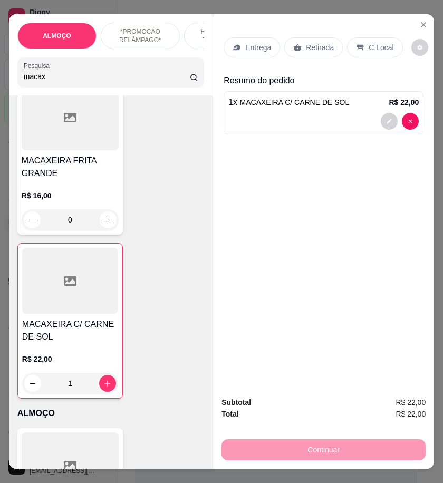
click at [253, 42] on p "Entrega" at bounding box center [258, 47] width 26 height 11
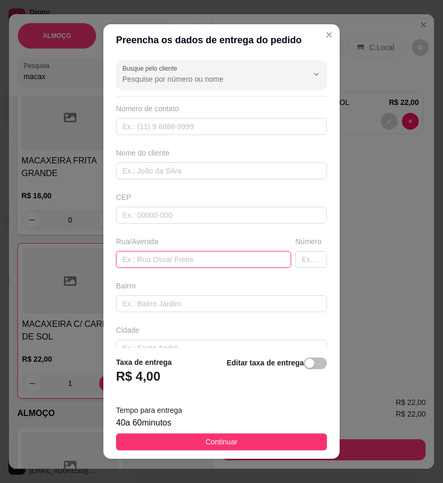
paste input "Loteamento Rufino Ferreira saída pra arcoverde"
type input "Loteamento Rufino Ferreira saída pra arcoverde"
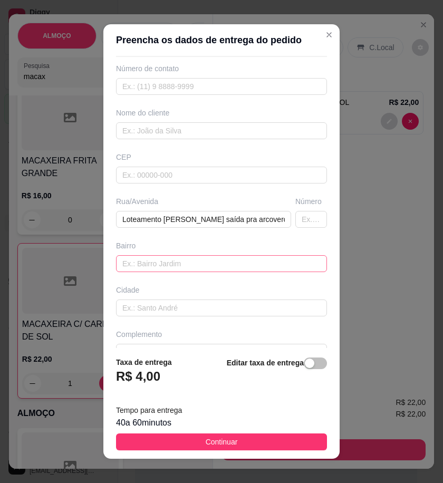
scroll to position [63, 0]
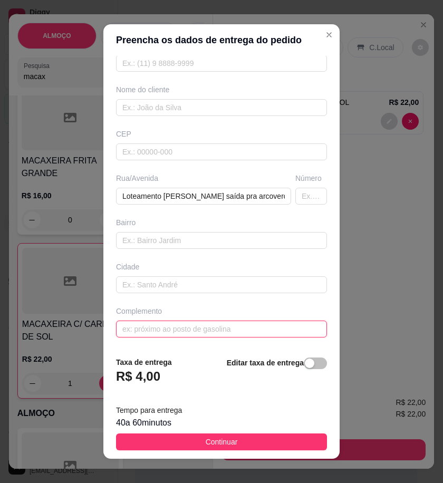
paste input "Ao lado do prédio amarelo"
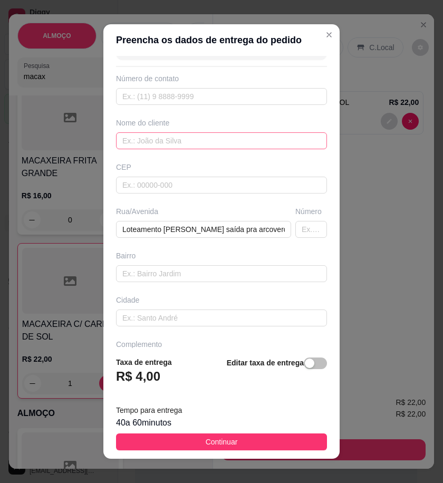
scroll to position [0, 0]
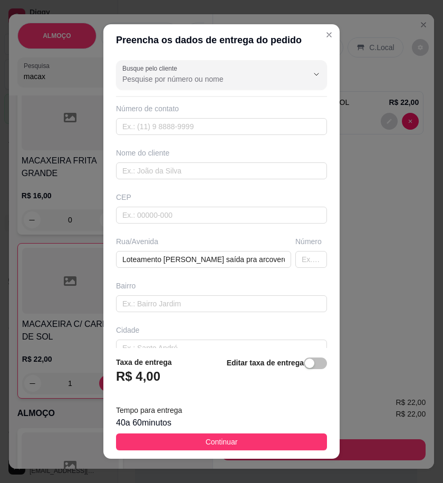
type input "Ao lado do prédio amarelo"
paste input "Wedla Santos"
type input "Wedla Santos"
paste input "558 79203-9331"
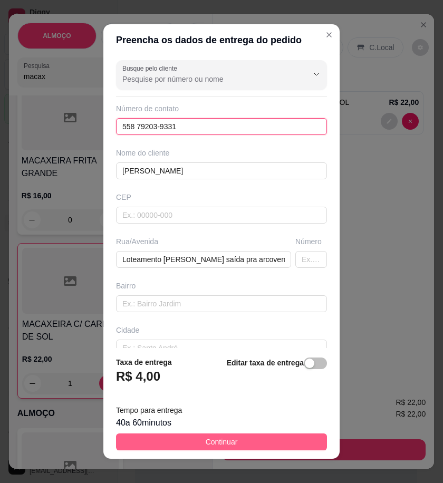
type input "558 79203-9331"
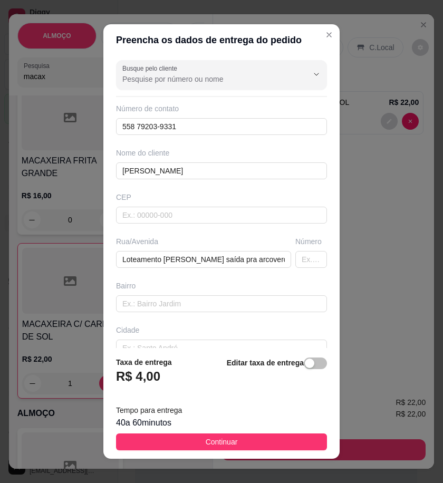
drag, startPoint x: 301, startPoint y: 449, endPoint x: 431, endPoint y: 352, distance: 161.7
click at [303, 446] on button "Continuar" at bounding box center [221, 442] width 211 height 17
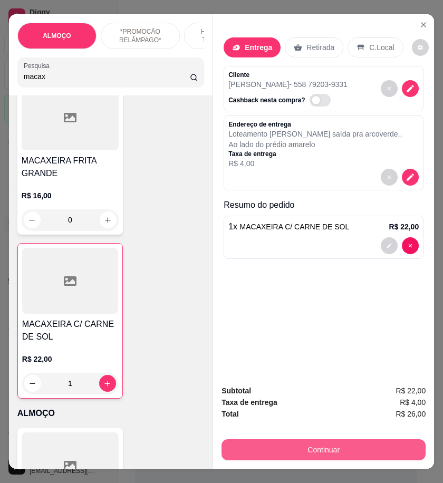
click at [361, 447] on button "Continuar" at bounding box center [324, 450] width 204 height 21
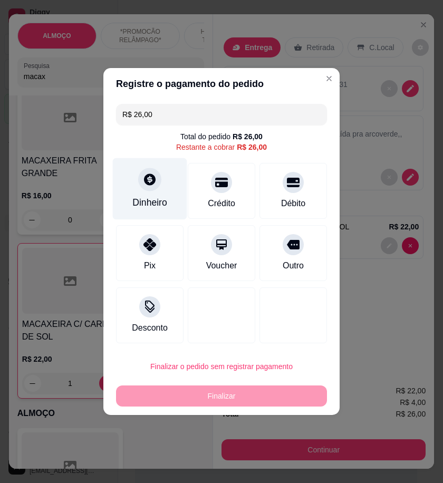
click at [166, 205] on div "Dinheiro" at bounding box center [150, 189] width 74 height 62
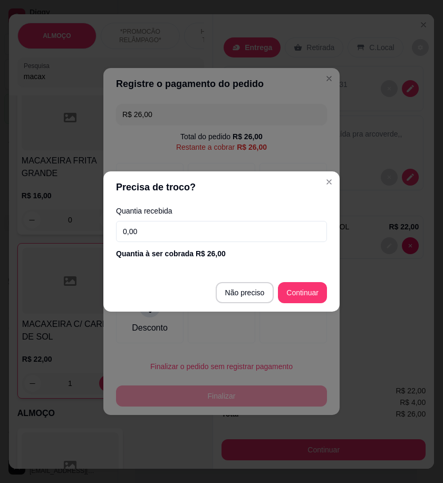
click at [166, 221] on input "0,00" at bounding box center [221, 231] width 211 height 21
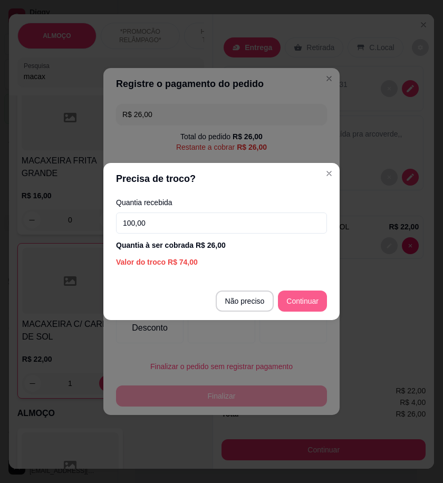
type input "100,00"
type input "R$ 0,00"
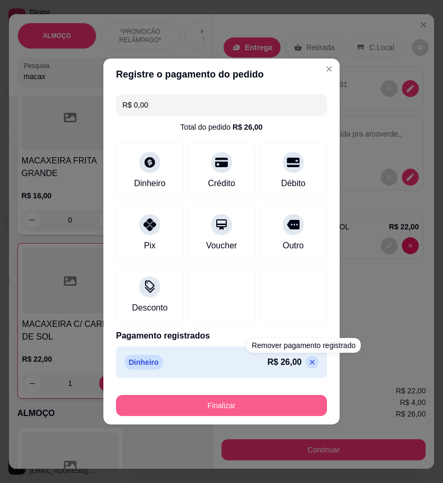
click at [290, 409] on button "Finalizar" at bounding box center [221, 405] width 211 height 21
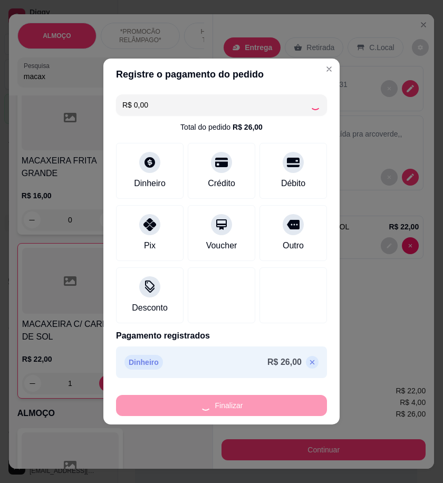
type input "0"
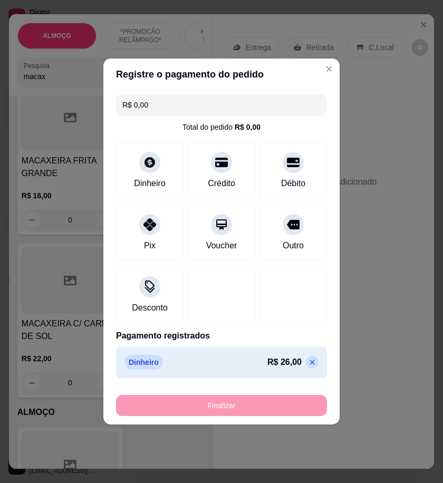
type input "-R$ 26,00"
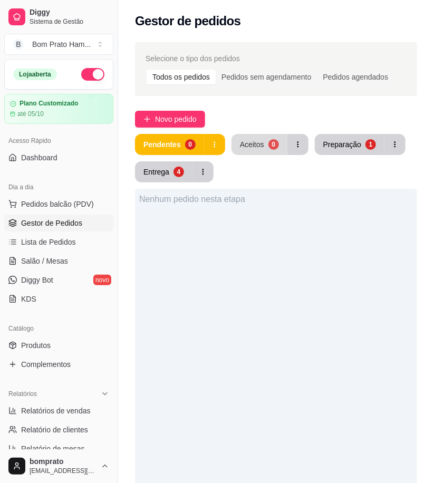
click at [249, 144] on div "Aceitos" at bounding box center [252, 144] width 24 height 11
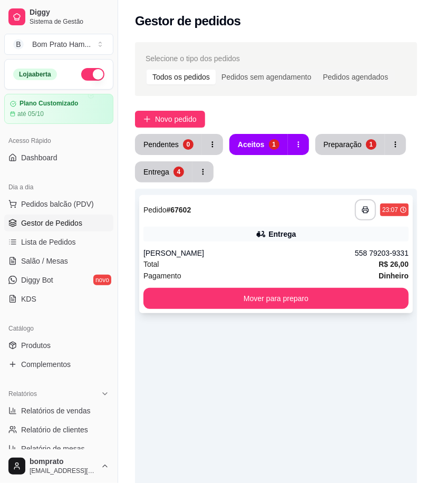
click at [269, 241] on div "Entrega" at bounding box center [276, 234] width 265 height 15
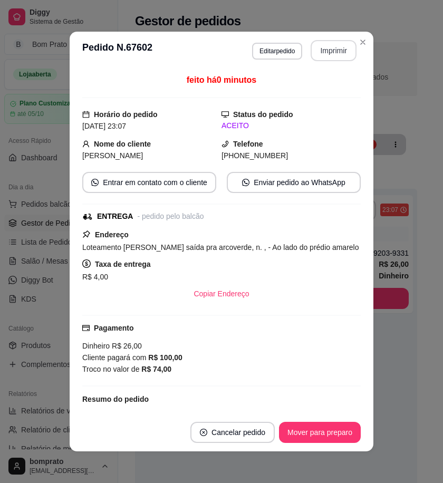
click at [334, 54] on button "Imprimir" at bounding box center [334, 50] width 46 height 21
click at [331, 428] on button "Mover para preparo" at bounding box center [320, 432] width 82 height 21
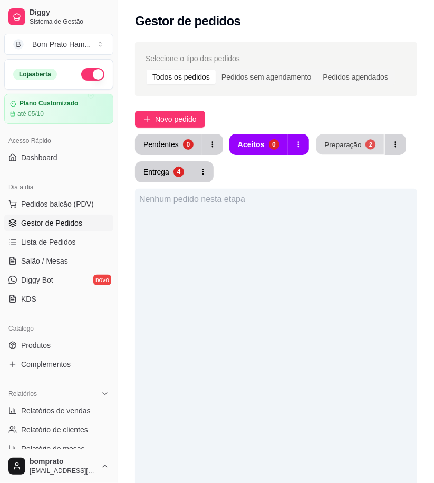
click at [356, 151] on button "Preparação 2" at bounding box center [351, 145] width 68 height 21
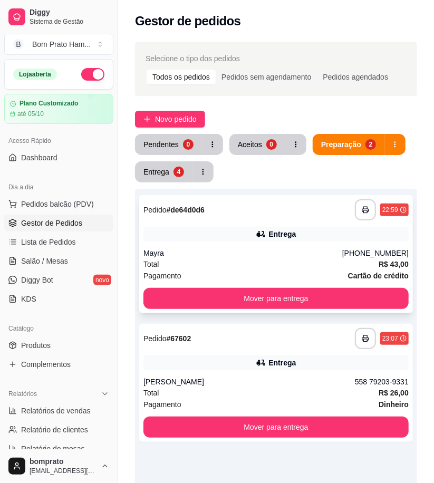
click at [246, 219] on div "**********" at bounding box center [276, 209] width 265 height 21
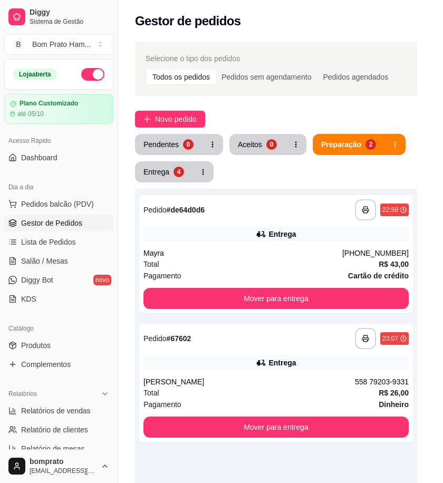
scroll to position [166, 0]
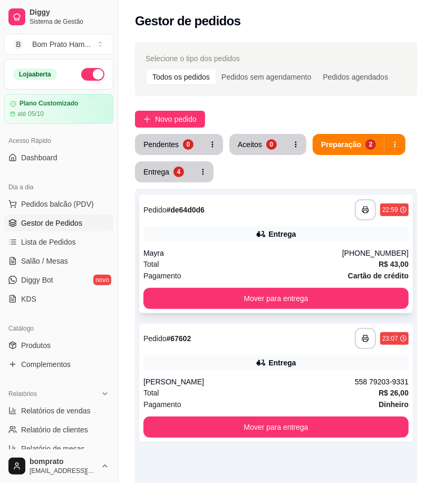
click at [277, 234] on div "Entrega" at bounding box center [282, 234] width 27 height 11
click at [198, 114] on button "Novo pedido" at bounding box center [170, 119] width 70 height 17
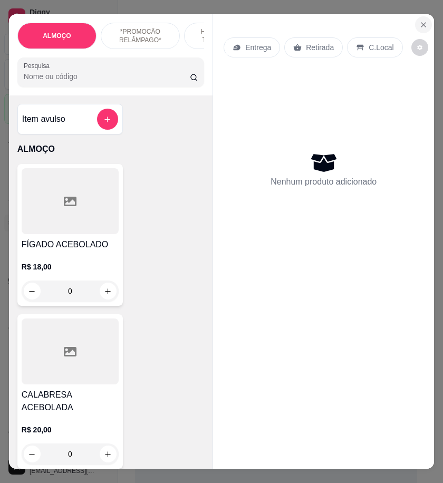
click at [420, 23] on icon "Close" at bounding box center [424, 25] width 8 height 8
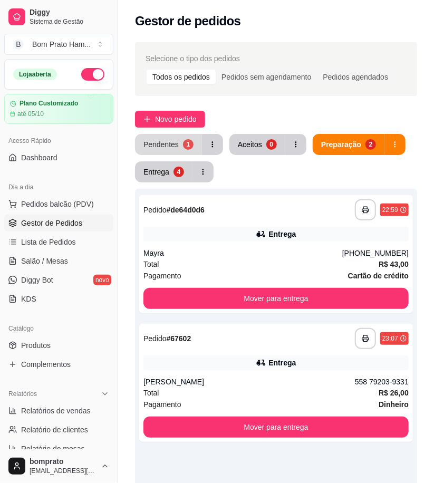
click at [178, 142] on button "Pendentes 1" at bounding box center [168, 144] width 67 height 21
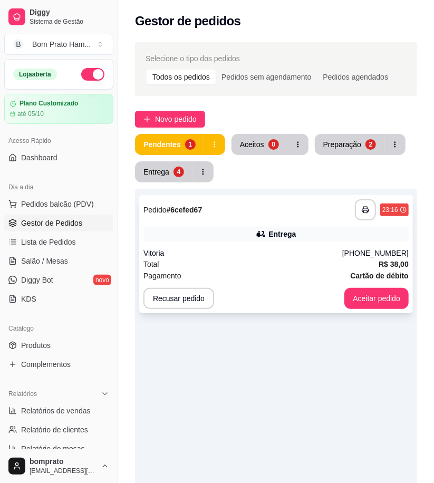
click at [274, 229] on div "Entrega" at bounding box center [282, 234] width 27 height 11
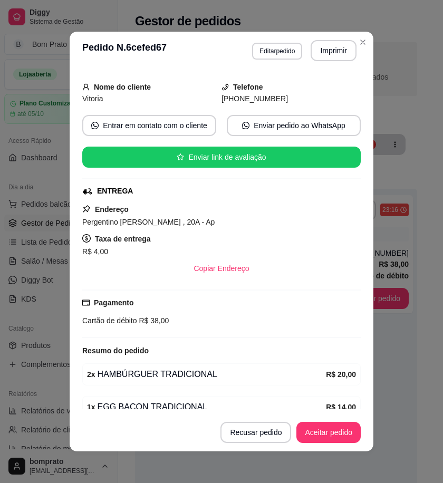
scroll to position [108, 0]
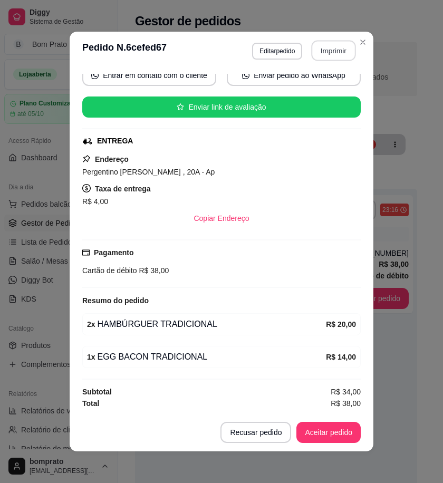
click at [333, 55] on button "Imprimir" at bounding box center [334, 51] width 44 height 21
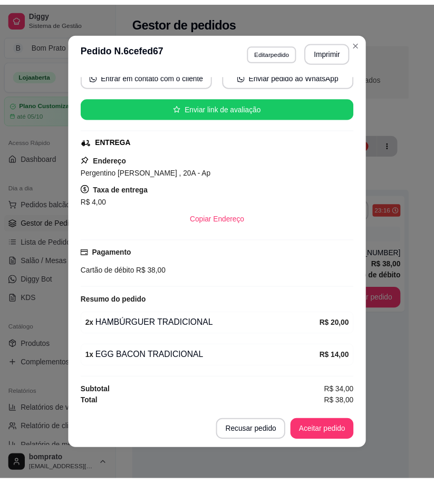
scroll to position [0, 0]
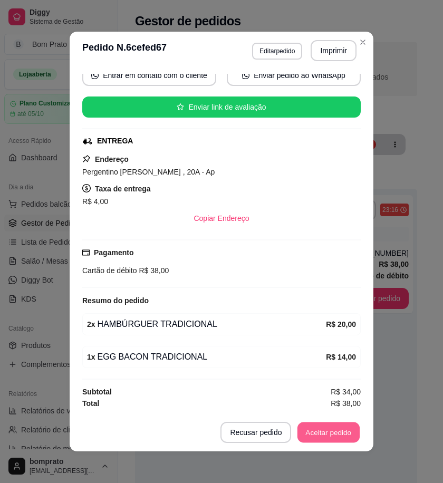
click at [341, 428] on button "Aceitar pedido" at bounding box center [329, 433] width 62 height 21
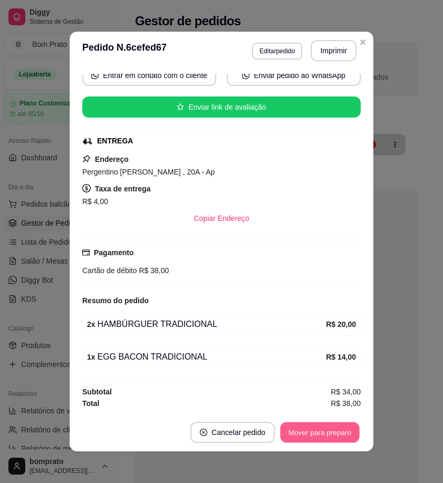
click at [340, 425] on button "Mover para preparo" at bounding box center [319, 433] width 79 height 21
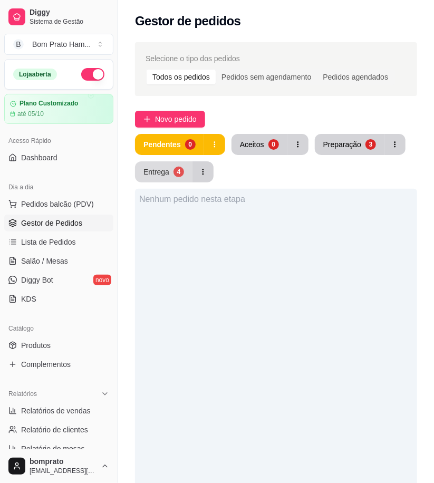
click at [184, 175] on button "Entrega 4" at bounding box center [164, 171] width 58 height 21
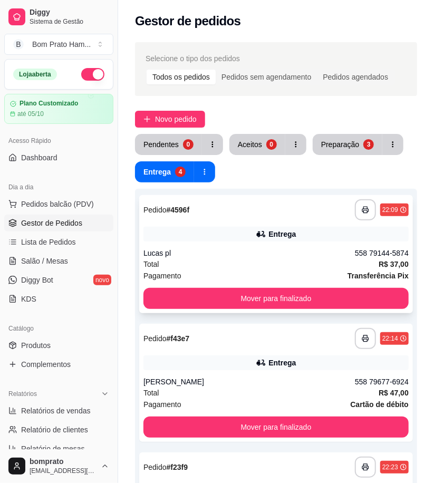
click at [227, 249] on div "Lucas pl" at bounding box center [250, 253] width 212 height 11
click at [384, 296] on button "Mover para finalizado" at bounding box center [276, 298] width 265 height 21
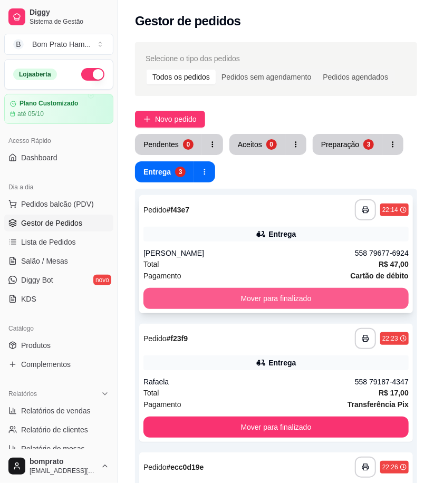
click at [324, 298] on button "Mover para finalizado" at bounding box center [276, 298] width 265 height 21
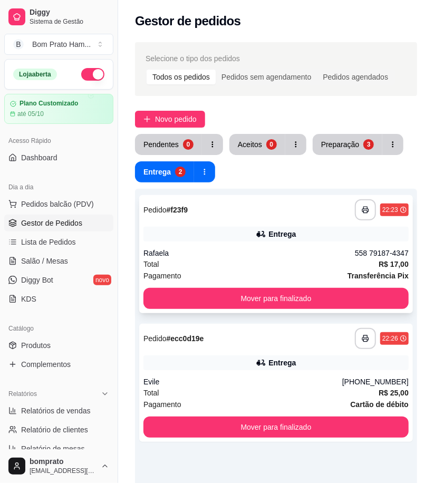
click at [272, 263] on div "Total R$ 17,00" at bounding box center [276, 265] width 265 height 12
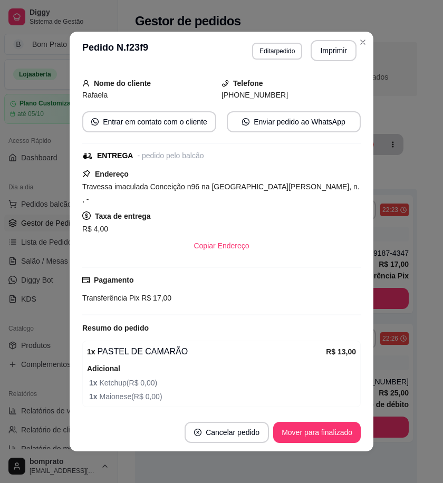
scroll to position [88, 0]
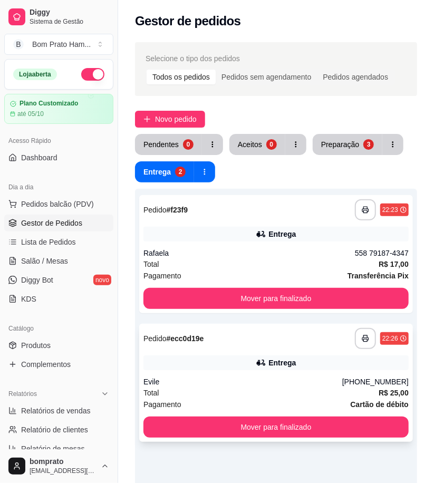
click at [283, 351] on div "**********" at bounding box center [276, 383] width 274 height 118
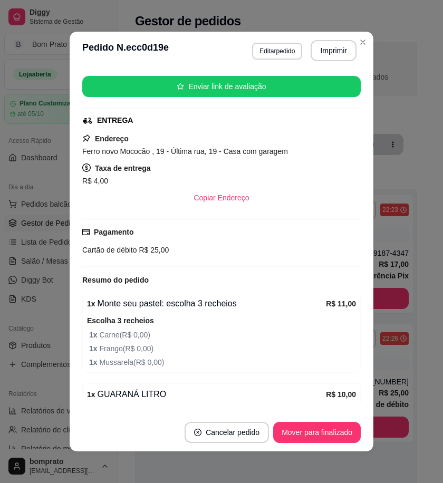
scroll to position [107, 0]
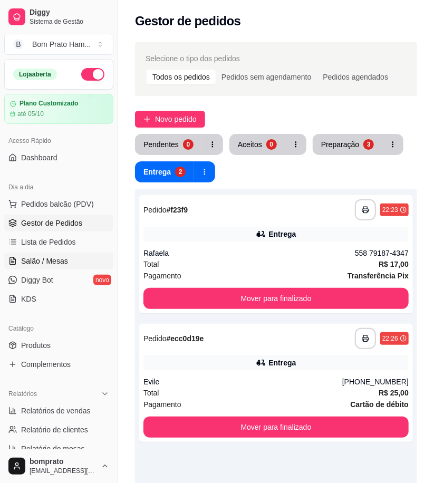
click at [43, 266] on link "Salão / Mesas" at bounding box center [58, 261] width 109 height 17
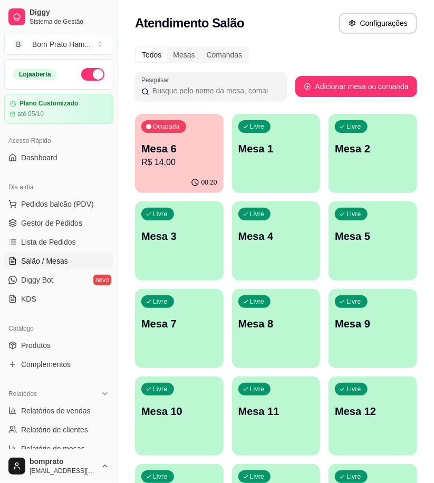
click at [183, 182] on div "00:20" at bounding box center [179, 183] width 89 height 21
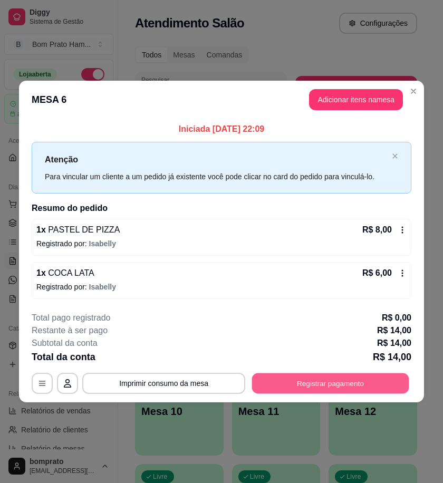
click at [378, 386] on button "Registrar pagamento" at bounding box center [330, 383] width 157 height 21
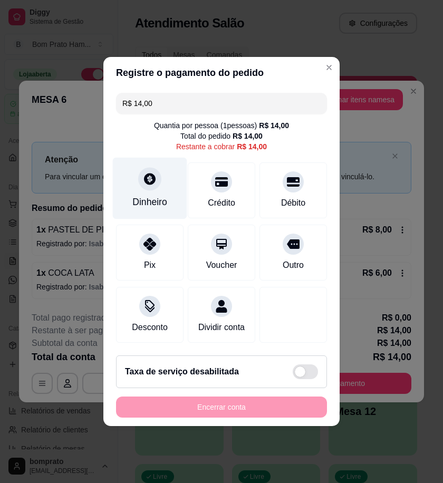
click at [171, 191] on div "Dinheiro" at bounding box center [150, 189] width 74 height 62
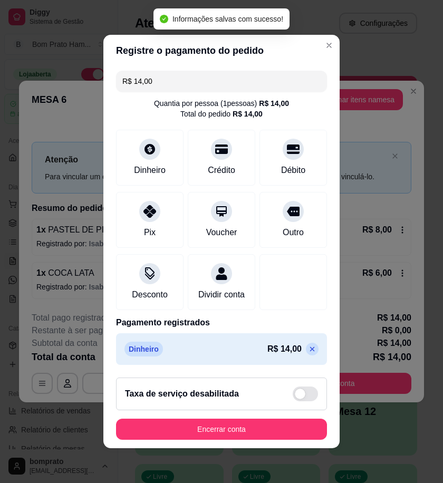
type input "R$ 0,00"
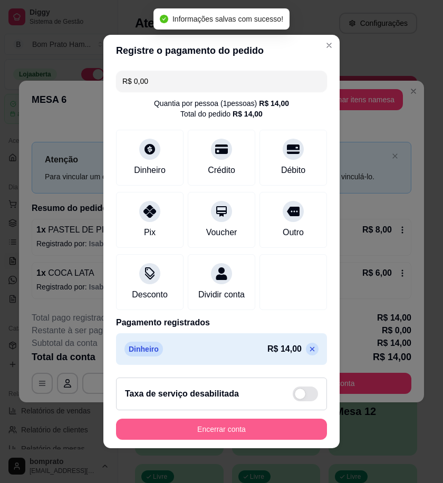
click at [284, 440] on button "Encerrar conta" at bounding box center [221, 429] width 211 height 21
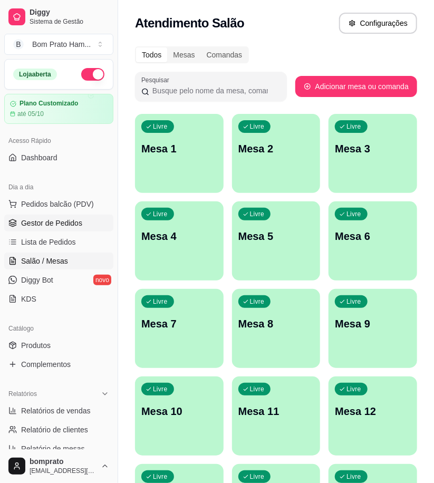
click at [78, 231] on link "Gestor de Pedidos" at bounding box center [58, 223] width 109 height 17
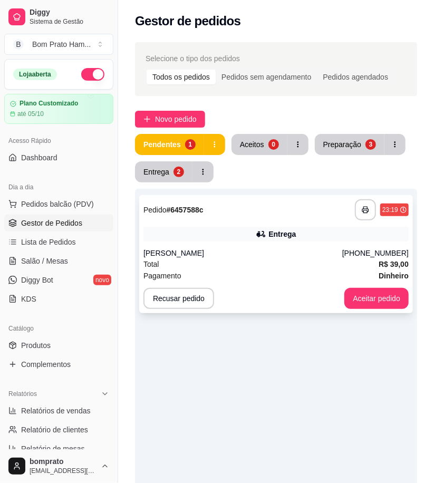
click at [250, 261] on div "Total R$ 39,00" at bounding box center [276, 265] width 265 height 12
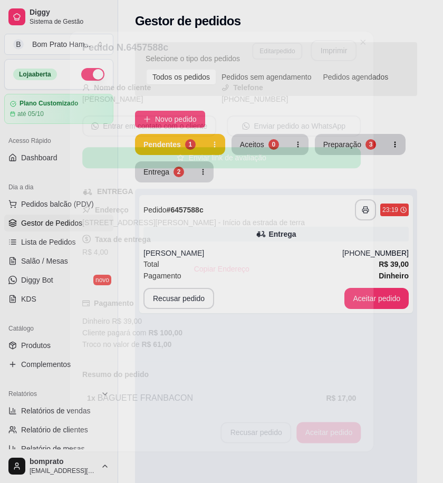
scroll to position [164, 0]
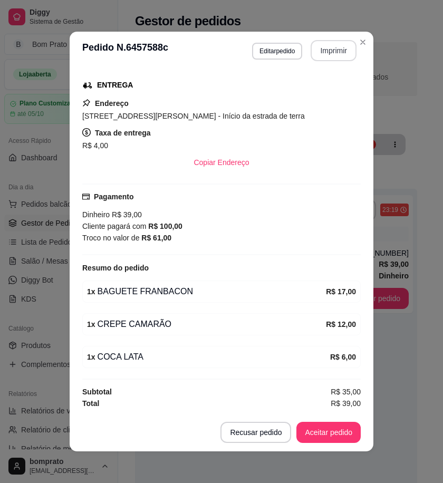
click at [331, 54] on button "Imprimir" at bounding box center [334, 50] width 46 height 21
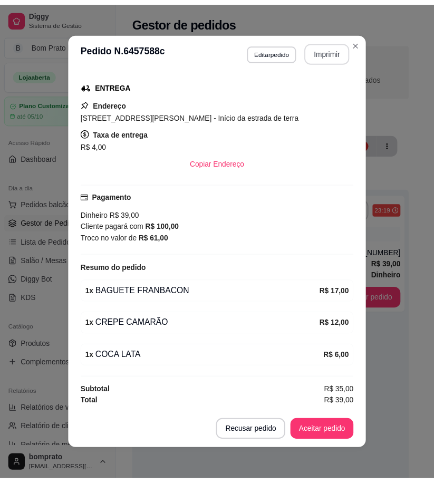
scroll to position [0, 0]
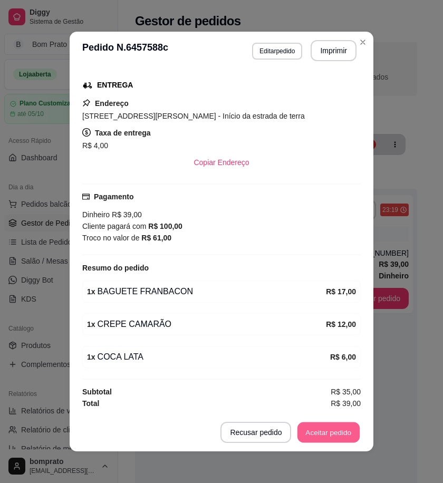
click at [327, 438] on button "Aceitar pedido" at bounding box center [329, 433] width 62 height 21
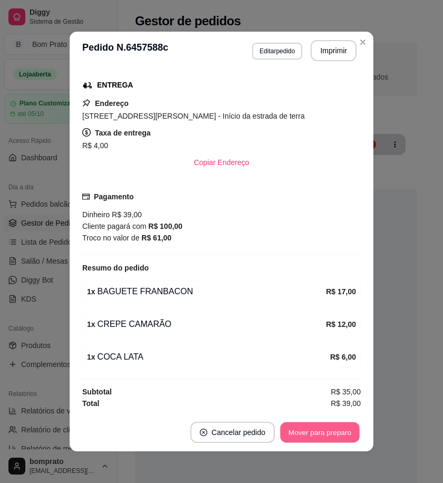
click at [328, 441] on button "Mover para preparo" at bounding box center [319, 433] width 79 height 21
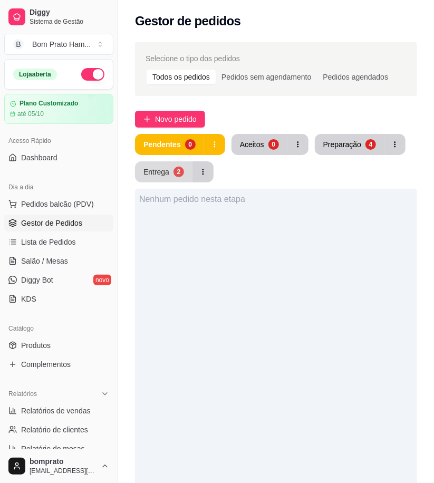
click at [163, 175] on div "Entrega" at bounding box center [157, 172] width 26 height 11
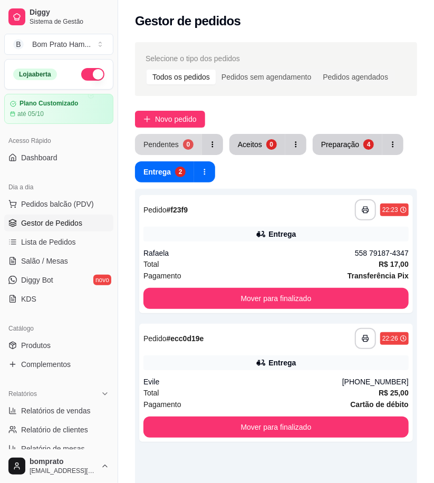
click at [173, 147] on div "Pendentes" at bounding box center [161, 144] width 35 height 11
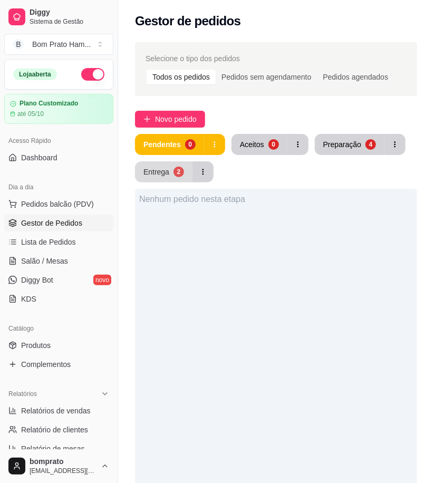
click at [169, 178] on button "Entrega 2" at bounding box center [164, 171] width 58 height 21
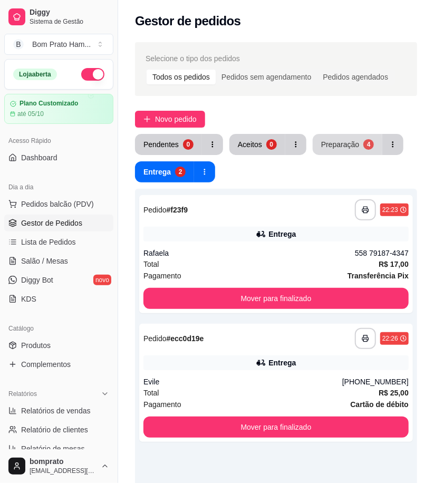
click at [352, 145] on div "Preparação" at bounding box center [340, 144] width 38 height 11
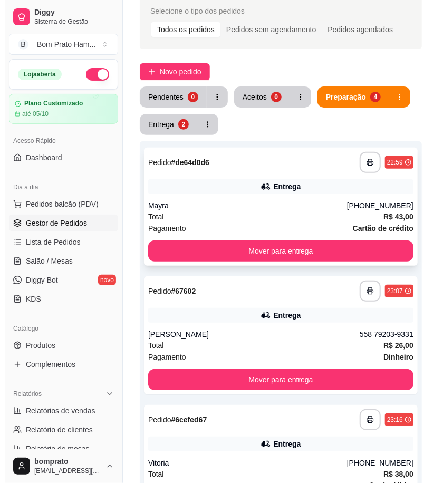
scroll to position [39, 0]
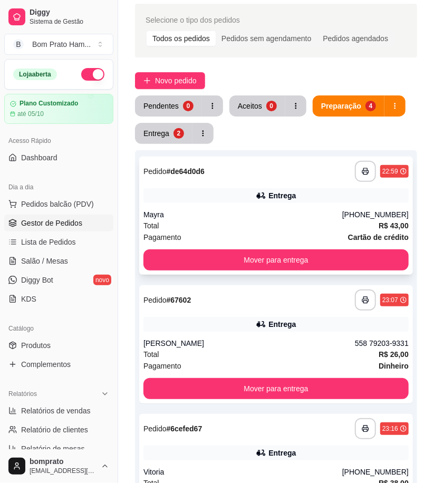
click at [271, 206] on div "**********" at bounding box center [276, 216] width 274 height 118
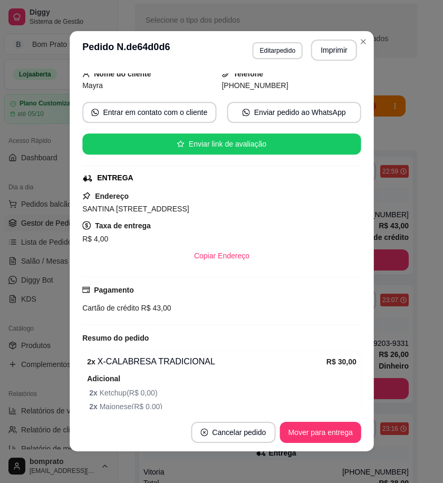
scroll to position [166, 0]
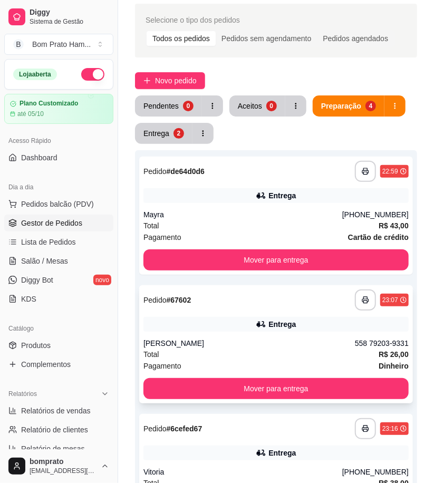
click at [280, 312] on div "**********" at bounding box center [276, 344] width 274 height 118
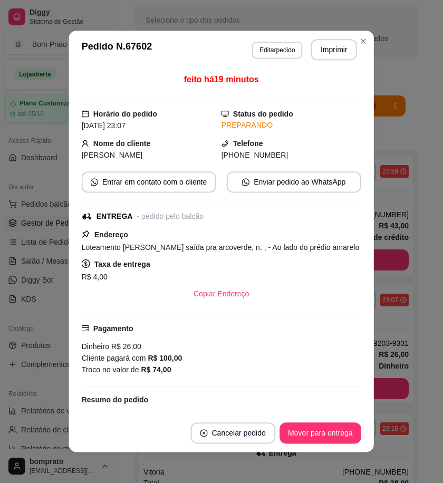
scroll to position [66, 0]
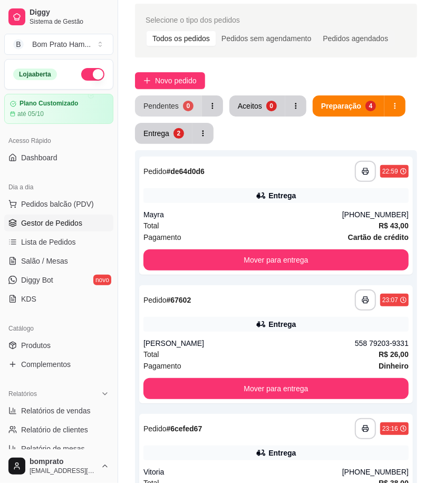
click at [150, 107] on div "Pendentes" at bounding box center [161, 106] width 35 height 11
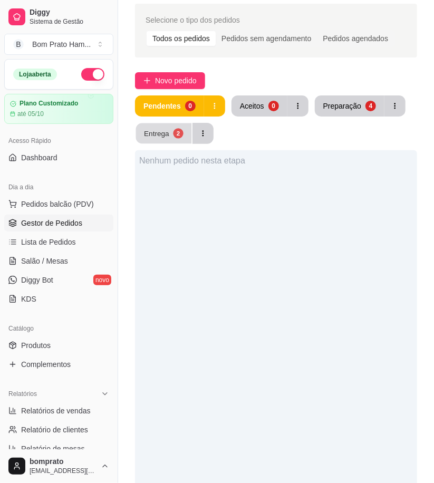
click at [155, 136] on div "Entrega" at bounding box center [156, 133] width 25 height 10
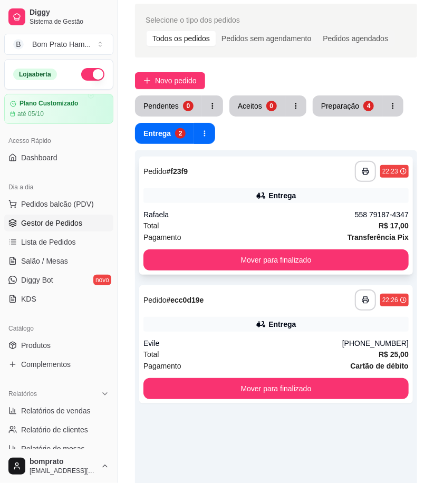
click at [243, 206] on div "**********" at bounding box center [276, 216] width 274 height 118
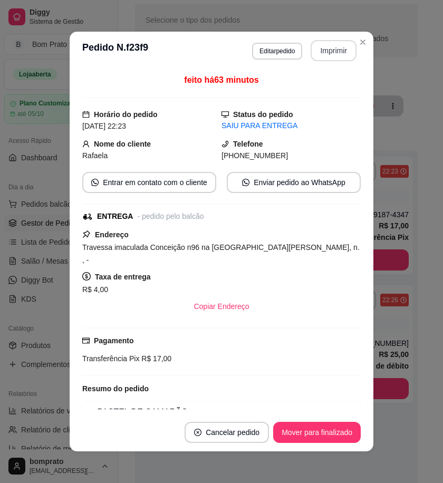
click at [319, 50] on button "Imprimir" at bounding box center [334, 50] width 46 height 21
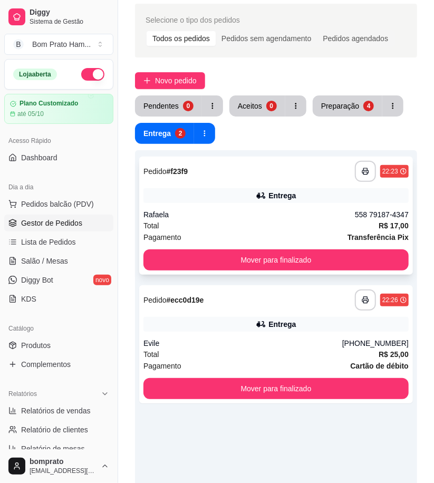
click at [258, 206] on div "**********" at bounding box center [276, 216] width 274 height 118
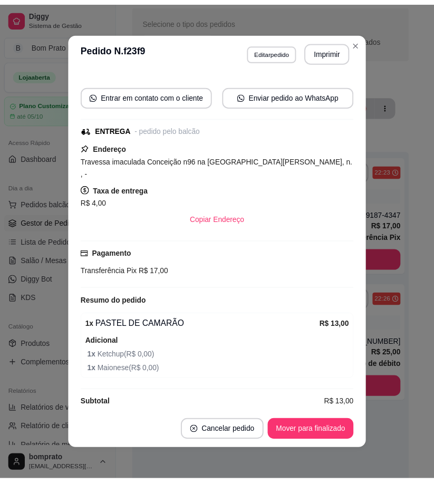
scroll to position [88, 0]
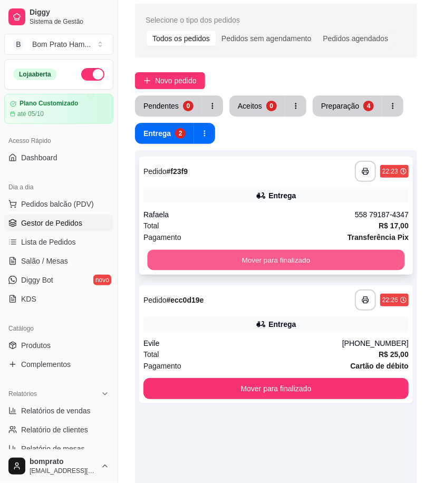
click at [273, 258] on button "Mover para finalizado" at bounding box center [277, 260] width 258 height 21
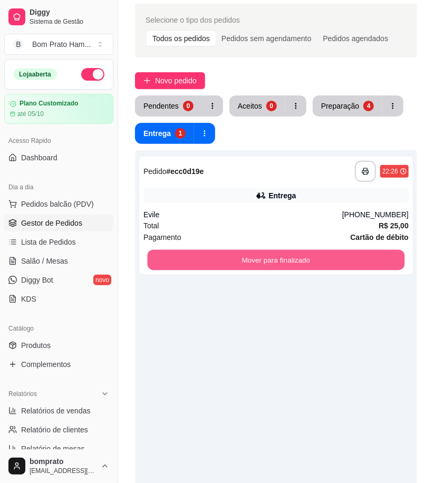
click at [273, 258] on button "Mover para finalizado" at bounding box center [277, 260] width 258 height 21
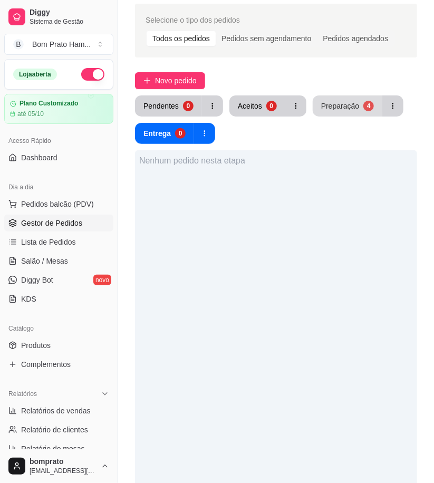
click at [346, 104] on div "Preparação" at bounding box center [340, 106] width 38 height 11
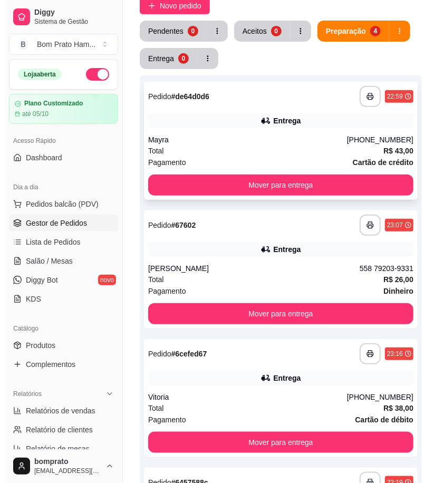
scroll to position [156, 0]
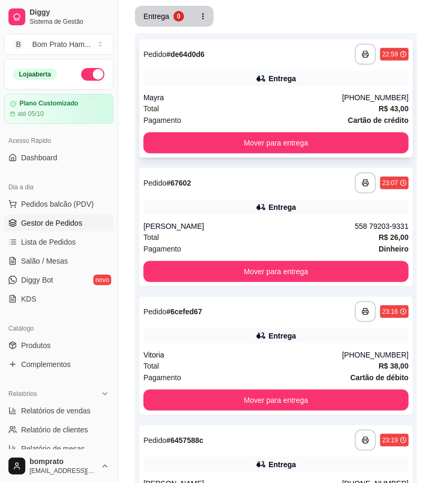
click at [289, 115] on div "Pagamento Cartão de crédito" at bounding box center [276, 121] width 265 height 12
click at [253, 98] on div "Mayra" at bounding box center [243, 97] width 199 height 11
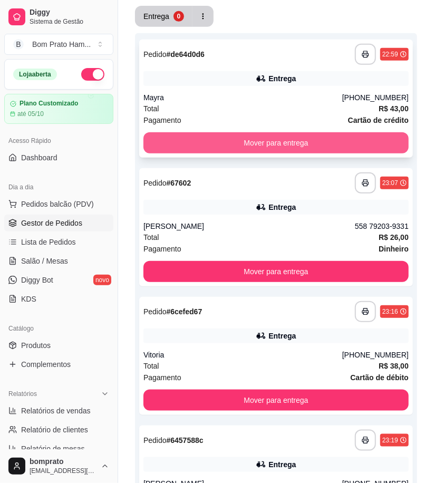
click at [306, 138] on button "Mover para entrega" at bounding box center [276, 142] width 265 height 21
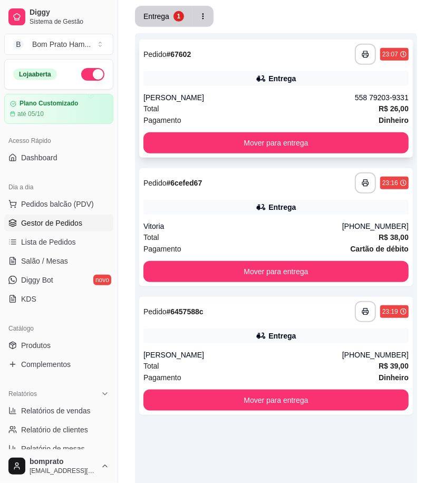
click at [270, 101] on div "Wedla Santos" at bounding box center [250, 97] width 212 height 11
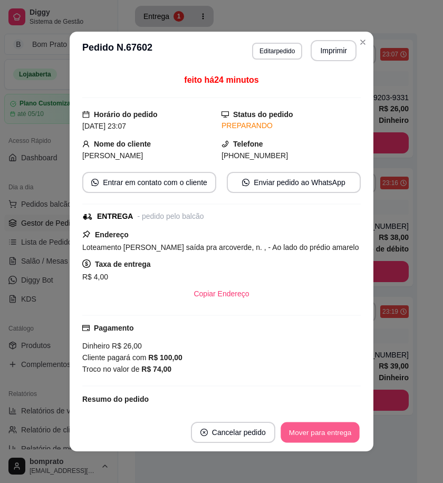
click at [340, 434] on button "Mover para entrega" at bounding box center [320, 433] width 79 height 21
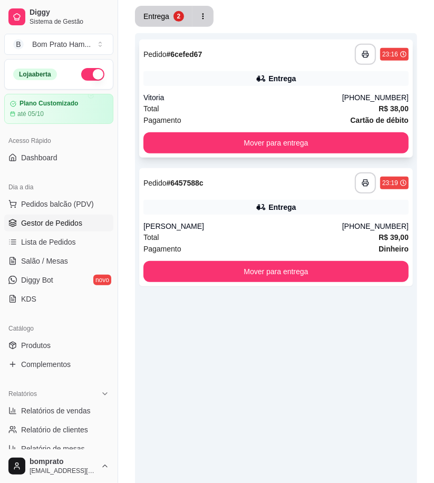
click at [227, 106] on div "Total R$ 38,00" at bounding box center [276, 109] width 265 height 12
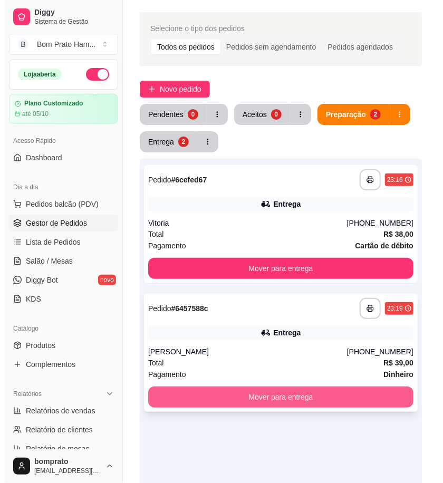
scroll to position [0, 0]
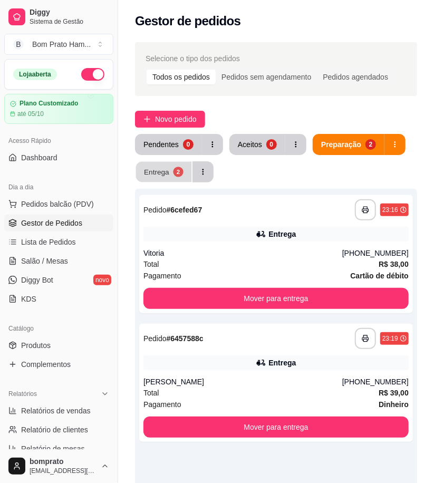
click at [171, 169] on button "Entrega 2" at bounding box center [164, 172] width 56 height 21
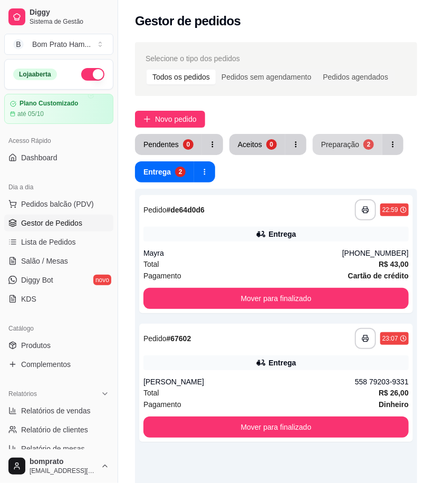
click at [342, 144] on div "Preparação" at bounding box center [340, 144] width 38 height 11
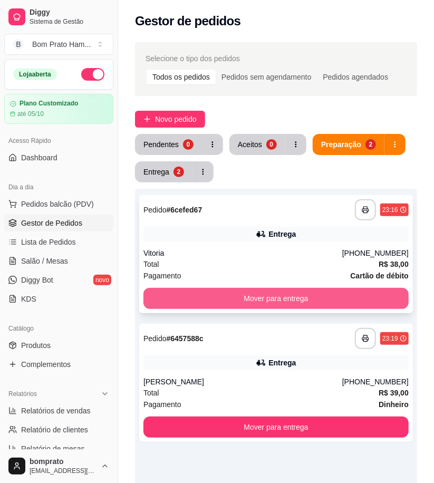
click at [287, 292] on button "Mover para entrega" at bounding box center [276, 298] width 265 height 21
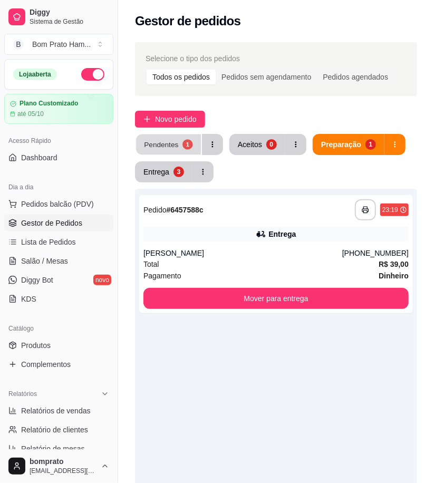
click at [142, 148] on button "Pendentes 1" at bounding box center [168, 145] width 65 height 21
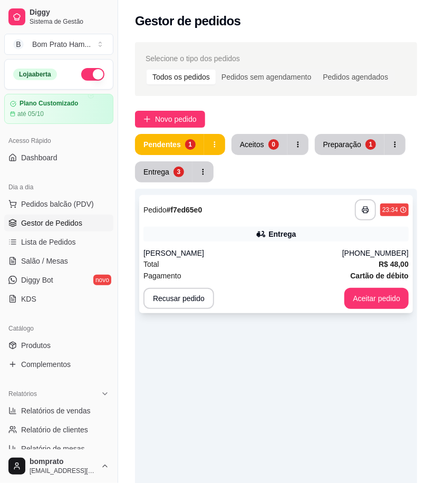
click at [244, 239] on div "Entrega" at bounding box center [276, 234] width 265 height 15
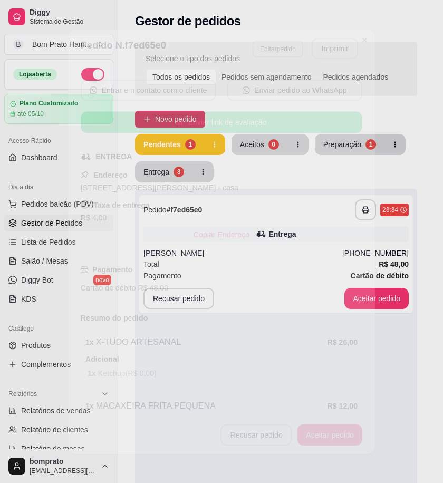
scroll to position [171, 0]
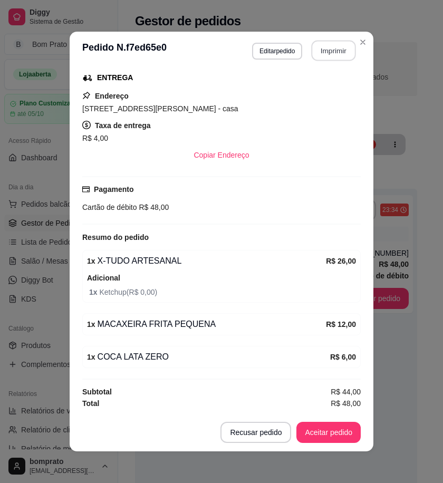
click at [322, 56] on button "Imprimir" at bounding box center [334, 51] width 44 height 21
click at [330, 436] on button "Aceitar pedido" at bounding box center [329, 432] width 64 height 21
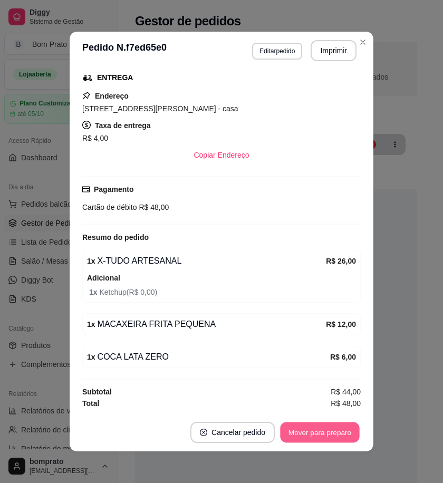
click at [330, 436] on button "Mover para preparo" at bounding box center [319, 433] width 79 height 21
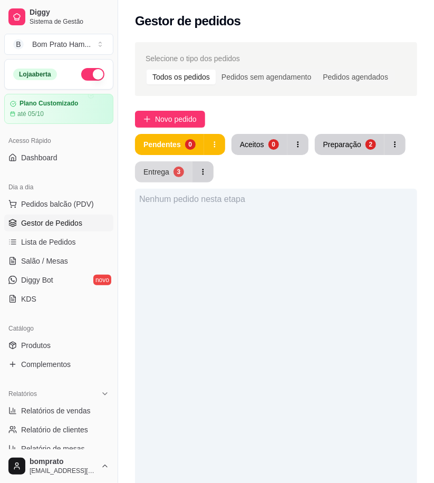
click at [183, 177] on button "Entrega 3" at bounding box center [164, 171] width 58 height 21
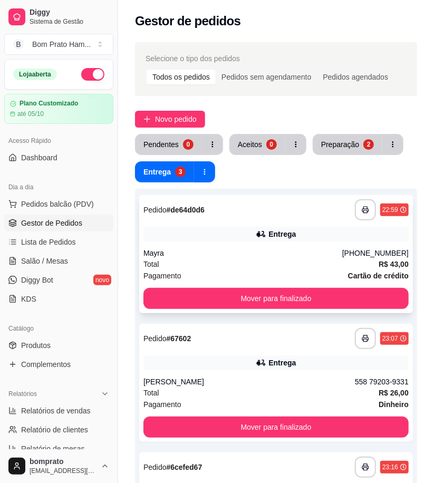
click at [209, 249] on div "Mayra" at bounding box center [243, 253] width 199 height 11
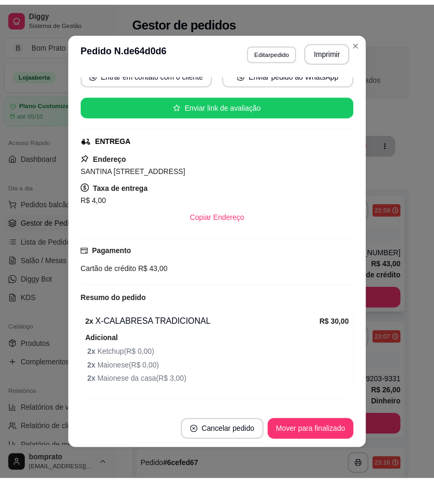
scroll to position [117, 0]
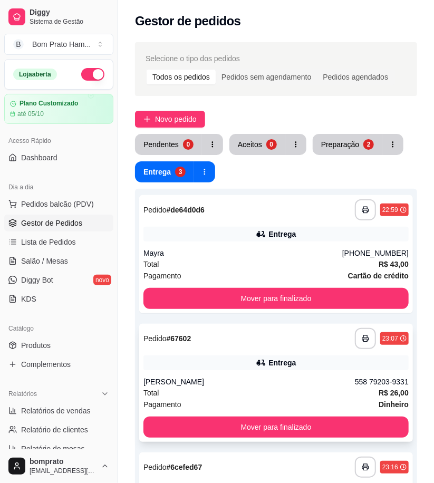
click at [304, 369] on div "Entrega" at bounding box center [276, 363] width 265 height 15
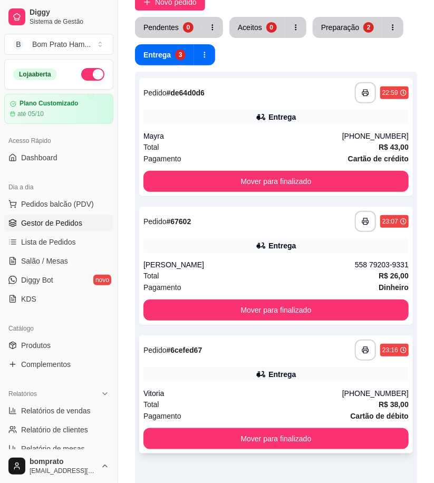
click at [222, 370] on div "Entrega" at bounding box center [276, 374] width 265 height 15
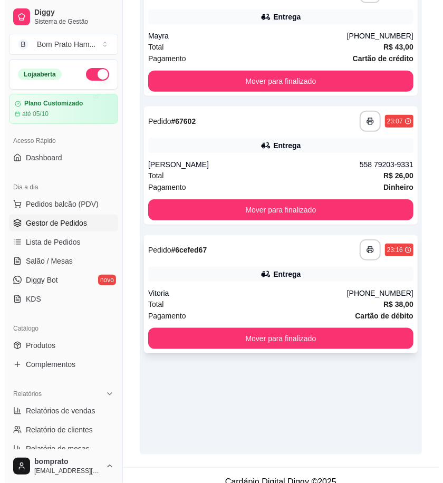
scroll to position [231, 0]
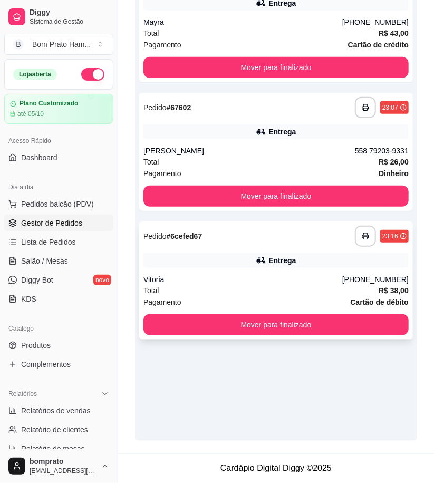
click at [268, 278] on div "Vitoria" at bounding box center [243, 279] width 199 height 11
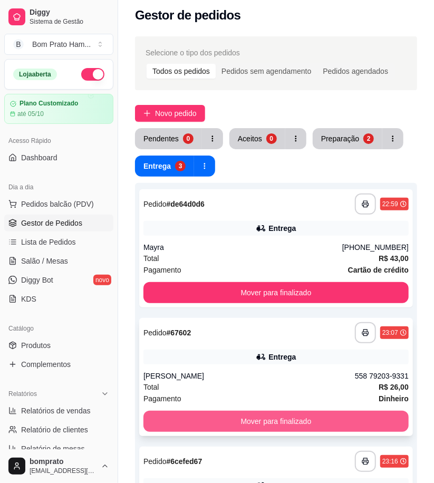
scroll to position [0, 0]
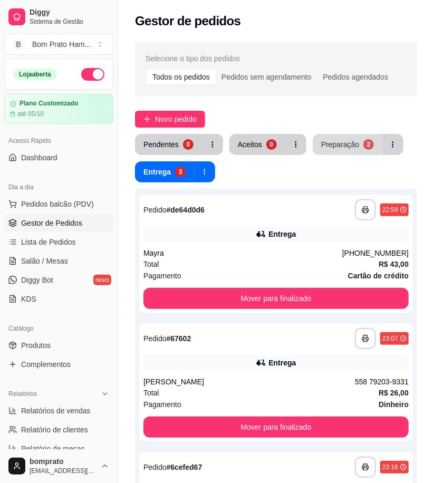
click at [339, 144] on div "Preparação" at bounding box center [340, 144] width 38 height 11
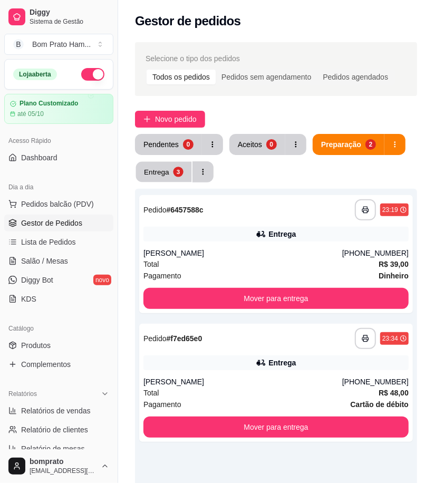
click at [171, 182] on div "Entrega 3" at bounding box center [174, 171] width 79 height 21
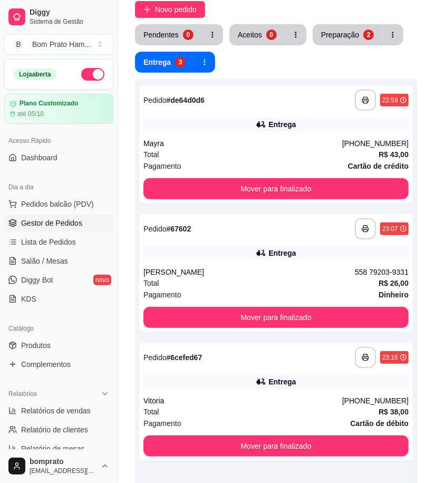
scroll to position [117, 0]
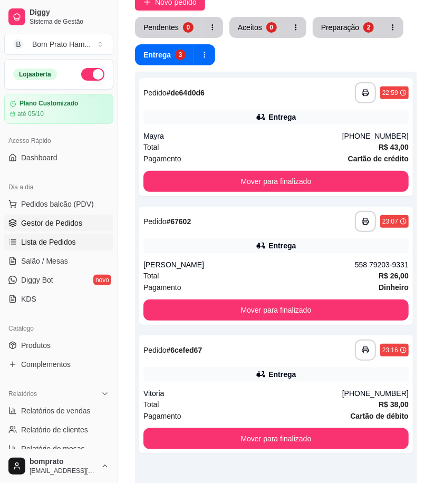
click at [66, 246] on span "Lista de Pedidos" at bounding box center [48, 242] width 55 height 11
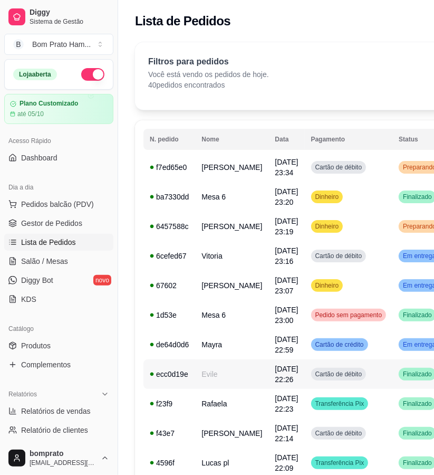
click at [234, 377] on td "Evile" at bounding box center [231, 374] width 73 height 30
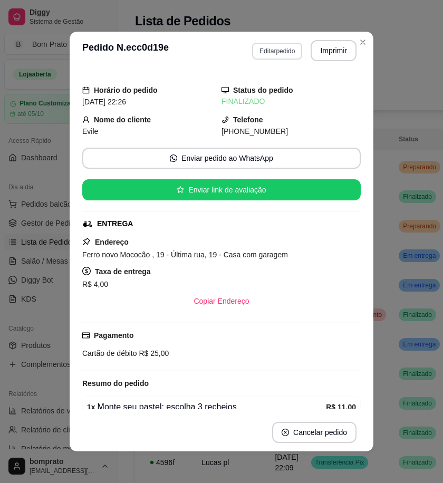
click at [276, 47] on button "Editar pedido" at bounding box center [277, 51] width 50 height 17
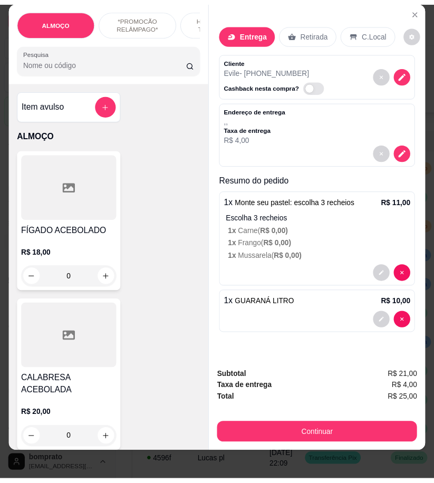
scroll to position [23, 0]
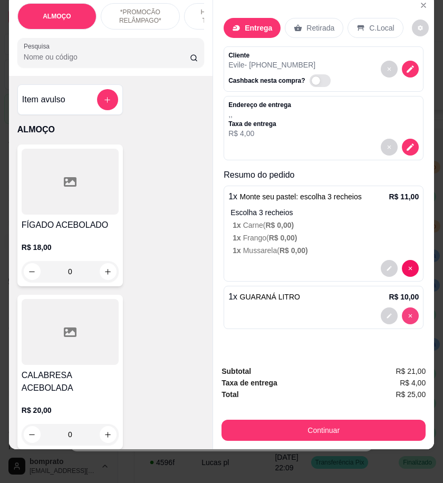
type input "0"
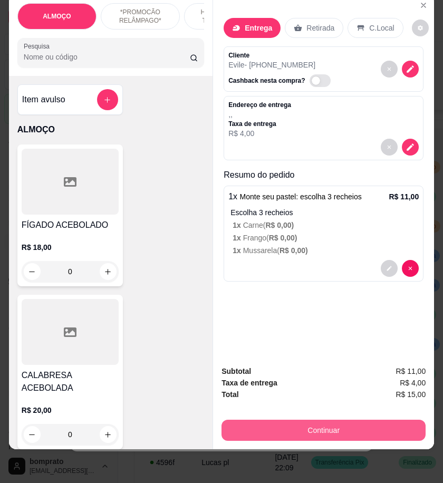
click at [380, 420] on button "Continuar" at bounding box center [324, 430] width 204 height 21
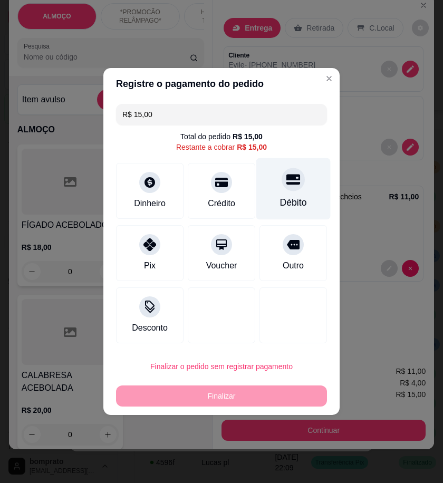
click at [287, 199] on div "Débito" at bounding box center [293, 203] width 27 height 14
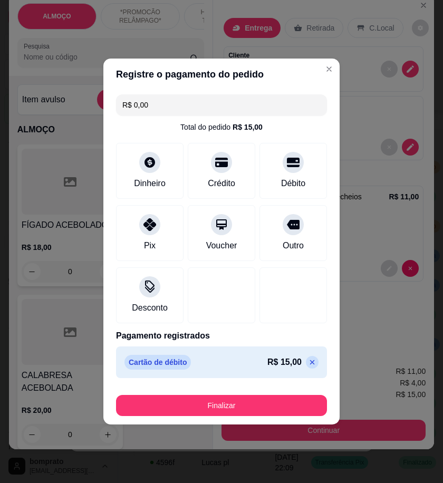
click at [291, 403] on button "Finalizar" at bounding box center [221, 405] width 211 height 21
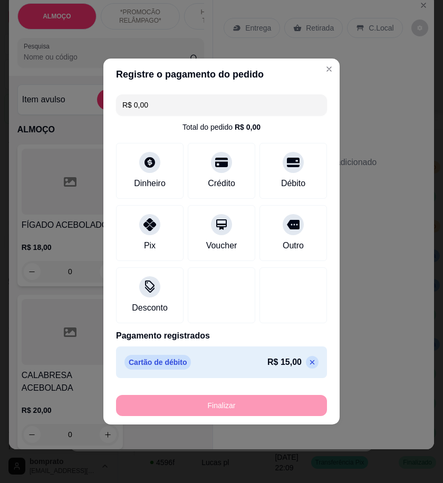
type input "-R$ 15,00"
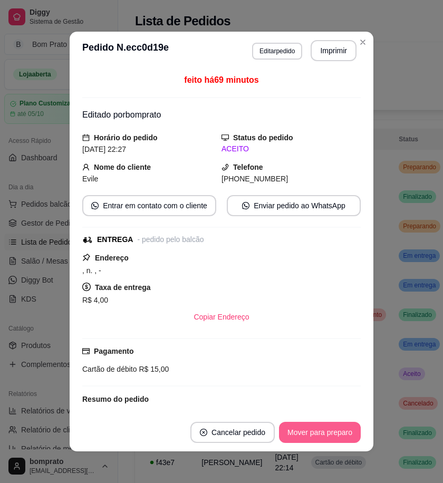
click at [338, 431] on button "Mover para preparo" at bounding box center [320, 432] width 82 height 21
click at [338, 431] on button "Mover para entrega" at bounding box center [320, 432] width 81 height 21
click at [338, 431] on button "Mover para finalizado" at bounding box center [317, 432] width 88 height 21
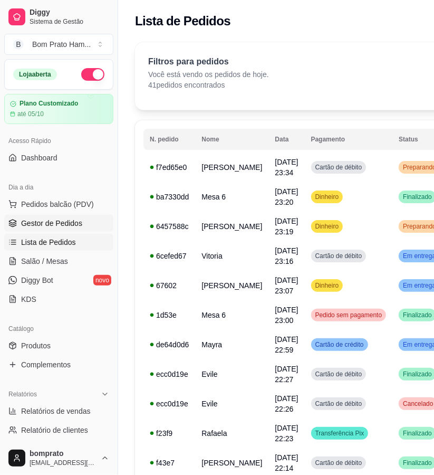
click at [76, 220] on span "Gestor de Pedidos" at bounding box center [51, 223] width 61 height 11
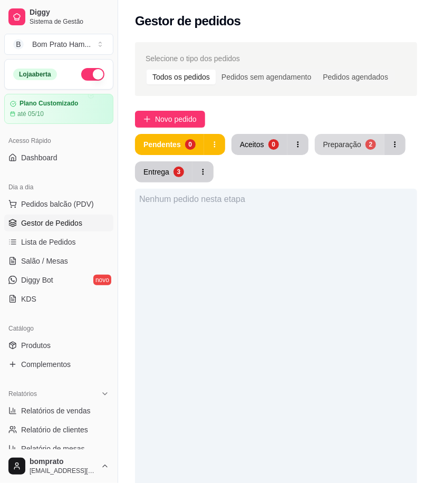
click at [331, 144] on div "Preparação" at bounding box center [342, 144] width 38 height 11
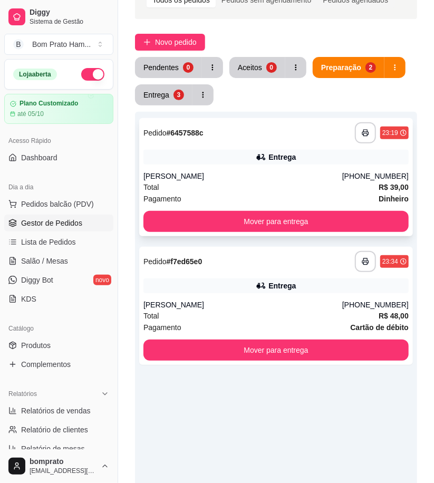
scroll to position [59, 0]
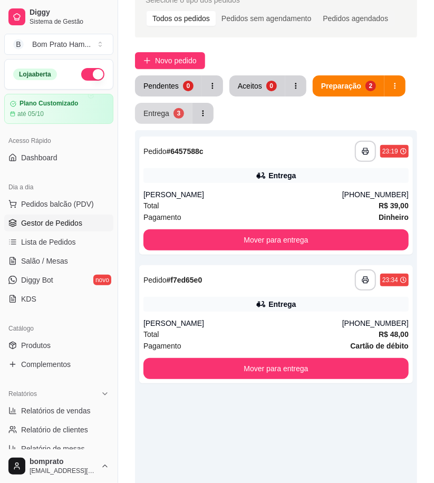
click at [180, 109] on div "3" at bounding box center [179, 113] width 11 height 11
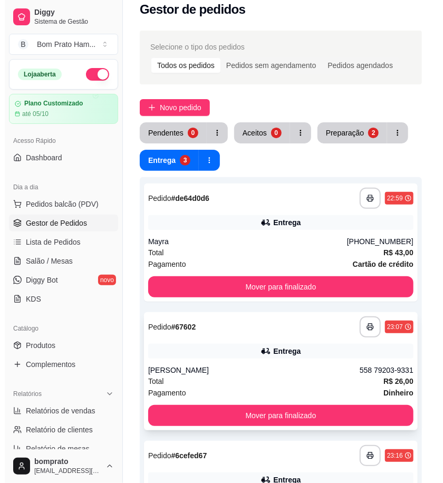
scroll to position [0, 0]
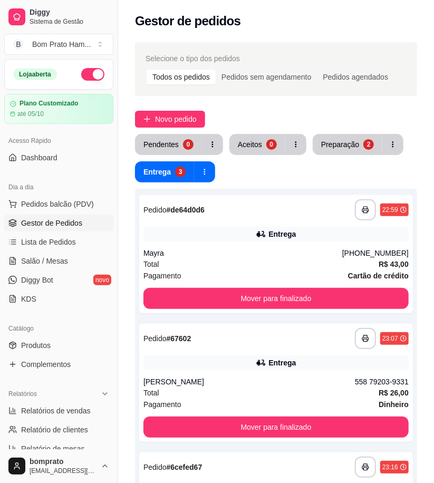
click at [350, 129] on div "**********" at bounding box center [276, 360] width 316 height 649
click at [351, 136] on button "Preparação 2" at bounding box center [348, 144] width 70 height 21
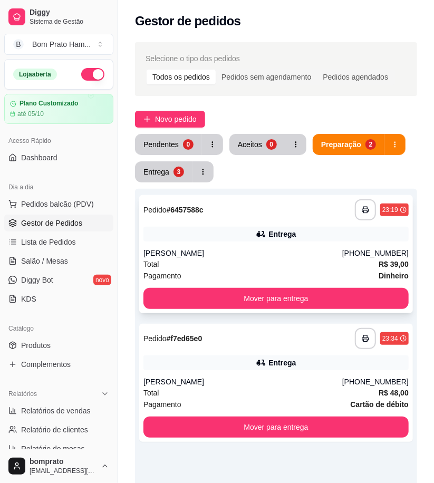
click at [256, 250] on div "[PERSON_NAME]" at bounding box center [243, 253] width 199 height 11
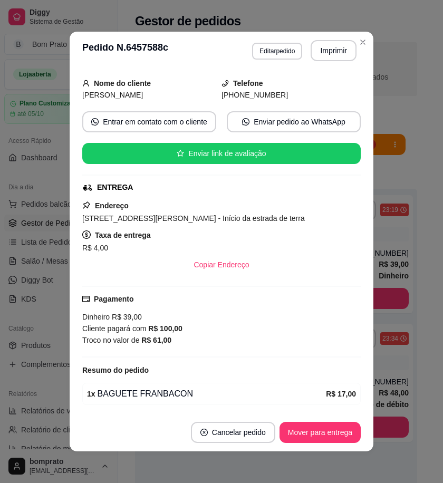
scroll to position [164, 0]
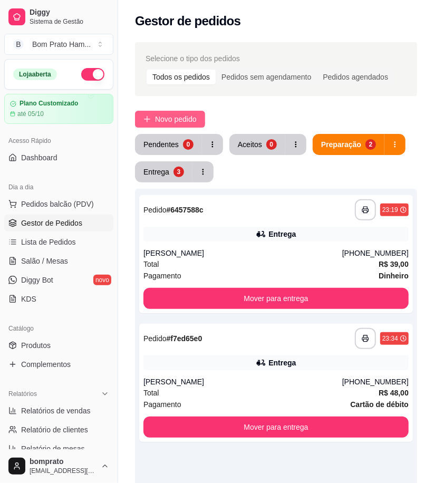
click at [189, 118] on span "Novo pedido" at bounding box center [176, 119] width 42 height 12
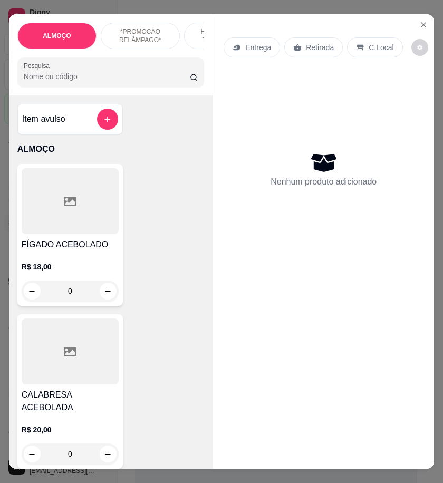
click at [78, 82] on input "Pesquisa" at bounding box center [107, 76] width 166 height 11
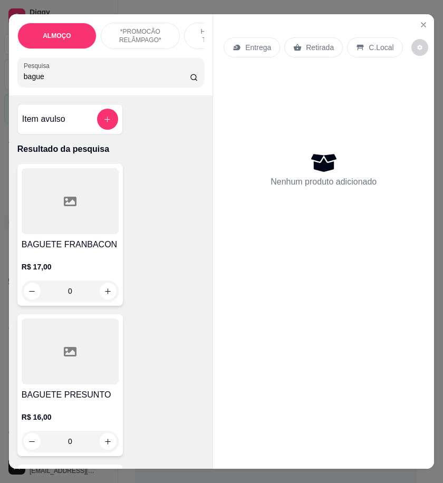
type input "bague"
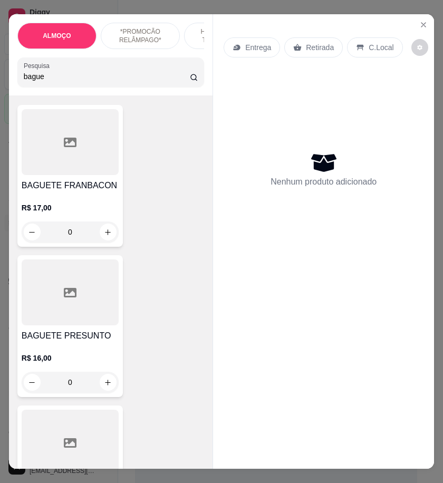
scroll to position [59, 0]
click at [115, 316] on div "BAGUETE PRESUNTO R$ 16,00 0" at bounding box center [70, 327] width 106 height 142
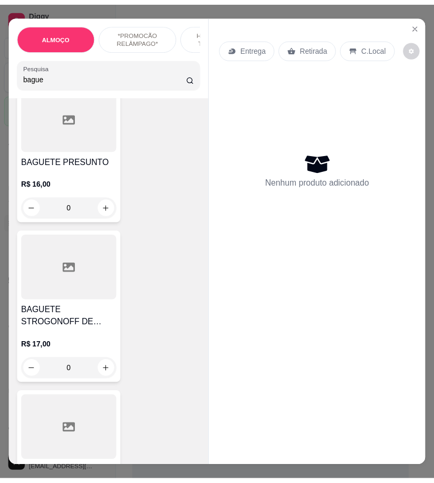
scroll to position [176, 0]
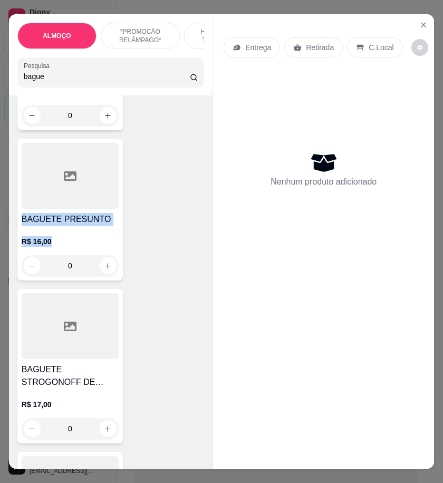
drag, startPoint x: 18, startPoint y: 222, endPoint x: 50, endPoint y: 244, distance: 38.3
click at [50, 244] on div "BAGUETE PRESUNTO R$ 16,00 0" at bounding box center [70, 210] width 106 height 142
click at [313, 395] on div "Entrega Retirada C.Local Nenhum produto adicionado" at bounding box center [323, 232] width 221 height 437
click at [424, 22] on button "Close" at bounding box center [423, 24] width 17 height 17
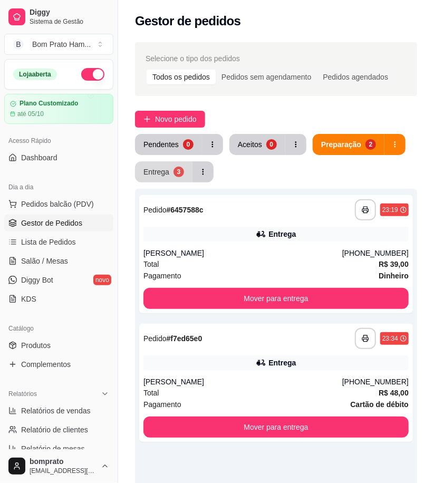
click at [175, 175] on div "3" at bounding box center [179, 172] width 11 height 11
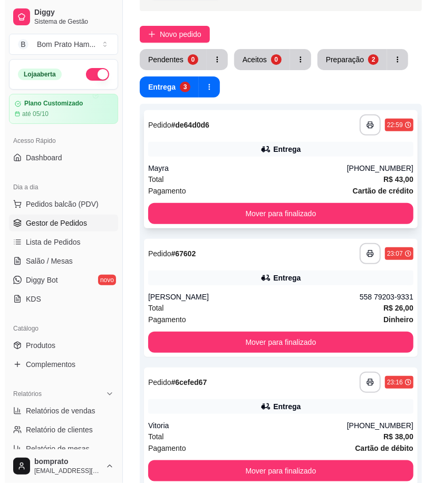
scroll to position [59, 0]
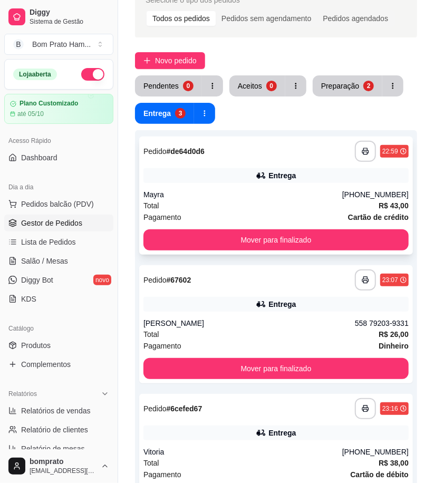
click at [251, 193] on div "Mayra" at bounding box center [243, 194] width 199 height 11
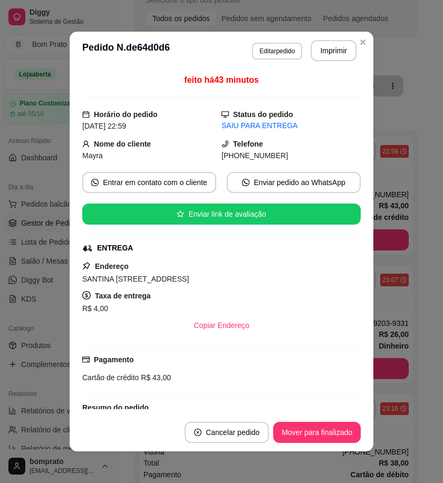
scroll to position [166, 0]
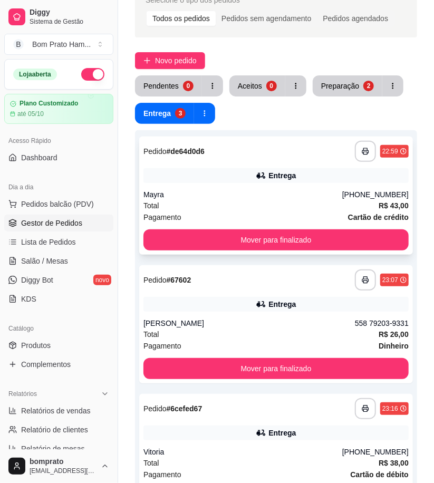
click at [227, 195] on div "Mayra" at bounding box center [243, 194] width 199 height 11
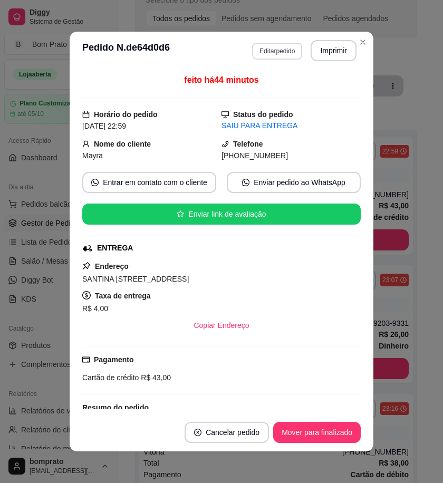
click at [271, 46] on button "Editar pedido" at bounding box center [277, 51] width 50 height 17
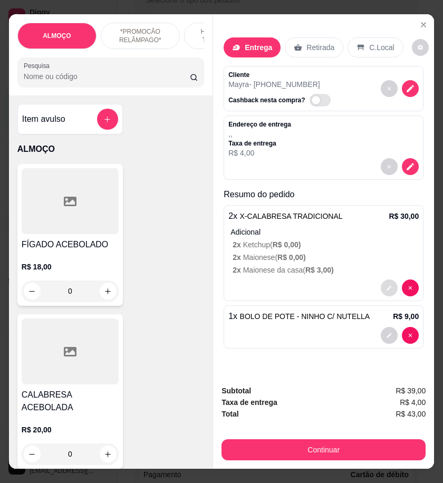
click at [386, 280] on button "decrease-product-quantity" at bounding box center [389, 288] width 17 height 17
click at [382, 285] on button "decrease-product-quantity" at bounding box center [390, 288] width 16 height 16
click at [382, 289] on button "decrease-product-quantity" at bounding box center [389, 288] width 17 height 17
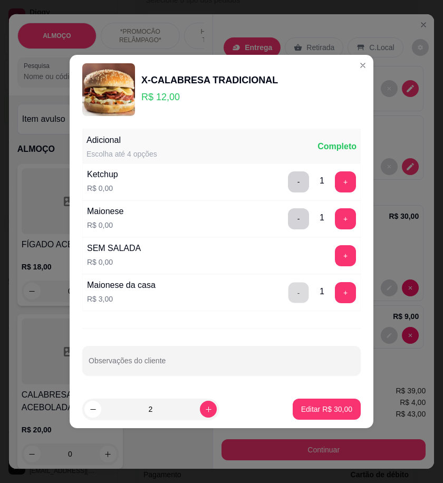
click at [298, 294] on button "-" at bounding box center [299, 293] width 21 height 21
click at [339, 292] on button "+" at bounding box center [346, 293] width 21 height 21
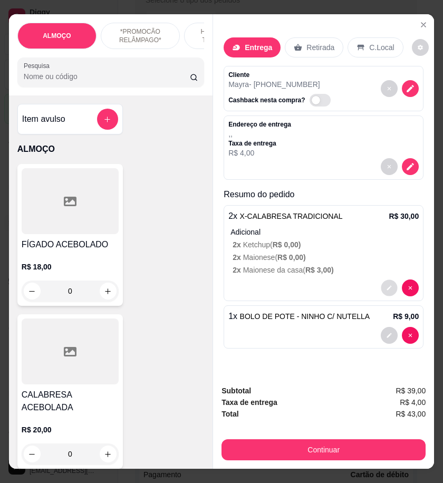
click at [386, 286] on icon "decrease-product-quantity" at bounding box center [389, 288] width 6 height 6
click at [285, 253] on span "R$ 0,00 )" at bounding box center [292, 257] width 28 height 8
click at [386, 285] on icon "decrease-product-quantity" at bounding box center [389, 288] width 6 height 6
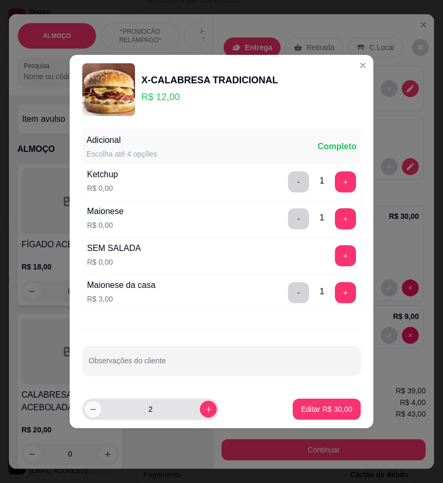
click at [94, 411] on icon "decrease-product-quantity" at bounding box center [93, 410] width 8 height 8
type input "1"
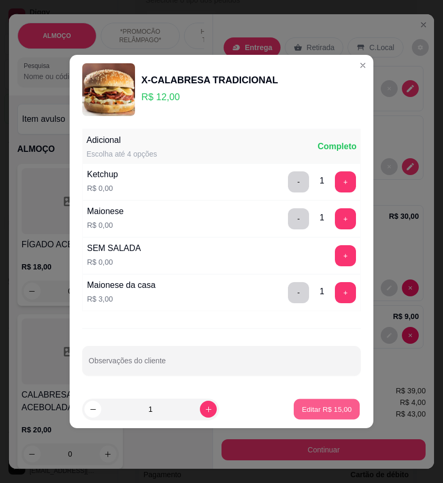
click at [315, 409] on p "Editar R$ 15,00" at bounding box center [327, 409] width 50 height 10
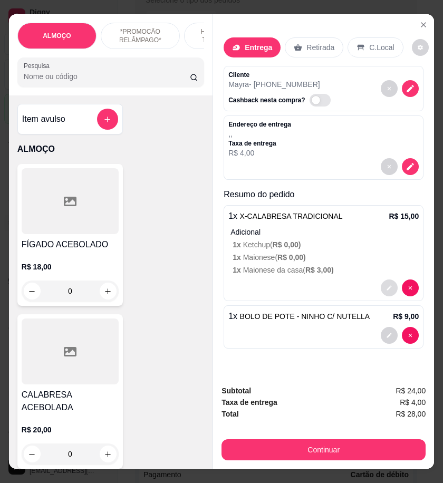
click at [387, 286] on icon "decrease-product-quantity" at bounding box center [389, 288] width 5 height 5
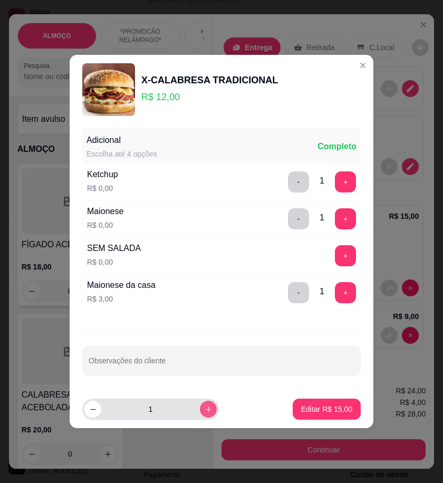
click at [200, 405] on button "increase-product-quantity" at bounding box center [208, 409] width 17 height 17
type input "2"
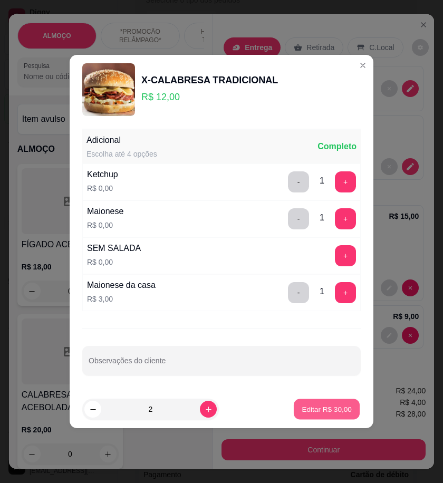
click at [319, 402] on button "Editar R$ 30,00" at bounding box center [327, 409] width 66 height 21
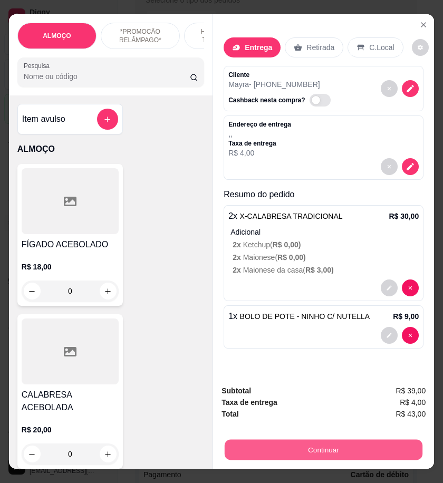
click at [357, 445] on button "Continuar" at bounding box center [324, 450] width 198 height 21
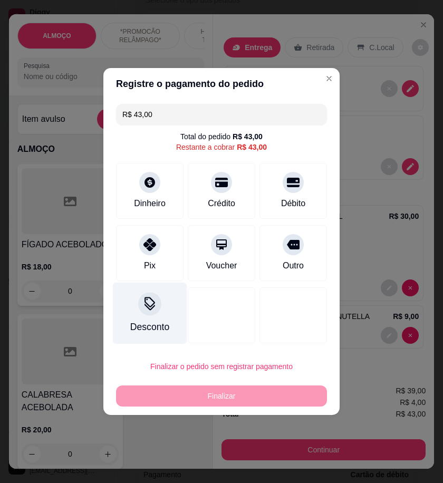
click at [158, 328] on div "Desconto" at bounding box center [149, 327] width 39 height 14
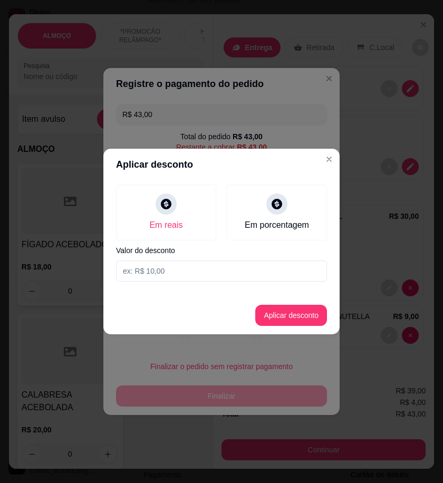
click at [207, 264] on input at bounding box center [221, 271] width 211 height 21
type input "3,00"
click at [317, 322] on button "Aplicar desconto" at bounding box center [291, 316] width 69 height 21
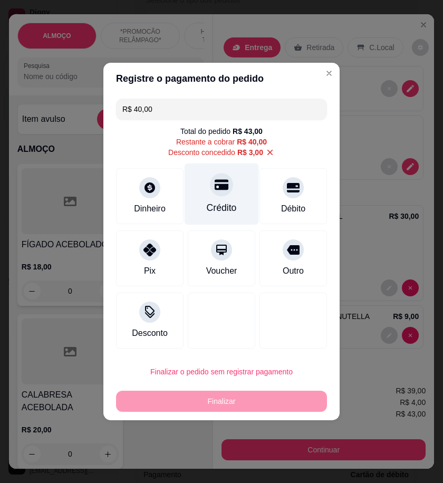
click at [215, 193] on div at bounding box center [221, 184] width 23 height 23
type input "R$ 0,00"
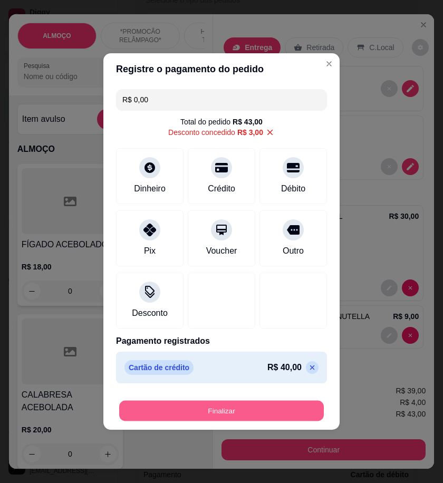
click at [259, 406] on button "Finalizar" at bounding box center [221, 411] width 205 height 21
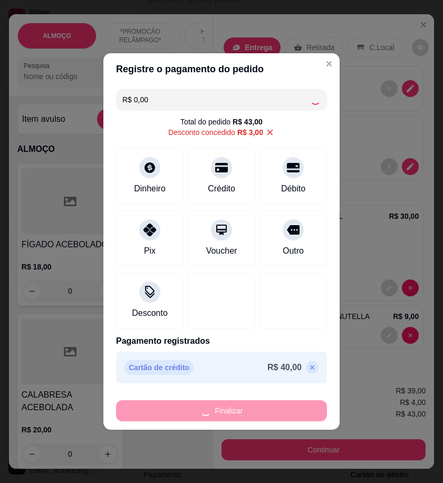
type input "0"
type input "-R$ 43,00"
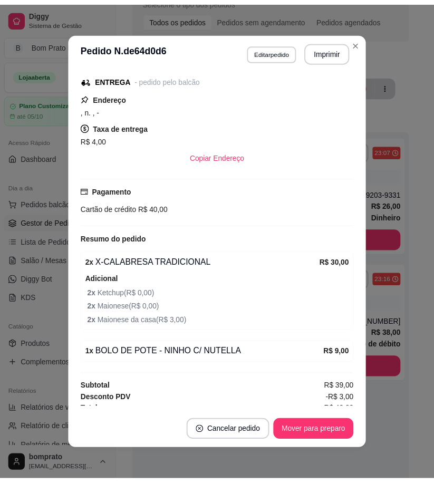
scroll to position [169, 0]
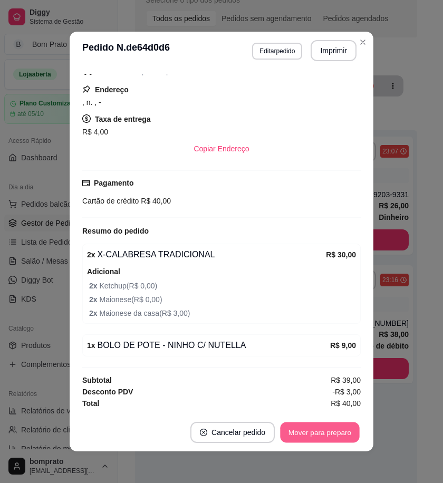
click at [323, 431] on button "Mover para preparo" at bounding box center [319, 433] width 79 height 21
click at [323, 431] on button "Mover para entrega" at bounding box center [320, 432] width 81 height 21
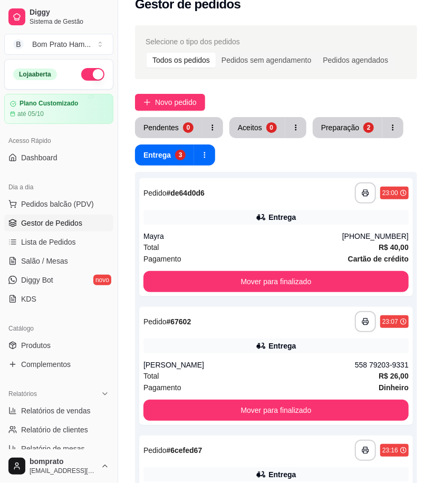
scroll to position [0, 0]
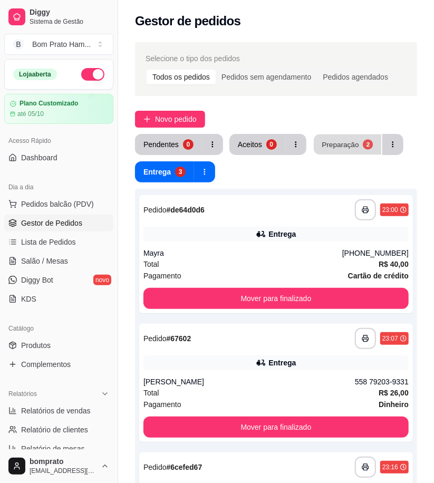
click at [332, 147] on div "Preparação" at bounding box center [340, 144] width 37 height 10
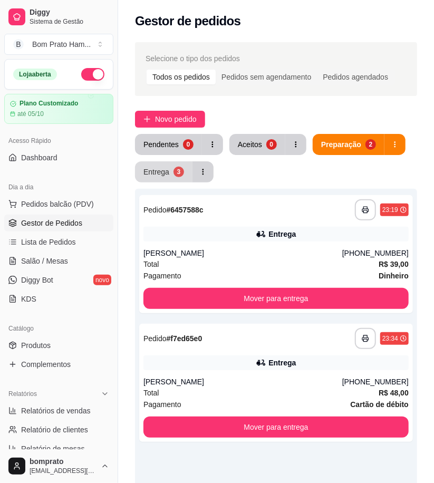
click at [171, 167] on button "Entrega 3" at bounding box center [164, 171] width 58 height 21
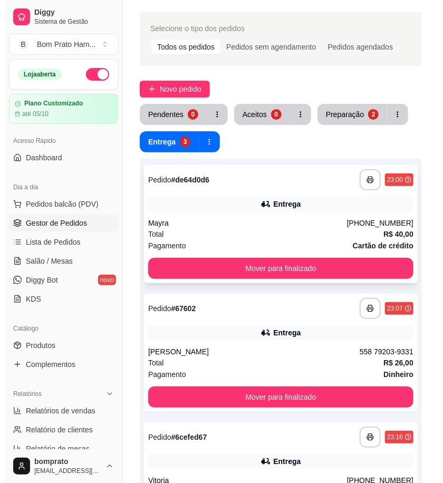
scroll to position [59, 0]
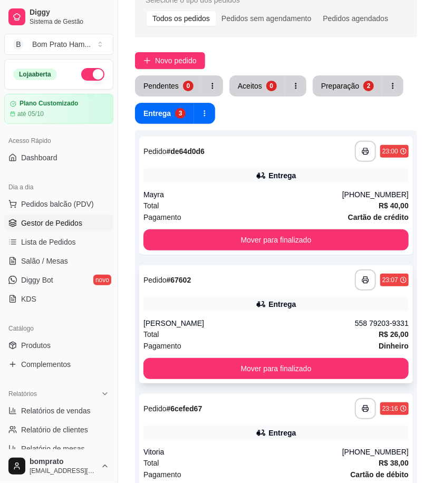
click at [242, 299] on div "Entrega" at bounding box center [276, 304] width 265 height 15
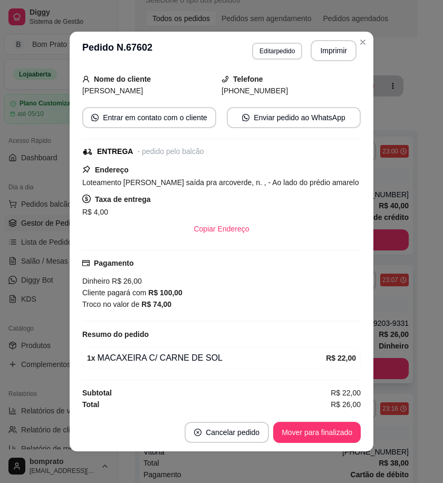
scroll to position [66, 0]
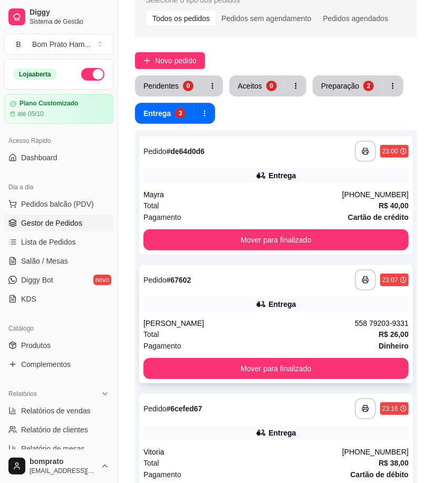
click at [243, 315] on div "**********" at bounding box center [276, 324] width 274 height 118
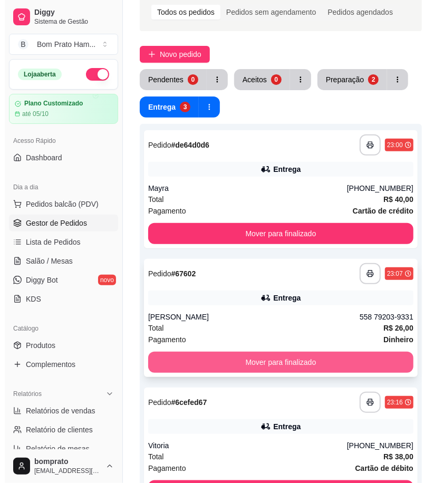
scroll to position [55, 0]
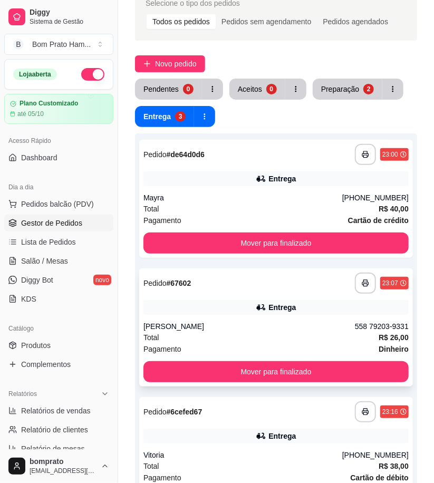
click at [247, 298] on div "**********" at bounding box center [276, 328] width 274 height 118
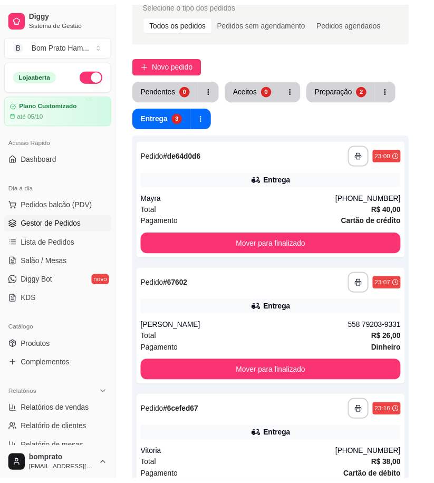
scroll to position [59, 0]
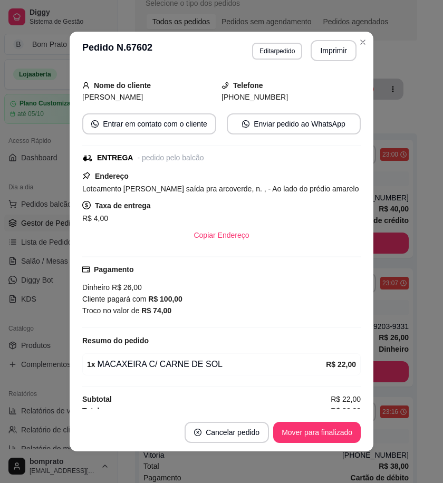
click at [363, 246] on div "feito há 39 minutos Horário do pedido 26/09/2025 23:07 Status do pedido SAIU PA…" at bounding box center [222, 242] width 304 height 344
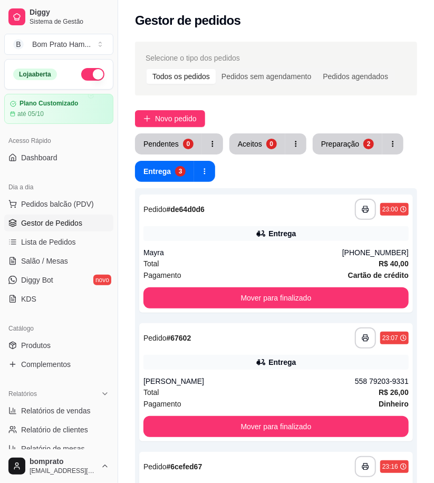
scroll to position [0, 0]
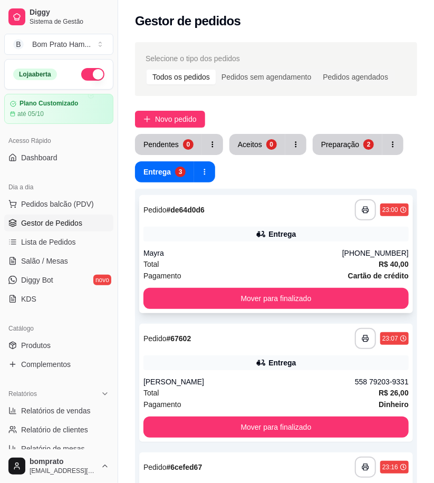
click at [324, 313] on div "**********" at bounding box center [276, 430] width 282 height 483
click at [314, 354] on div "**********" at bounding box center [276, 383] width 274 height 118
click at [170, 119] on span "Novo pedido" at bounding box center [176, 119] width 42 height 12
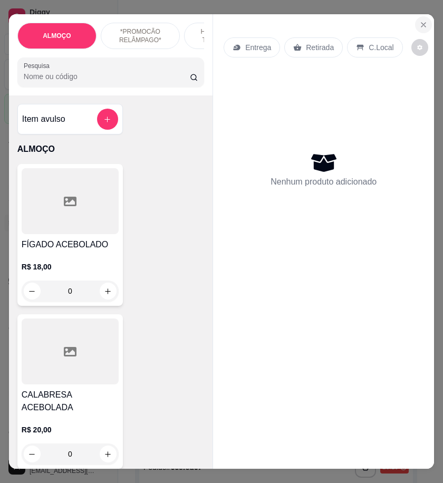
click at [415, 24] on button "Close" at bounding box center [423, 24] width 17 height 17
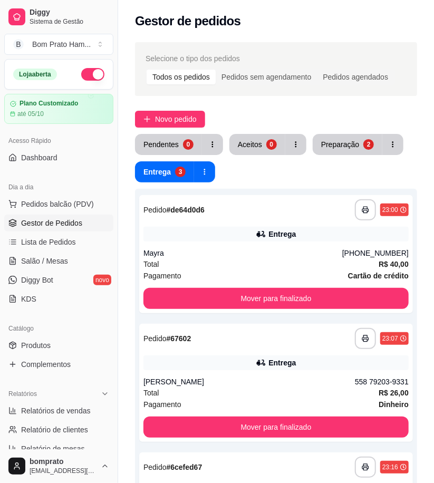
click at [99, 76] on div "Loja aberta" at bounding box center [59, 75] width 108 height 30
click at [87, 69] on button "button" at bounding box center [92, 74] width 23 height 13
click at [357, 154] on button "Preparação 2" at bounding box center [348, 145] width 68 height 21
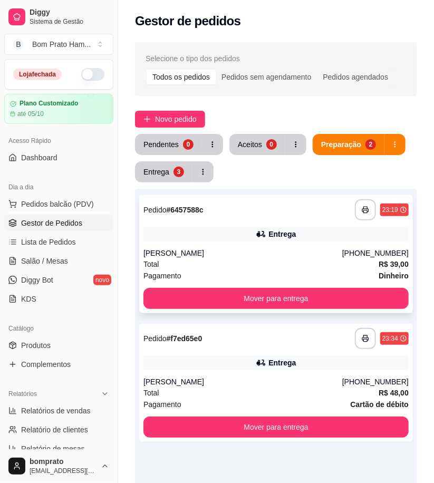
click at [282, 257] on div "[PERSON_NAME]" at bounding box center [243, 253] width 199 height 11
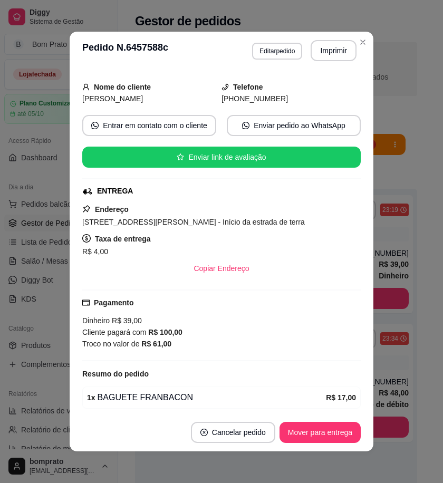
scroll to position [46, 0]
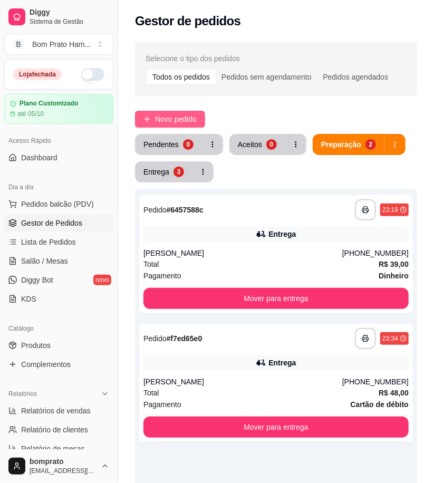
click at [169, 121] on span "Novo pedido" at bounding box center [176, 119] width 42 height 12
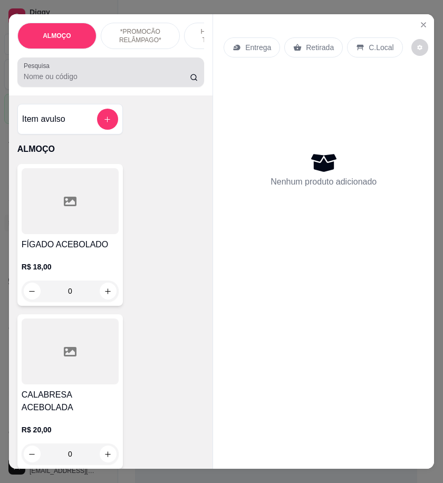
click at [85, 83] on div at bounding box center [111, 72] width 174 height 21
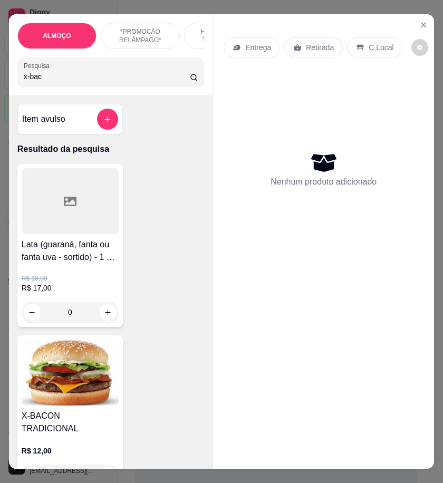
click at [72, 373] on img at bounding box center [70, 373] width 97 height 66
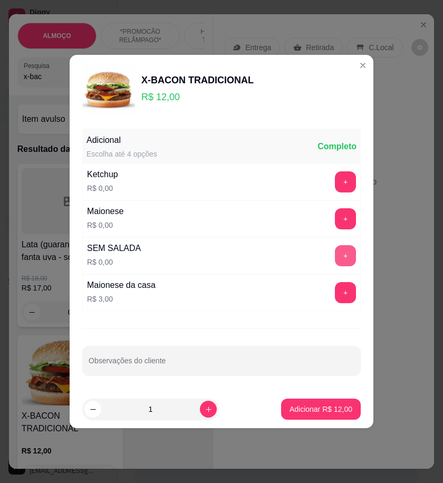
click at [339, 250] on button "+" at bounding box center [345, 255] width 21 height 21
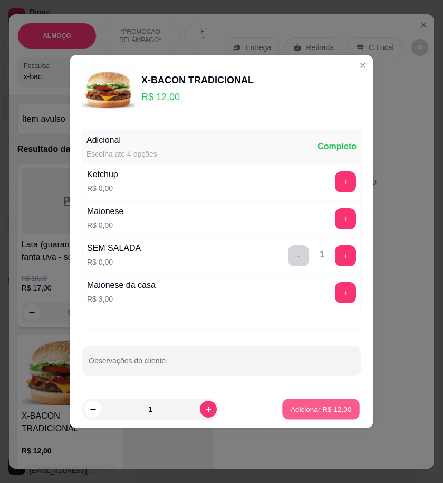
click at [333, 407] on p "Adicionar R$ 12,00" at bounding box center [321, 409] width 61 height 10
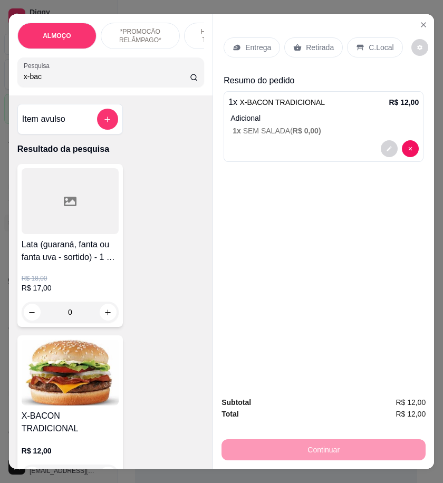
click at [69, 82] on input "x-bac" at bounding box center [107, 76] width 166 height 11
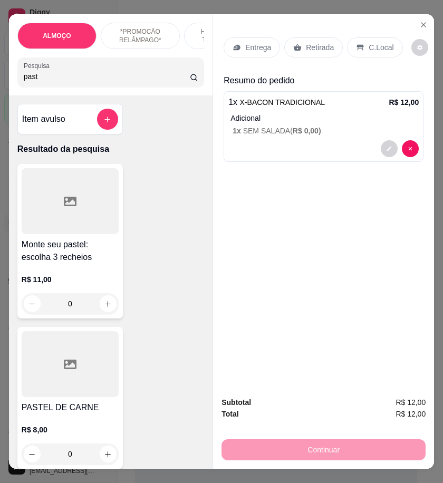
click at [80, 190] on div at bounding box center [70, 201] width 97 height 66
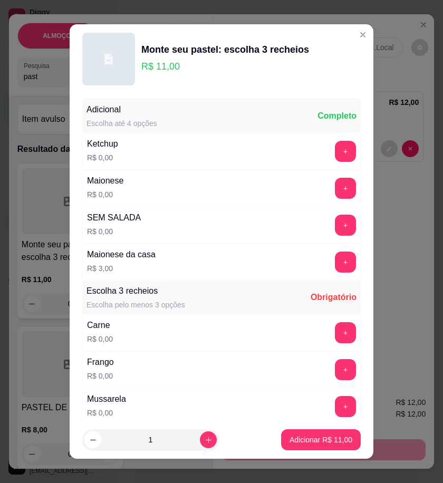
scroll to position [176, 0]
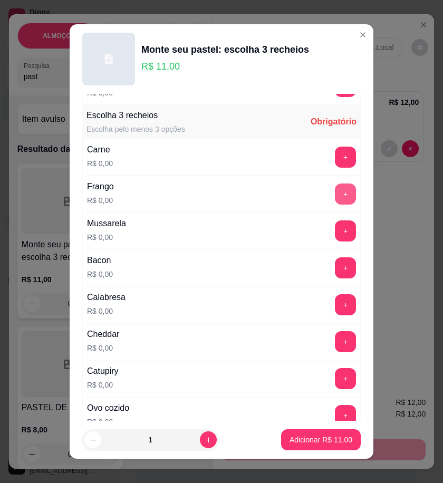
click at [335, 201] on button "+" at bounding box center [345, 194] width 21 height 21
click at [335, 264] on button "+" at bounding box center [345, 268] width 21 height 21
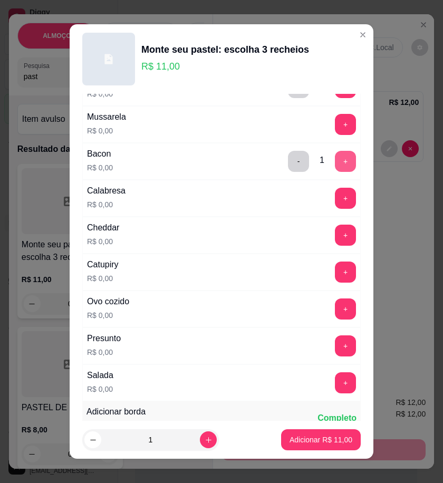
scroll to position [293, 0]
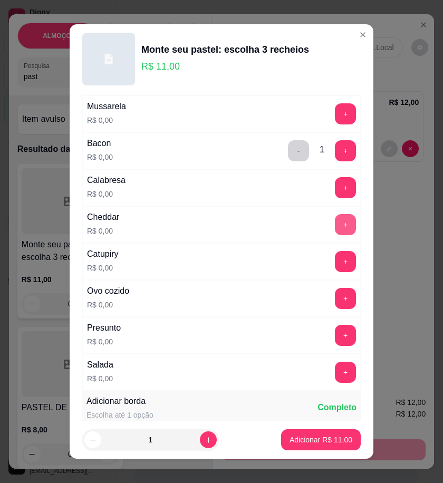
click at [335, 222] on button "+" at bounding box center [345, 224] width 21 height 21
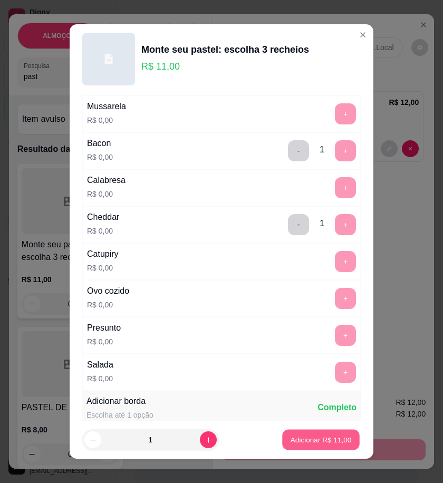
click at [323, 439] on p "Adicionar R$ 11,00" at bounding box center [321, 440] width 61 height 10
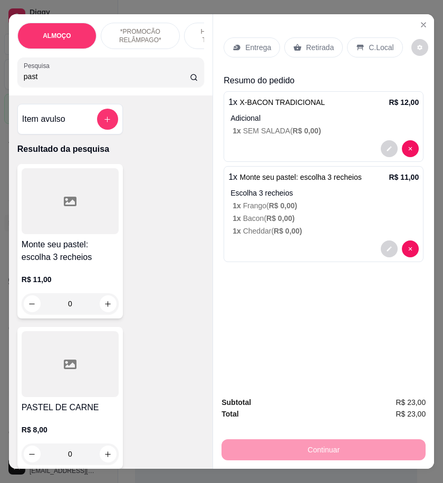
click at [51, 76] on input "past" at bounding box center [107, 76] width 166 height 11
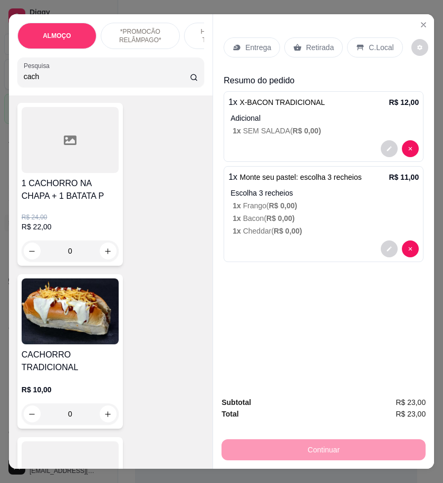
scroll to position [117, 0]
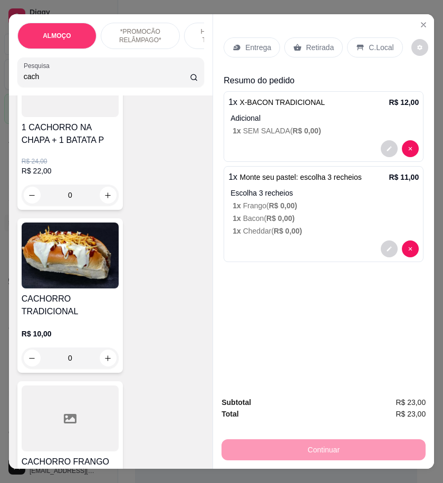
type input "cach"
click at [103, 357] on div "0" at bounding box center [70, 358] width 97 height 21
click at [335, 403] on button "Adicionar R$ 10,00" at bounding box center [321, 409] width 80 height 21
type input "1"
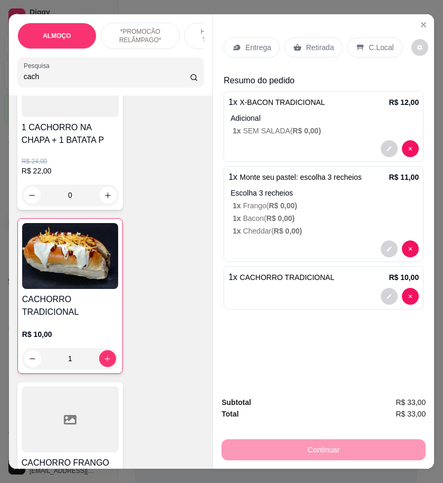
click at [245, 44] on p "Entrega" at bounding box center [258, 47] width 26 height 11
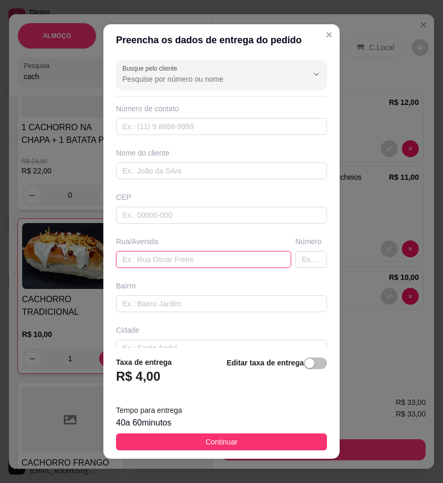
paste input "+55 87 9132-7131"
type input "+55 87 9132-7131"
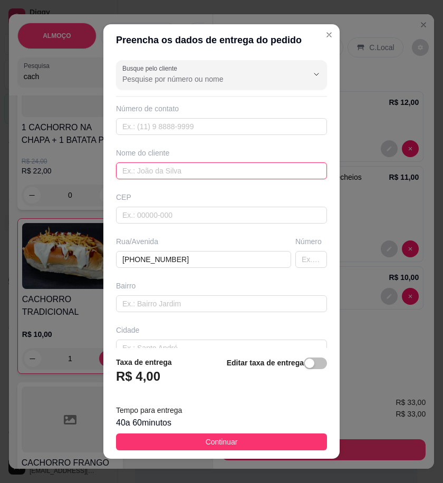
paste input "ThonyH_28"
type input "ThonyH_28"
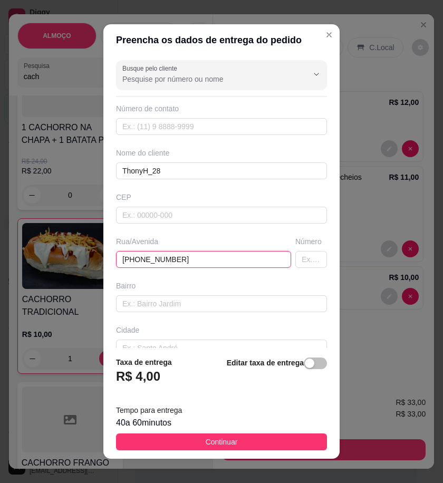
click at [185, 255] on input "+55 87 9132-7131" at bounding box center [203, 259] width 175 height 17
drag, startPoint x: 185, startPoint y: 255, endPoint x: 162, endPoint y: 259, distance: 22.9
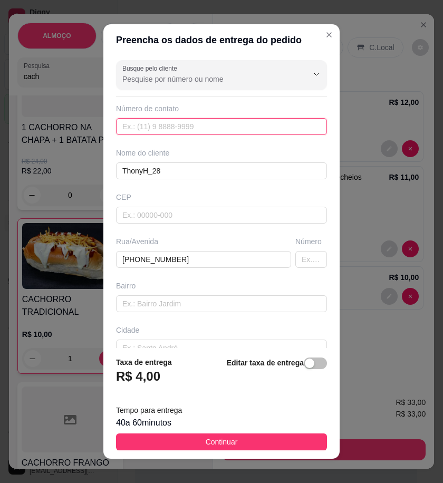
paste input "558 79132-7131"
type input "558 79132-7131"
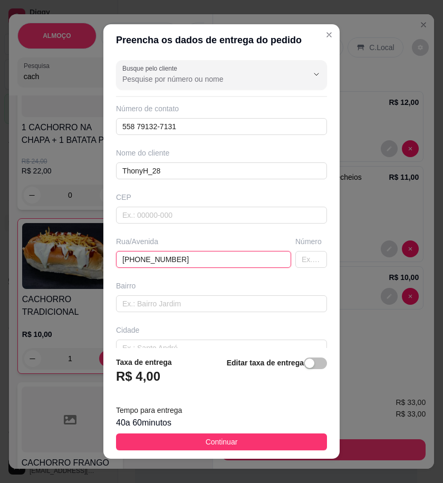
click at [177, 256] on input "+55 87 9132-7131" at bounding box center [203, 259] width 175 height 17
paste input "Rua Antão Alves, centro, conhecida como rua do juá"
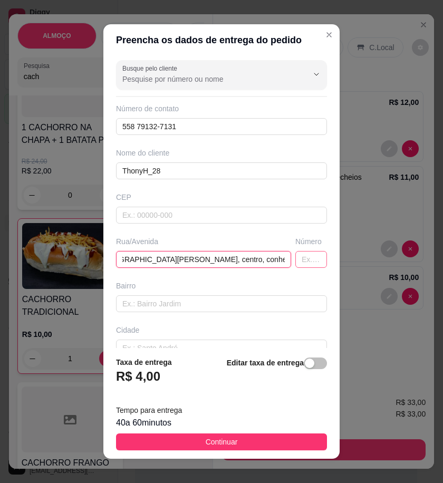
type input "Rua Antão Alves, centro, conhecida como rua do juá"
click at [302, 262] on input "text" at bounding box center [312, 259] width 32 height 17
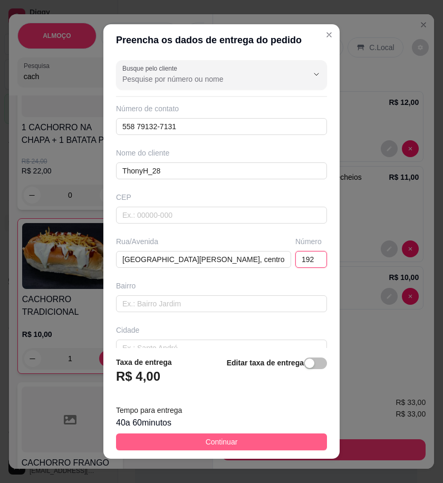
type input "192"
click at [302, 444] on button "Continuar" at bounding box center [221, 442] width 211 height 17
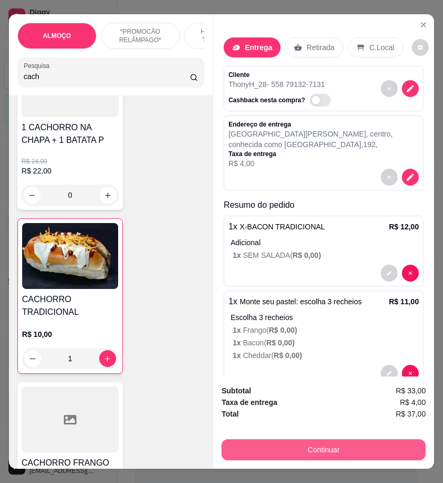
click at [382, 449] on button "Continuar" at bounding box center [324, 450] width 204 height 21
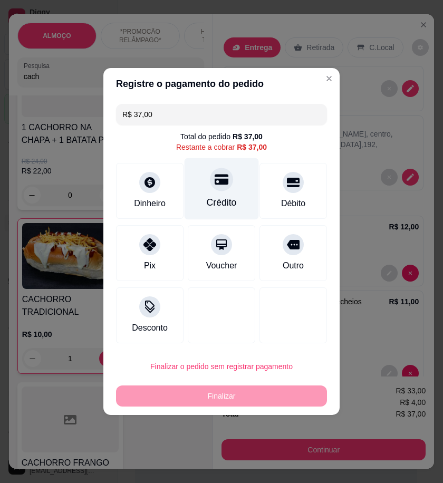
click at [225, 205] on div "Crédito" at bounding box center [222, 203] width 30 height 14
type input "R$ 0,00"
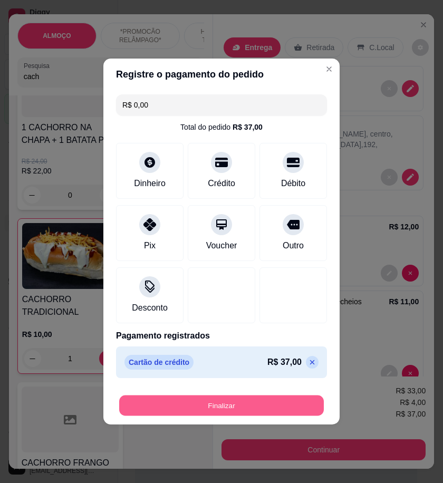
click at [289, 409] on button "Finalizar" at bounding box center [221, 406] width 205 height 21
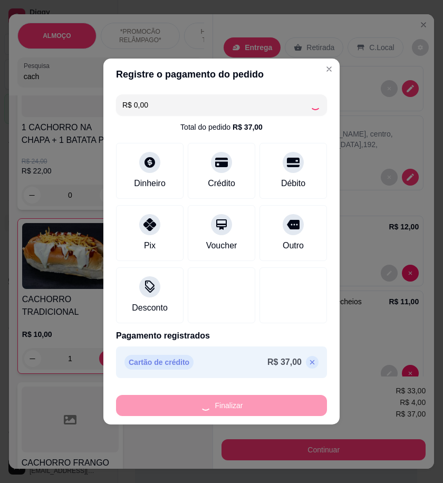
type input "0"
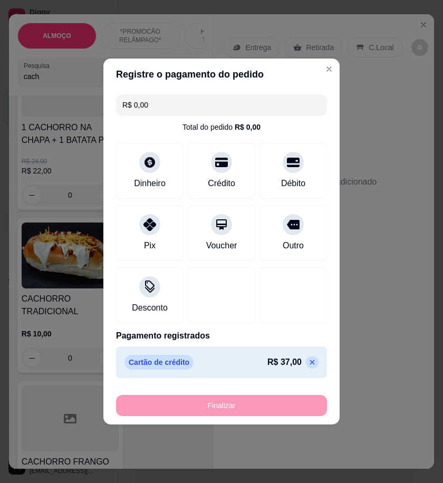
type input "-R$ 37,00"
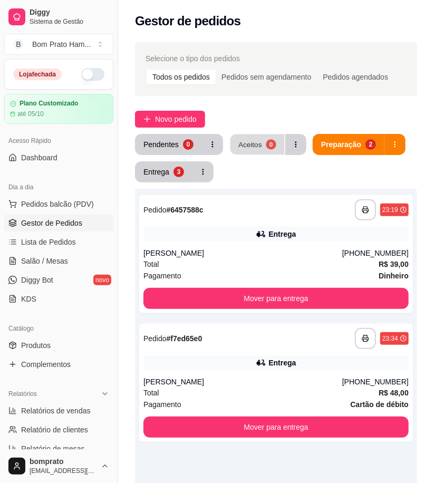
click at [251, 150] on button "Aceitos 0" at bounding box center [258, 145] width 54 height 21
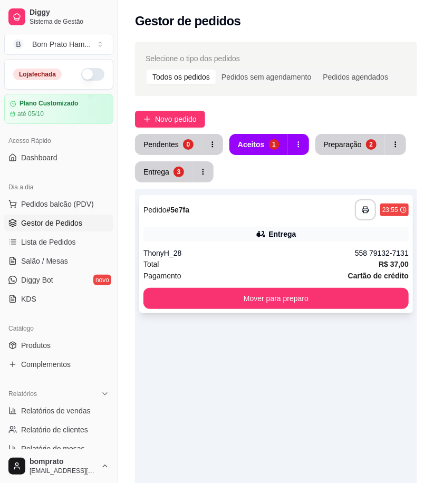
click at [275, 241] on div "Entrega" at bounding box center [276, 234] width 265 height 15
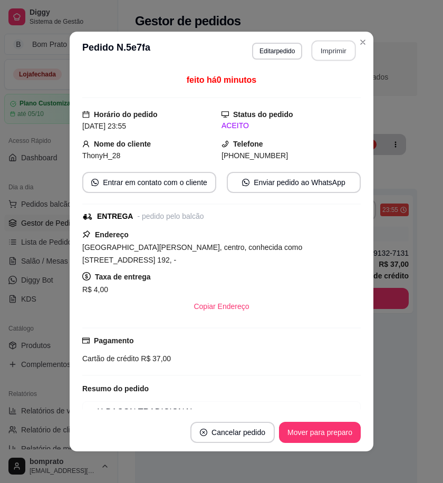
click at [320, 50] on button "Imprimir" at bounding box center [334, 51] width 44 height 21
click at [329, 429] on button "Mover para preparo" at bounding box center [319, 433] width 79 height 21
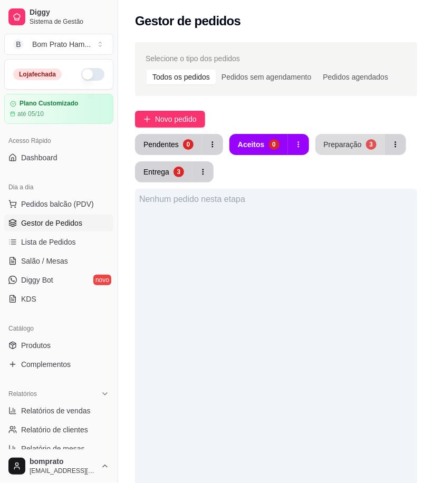
click at [347, 139] on div "Preparação" at bounding box center [343, 144] width 38 height 11
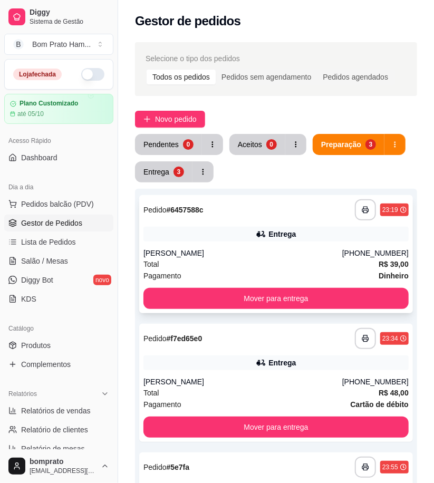
click at [261, 242] on div "**********" at bounding box center [276, 254] width 274 height 118
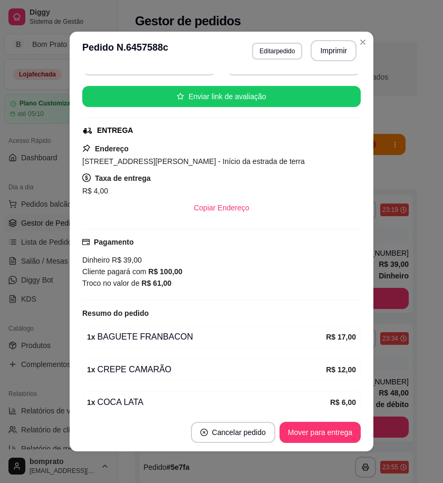
scroll to position [164, 0]
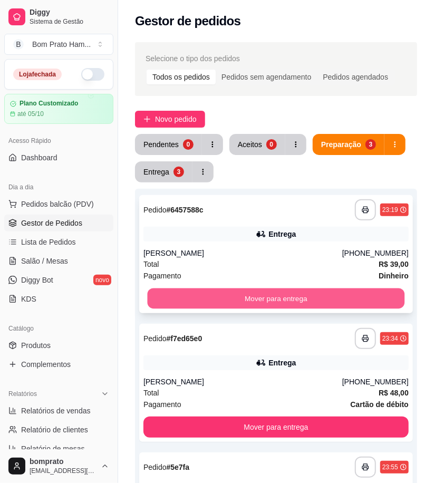
click at [318, 294] on button "Mover para entrega" at bounding box center [277, 299] width 258 height 21
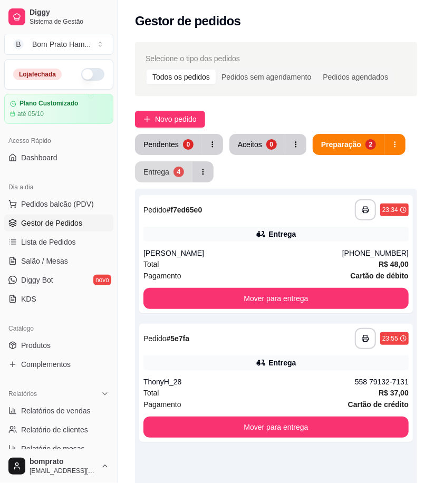
click at [178, 166] on button "Entrega 4" at bounding box center [164, 171] width 58 height 21
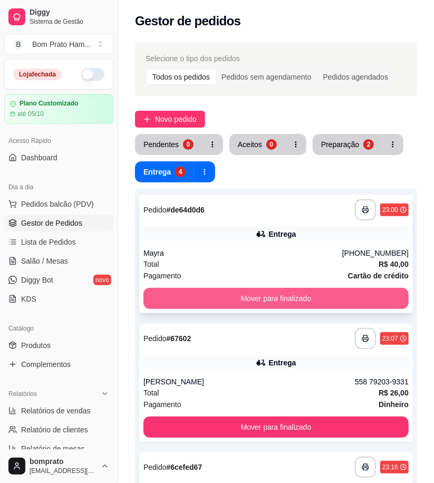
click at [283, 290] on button "Mover para finalizado" at bounding box center [276, 298] width 265 height 21
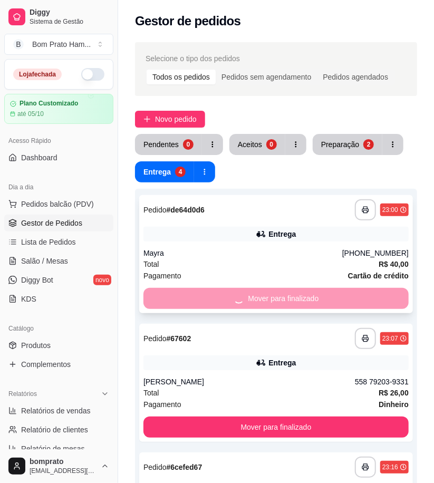
click at [283, 417] on button "Mover para finalizado" at bounding box center [276, 427] width 265 height 21
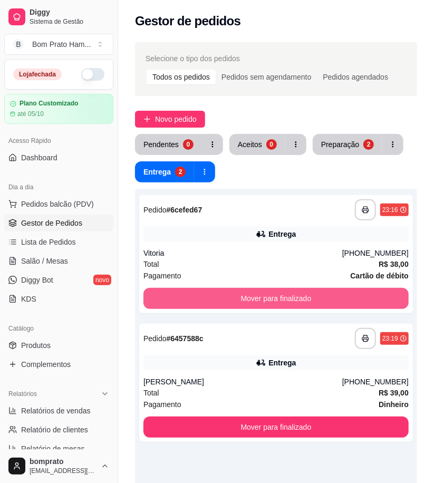
click at [283, 290] on button "Mover para finalizado" at bounding box center [276, 298] width 265 height 21
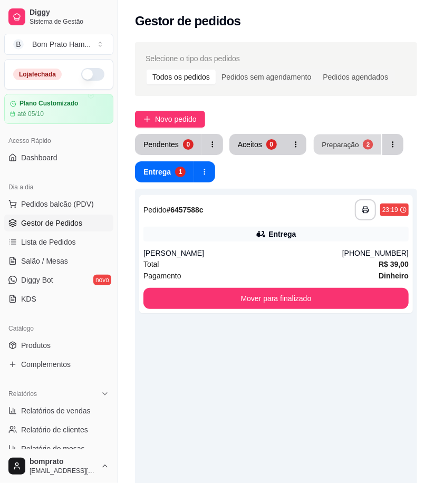
click at [356, 151] on button "Preparação 2" at bounding box center [348, 145] width 68 height 21
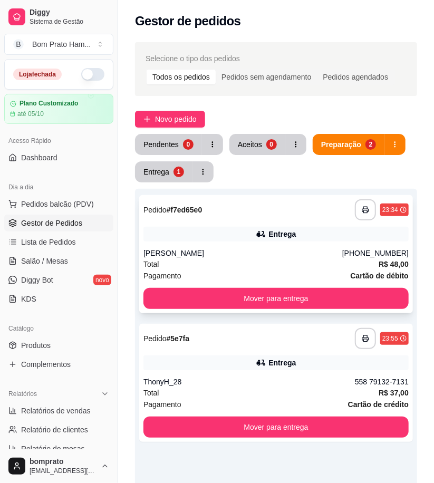
click at [299, 235] on div "Entrega" at bounding box center [276, 234] width 265 height 15
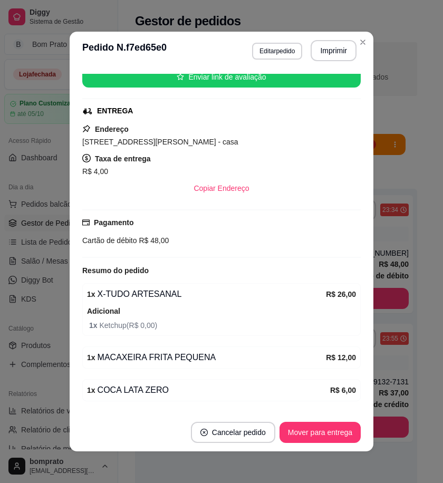
scroll to position [171, 0]
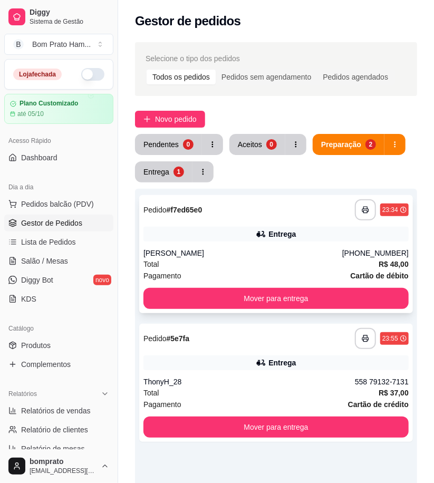
click at [282, 225] on div "**********" at bounding box center [276, 254] width 274 height 118
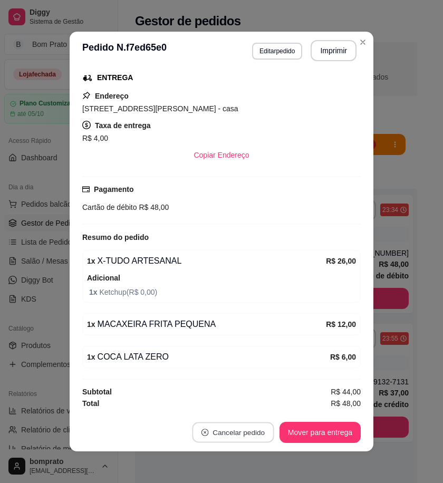
click at [239, 440] on button "Cancelar pedido" at bounding box center [233, 433] width 82 height 21
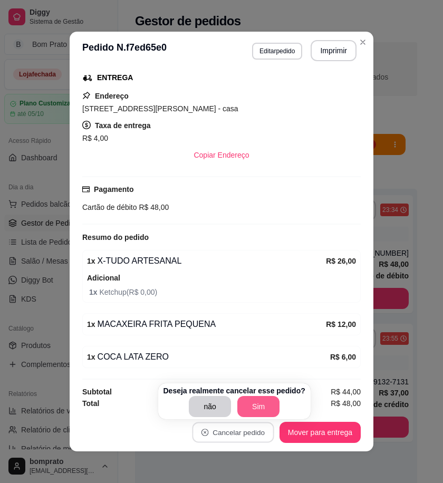
click at [250, 407] on button "Sim" at bounding box center [258, 406] width 42 height 21
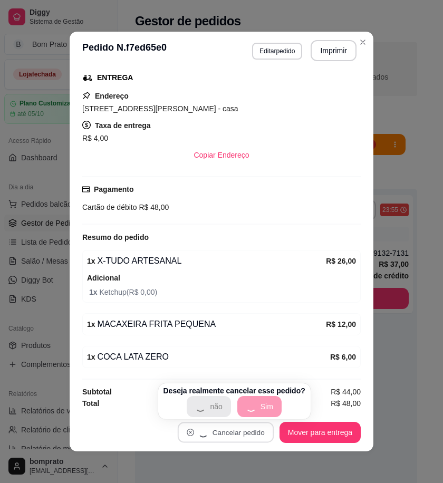
click at [413, 164] on div "Pendentes 0 Aceitos 0 Preparação 1 Entrega 1" at bounding box center [276, 158] width 282 height 49
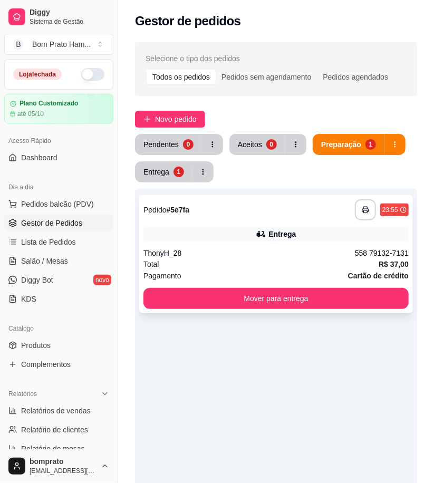
click at [270, 227] on div "Entrega" at bounding box center [276, 234] width 265 height 15
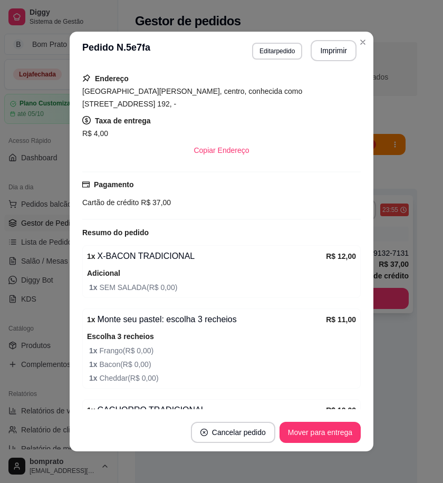
scroll to position [197, 0]
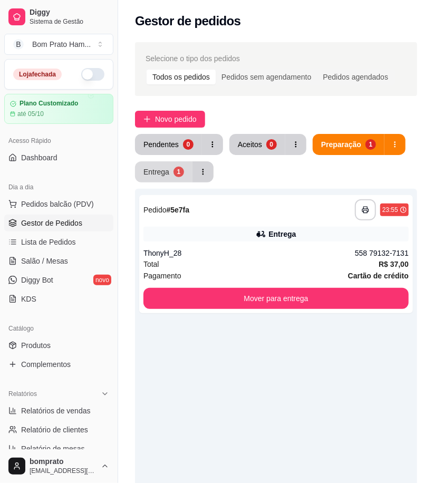
click at [167, 170] on div "Entrega" at bounding box center [157, 172] width 26 height 11
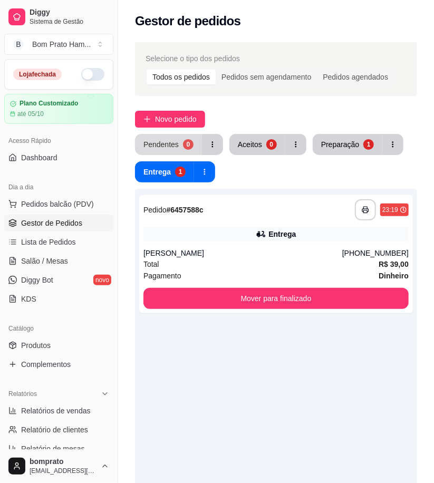
click at [187, 148] on div "0" at bounding box center [188, 144] width 11 height 11
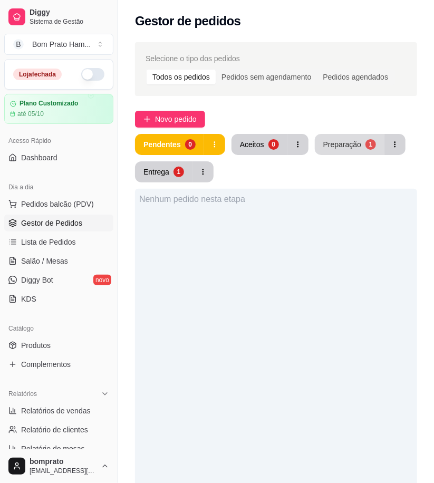
click at [355, 150] on button "Preparação 1" at bounding box center [350, 144] width 70 height 21
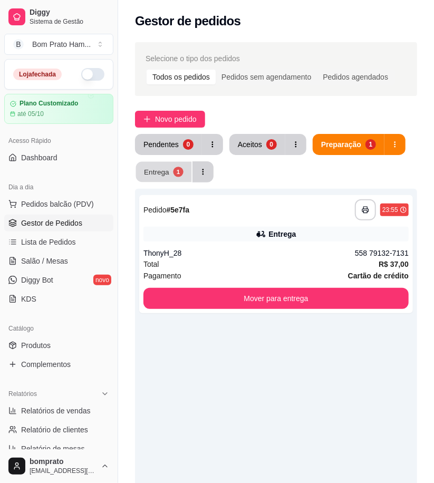
click at [176, 171] on div "1" at bounding box center [178, 172] width 10 height 10
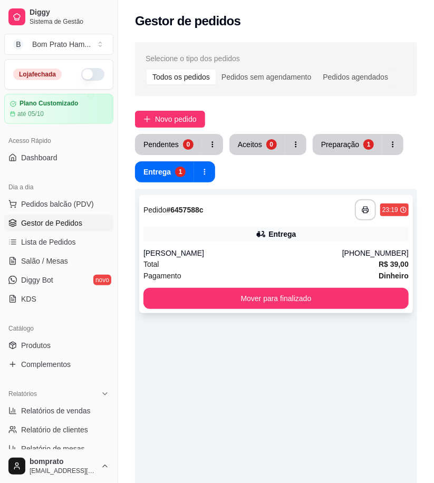
click at [331, 250] on div "[PERSON_NAME]" at bounding box center [243, 253] width 199 height 11
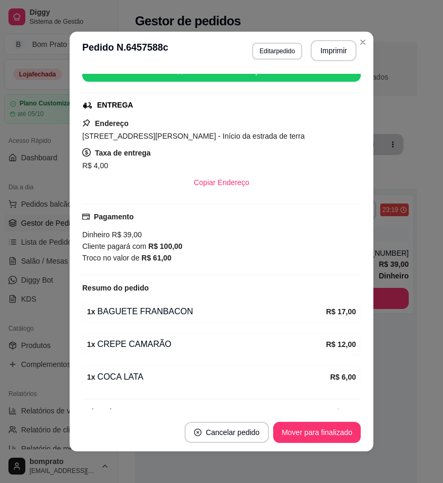
scroll to position [164, 0]
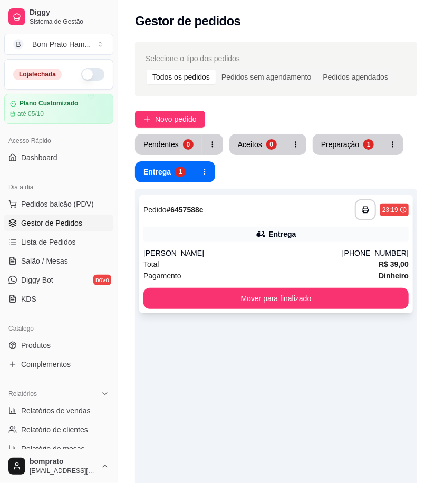
click at [329, 241] on div "Entrega" at bounding box center [276, 234] width 265 height 15
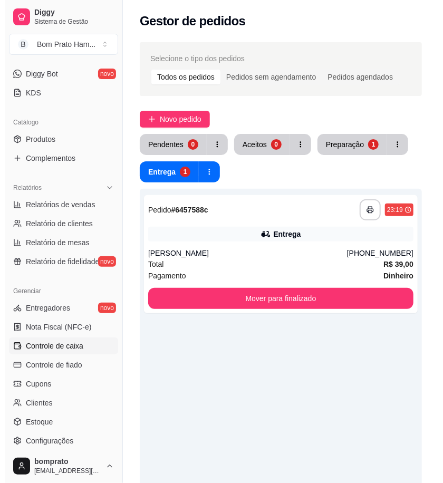
scroll to position [234, 0]
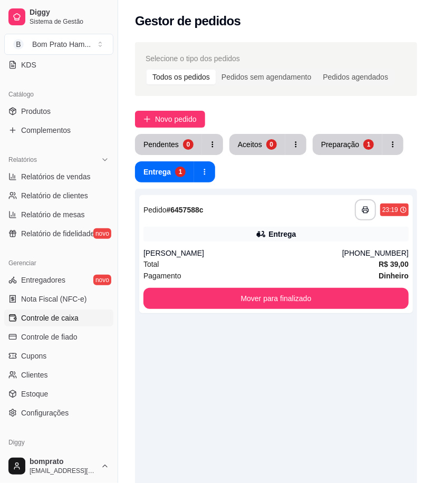
click at [66, 319] on span "Controle de caixa" at bounding box center [50, 318] width 58 height 11
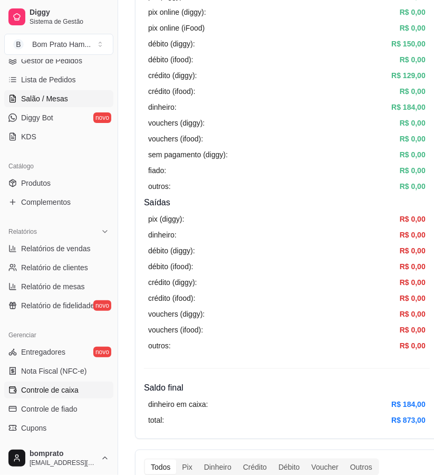
scroll to position [59, 0]
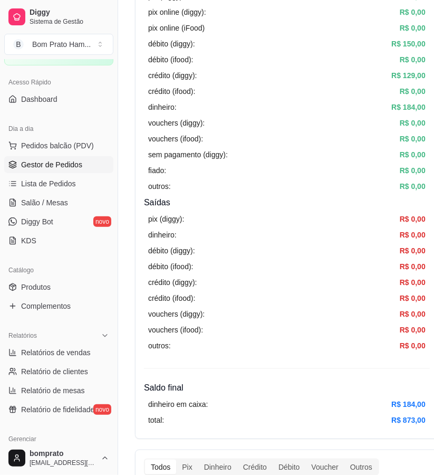
click at [88, 168] on link "Gestor de Pedidos" at bounding box center [58, 164] width 109 height 17
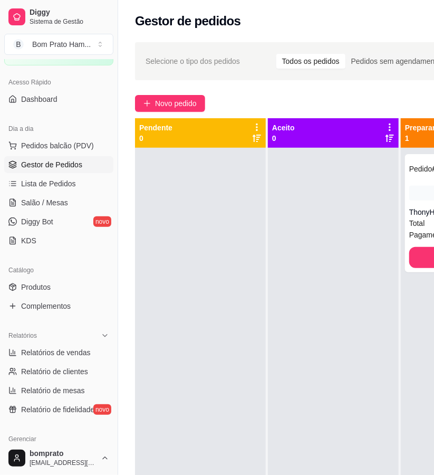
click at [306, 215] on div at bounding box center [333, 385] width 131 height 475
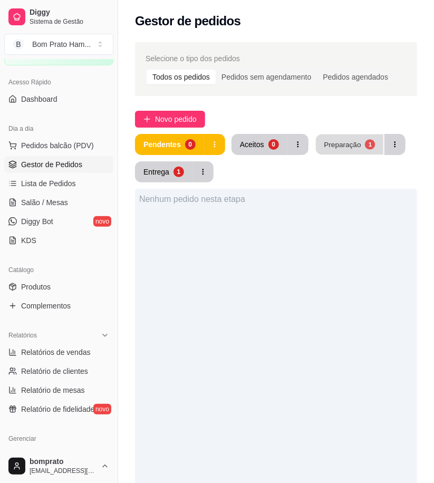
click at [329, 142] on div "Preparação" at bounding box center [342, 144] width 37 height 10
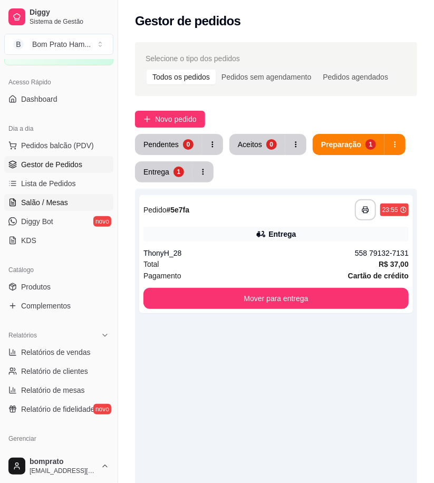
click at [55, 206] on span "Salão / Mesas" at bounding box center [44, 202] width 47 height 11
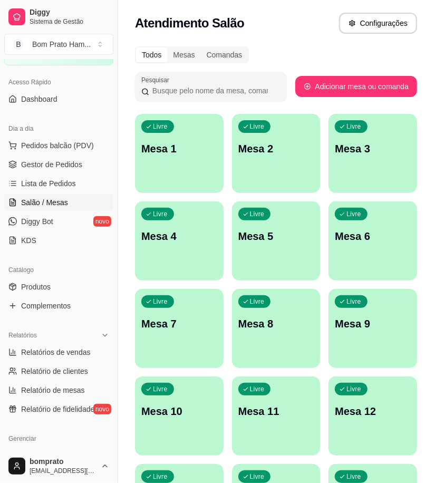
click at [66, 173] on ul "Pedidos balcão (PDV) Gestor de Pedidos Lista de Pedidos Salão / Mesas Diggy Bot…" at bounding box center [58, 193] width 109 height 112
click at [70, 179] on span "Lista de Pedidos" at bounding box center [48, 183] width 55 height 11
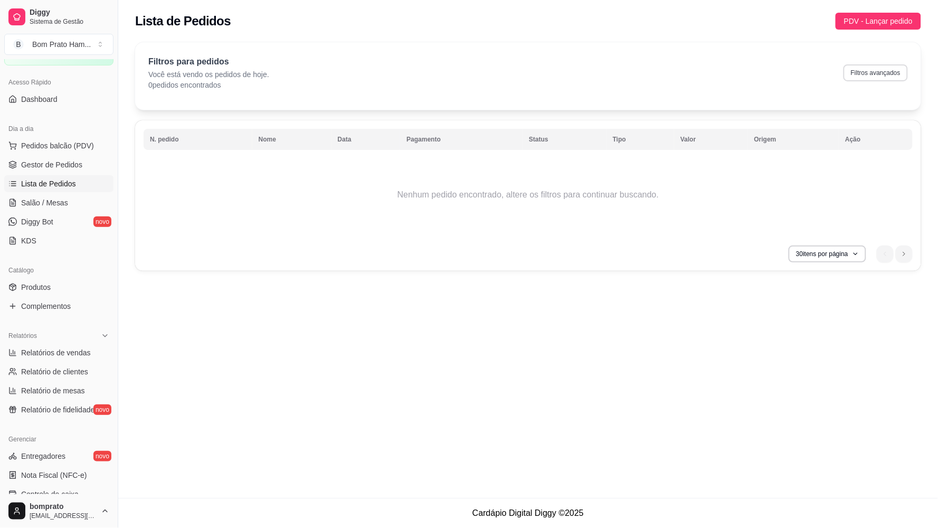
click at [434, 70] on button "Filtros avançados" at bounding box center [875, 72] width 64 height 17
select select "0"
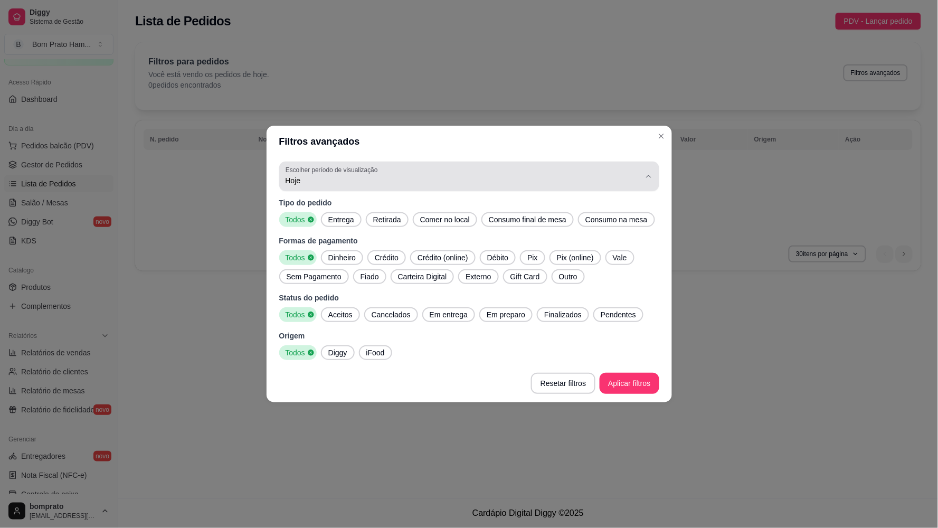
click at [308, 182] on span "Hoje" at bounding box center [462, 180] width 355 height 11
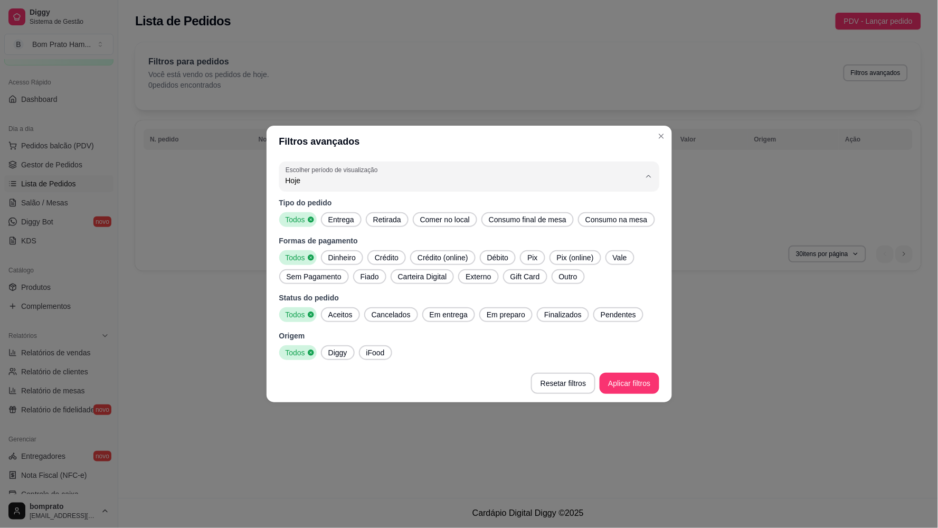
click at [310, 222] on span "Ontem" at bounding box center [464, 223] width 338 height 10
type input "1"
select select "1"
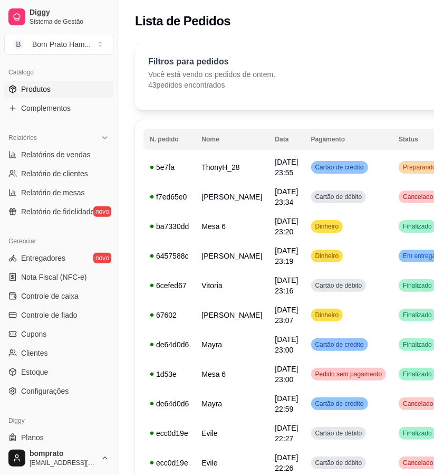
scroll to position [275, 0]
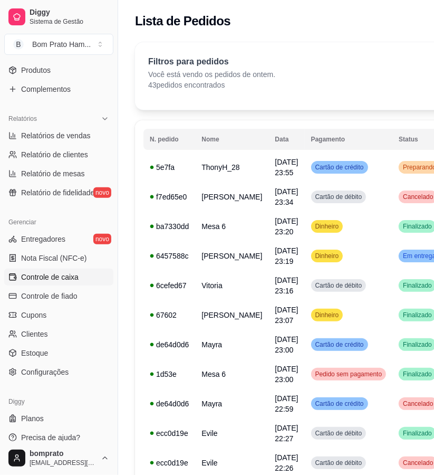
click at [80, 279] on link "Controle de caixa" at bounding box center [58, 277] width 109 height 17
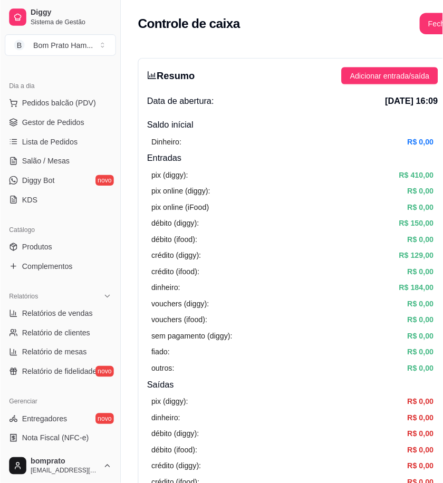
scroll to position [99, 0]
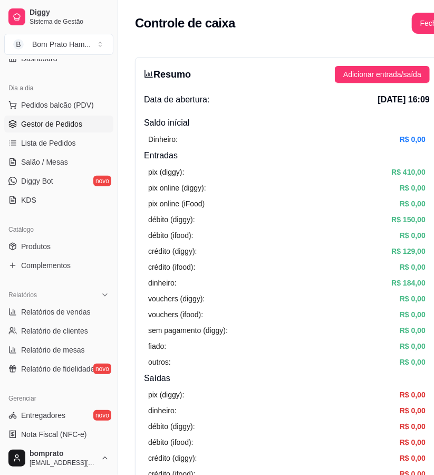
click at [70, 123] on span "Gestor de Pedidos" at bounding box center [51, 124] width 61 height 11
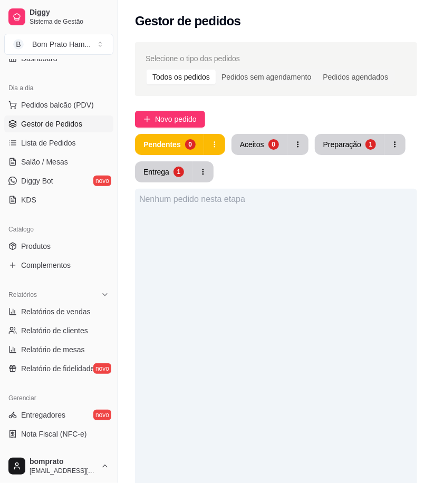
click at [349, 134] on button "Preparação 1" at bounding box center [350, 144] width 70 height 21
click at [328, 151] on button "Preparação 1" at bounding box center [350, 145] width 68 height 21
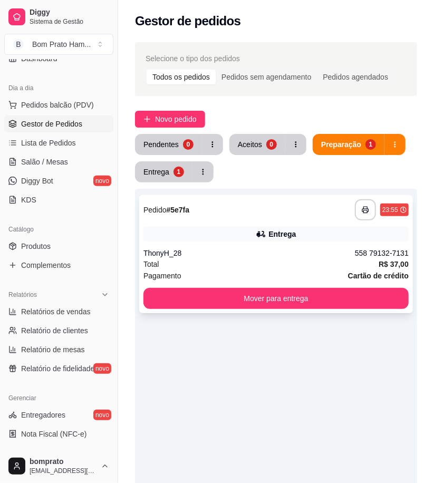
click at [289, 222] on div "**********" at bounding box center [276, 254] width 274 height 118
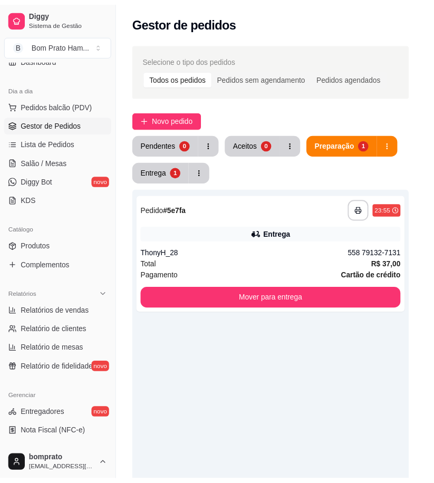
scroll to position [197, 0]
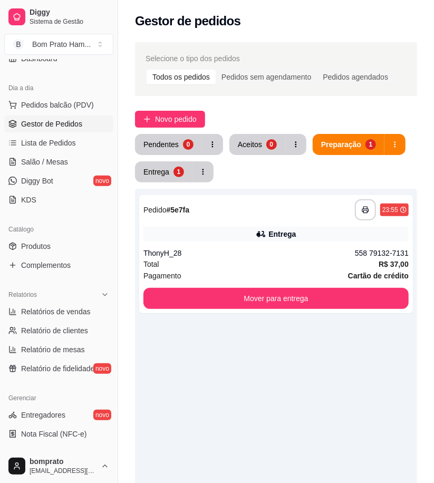
click at [168, 183] on div "**********" at bounding box center [276, 403] width 282 height 538
click at [168, 179] on button "Entrega 1" at bounding box center [164, 171] width 58 height 21
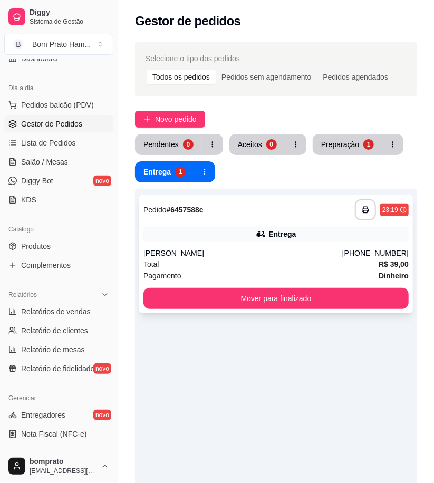
click at [303, 239] on div "Entrega" at bounding box center [276, 234] width 265 height 15
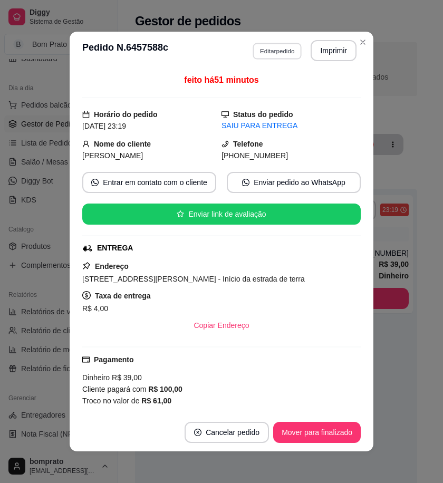
click at [275, 50] on button "Editar pedido" at bounding box center [277, 51] width 49 height 16
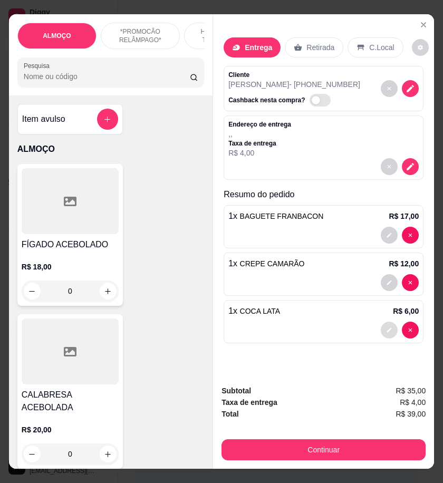
click at [387, 328] on icon "decrease-product-quantity" at bounding box center [389, 330] width 5 height 5
type input "0"
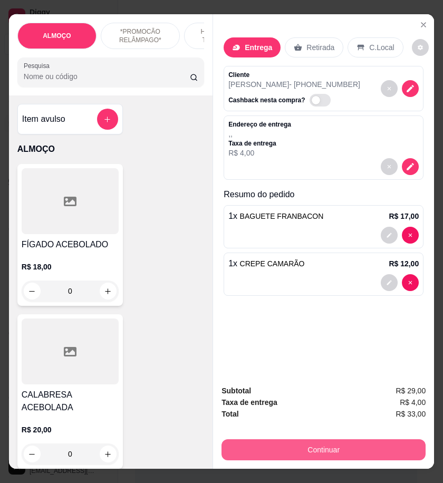
click at [356, 445] on button "Continuar" at bounding box center [324, 450] width 204 height 21
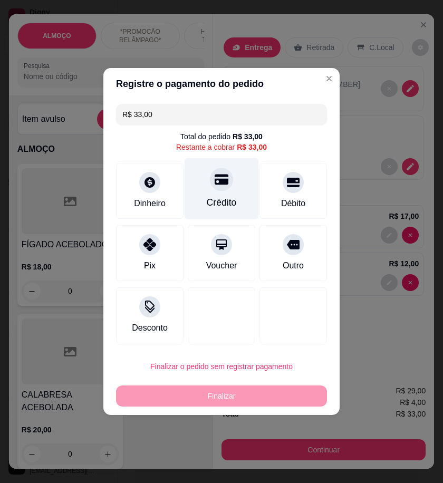
click at [231, 204] on div "Crédito" at bounding box center [222, 203] width 30 height 14
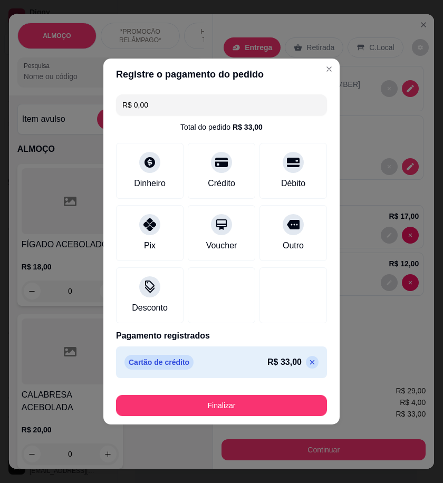
click at [310, 362] on icon at bounding box center [312, 362] width 5 height 5
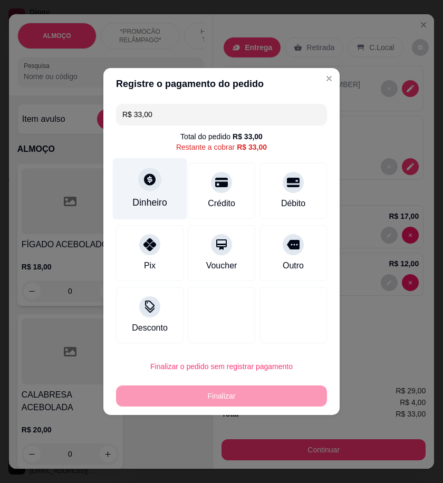
click at [154, 194] on div "Dinheiro" at bounding box center [150, 189] width 74 height 62
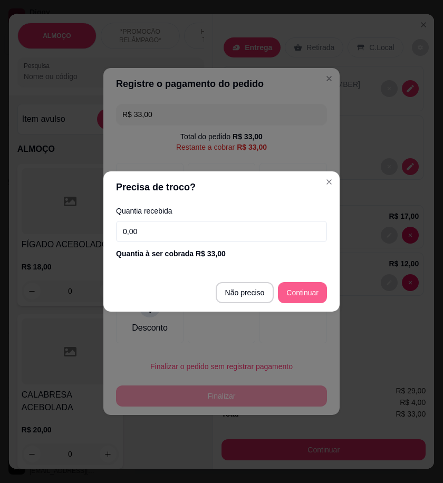
type input "R$ 0,00"
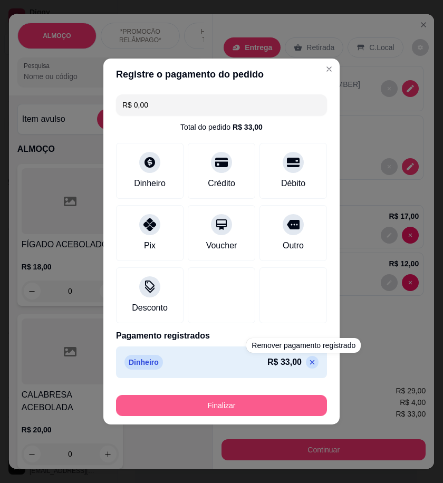
click at [298, 409] on button "Finalizar" at bounding box center [221, 405] width 211 height 21
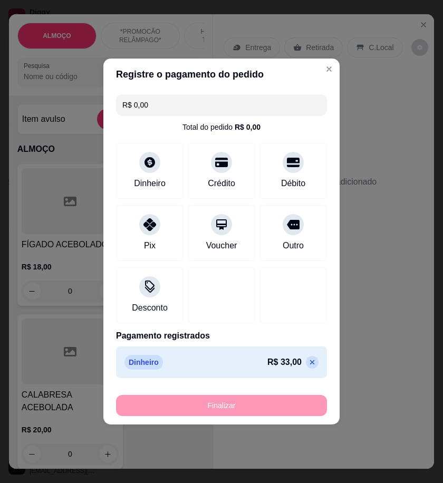
type input "0"
type input "-R$ 33,00"
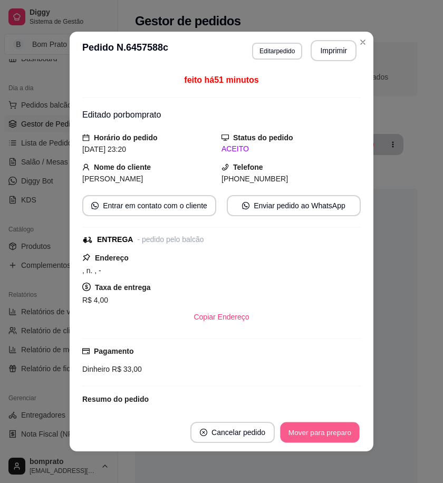
click at [313, 424] on button "Mover para preparo" at bounding box center [319, 433] width 79 height 21
click at [330, 435] on button "Mover para entrega" at bounding box center [320, 432] width 81 height 21
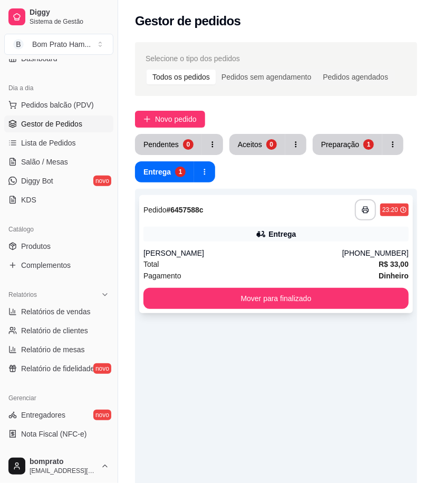
click at [232, 237] on div "Entrega" at bounding box center [276, 234] width 265 height 15
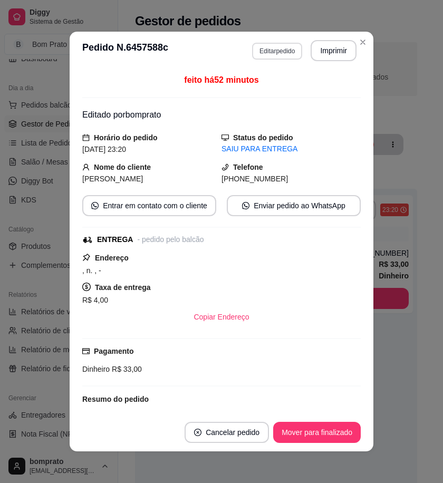
click at [268, 61] on header "**********" at bounding box center [222, 51] width 304 height 38
click at [275, 55] on button "Editar pedido" at bounding box center [277, 51] width 50 height 17
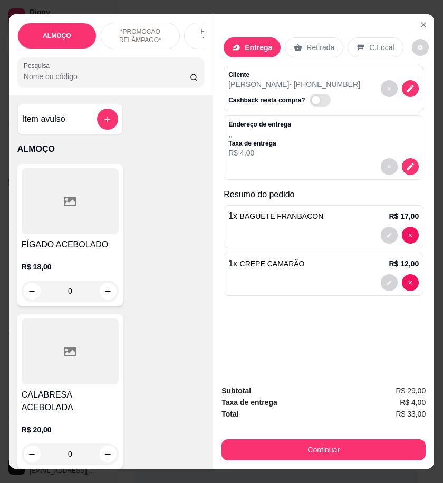
click at [80, 82] on input "Pesquisa" at bounding box center [107, 76] width 166 height 11
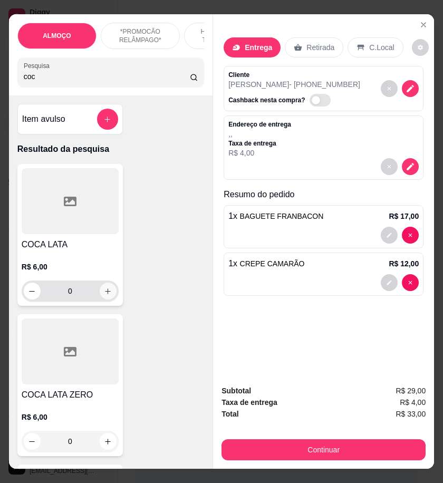
type input "coc"
click at [106, 296] on icon "increase-product-quantity" at bounding box center [108, 292] width 8 height 8
type input "1"
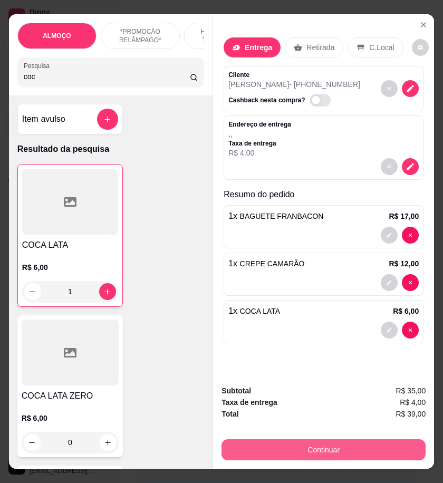
click at [368, 440] on button "Continuar" at bounding box center [324, 450] width 204 height 21
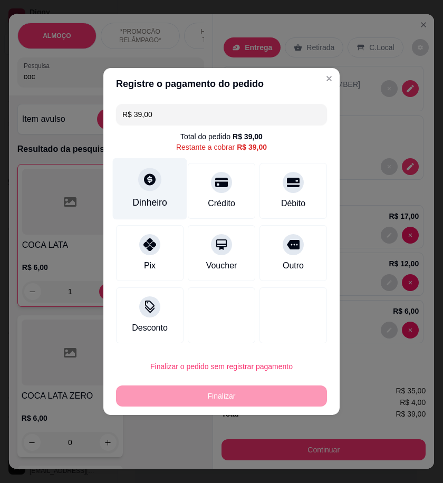
click at [160, 192] on div "Dinheiro" at bounding box center [150, 189] width 74 height 62
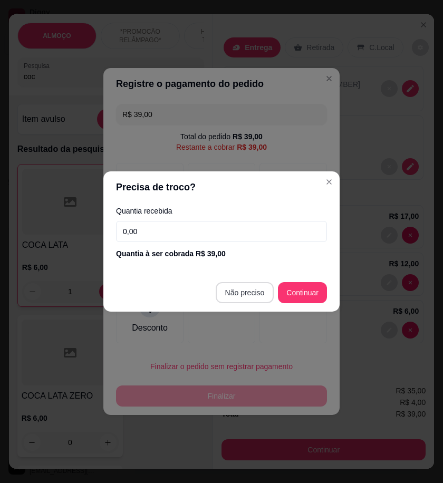
type input "R$ 0,00"
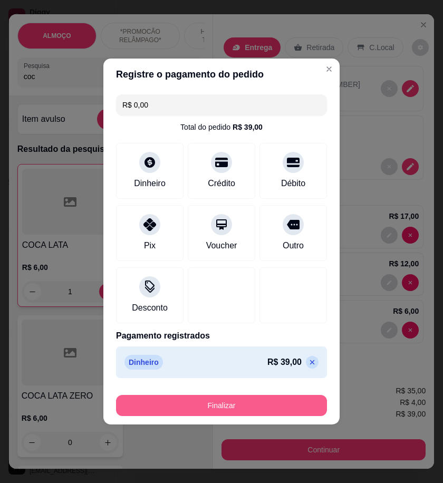
click at [265, 409] on button "Finalizar" at bounding box center [221, 405] width 211 height 21
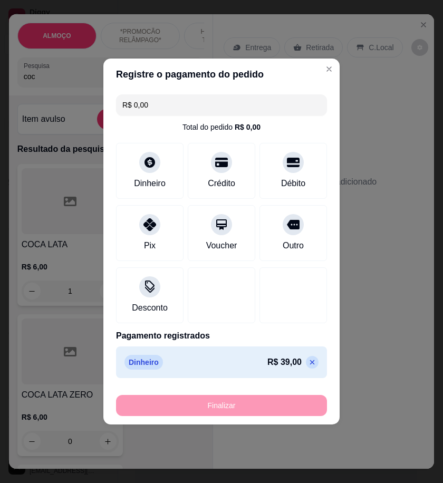
type input "0"
type input "-R$ 39,00"
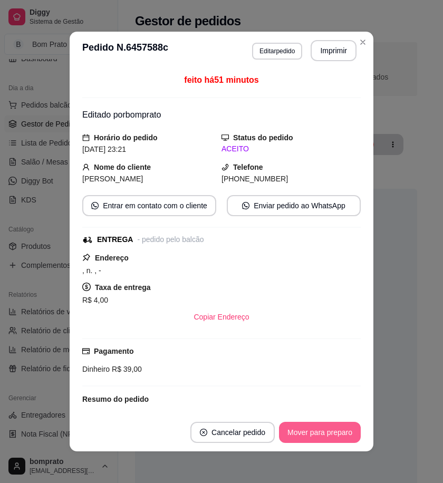
click at [335, 436] on button "Mover para preparo" at bounding box center [320, 432] width 82 height 21
click at [335, 436] on button "Mover para entrega" at bounding box center [320, 432] width 81 height 21
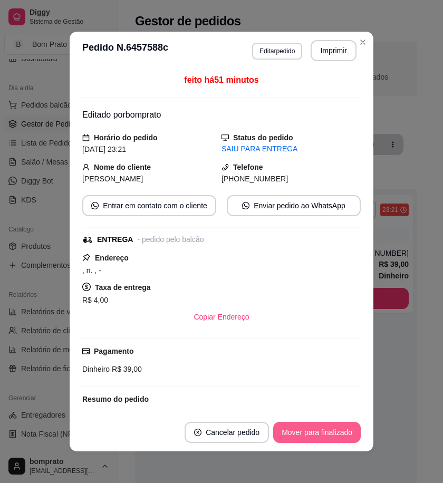
click at [335, 436] on button "Mover para finalizado" at bounding box center [317, 432] width 88 height 21
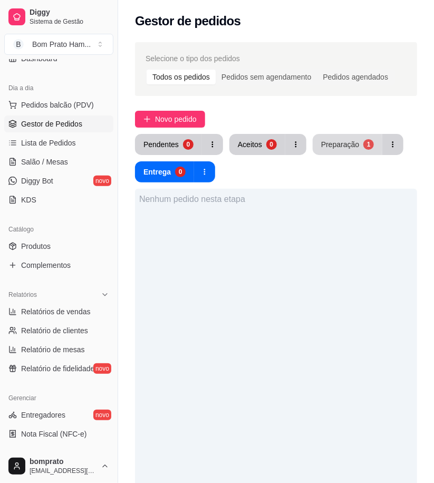
click at [319, 147] on button "Preparação 1" at bounding box center [348, 144] width 70 height 21
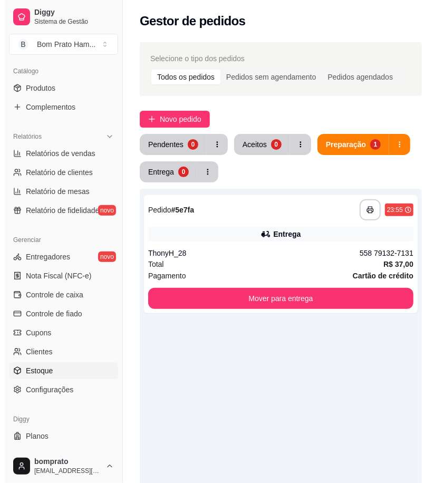
scroll to position [275, 0]
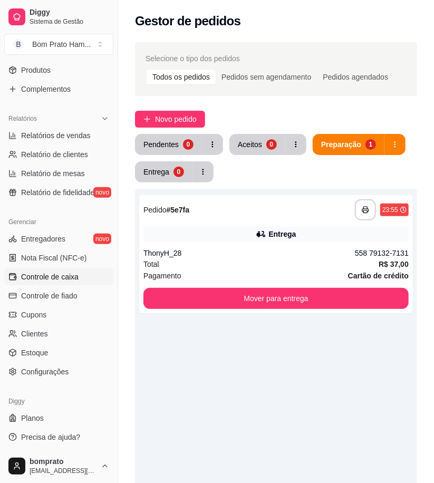
click at [78, 277] on link "Controle de caixa" at bounding box center [58, 277] width 109 height 17
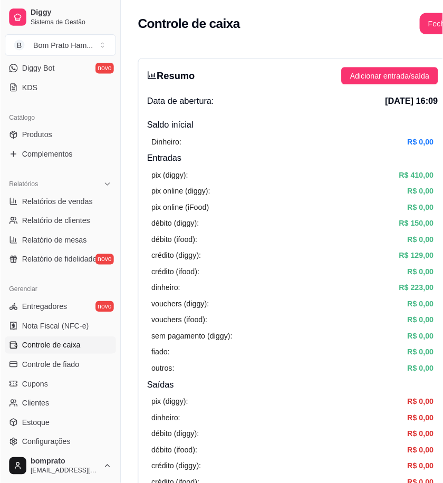
scroll to position [41, 0]
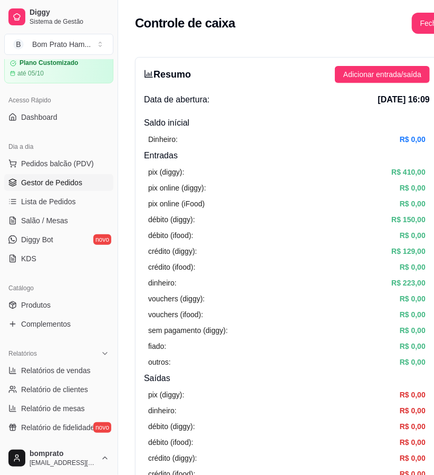
click at [64, 178] on span "Gestor de Pedidos" at bounding box center [51, 182] width 61 height 11
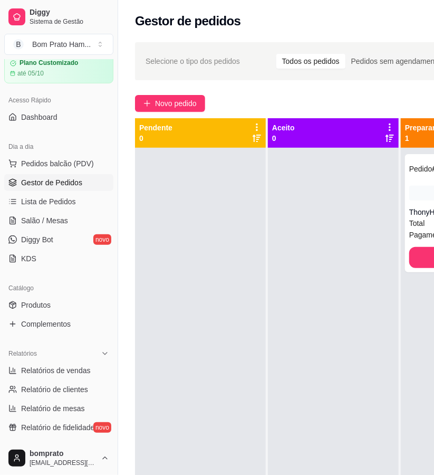
click at [361, 181] on div at bounding box center [333, 385] width 131 height 475
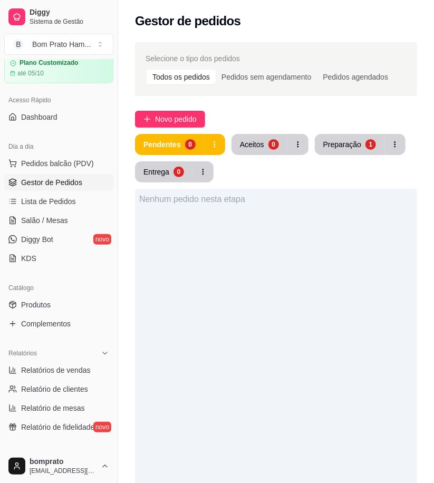
click at [328, 155] on div "Pendentes 0 Aceitos 0 Preparação 1 Entrega 0" at bounding box center [276, 158] width 282 height 49
click at [328, 142] on div "Preparação" at bounding box center [342, 144] width 37 height 10
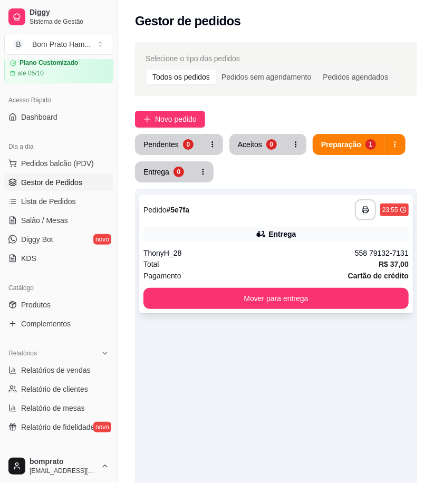
click at [280, 249] on div "ThonyH_28" at bounding box center [250, 253] width 212 height 11
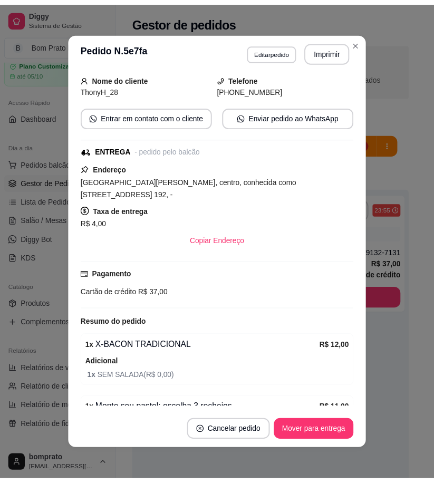
scroll to position [59, 0]
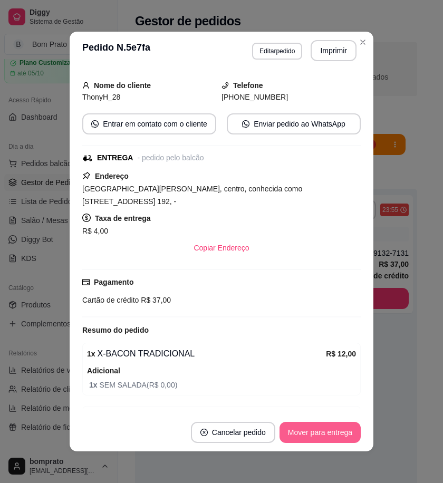
click at [332, 439] on button "Mover para entrega" at bounding box center [320, 432] width 81 height 21
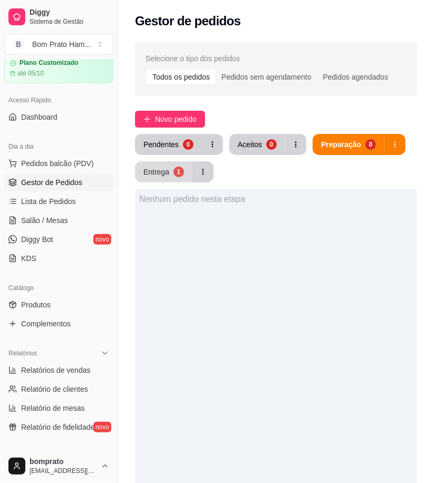
click at [178, 172] on div "1" at bounding box center [179, 172] width 11 height 11
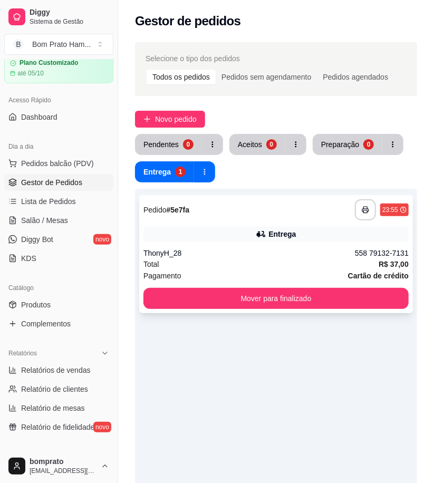
click at [330, 245] on div "**********" at bounding box center [276, 254] width 274 height 118
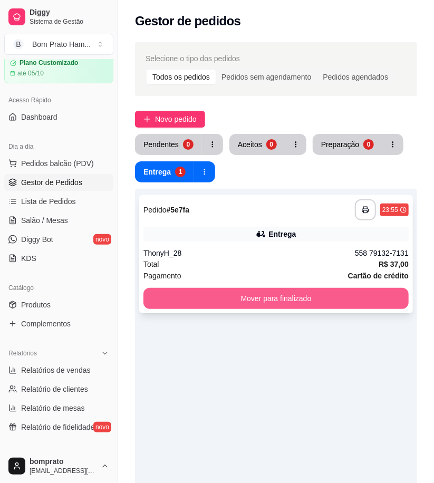
click at [323, 300] on button "Mover para finalizado" at bounding box center [276, 298] width 265 height 21
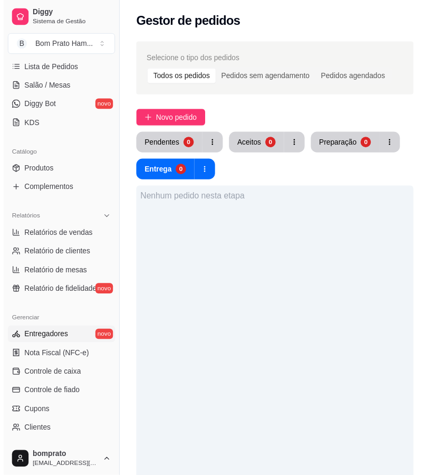
scroll to position [275, 0]
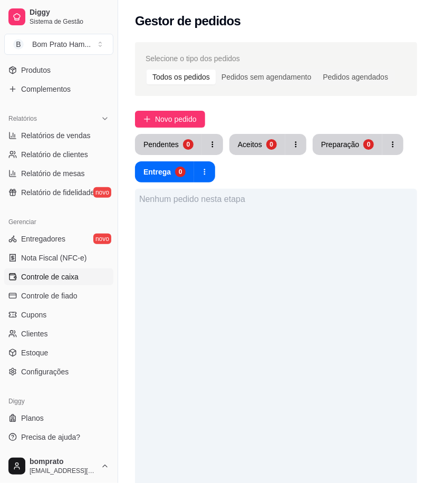
click at [65, 275] on span "Controle de caixa" at bounding box center [50, 277] width 58 height 11
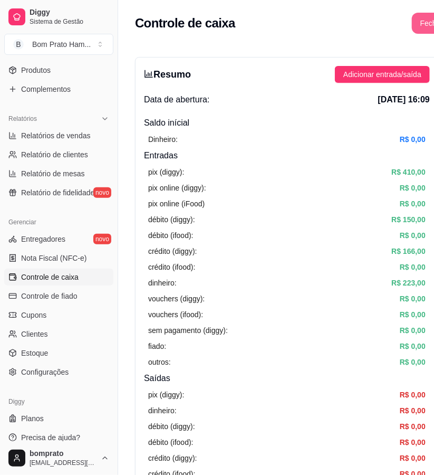
click at [424, 19] on button "Fechar caixa" at bounding box center [441, 23] width 59 height 21
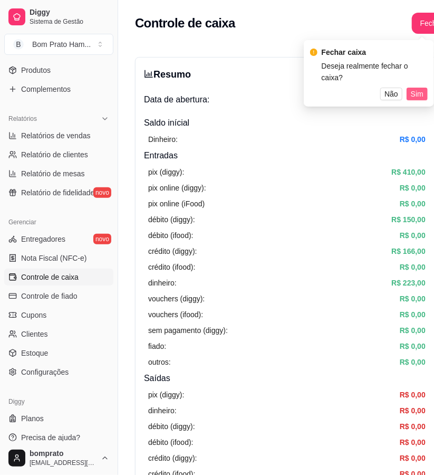
click at [421, 88] on span "Sim" at bounding box center [417, 94] width 13 height 12
